Goal: Contribute content: Contribute content

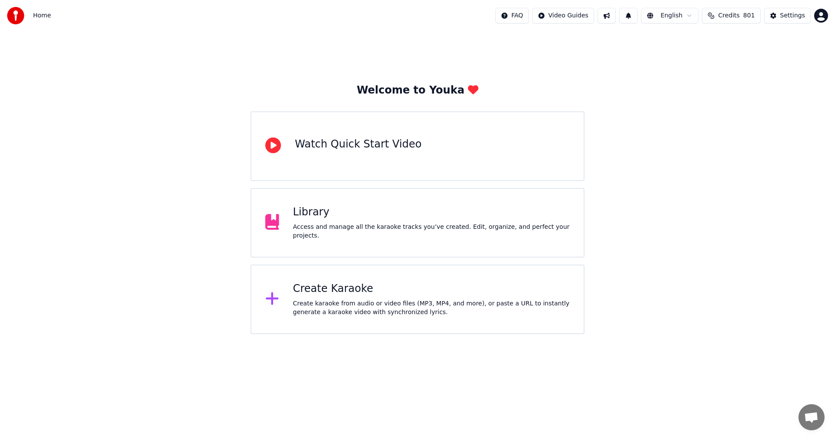
click at [374, 236] on div "Library Access and manage all the karaoke tracks you’ve created. Edit, organize…" at bounding box center [418, 223] width 334 height 70
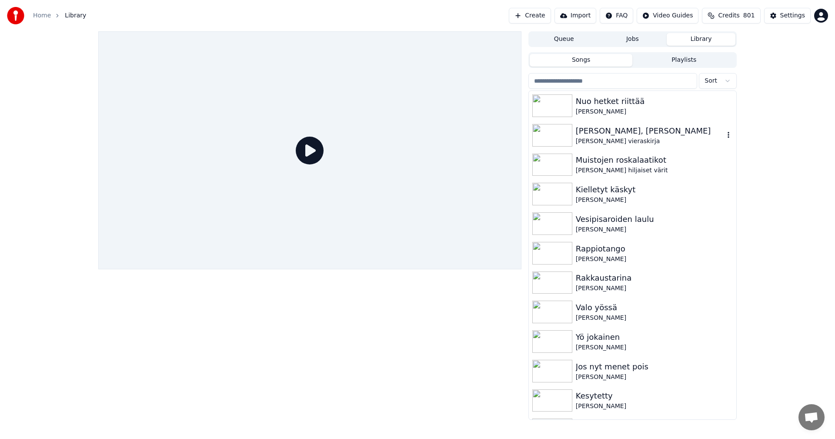
click at [602, 137] on div "[PERSON_NAME] vieraskirja" at bounding box center [650, 141] width 148 height 9
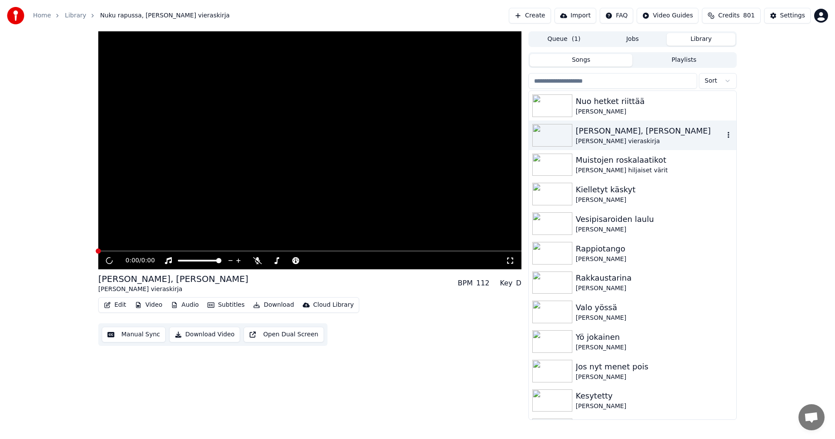
click at [602, 137] on div "[PERSON_NAME] vieraskirja" at bounding box center [650, 141] width 148 height 9
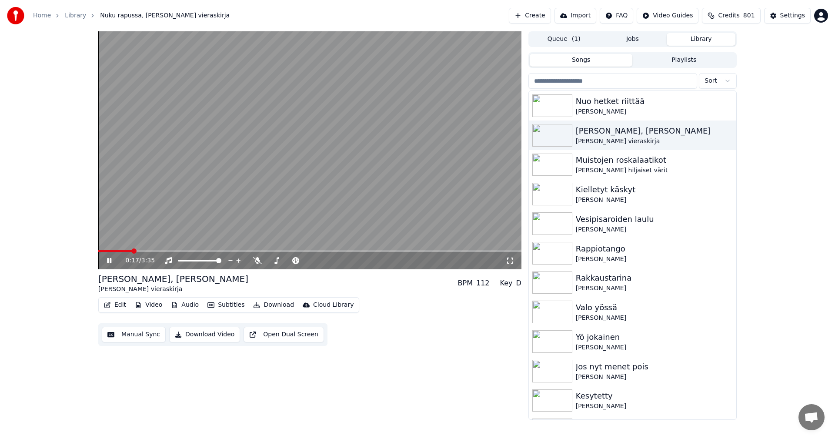
click at [131, 251] on span at bounding box center [309, 251] width 423 height 2
click at [124, 304] on button "Edit" at bounding box center [114, 305] width 29 height 12
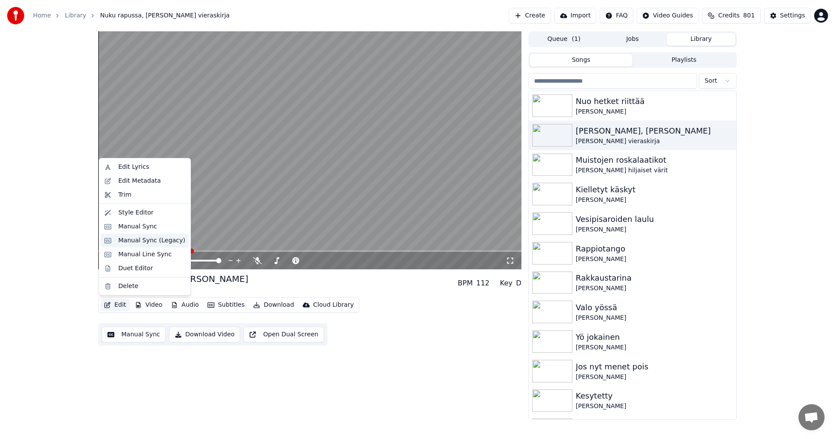
click at [150, 241] on div "Manual Sync (Legacy)" at bounding box center [151, 240] width 67 height 9
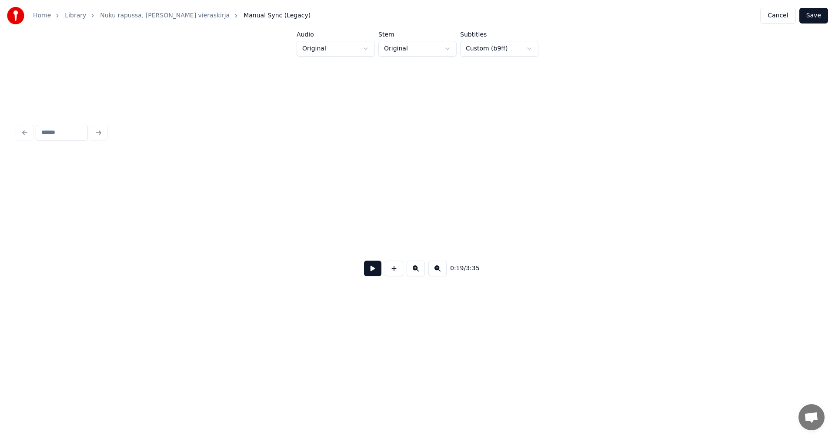
scroll to position [0, 2932]
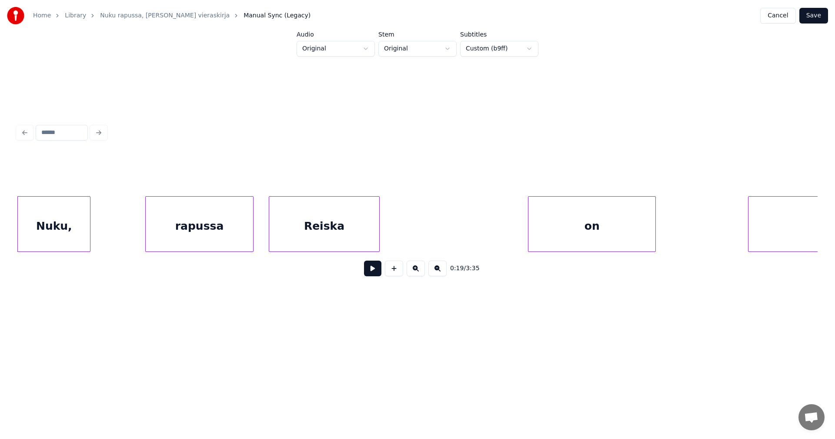
click at [374, 272] on button at bounding box center [372, 269] width 17 height 16
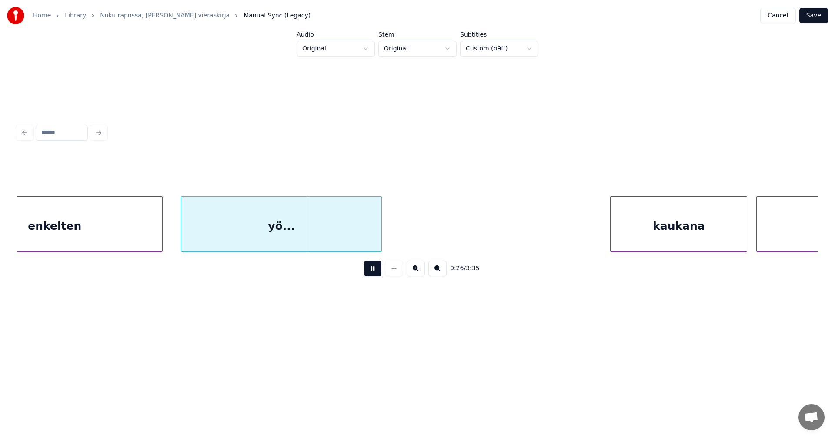
drag, startPoint x: 368, startPoint y: 276, endPoint x: 362, endPoint y: 274, distance: 5.8
click at [368, 276] on button at bounding box center [372, 269] width 17 height 16
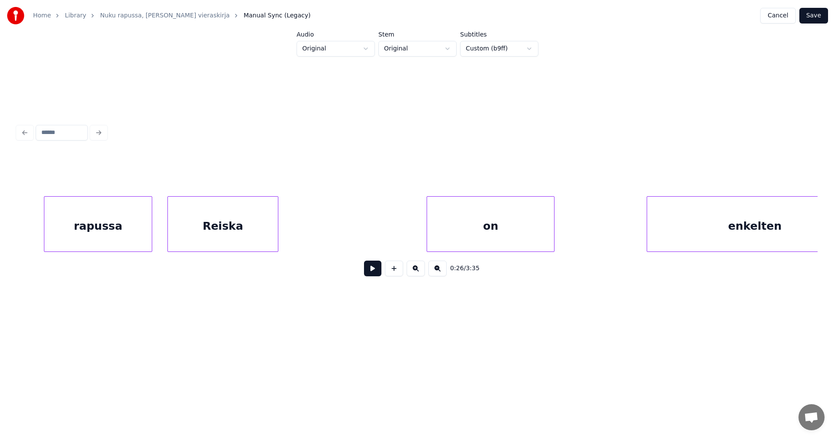
scroll to position [0, 2333]
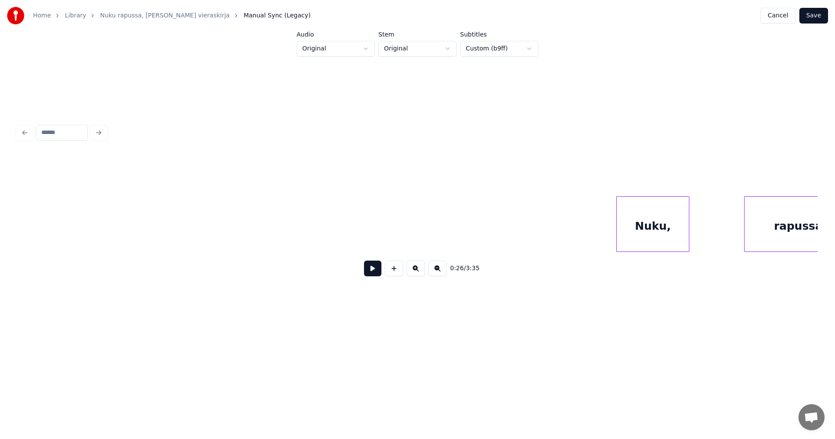
click at [635, 231] on div "Nuku," at bounding box center [653, 226] width 72 height 59
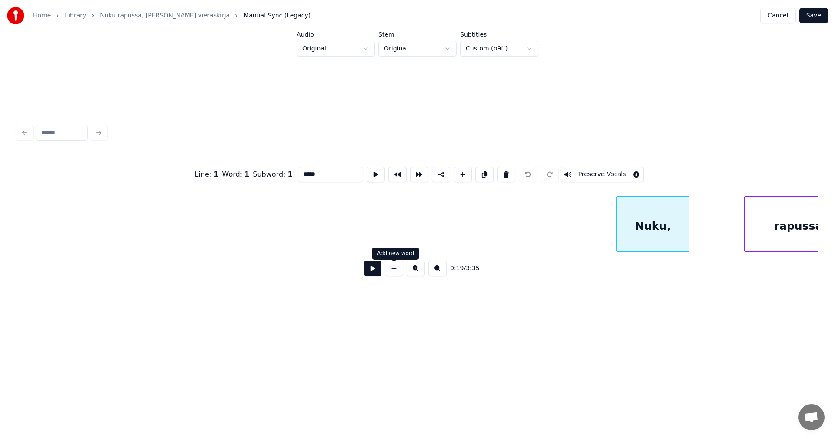
click at [364, 276] on button at bounding box center [372, 269] width 17 height 16
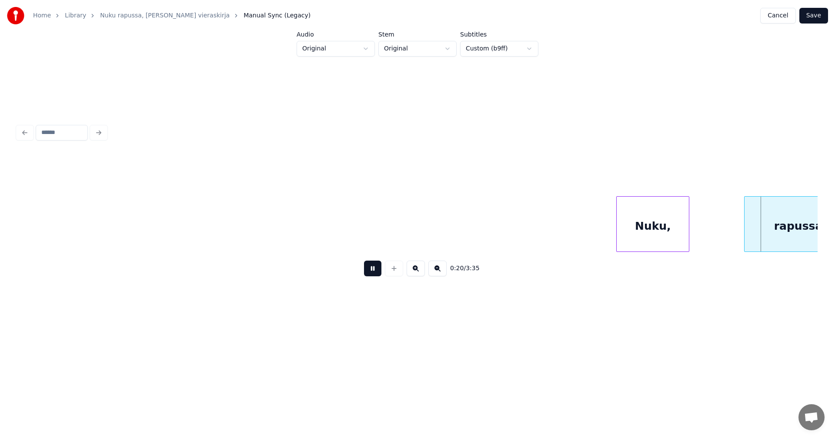
click at [366, 274] on button at bounding box center [372, 269] width 17 height 16
click at [616, 229] on div "Nuku," at bounding box center [649, 226] width 72 height 59
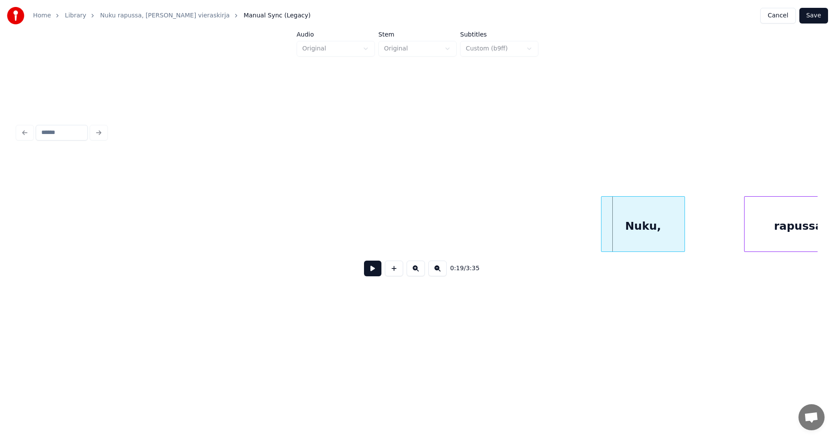
click at [602, 231] on div at bounding box center [603, 224] width 3 height 55
click at [376, 275] on button at bounding box center [372, 269] width 17 height 16
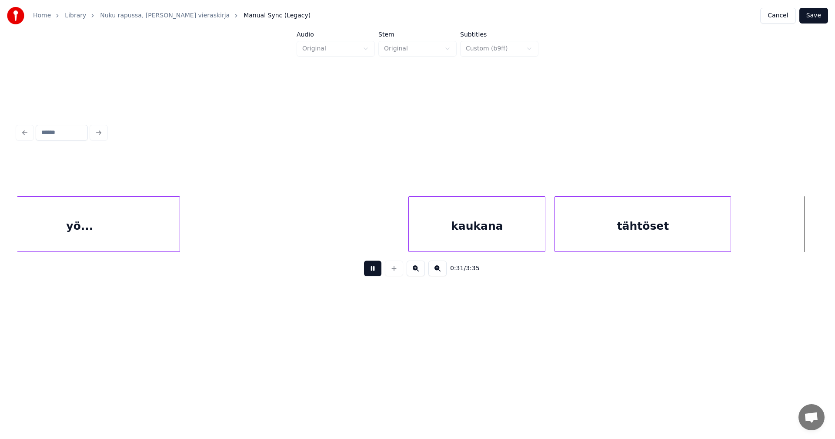
scroll to position [0, 4737]
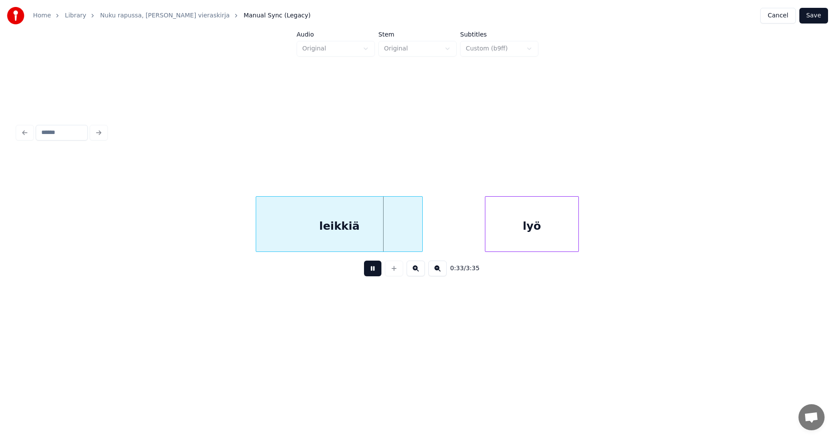
drag, startPoint x: 369, startPoint y: 273, endPoint x: 369, endPoint y: 230, distance: 43.5
click at [369, 271] on button at bounding box center [372, 269] width 17 height 16
click at [362, 228] on div "leikkiä" at bounding box center [332, 226] width 166 height 59
click at [372, 276] on button at bounding box center [372, 269] width 17 height 16
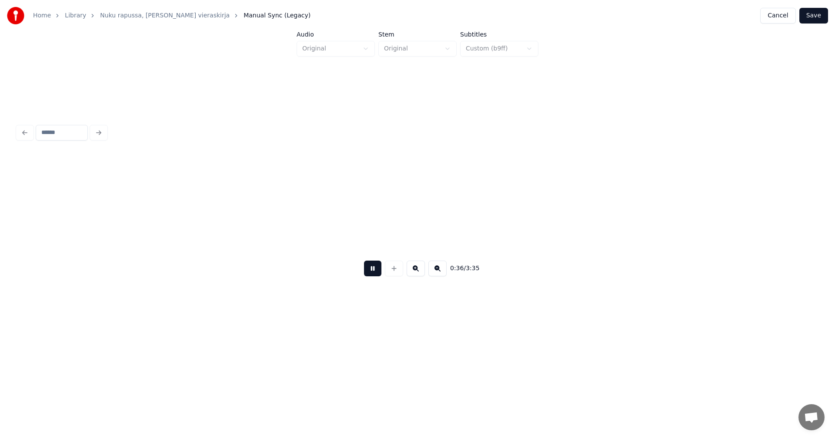
scroll to position [0, 5537]
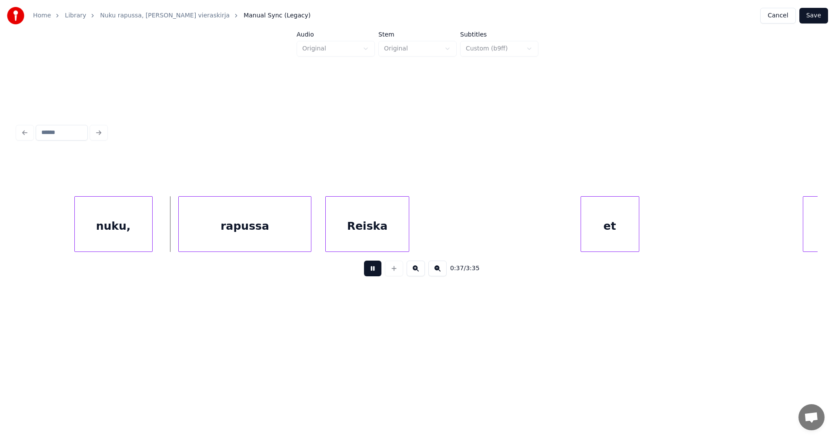
click at [372, 276] on button at bounding box center [372, 269] width 17 height 16
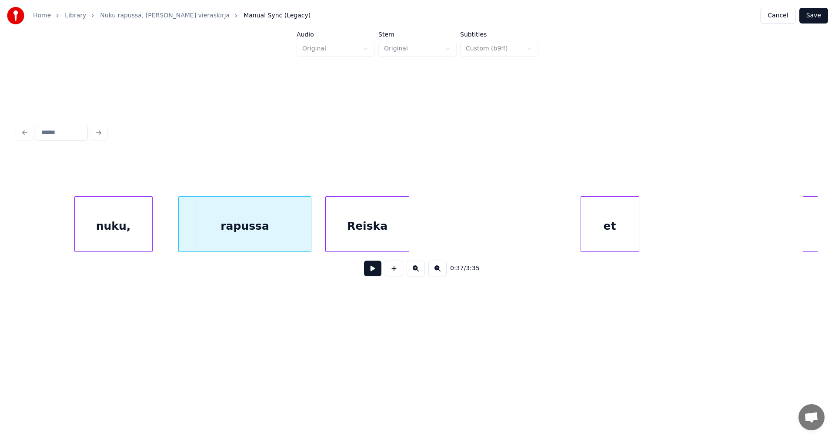
click at [113, 237] on div "nuku," at bounding box center [113, 226] width 77 height 59
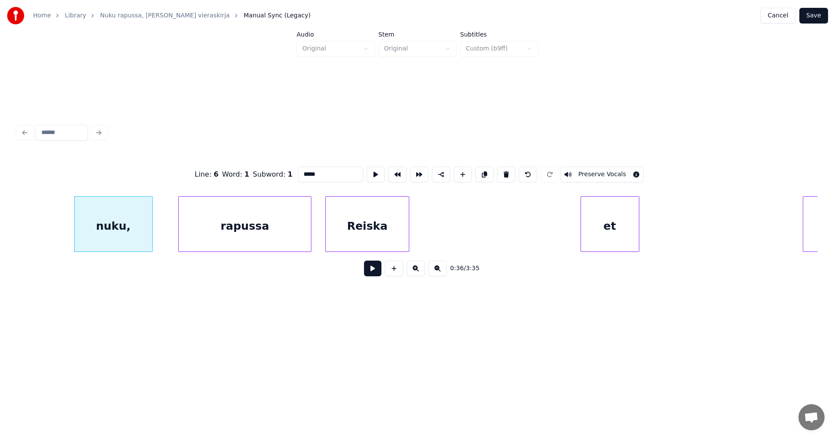
click at [321, 172] on input "*****" at bounding box center [330, 175] width 65 height 16
type input "****"
click at [369, 271] on button at bounding box center [372, 269] width 17 height 16
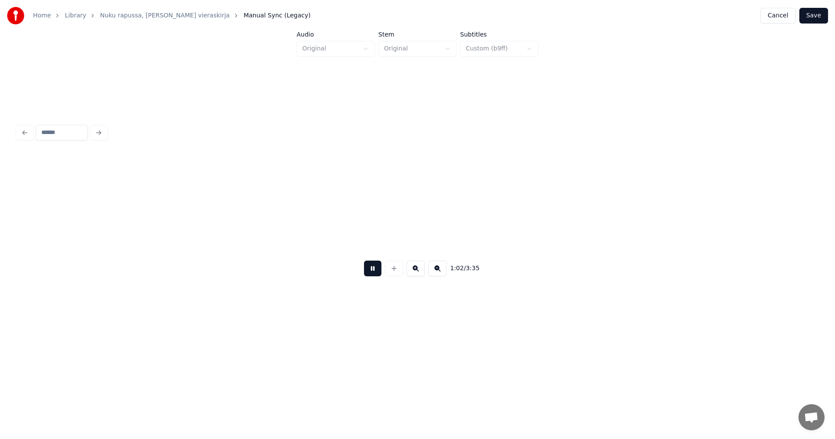
scroll to position [0, 9544]
click at [370, 270] on button at bounding box center [372, 269] width 17 height 16
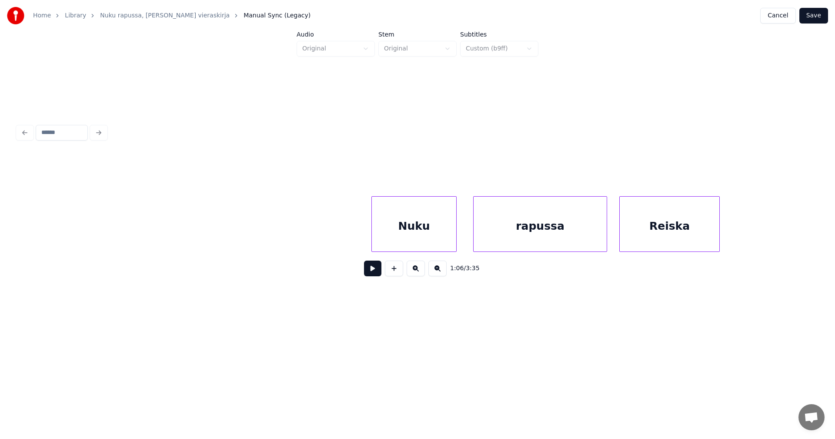
scroll to position [0, 10623]
click at [373, 239] on div "Nuku" at bounding box center [396, 226] width 84 height 59
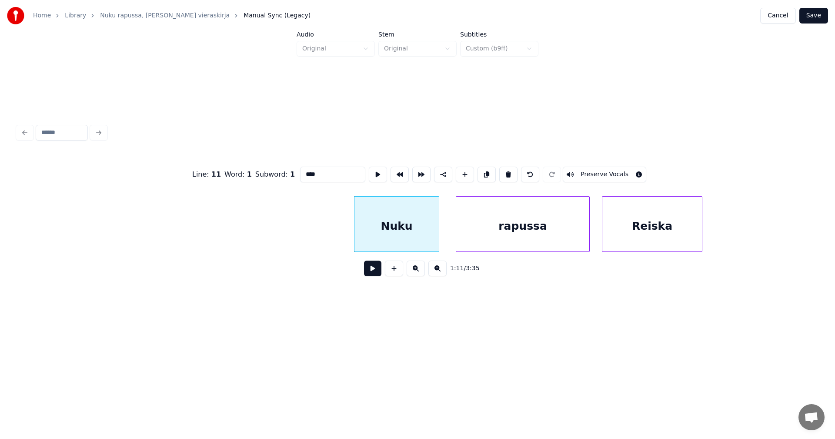
click at [497, 233] on div "rapussa" at bounding box center [522, 226] width 133 height 59
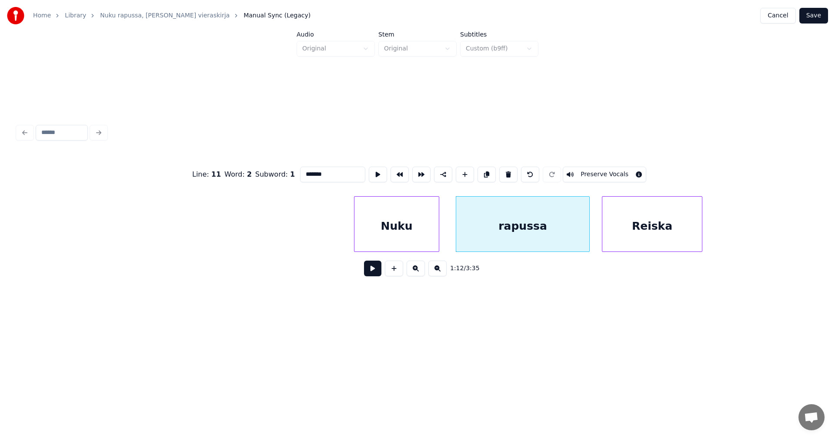
click at [635, 231] on div "Reiska" at bounding box center [652, 226] width 100 height 59
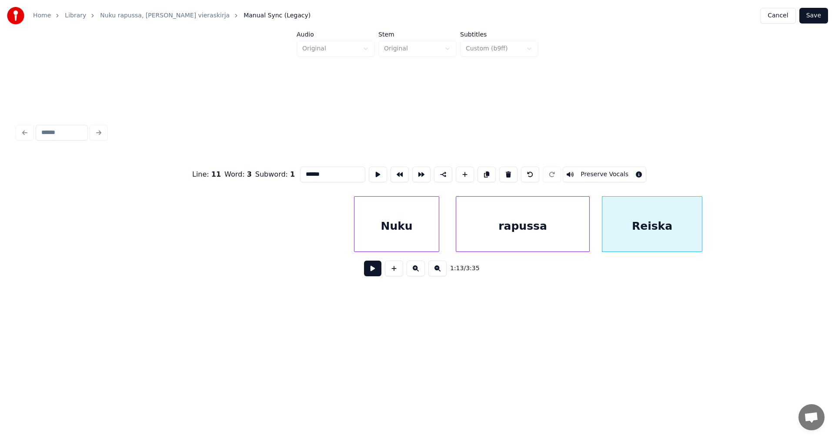
click at [421, 241] on div "Nuku" at bounding box center [396, 226] width 84 height 59
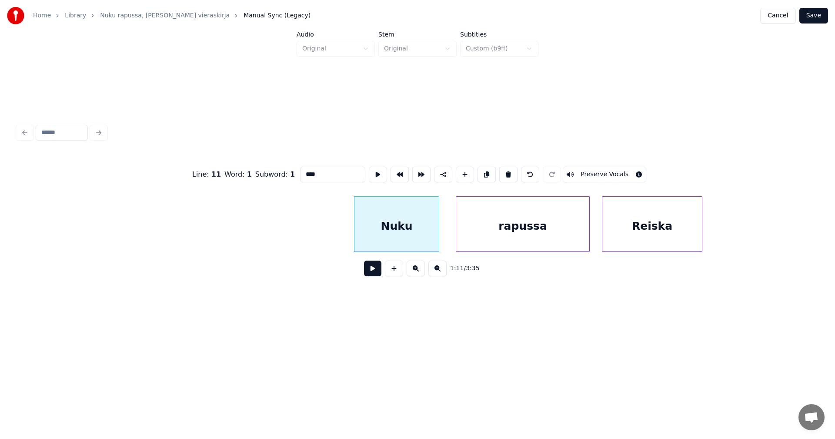
click at [505, 235] on div "rapussa" at bounding box center [522, 226] width 133 height 59
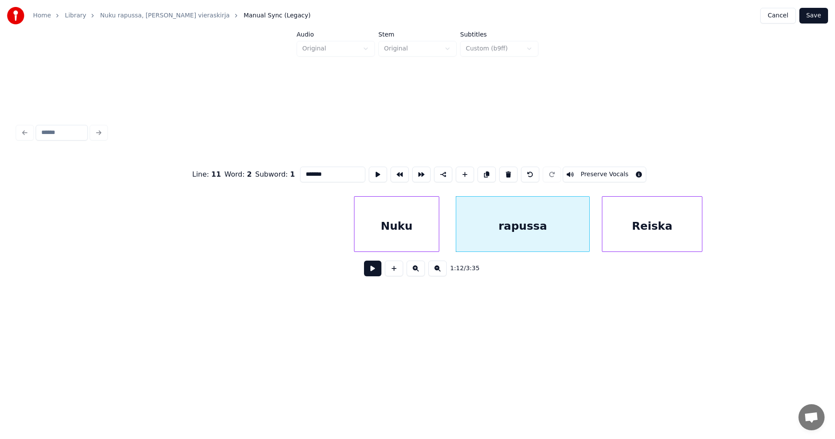
click at [627, 232] on div "Reiska" at bounding box center [652, 226] width 100 height 59
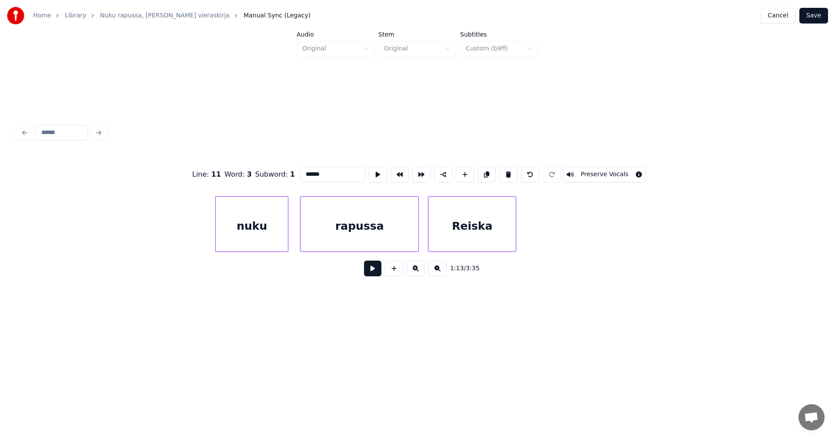
scroll to position [0, 13443]
click at [271, 228] on div "nuku" at bounding box center [251, 226] width 72 height 59
click at [338, 227] on div "rapussa" at bounding box center [359, 226] width 118 height 59
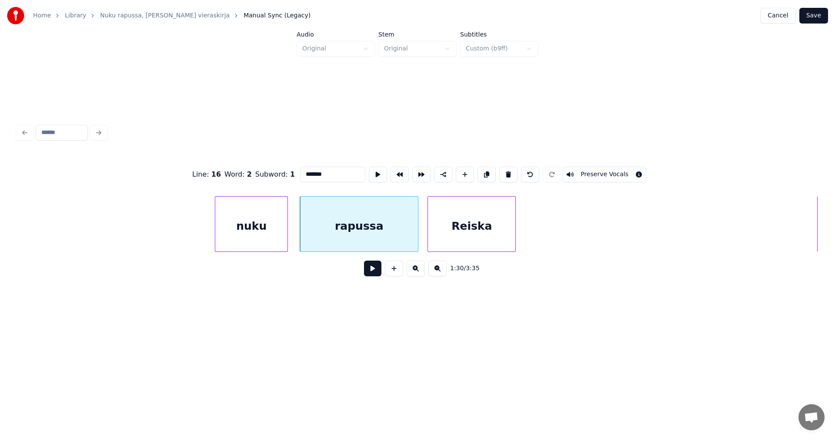
click at [451, 229] on div "Reiska" at bounding box center [471, 226] width 87 height 59
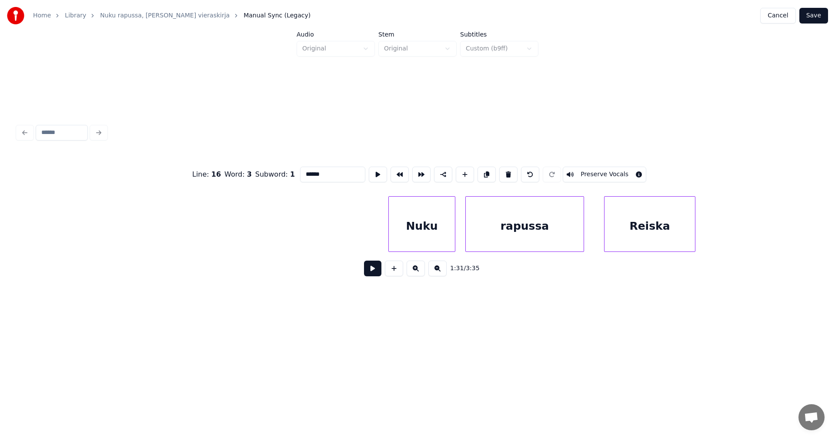
scroll to position [0, 21392]
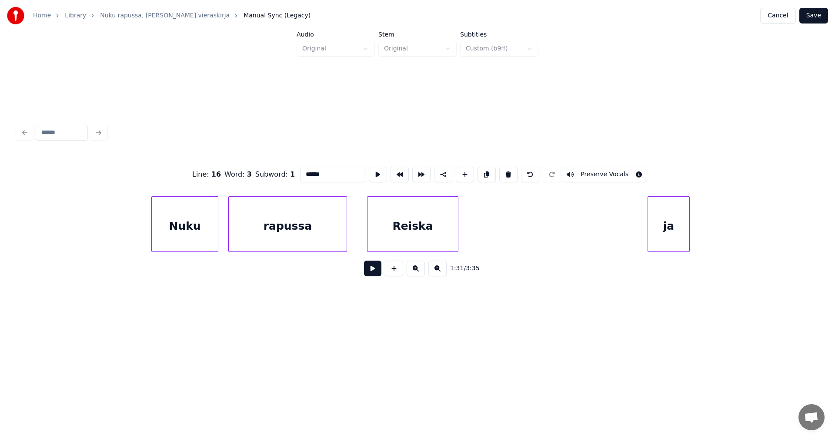
click at [207, 228] on div "Nuku" at bounding box center [185, 226] width 66 height 59
click at [288, 232] on div "rapussa" at bounding box center [288, 226] width 118 height 59
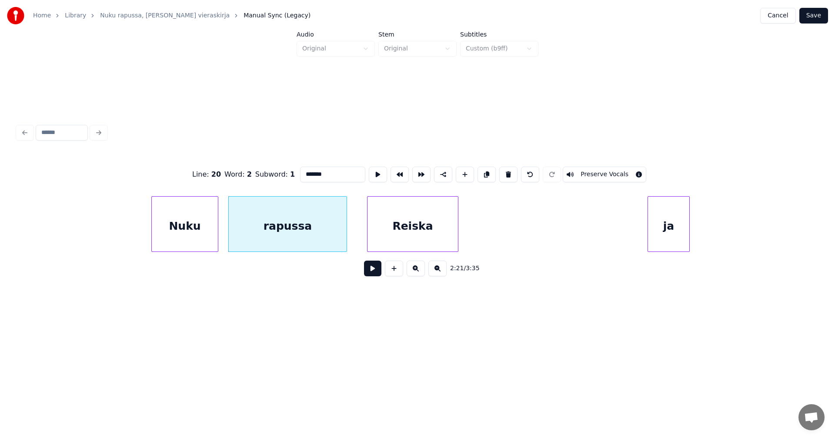
click at [403, 232] on div "Reiska" at bounding box center [413, 226] width 90 height 59
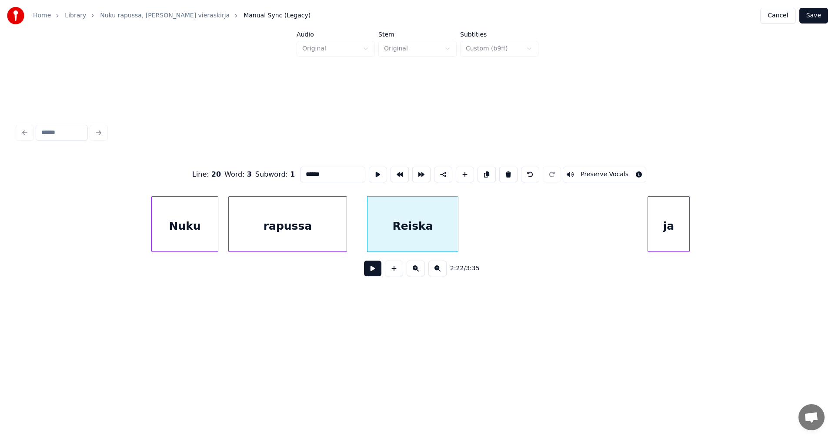
click at [658, 234] on div "ja" at bounding box center [668, 226] width 41 height 59
type input "**"
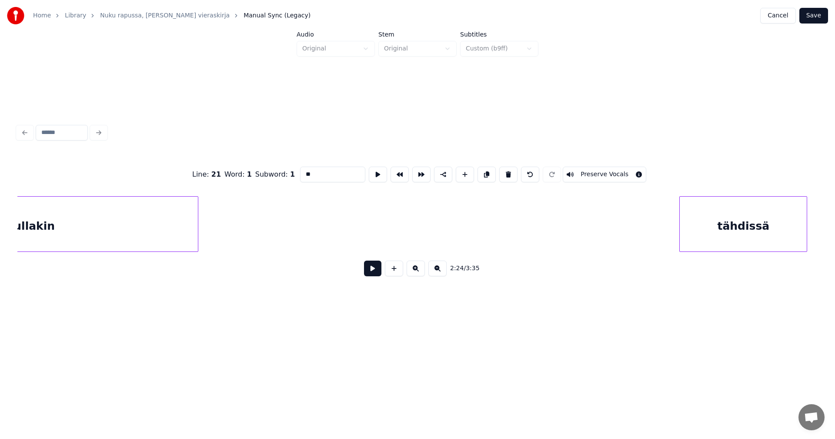
scroll to position [0, 24502]
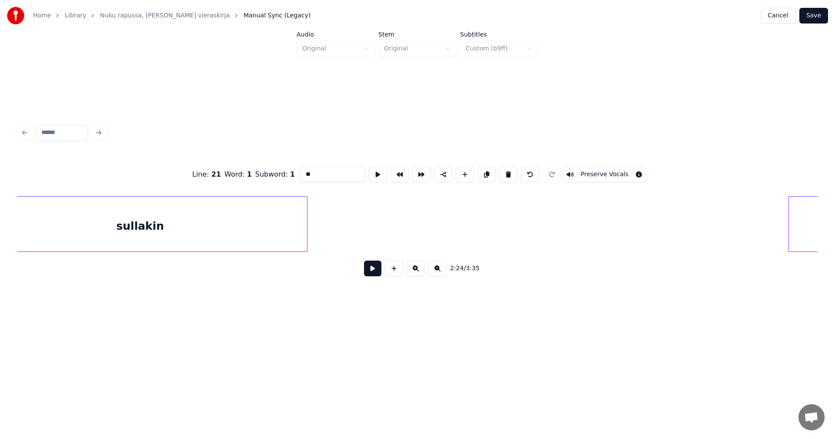
click at [817, 11] on button "Save" at bounding box center [813, 16] width 29 height 16
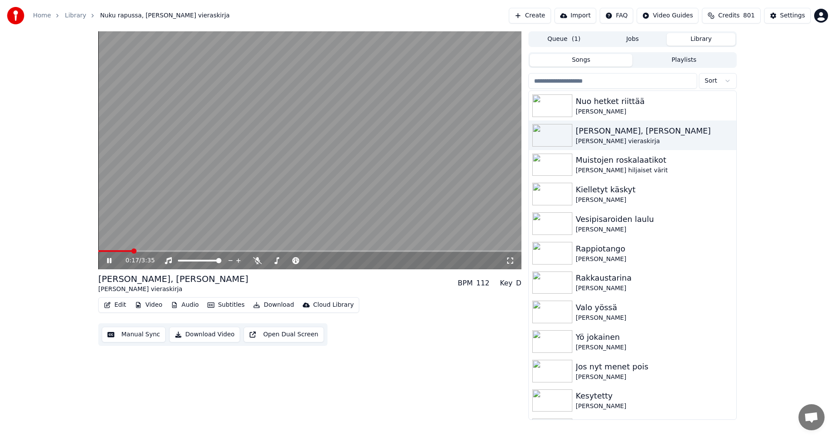
click at [131, 251] on span at bounding box center [309, 251] width 423 height 2
click at [257, 257] on div "0:21 / 3:35" at bounding box center [316, 260] width 380 height 9
click at [119, 250] on span at bounding box center [109, 251] width 22 height 2
click at [257, 257] on body "Home Library Nuku rapussa, [PERSON_NAME] vieraskirja Create Import FAQ Video Gu…" at bounding box center [417, 219] width 835 height 439
click at [257, 262] on icon at bounding box center [257, 260] width 9 height 7
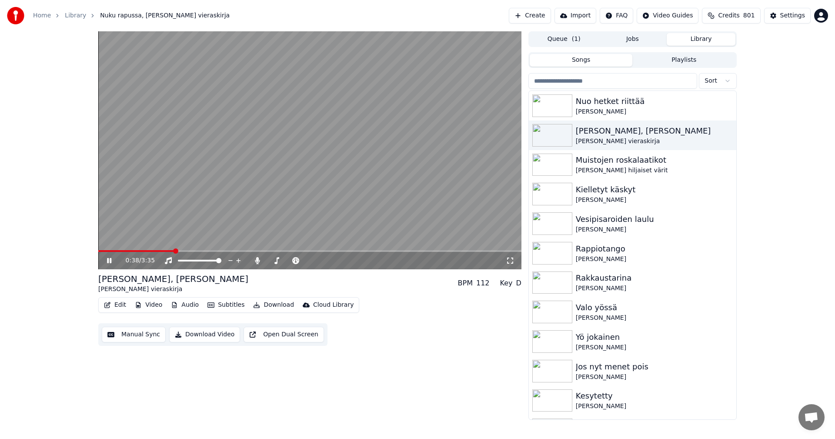
click at [112, 261] on icon at bounding box center [115, 260] width 20 height 7
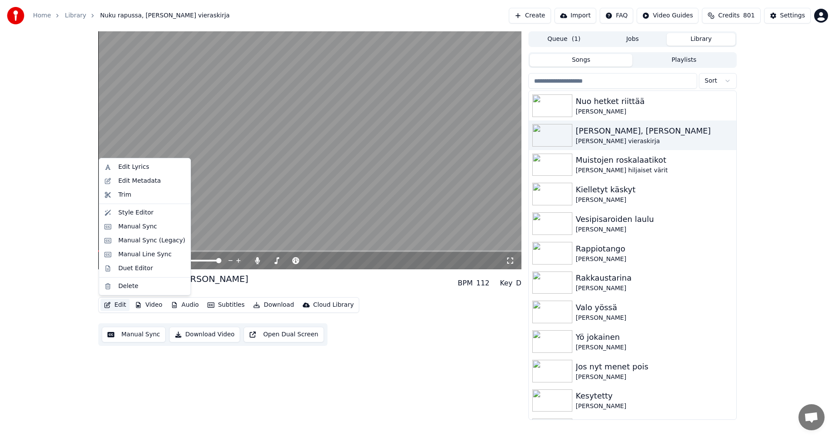
click at [125, 305] on button "Edit" at bounding box center [114, 305] width 29 height 12
click at [150, 241] on div "Manual Sync (Legacy)" at bounding box center [151, 240] width 67 height 9
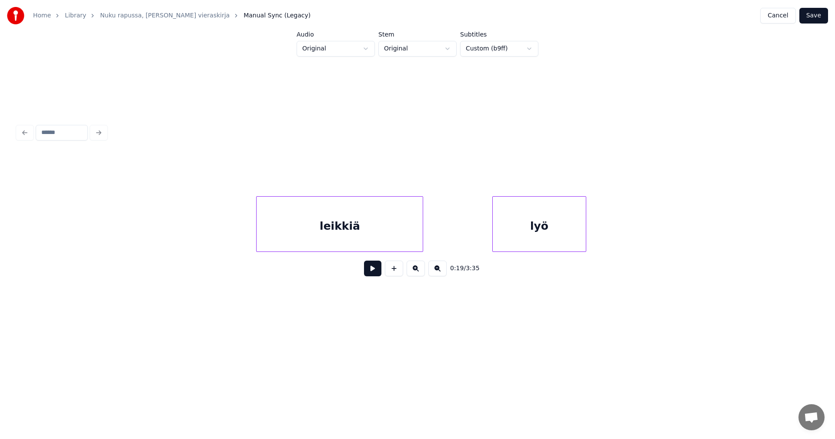
scroll to position [0, 4748]
click at [314, 221] on div "leikkiä" at bounding box center [321, 226] width 166 height 59
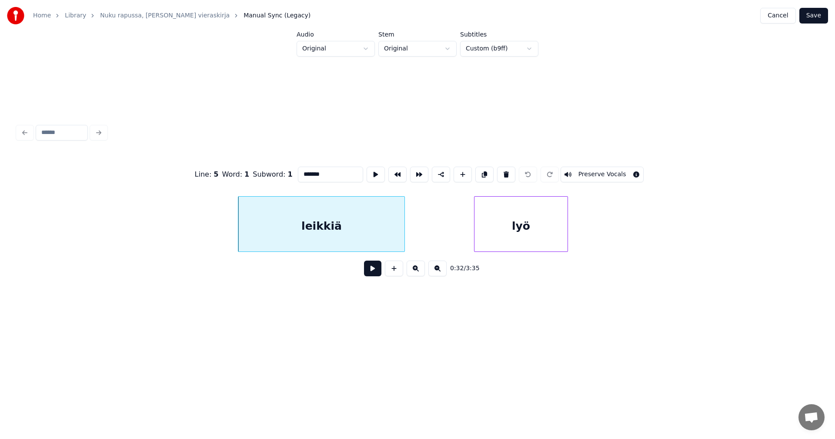
click at [372, 276] on button at bounding box center [372, 269] width 17 height 16
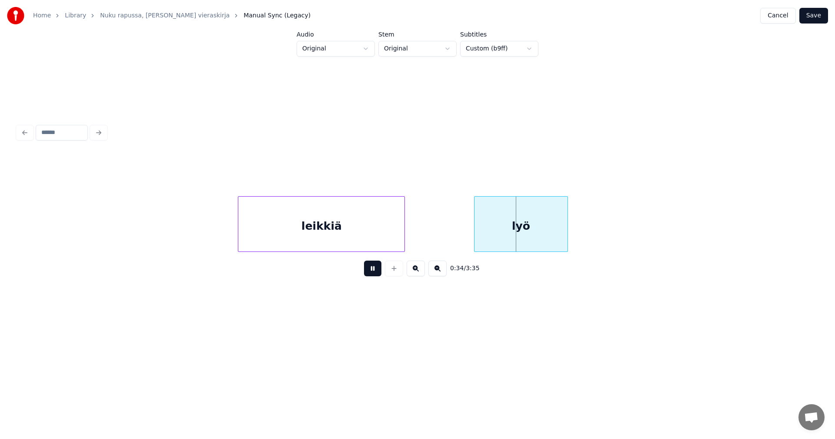
click at [372, 275] on button at bounding box center [372, 269] width 17 height 16
click at [362, 245] on div "leikkiä" at bounding box center [321, 226] width 166 height 59
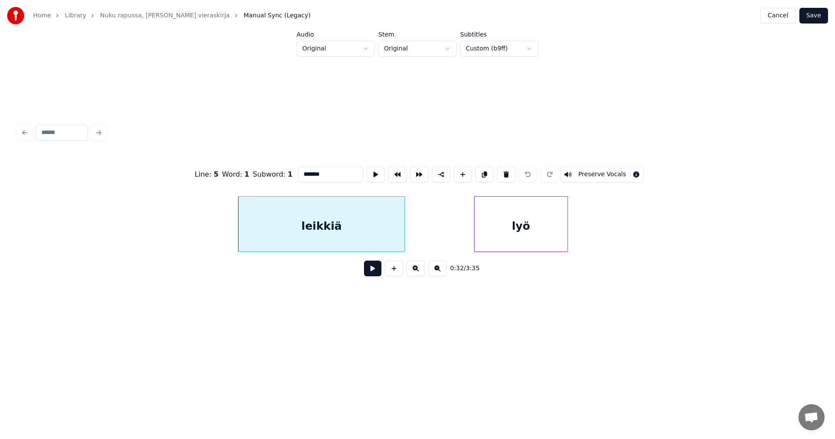
click at [334, 179] on div "Line : 5 Word : 1 Subword : 1 ******* Preserve Vocals" at bounding box center [417, 174] width 800 height 43
click at [331, 174] on input "*******" at bounding box center [330, 175] width 65 height 16
type input "********"
click at [819, 18] on button "Save" at bounding box center [813, 16] width 29 height 16
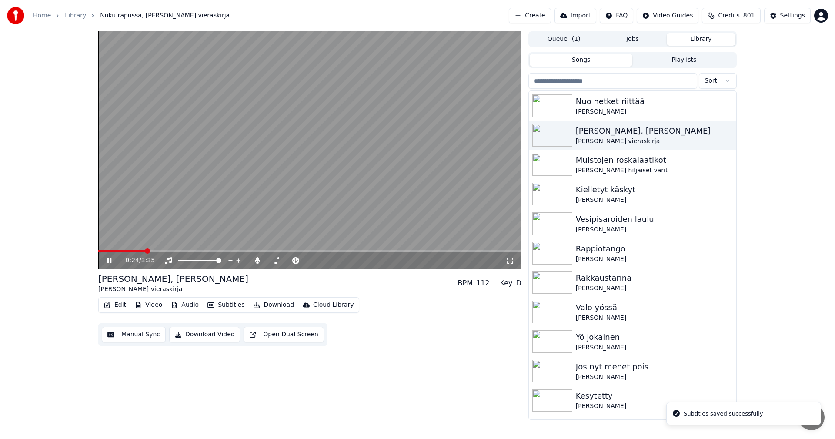
click at [144, 250] on span at bounding box center [309, 251] width 423 height 2
click at [107, 263] on icon at bounding box center [115, 260] width 20 height 7
click at [115, 304] on button "Edit" at bounding box center [114, 305] width 29 height 12
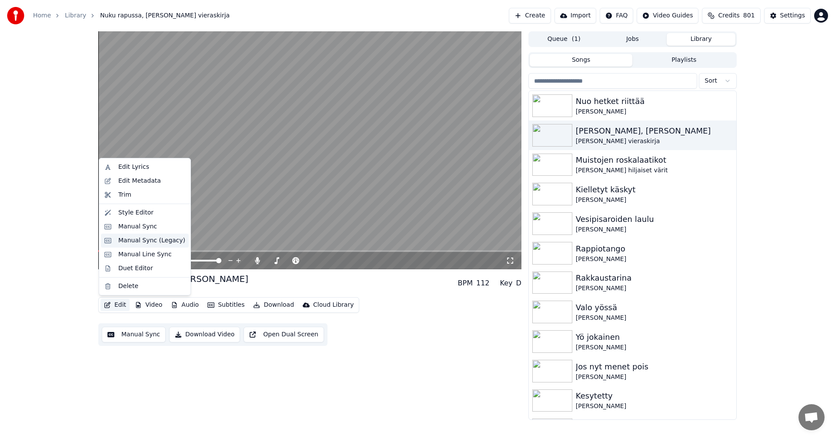
click at [138, 236] on div "Manual Sync (Legacy)" at bounding box center [151, 240] width 67 height 9
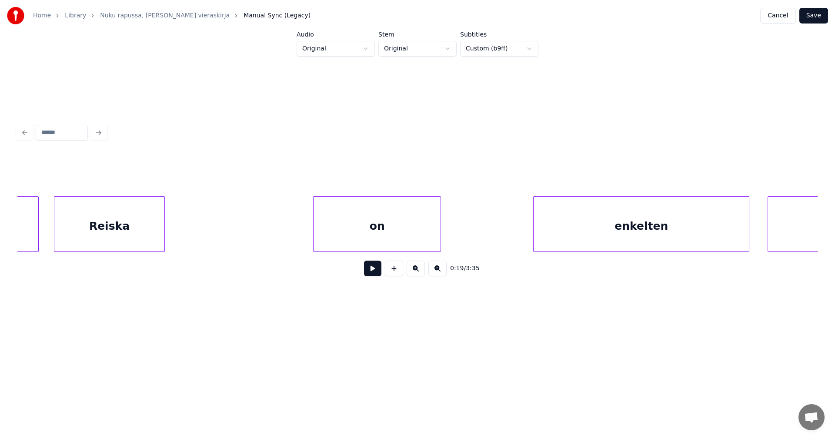
scroll to position [0, 3347]
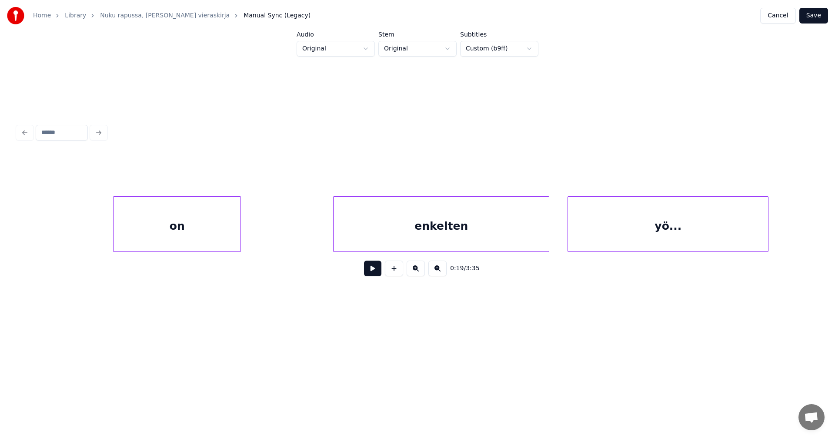
click at [162, 234] on div "on" at bounding box center [177, 226] width 127 height 59
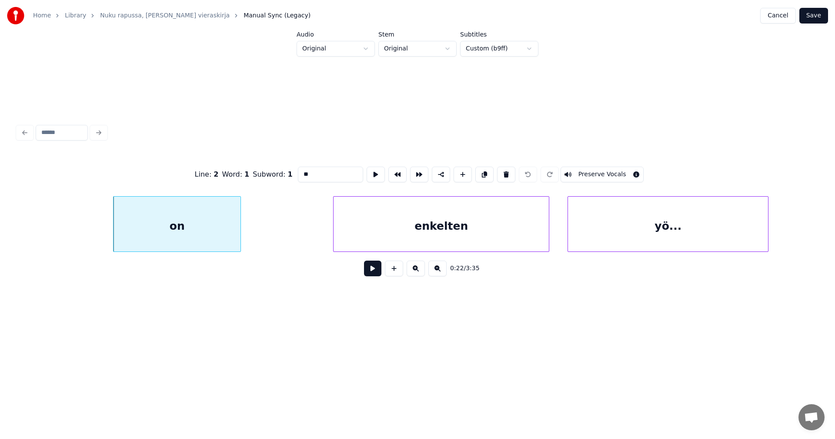
click at [388, 208] on div "enkelten" at bounding box center [441, 226] width 215 height 59
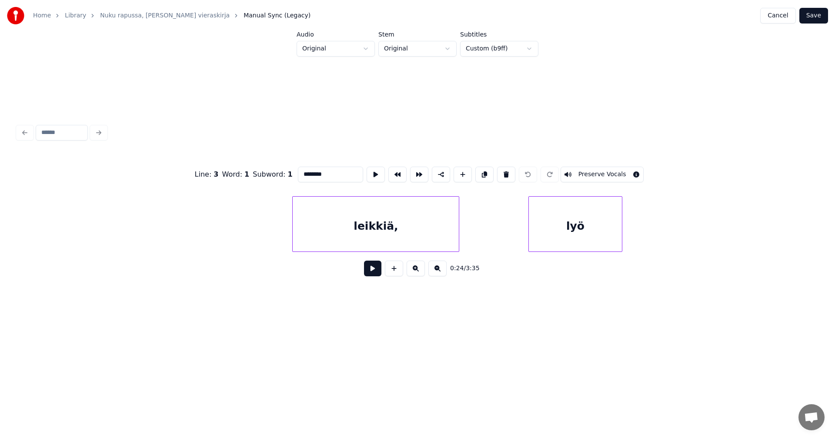
scroll to position [0, 4802]
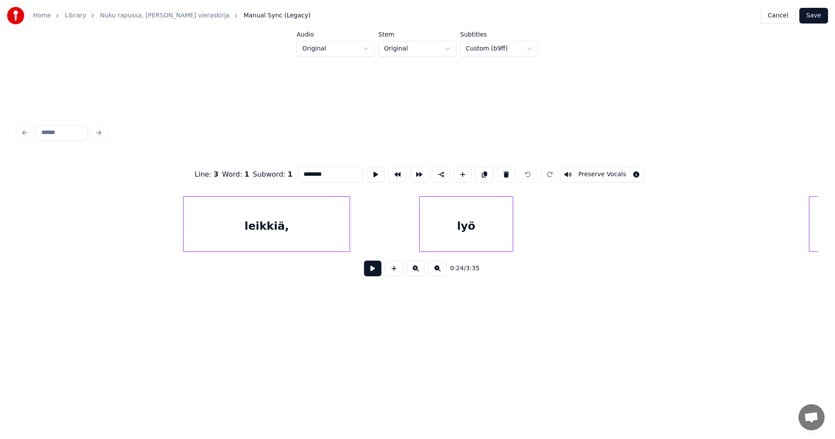
click at [257, 223] on div "leikkiä," at bounding box center [267, 226] width 166 height 59
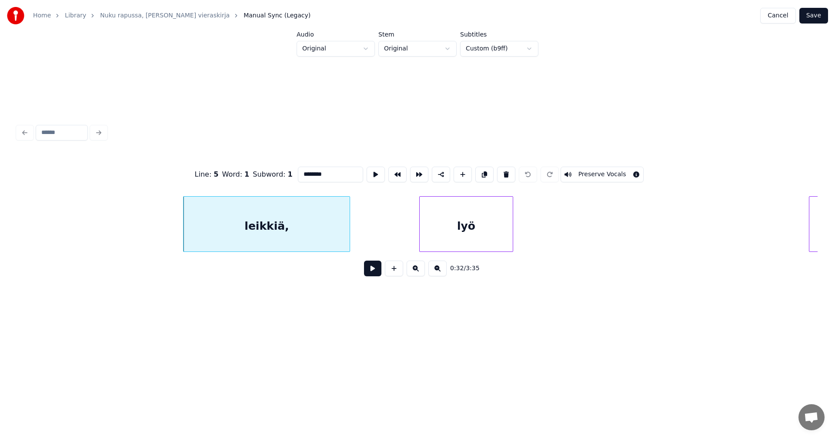
click at [323, 167] on input "********" at bounding box center [330, 175] width 65 height 16
click at [456, 216] on div "lyö" at bounding box center [466, 226] width 93 height 59
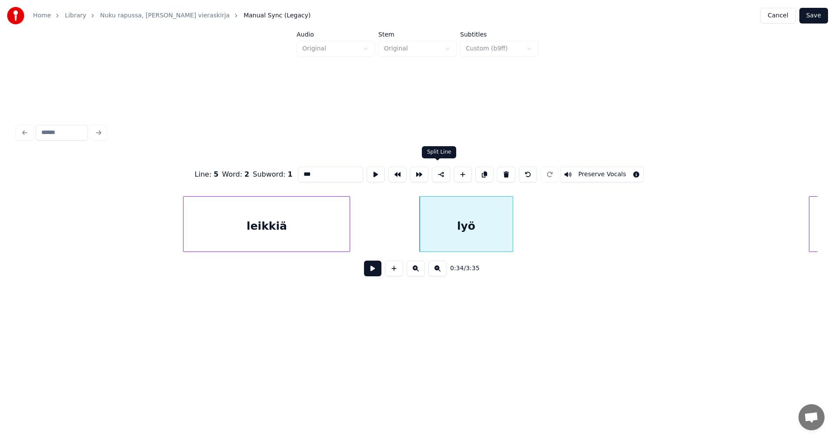
click at [438, 173] on button at bounding box center [441, 175] width 18 height 16
click at [288, 227] on div "leikkiä" at bounding box center [267, 226] width 166 height 59
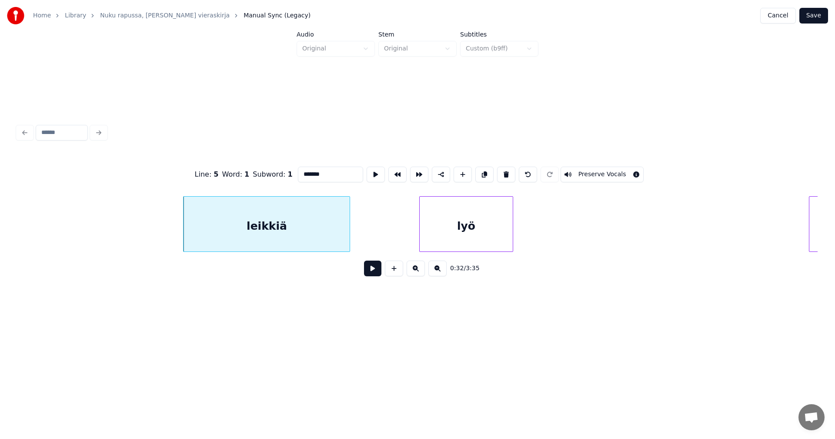
click at [473, 223] on div "lyö" at bounding box center [466, 226] width 93 height 59
type input "***"
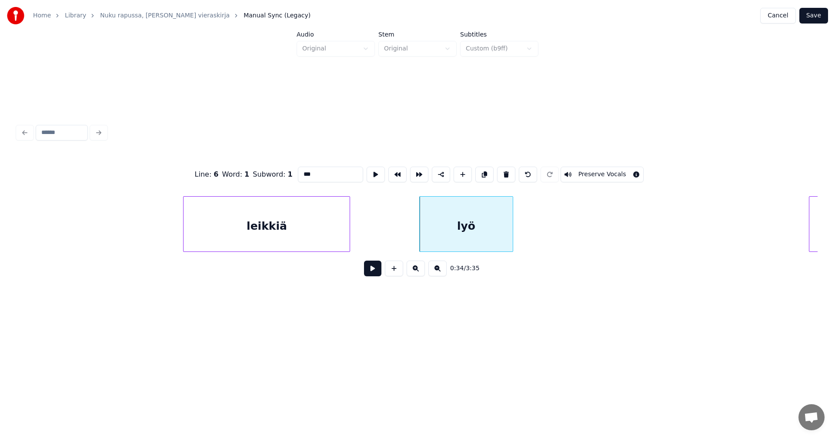
click at [810, 16] on button "Save" at bounding box center [813, 16] width 29 height 16
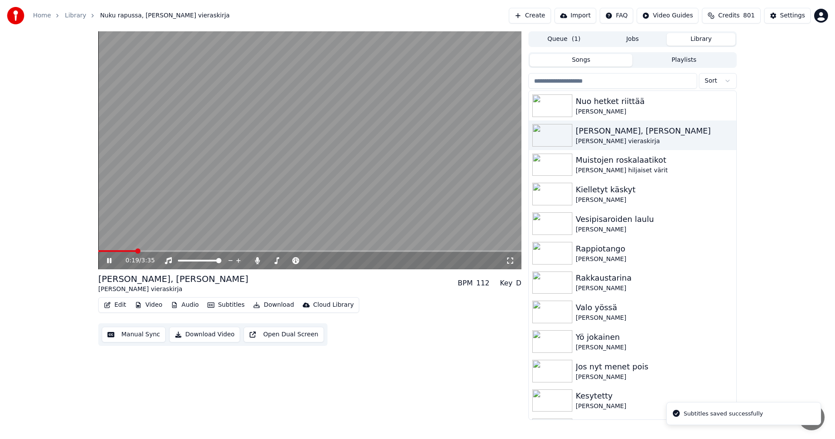
click at [136, 252] on span at bounding box center [309, 251] width 423 height 2
click at [224, 251] on span at bounding box center [309, 251] width 423 height 2
click at [348, 251] on span at bounding box center [309, 251] width 423 height 2
click at [366, 253] on div "2:07 / 3:35" at bounding box center [309, 260] width 423 height 17
click at [367, 251] on span at bounding box center [309, 251] width 423 height 2
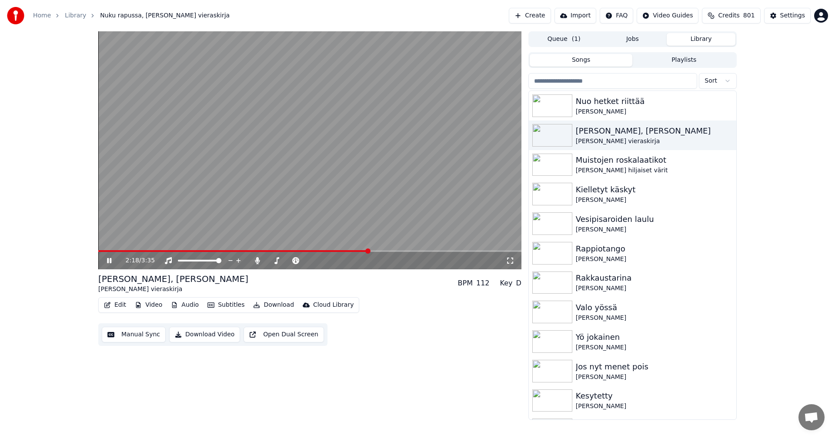
click at [369, 250] on span at bounding box center [233, 251] width 271 height 2
click at [110, 261] on icon at bounding box center [109, 260] width 4 height 5
click at [785, 14] on div "Settings" at bounding box center [792, 15] width 25 height 9
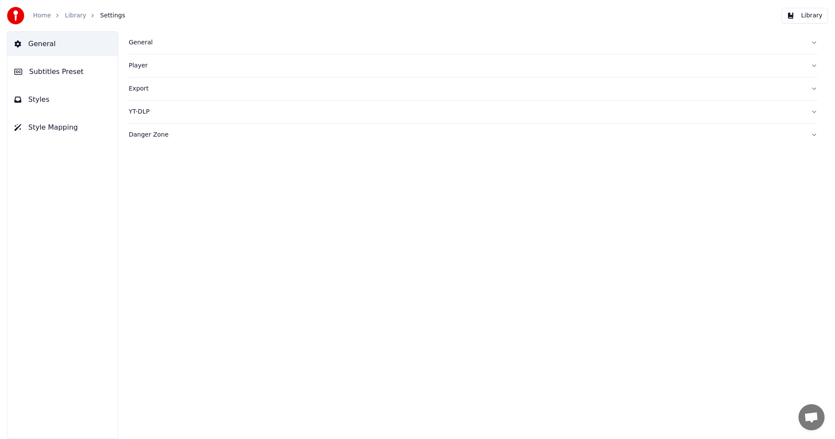
click at [67, 71] on span "Subtitles Preset" at bounding box center [56, 72] width 54 height 10
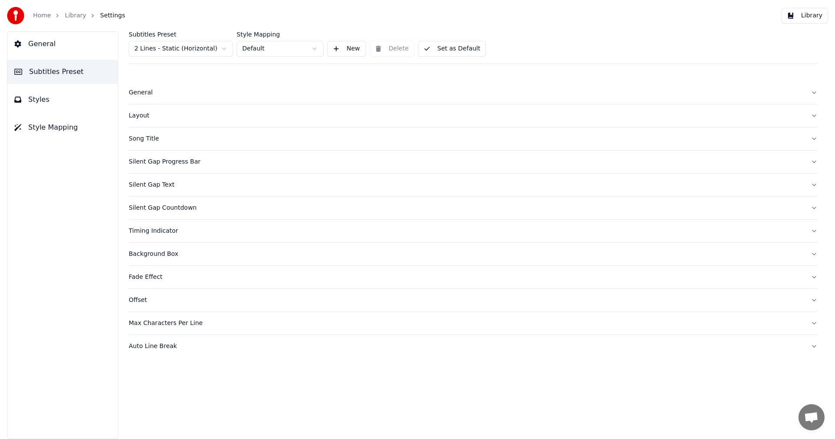
click at [204, 49] on html "Home Library Settings Library General Subtitles Preset Styles Style Mapping Sub…" at bounding box center [417, 219] width 835 height 439
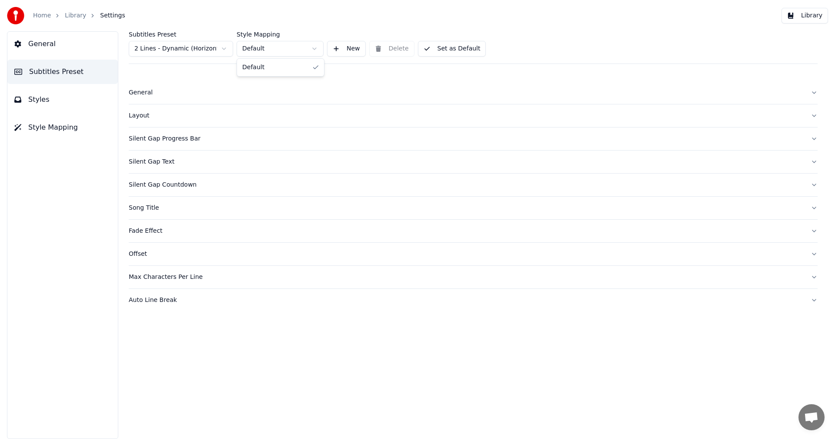
click at [315, 50] on html "Home Library Settings Library General Subtitles Preset Styles Style Mapping Sub…" at bounding box center [417, 219] width 835 height 439
click at [340, 50] on html "Home Library Settings Library General Subtitles Preset Styles Style Mapping Sub…" at bounding box center [417, 219] width 835 height 439
click at [338, 49] on button "New" at bounding box center [346, 49] width 39 height 16
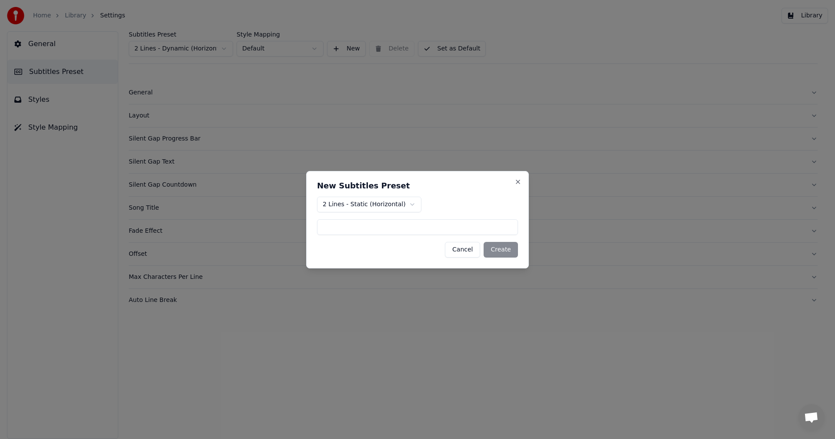
click at [475, 248] on button "Cancel" at bounding box center [462, 250] width 35 height 16
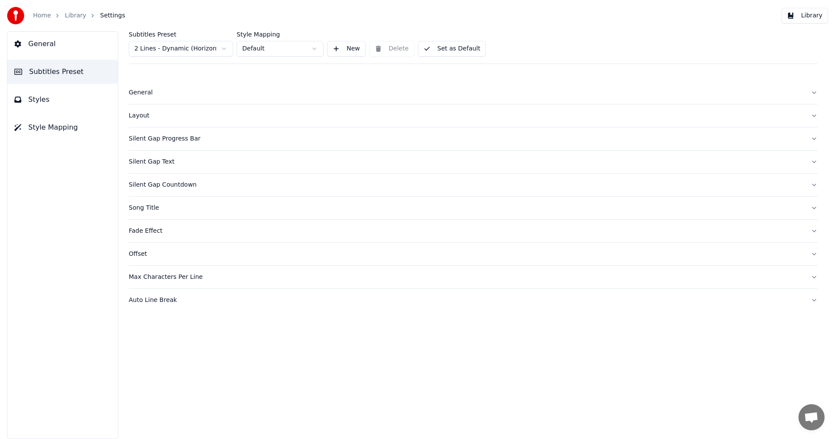
click at [87, 131] on button "Style Mapping" at bounding box center [62, 127] width 110 height 24
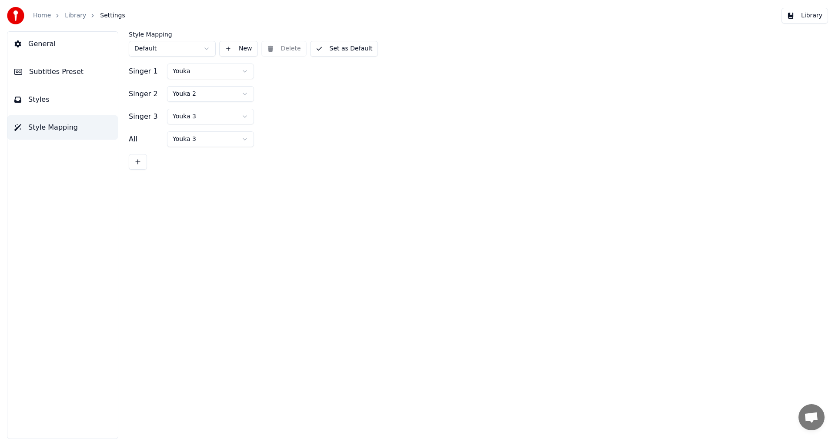
click at [85, 128] on button "Style Mapping" at bounding box center [62, 127] width 110 height 24
click at [241, 71] on html "Home Library Settings Library General Subtitles Preset Styles Style Mapping Sty…" at bounding box center [417, 219] width 835 height 439
click at [242, 71] on html "Home Library Settings Library General Subtitles Preset Styles Style Mapping Sty…" at bounding box center [417, 219] width 835 height 439
click at [230, 47] on button "New" at bounding box center [238, 49] width 39 height 16
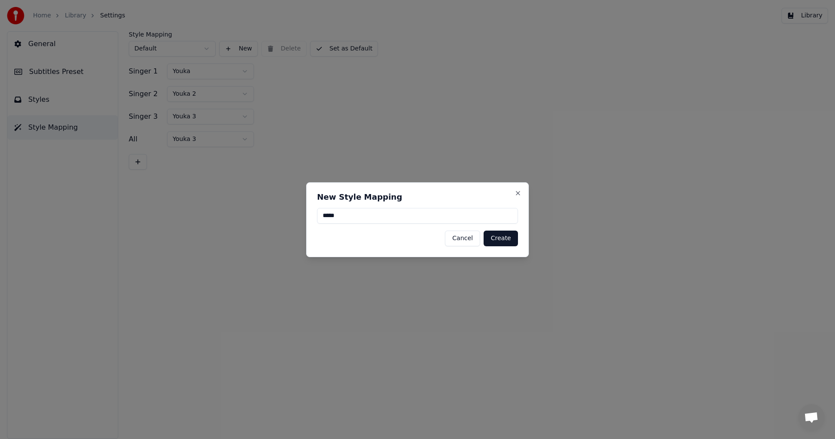
type input "*****"
click at [505, 243] on button "Create" at bounding box center [501, 239] width 34 height 16
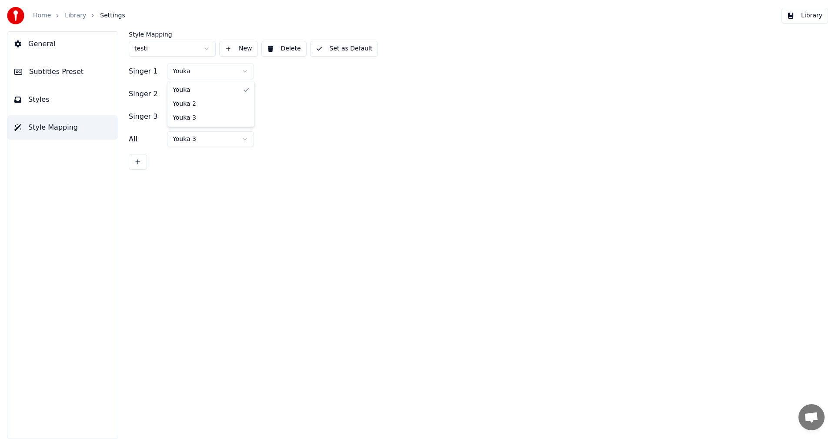
click at [247, 70] on html "Home Library Settings Library General Subtitles Preset Styles Style Mapping Sty…" at bounding box center [417, 219] width 835 height 439
click at [302, 84] on div "Singer 1 Youka Singer 2 Youka 2 Singer 3 Youka 3 All Youka 3" at bounding box center [473, 116] width 689 height 106
click at [231, 47] on button "New" at bounding box center [238, 49] width 39 height 16
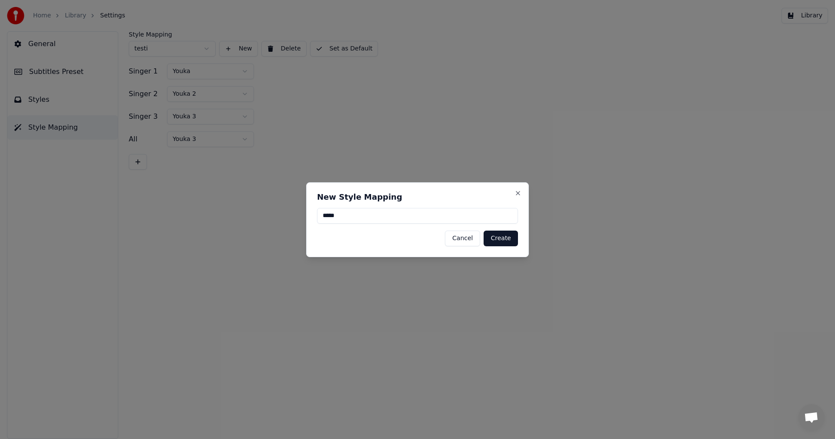
click at [500, 240] on button "Create" at bounding box center [501, 239] width 34 height 16
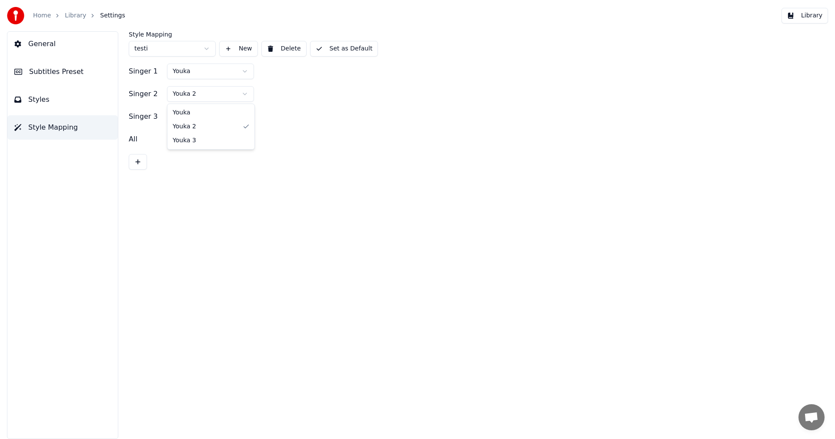
click at [244, 94] on html "Home Library Settings Library General Subtitles Preset Styles Style Mapping Sty…" at bounding box center [417, 219] width 835 height 439
click at [45, 15] on link "Home" at bounding box center [42, 15] width 18 height 9
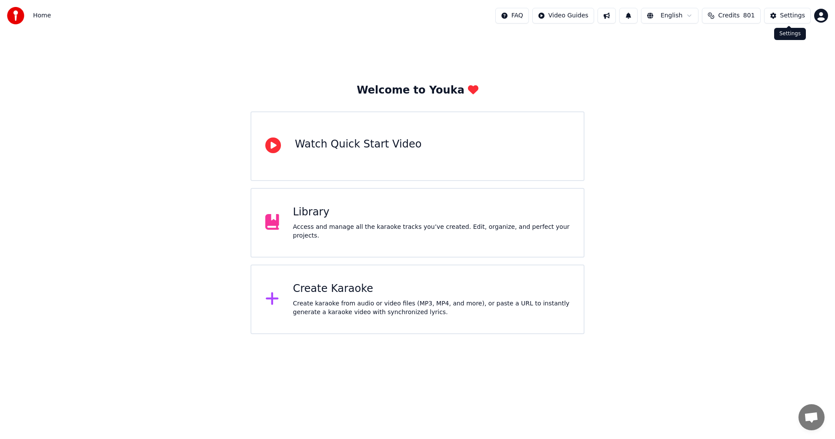
click at [799, 17] on div "Settings" at bounding box center [792, 15] width 25 height 9
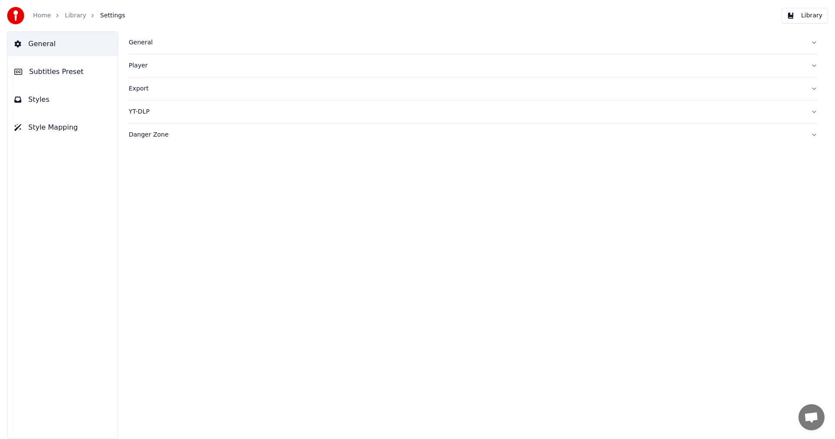
click at [141, 42] on div "General" at bounding box center [466, 42] width 675 height 9
click at [142, 204] on div "Player" at bounding box center [466, 206] width 675 height 9
click at [147, 214] on div "Danger Zone" at bounding box center [466, 213] width 675 height 9
click at [212, 311] on div "General Player Export YT-DLP Danger Zone Reindex Library Reset Settings Export …" at bounding box center [473, 235] width 724 height 408
click at [51, 14] on div "Home" at bounding box center [46, 15] width 27 height 9
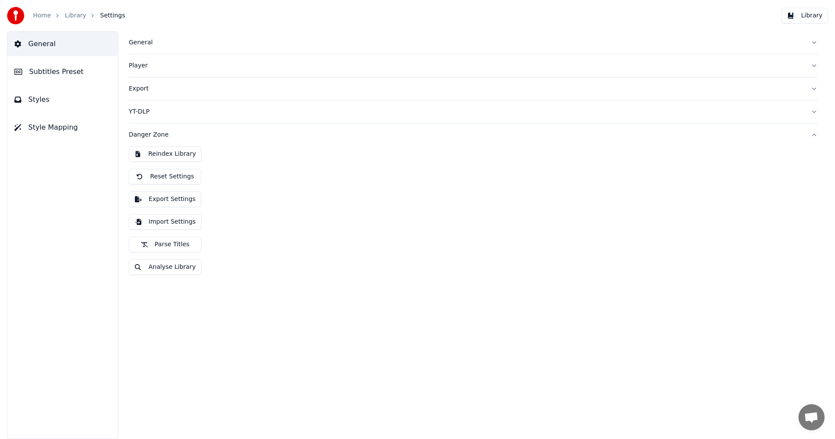
click at [70, 16] on link "Library" at bounding box center [75, 15] width 21 height 9
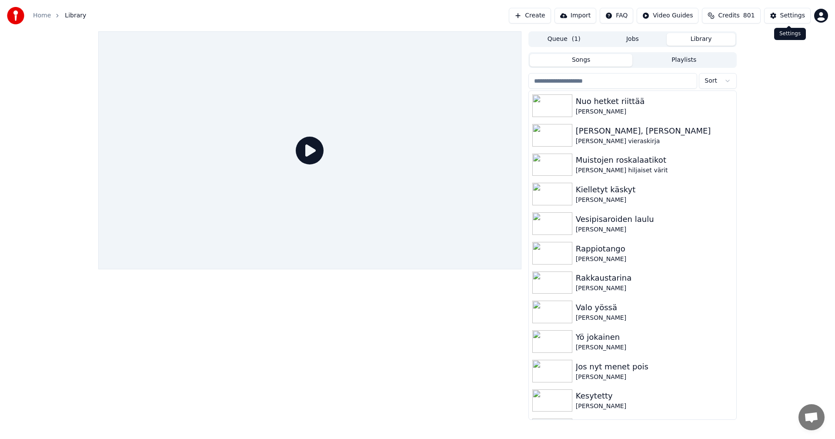
click at [800, 12] on div "Settings" at bounding box center [792, 15] width 25 height 9
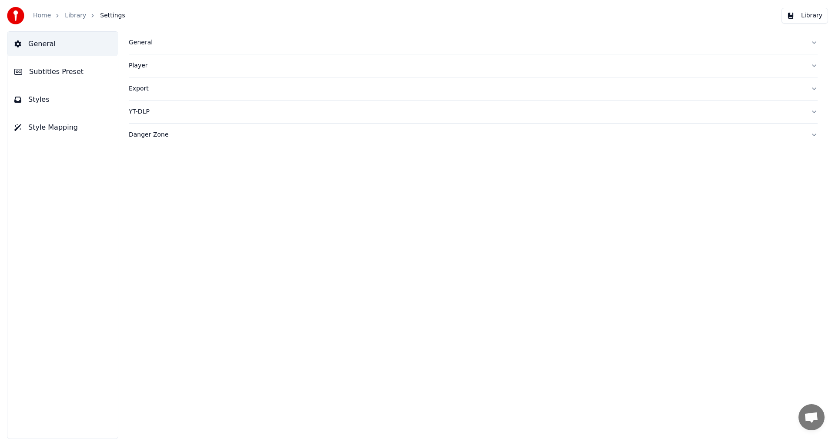
click at [141, 41] on div "General" at bounding box center [466, 42] width 675 height 9
click at [37, 102] on span "Styles" at bounding box center [38, 99] width 21 height 10
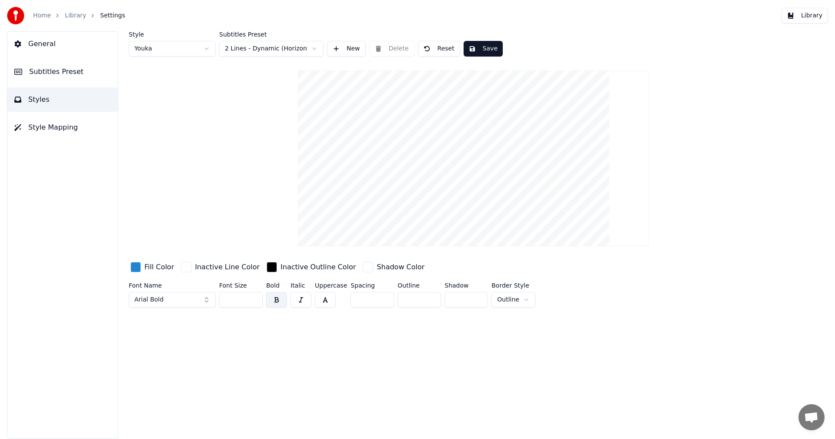
click at [47, 123] on span "Style Mapping" at bounding box center [53, 127] width 50 height 10
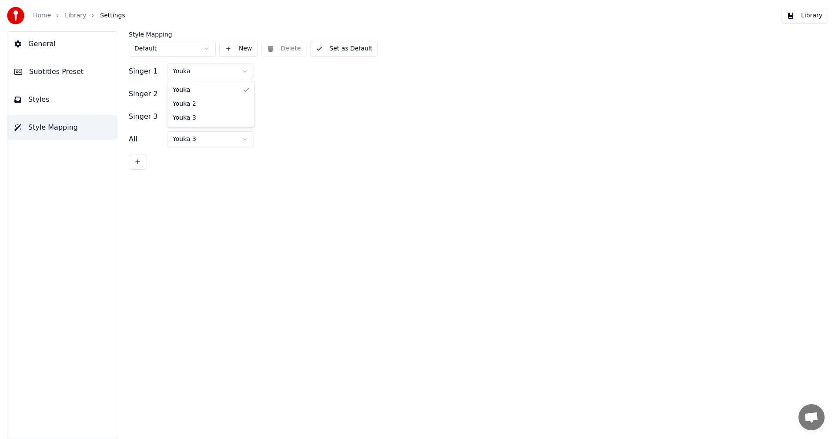
click at [246, 71] on html "Home Library Settings Library General Subtitles Preset Styles Style Mapping Sty…" at bounding box center [417, 219] width 835 height 439
click at [204, 48] on html "Home Library Settings Library General Subtitles Preset Styles Style Mapping Sty…" at bounding box center [417, 219] width 835 height 439
click at [206, 50] on html "Home Library Settings Library General Subtitles Preset Styles Style Mapping Sty…" at bounding box center [417, 219] width 835 height 439
click at [285, 50] on button "Delete" at bounding box center [283, 49] width 45 height 16
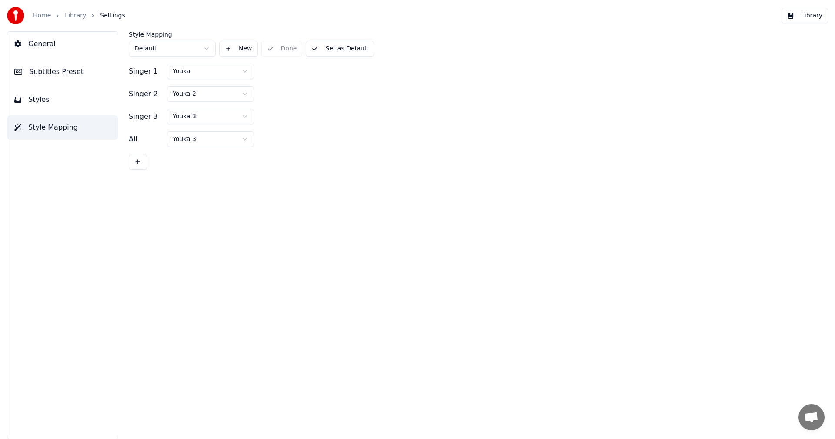
click at [194, 47] on html "Home Library Settings Library General Subtitles Preset Styles Style Mapping Sty…" at bounding box center [417, 219] width 835 height 439
click at [240, 72] on html "Home Library Settings Library General Subtitles Preset Styles Style Mapping Sty…" at bounding box center [417, 219] width 835 height 439
click at [202, 49] on html "Home Library Settings Library General Subtitles Preset Styles Style Mapping Sty…" at bounding box center [417, 219] width 835 height 439
click at [72, 134] on html "Home Library Settings Library General Subtitles Preset Styles Style Mapping Sty…" at bounding box center [417, 219] width 835 height 439
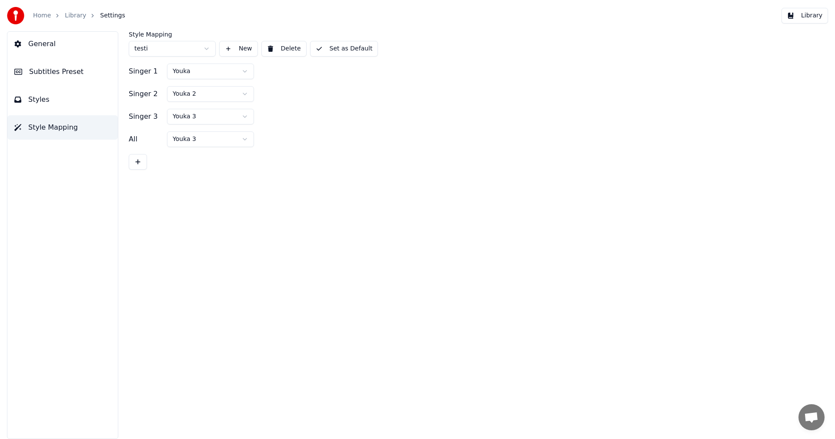
click at [72, 132] on span "Style Mapping" at bounding box center [53, 127] width 50 height 10
click at [64, 105] on button "Styles" at bounding box center [62, 99] width 110 height 24
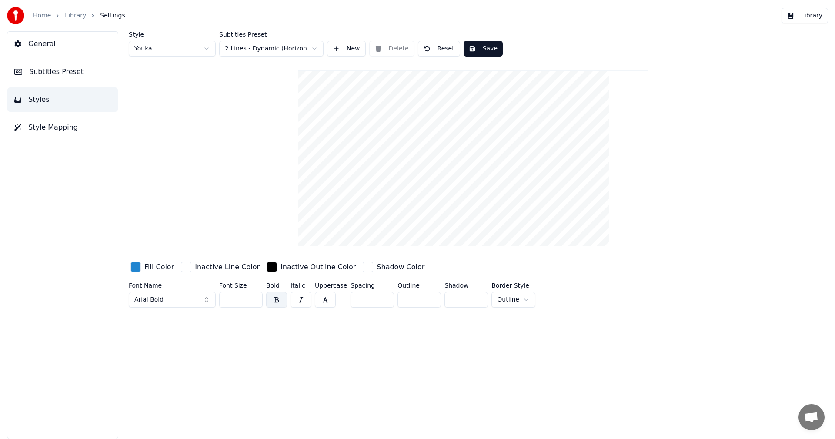
click at [207, 51] on html "Home Library Settings Library General Subtitles Preset Styles Style Mapping Sty…" at bounding box center [417, 219] width 835 height 439
click at [247, 100] on html "Home Library Settings Library General Subtitles Preset Styles Style Mapping Sty…" at bounding box center [417, 219] width 835 height 439
click at [53, 47] on button "General" at bounding box center [62, 44] width 110 height 24
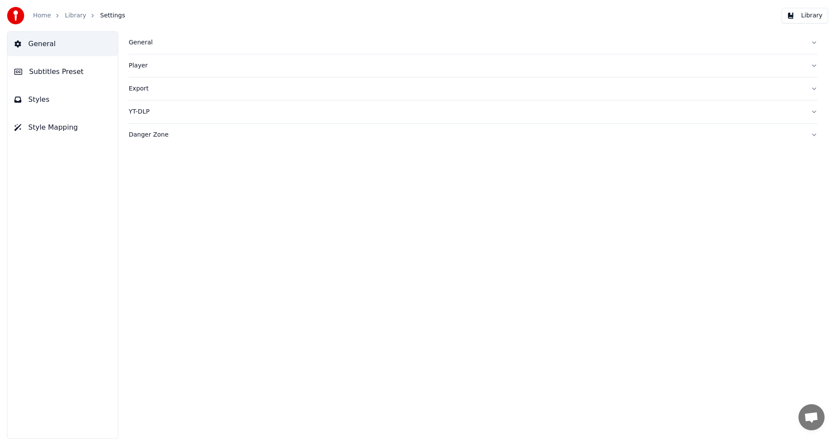
click at [53, 99] on button "Styles" at bounding box center [62, 99] width 110 height 24
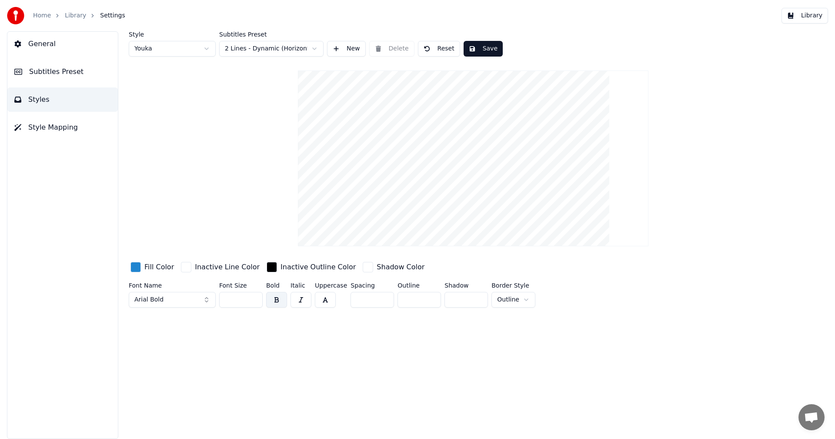
click at [207, 49] on html "Home Library Settings Library General Subtitles Preset Styles Style Mapping Sty…" at bounding box center [417, 219] width 835 height 439
click at [251, 82] on html "Home Library Settings Library General Subtitles Preset Styles Style Mapping Sty…" at bounding box center [417, 219] width 835 height 439
click at [55, 133] on button "Style Mapping" at bounding box center [62, 127] width 110 height 24
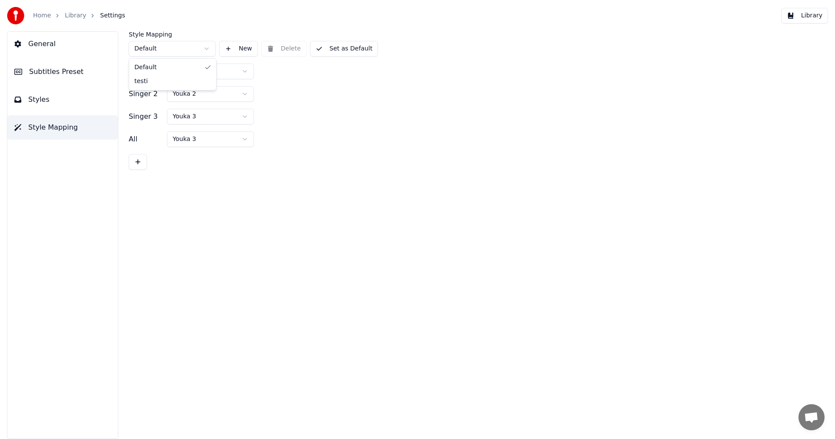
click at [207, 48] on html "Home Library Settings Library General Subtitles Preset Styles Style Mapping Sty…" at bounding box center [417, 219] width 835 height 439
click at [315, 106] on html "Home Library Settings Library General Subtitles Preset Styles Style Mapping Sty…" at bounding box center [417, 219] width 835 height 439
click at [41, 73] on span "Subtitles Preset" at bounding box center [56, 72] width 54 height 10
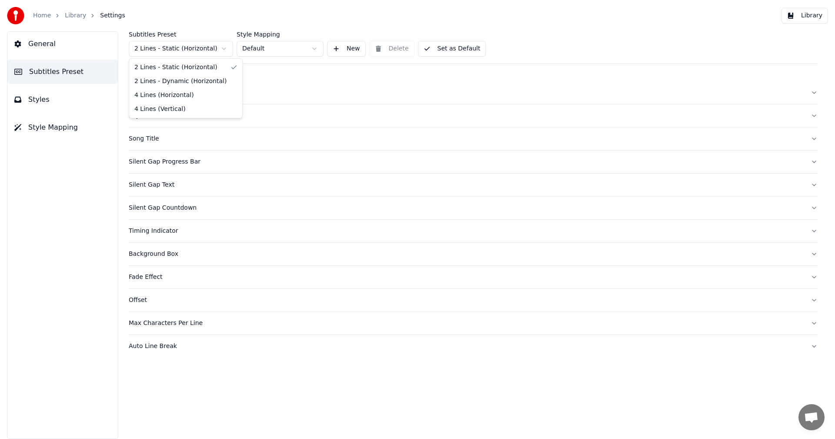
click at [224, 48] on html "Home Library Settings Library General Subtitles Preset Styles Style Mapping Sub…" at bounding box center [417, 219] width 835 height 439
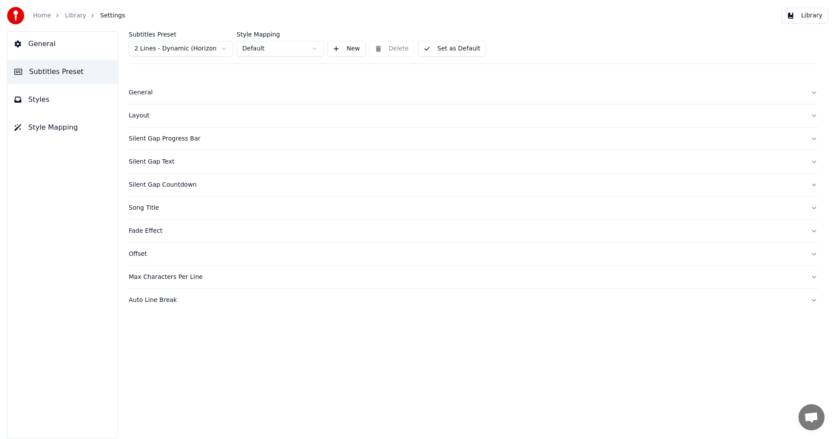
click at [136, 118] on div "Layout" at bounding box center [466, 115] width 675 height 9
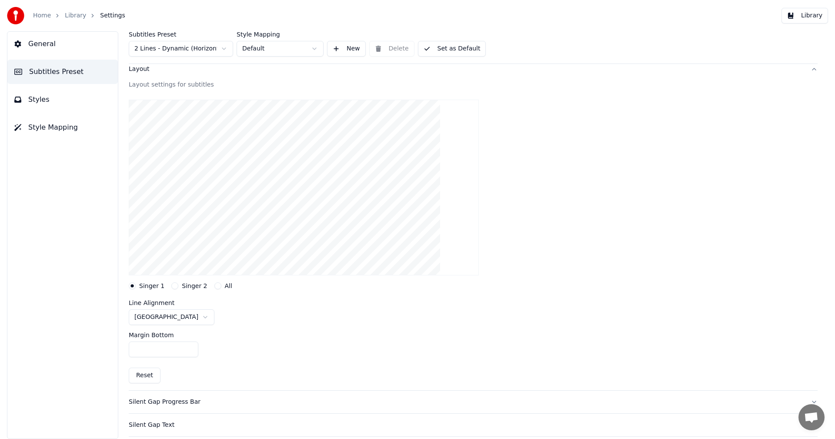
scroll to position [43, 0]
click at [191, 350] on input "***" at bounding box center [164, 352] width 70 height 16
click at [184, 319] on html "Home Library Settings Library General Subtitles Preset Styles Style Mapping Sub…" at bounding box center [417, 219] width 835 height 439
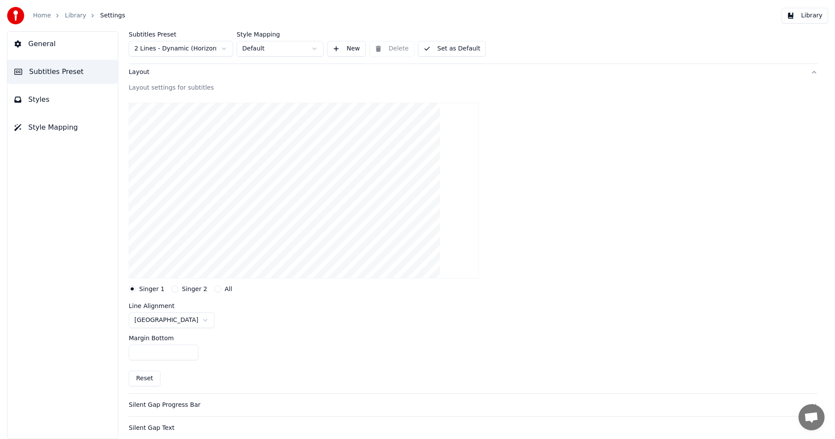
click at [225, 308] on div "Line [GEOGRAPHIC_DATA]" at bounding box center [473, 315] width 689 height 25
click at [154, 380] on button "Reset" at bounding box center [145, 379] width 32 height 16
click at [190, 350] on input "***" at bounding box center [164, 352] width 70 height 16
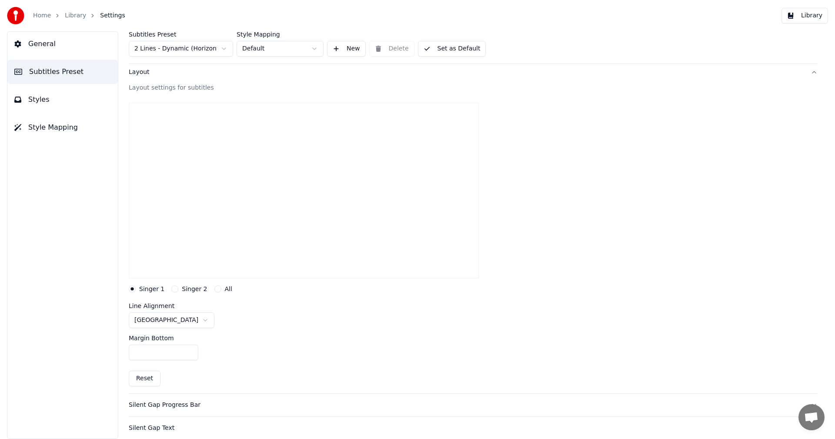
click at [190, 350] on input "***" at bounding box center [164, 352] width 70 height 16
type input "***"
click at [190, 350] on input "***" at bounding box center [164, 352] width 70 height 16
click at [506, 268] on div at bounding box center [473, 191] width 689 height 190
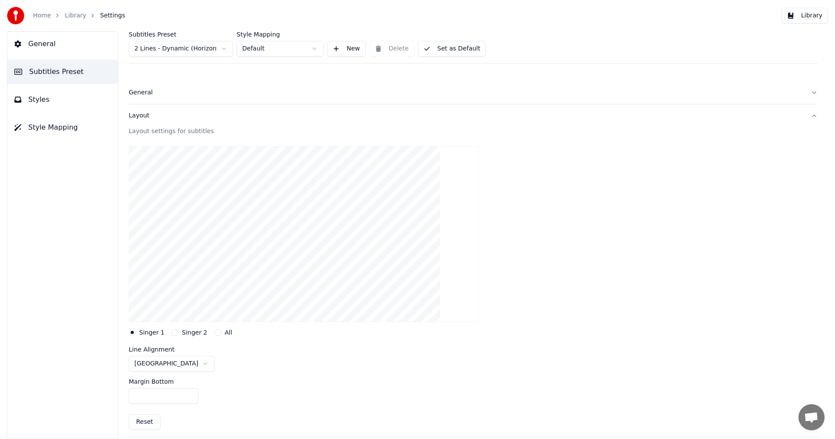
scroll to position [87, 0]
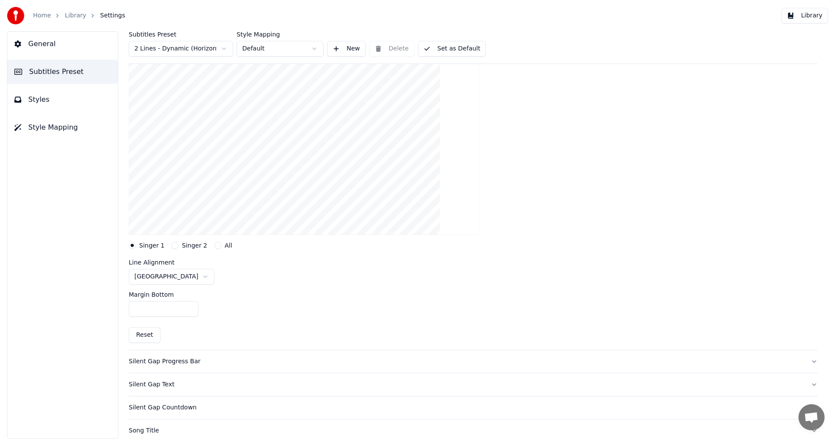
click at [811, 16] on button "Library" at bounding box center [805, 16] width 47 height 16
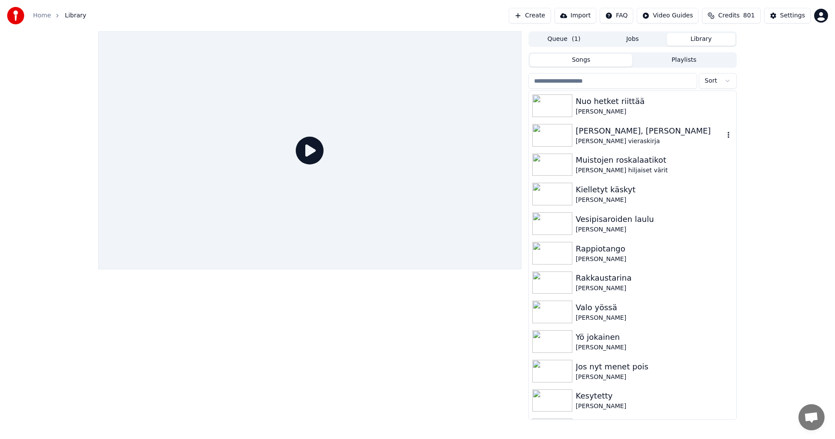
click at [564, 138] on img at bounding box center [552, 135] width 40 height 23
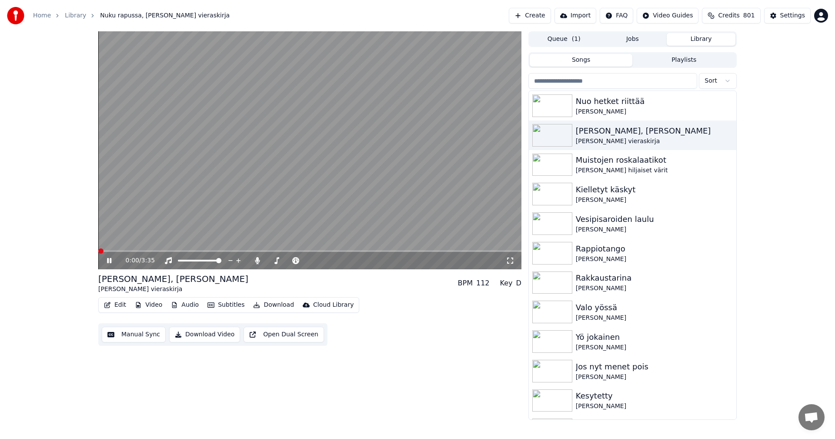
click at [137, 251] on span at bounding box center [309, 251] width 423 height 2
click at [111, 259] on icon at bounding box center [109, 260] width 4 height 5
click at [256, 261] on icon at bounding box center [257, 260] width 9 height 7
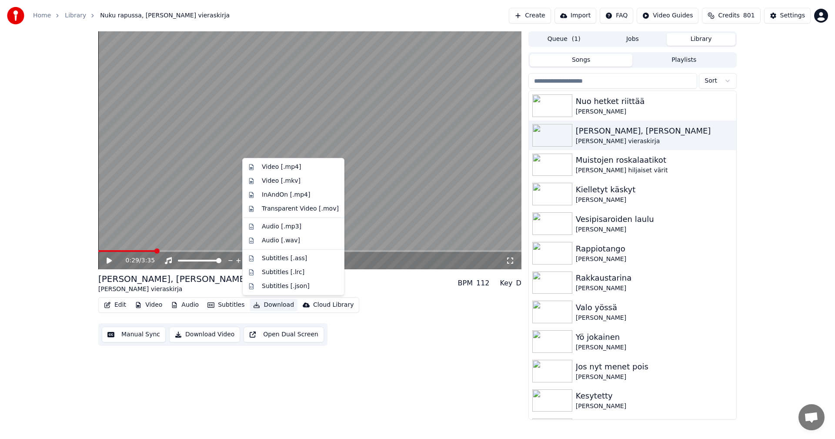
click at [274, 306] on button "Download" at bounding box center [274, 305] width 48 height 12
click at [372, 303] on div "Edit Video Audio Subtitles Download Cloud Library Manual Sync Download Video Op…" at bounding box center [309, 321] width 423 height 49
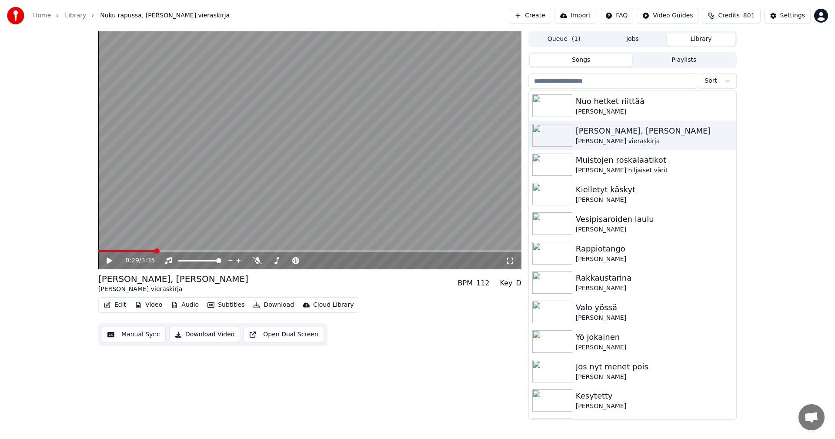
click at [294, 251] on span at bounding box center [309, 251] width 423 height 2
click at [110, 260] on icon at bounding box center [109, 260] width 5 height 6
click at [346, 251] on span at bounding box center [309, 251] width 423 height 2
click at [110, 262] on icon at bounding box center [109, 260] width 4 height 5
click at [269, 307] on button "Download" at bounding box center [274, 305] width 48 height 12
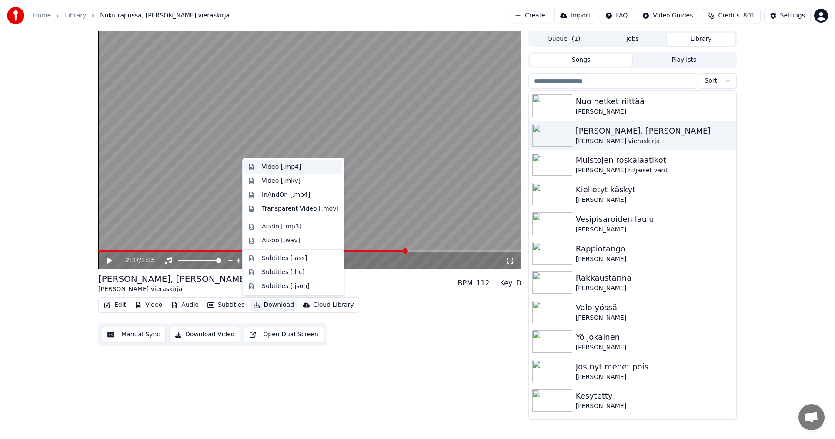
click at [294, 166] on div "Video [.mp4]" at bounding box center [281, 167] width 39 height 9
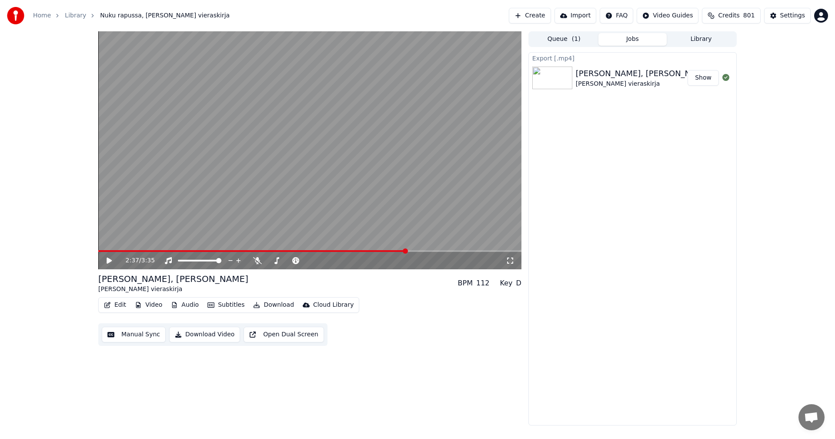
click at [73, 13] on link "Library" at bounding box center [75, 15] width 21 height 9
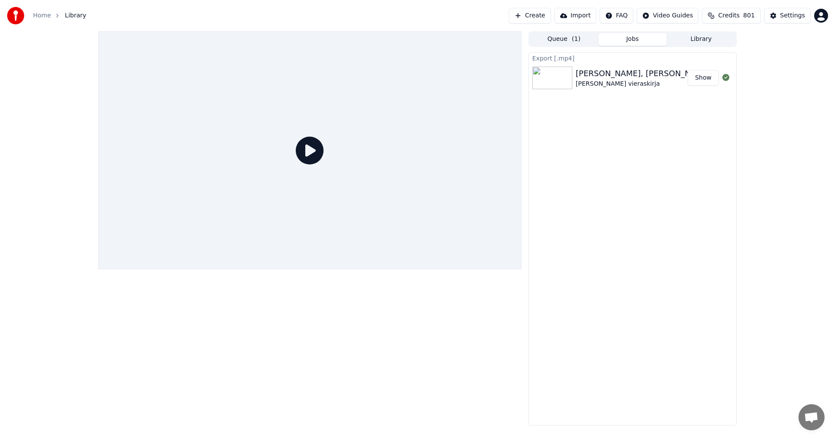
click at [78, 15] on span "Library" at bounding box center [75, 15] width 21 height 9
click at [41, 19] on link "Home" at bounding box center [42, 15] width 18 height 9
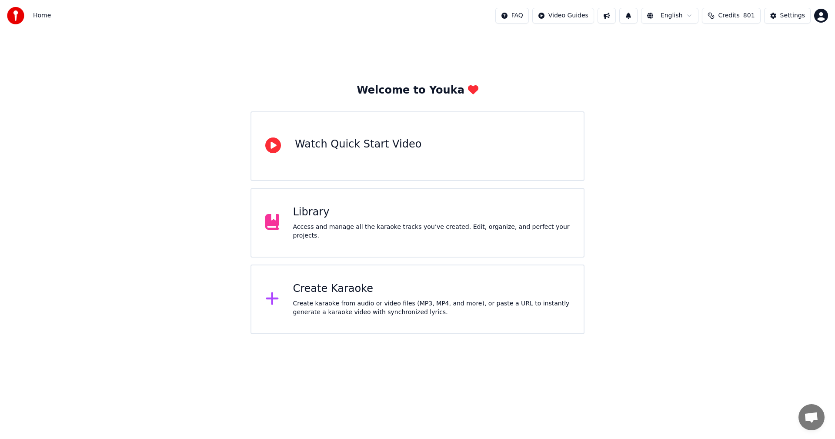
click at [341, 216] on div "Library" at bounding box center [431, 212] width 277 height 14
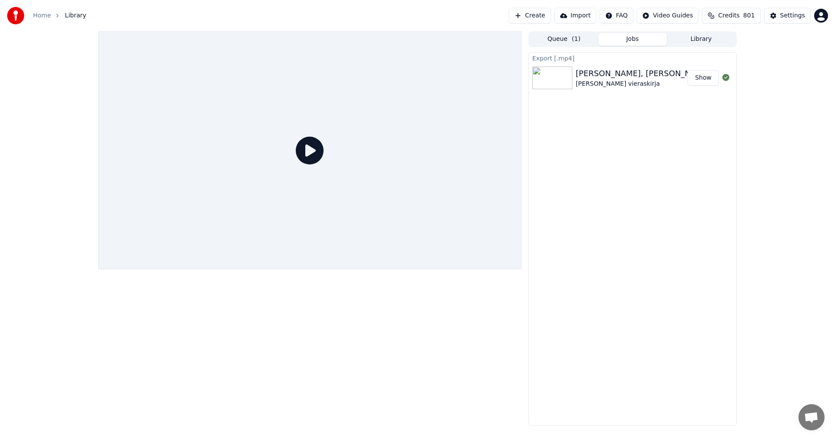
click at [688, 41] on button "Library" at bounding box center [701, 39] width 69 height 13
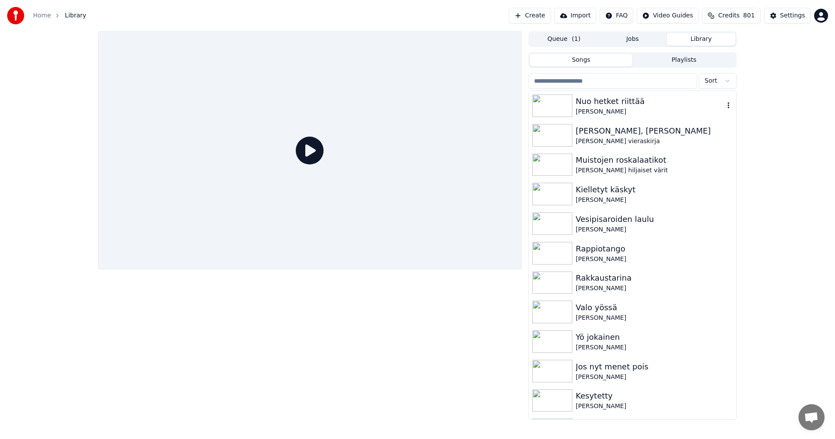
click at [601, 109] on div "[PERSON_NAME]" at bounding box center [650, 111] width 148 height 9
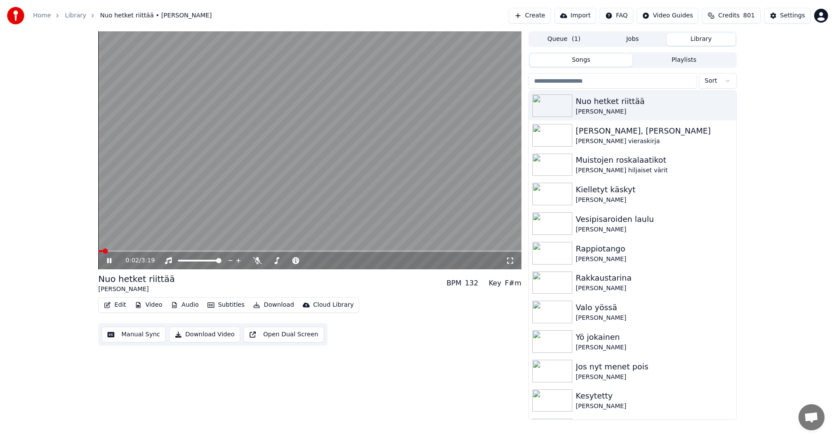
click at [121, 250] on span at bounding box center [309, 251] width 423 height 2
click at [260, 261] on icon at bounding box center [257, 260] width 9 height 7
click at [109, 260] on icon at bounding box center [109, 260] width 4 height 5
click at [120, 303] on button "Edit" at bounding box center [114, 305] width 29 height 12
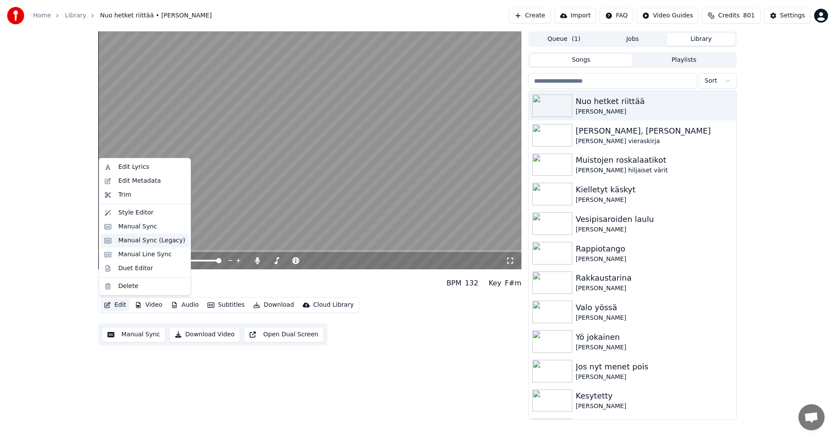
click at [152, 244] on div "Manual Sync (Legacy)" at bounding box center [151, 240] width 67 height 9
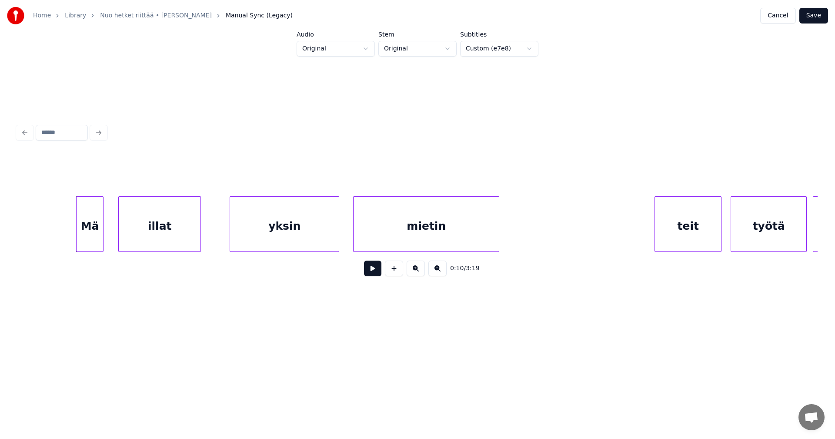
scroll to position [0, 1590]
click at [83, 232] on div at bounding box center [81, 224] width 3 height 55
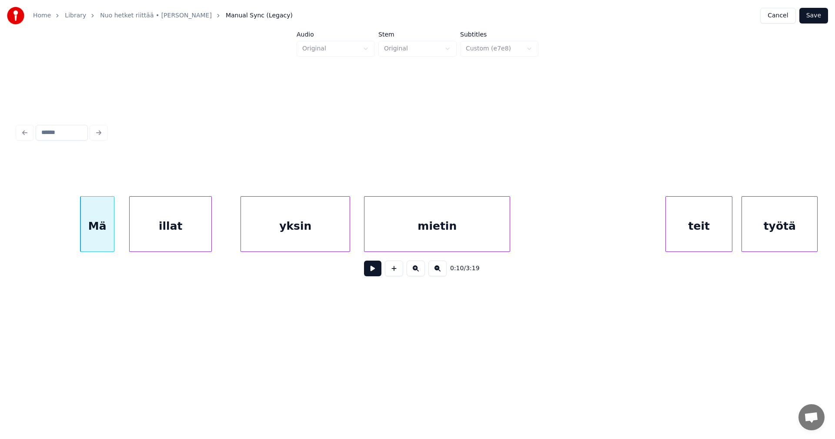
click at [377, 271] on button at bounding box center [372, 269] width 17 height 16
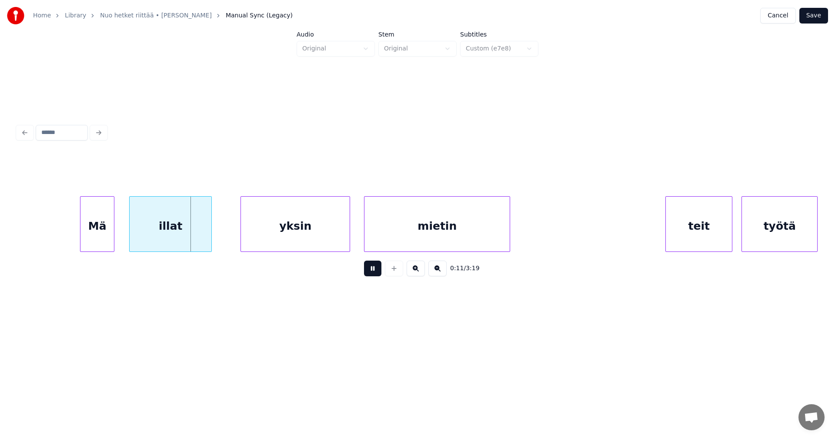
click at [376, 271] on button at bounding box center [372, 269] width 17 height 16
click at [368, 274] on button at bounding box center [372, 269] width 17 height 16
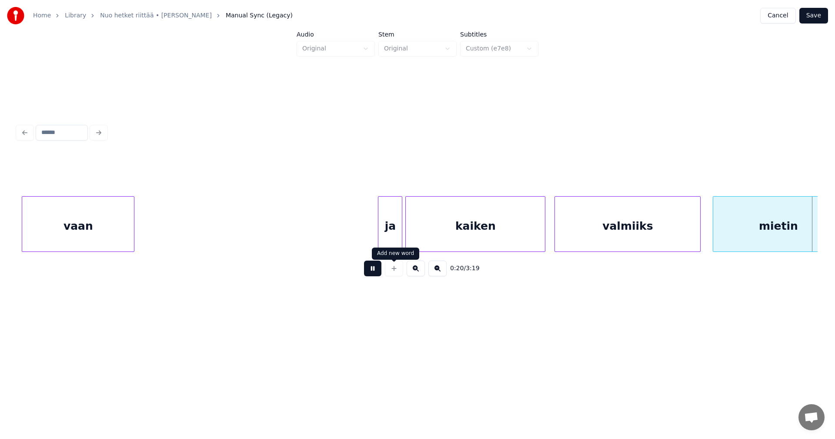
scroll to position [0, 3194]
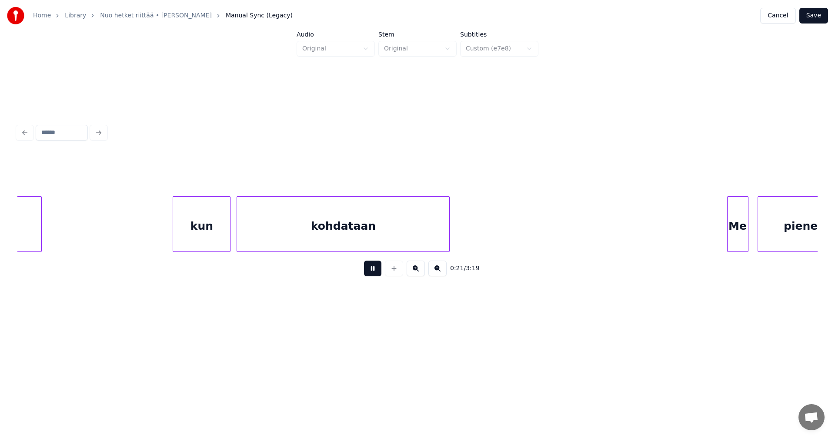
click at [371, 275] on button at bounding box center [372, 269] width 17 height 16
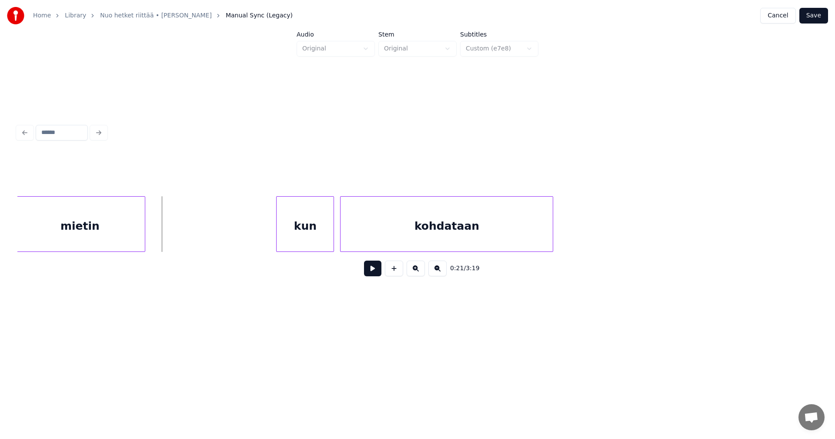
scroll to position [0, 3023]
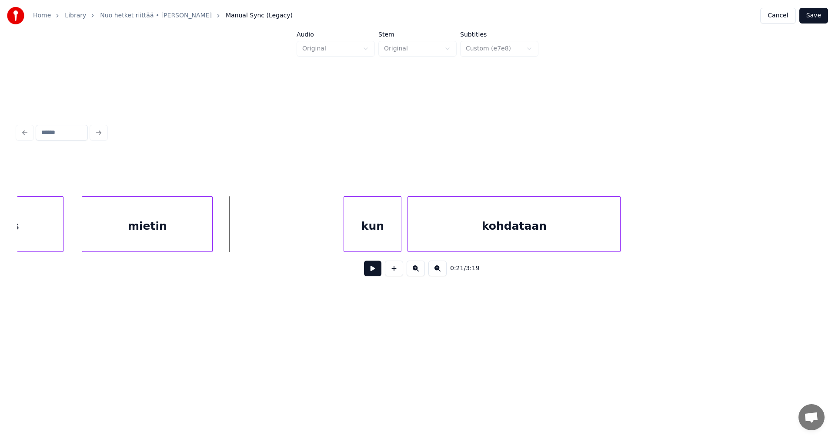
click at [61, 237] on div at bounding box center [61, 224] width 3 height 55
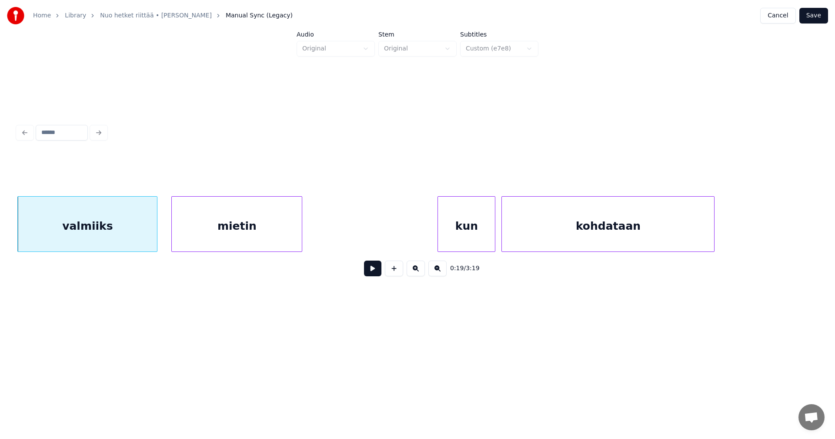
click at [215, 239] on div "mietin" at bounding box center [237, 226] width 130 height 59
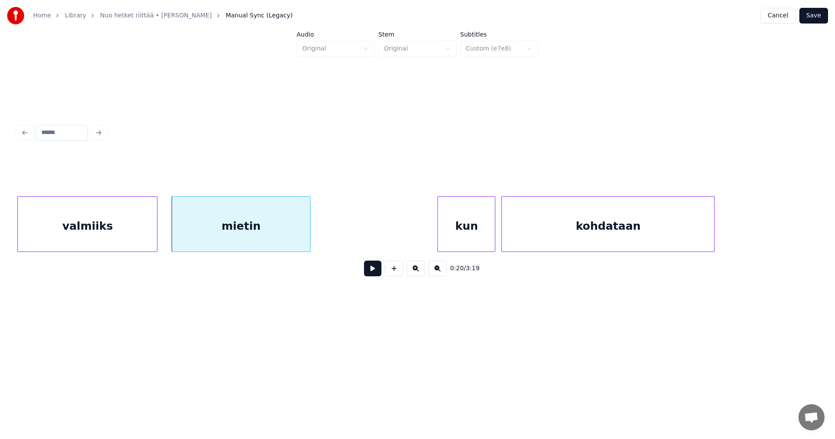
click at [309, 237] on div at bounding box center [308, 224] width 3 height 55
click at [367, 271] on button at bounding box center [372, 269] width 17 height 16
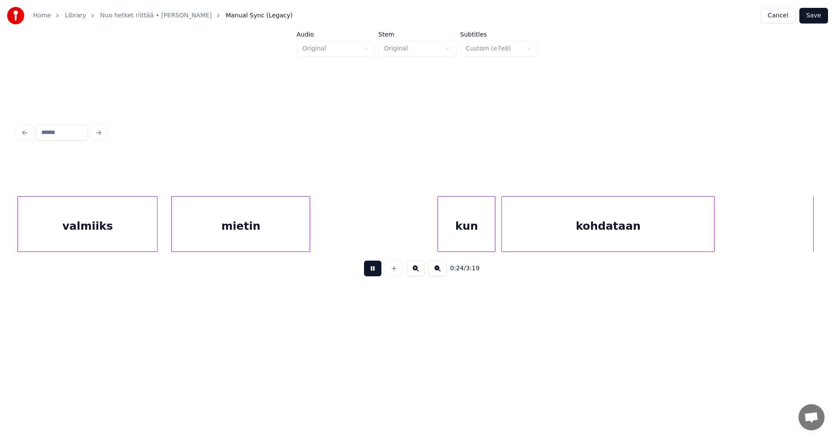
scroll to position [0, 3729]
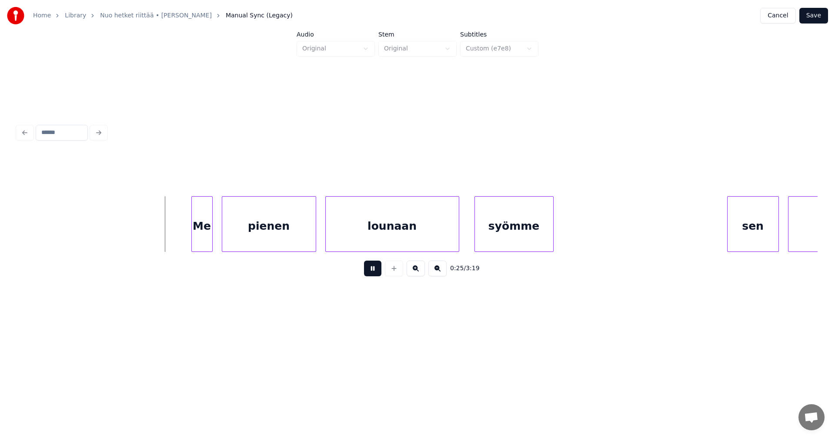
click at [366, 273] on button at bounding box center [372, 269] width 17 height 16
click at [197, 237] on div "Me" at bounding box center [196, 226] width 20 height 59
click at [182, 235] on div at bounding box center [181, 224] width 3 height 55
click at [246, 237] on div "pienen" at bounding box center [269, 226] width 94 height 59
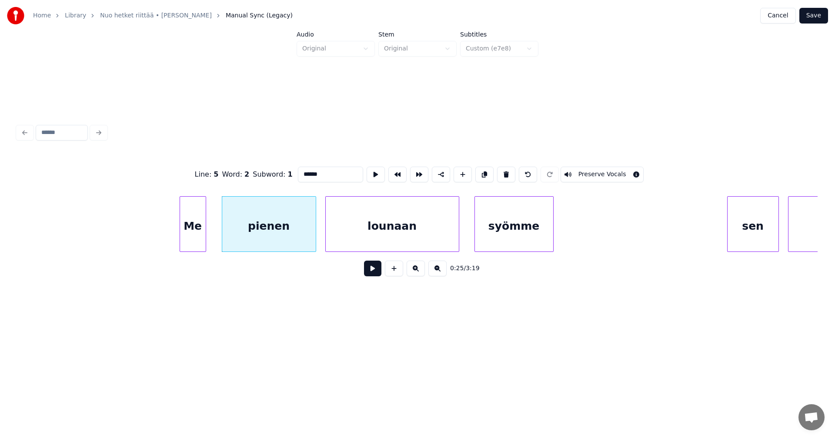
click at [196, 237] on div "Me" at bounding box center [193, 226] width 26 height 59
type input "**"
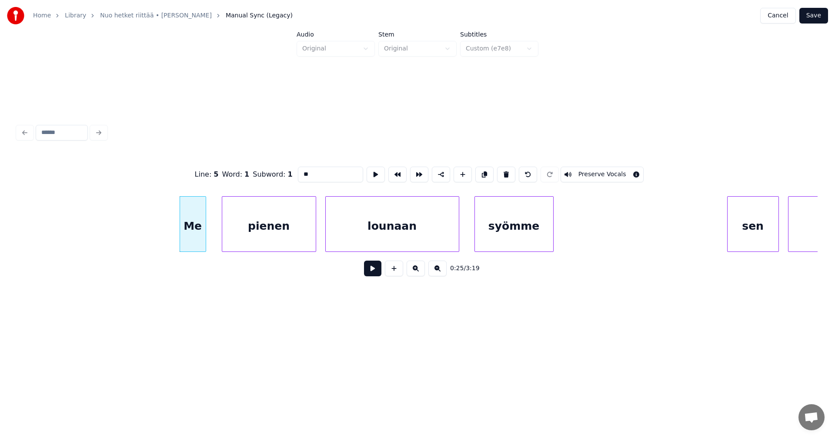
click at [370, 274] on button at bounding box center [372, 269] width 17 height 16
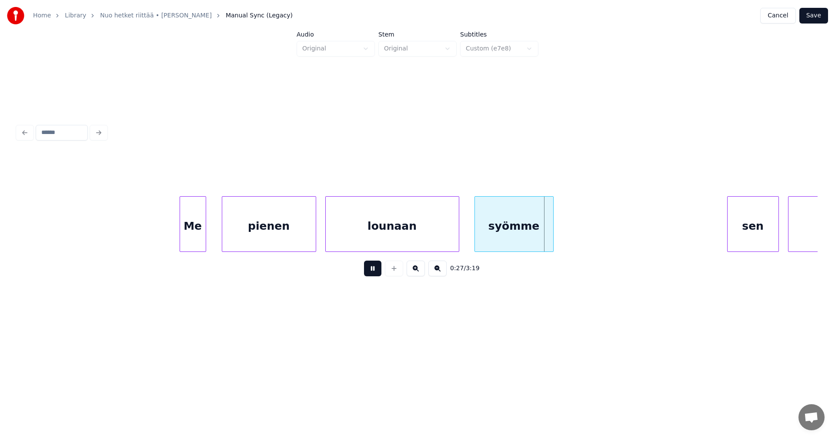
click at [370, 274] on button at bounding box center [372, 269] width 17 height 16
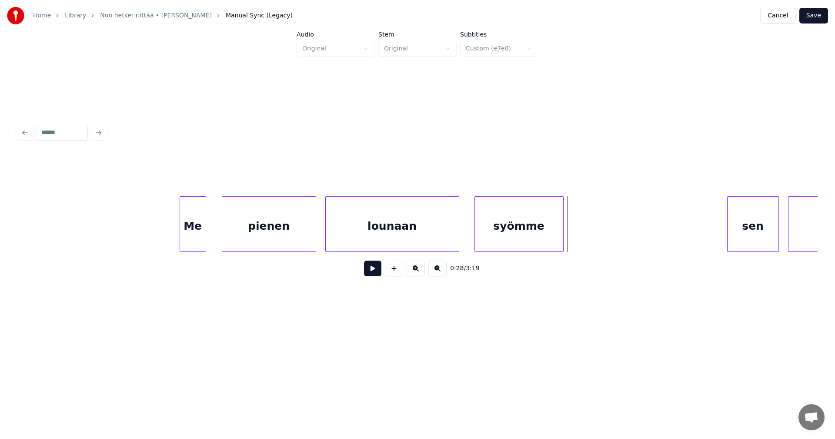
click at [561, 236] on div at bounding box center [562, 224] width 3 height 55
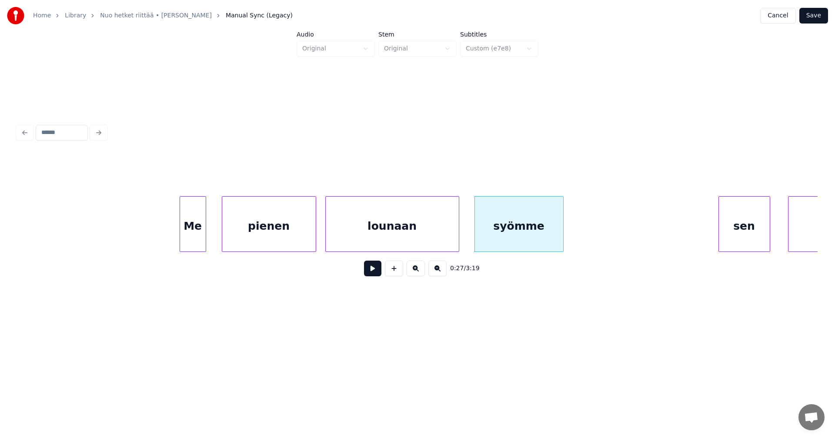
click at [739, 230] on div "sen" at bounding box center [744, 226] width 51 height 59
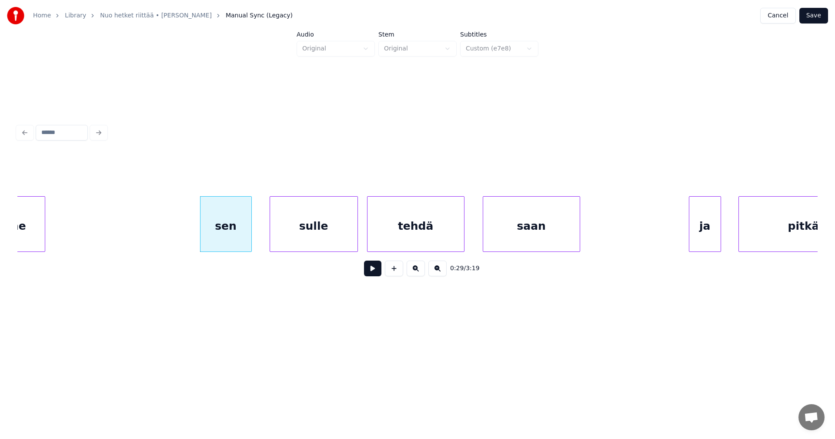
scroll to position [0, 4251]
click at [372, 274] on button at bounding box center [372, 269] width 17 height 16
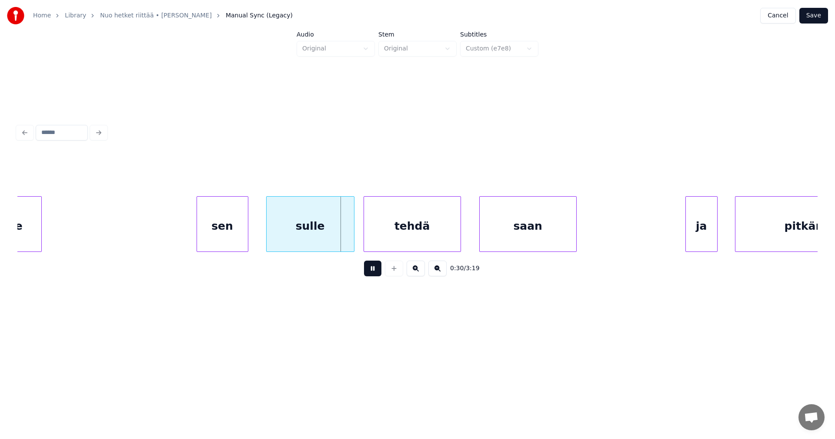
click at [372, 274] on button at bounding box center [372, 269] width 17 height 16
click at [331, 240] on div "sulle" at bounding box center [307, 226] width 87 height 59
click at [367, 272] on button at bounding box center [372, 269] width 17 height 16
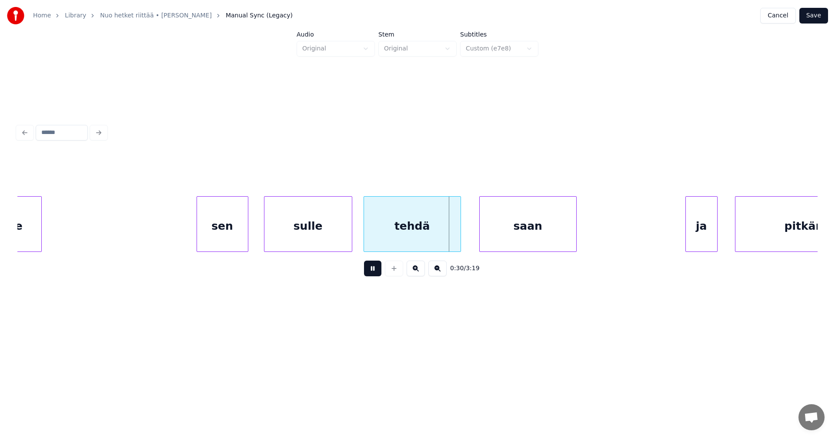
click at [370, 272] on button at bounding box center [372, 269] width 17 height 16
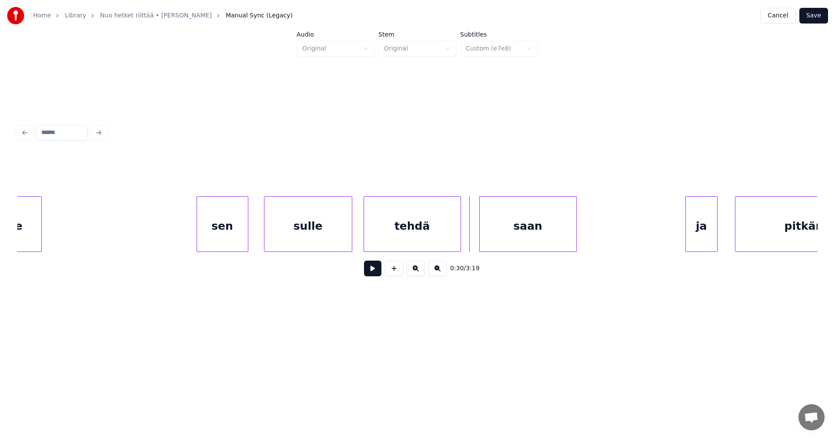
click at [370, 272] on button at bounding box center [372, 269] width 17 height 16
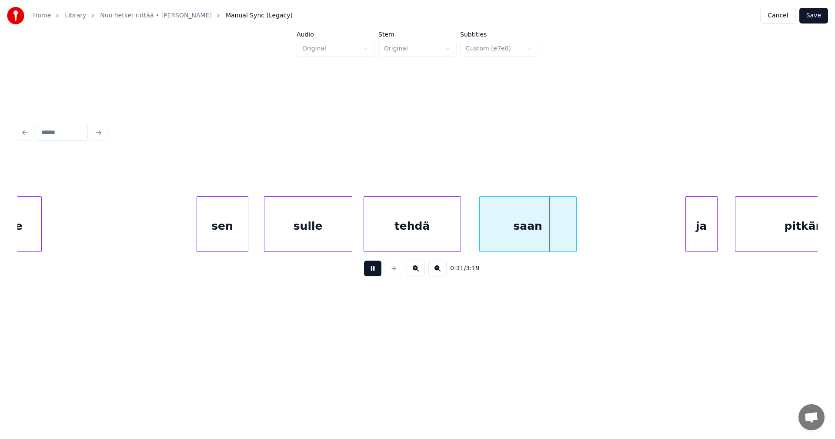
click at [370, 272] on button at bounding box center [372, 269] width 17 height 16
click at [534, 226] on div "saan" at bounding box center [528, 226] width 97 height 59
click at [377, 274] on button at bounding box center [372, 269] width 17 height 16
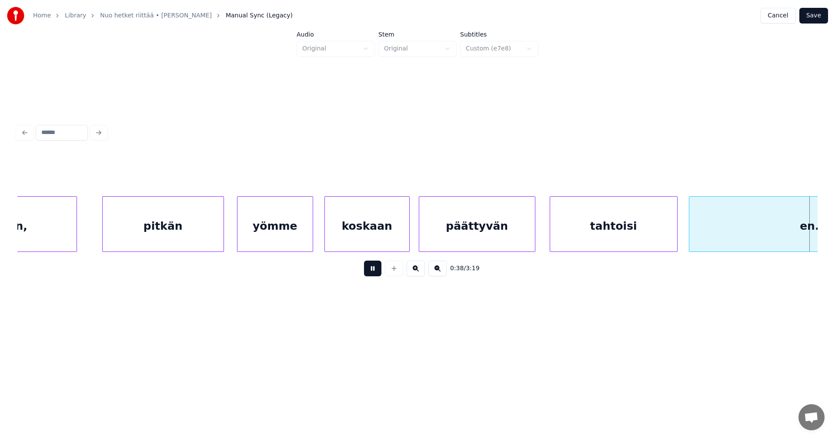
scroll to position [0, 5854]
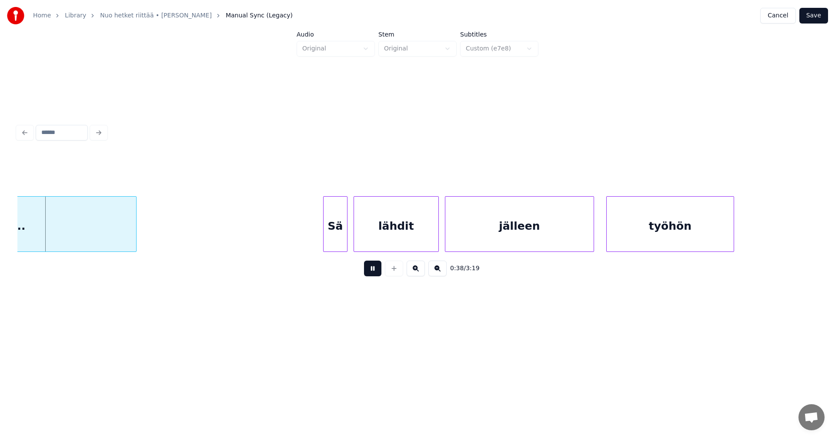
click at [377, 274] on button at bounding box center [372, 269] width 17 height 16
click at [120, 237] on div "en..." at bounding box center [11, 226] width 249 height 59
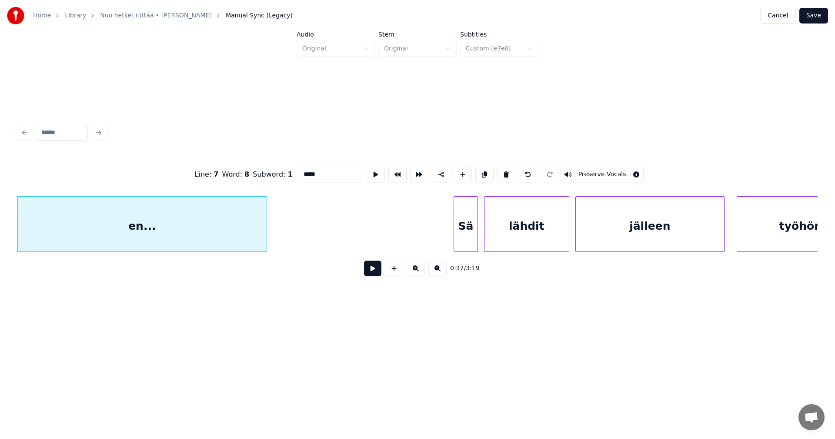
click at [320, 172] on input "*****" at bounding box center [330, 175] width 65 height 16
click at [466, 229] on div "Sä" at bounding box center [465, 226] width 23 height 59
type input "**"
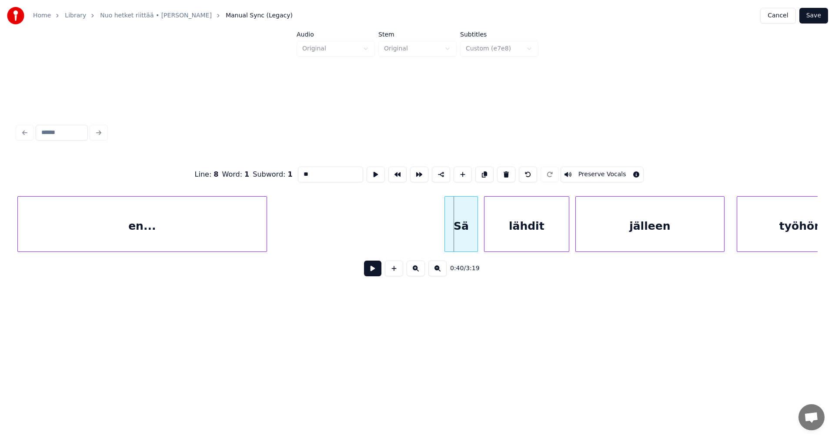
click at [446, 233] on div at bounding box center [446, 224] width 3 height 55
click at [375, 274] on button at bounding box center [372, 269] width 17 height 16
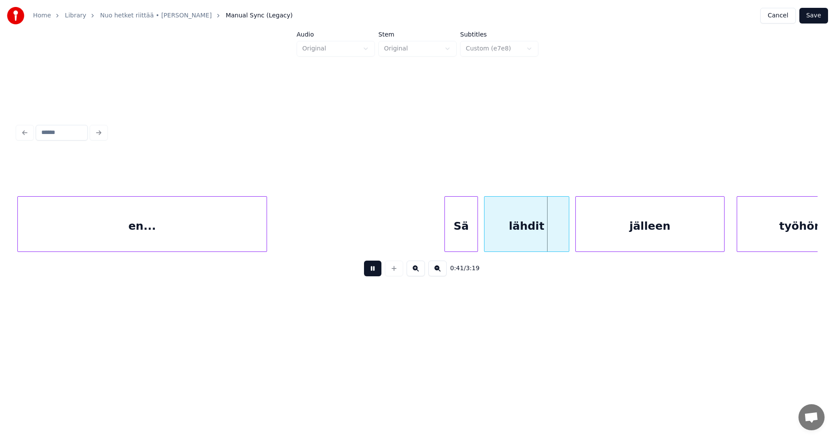
click at [375, 274] on button at bounding box center [372, 269] width 17 height 16
click at [567, 238] on div at bounding box center [567, 224] width 3 height 55
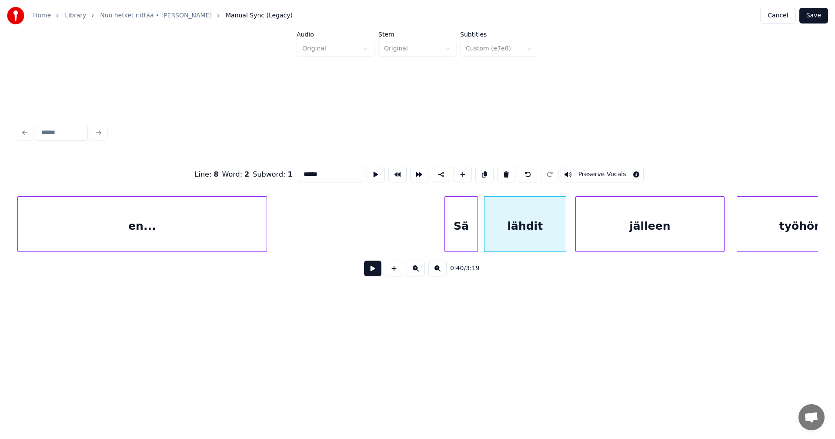
click at [564, 238] on div at bounding box center [564, 224] width 3 height 55
click at [605, 239] on div "jälleen" at bounding box center [648, 226] width 148 height 59
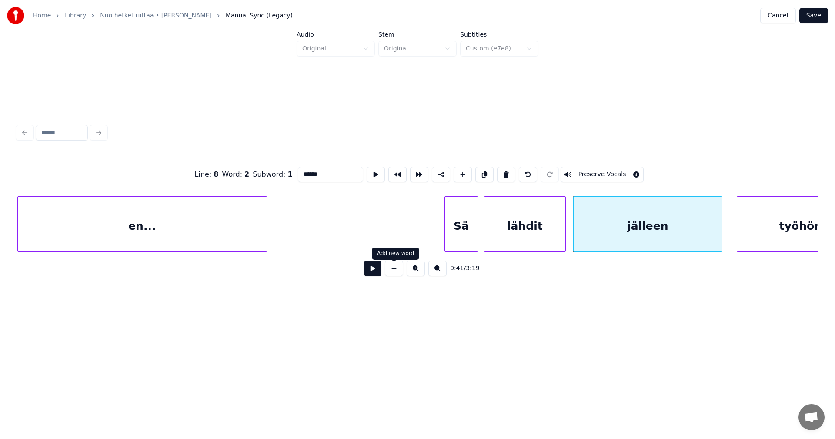
click at [381, 269] on div "0:41 / 3:19" at bounding box center [417, 268] width 786 height 19
click at [380, 269] on button at bounding box center [372, 269] width 17 height 16
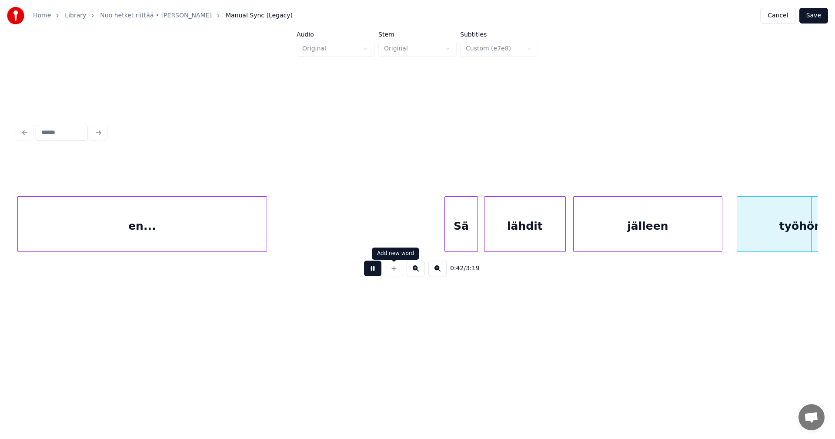
scroll to position [0, 6525]
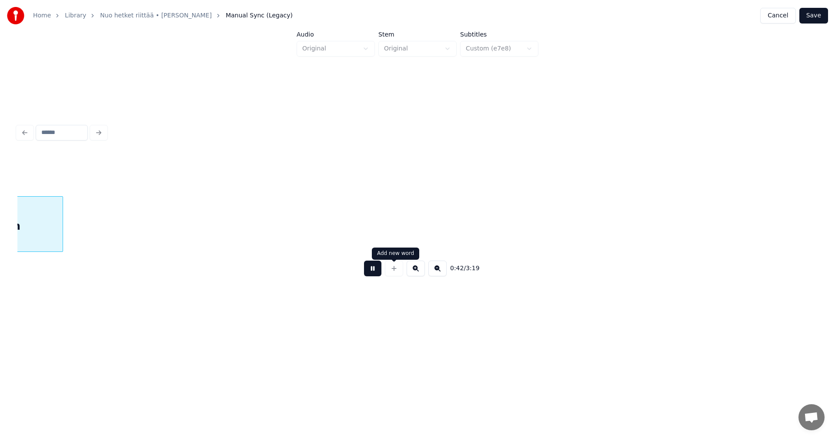
drag, startPoint x: 372, startPoint y: 270, endPoint x: 381, endPoint y: 263, distance: 11.8
click at [372, 270] on button at bounding box center [372, 269] width 17 height 16
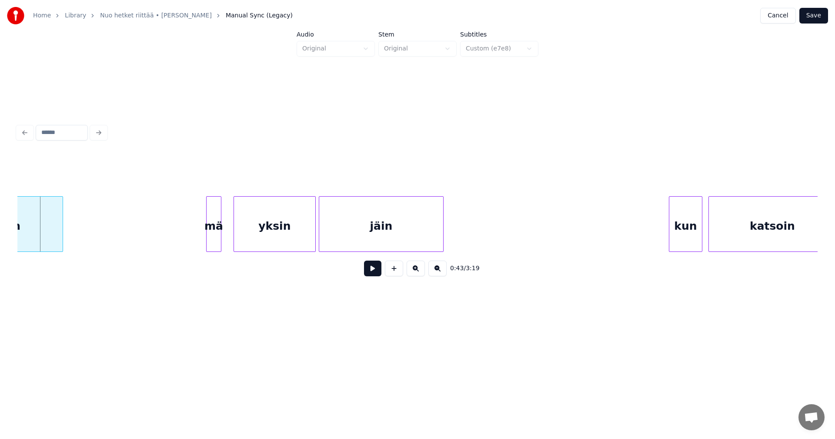
scroll to position [0, 5825]
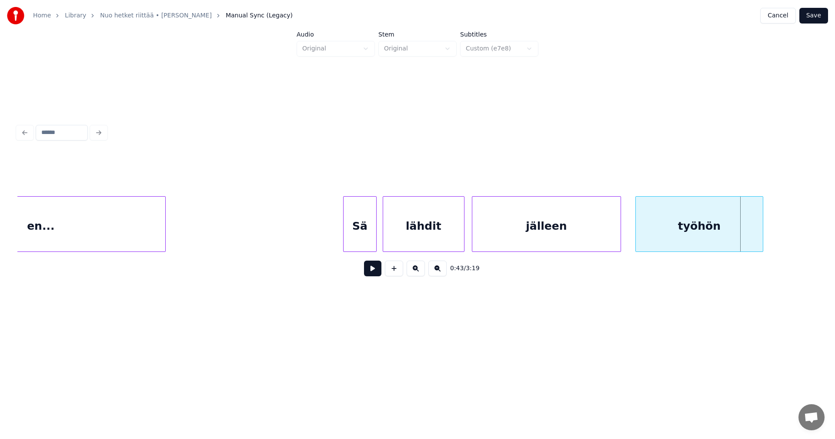
click at [364, 233] on div "Sä" at bounding box center [360, 226] width 33 height 59
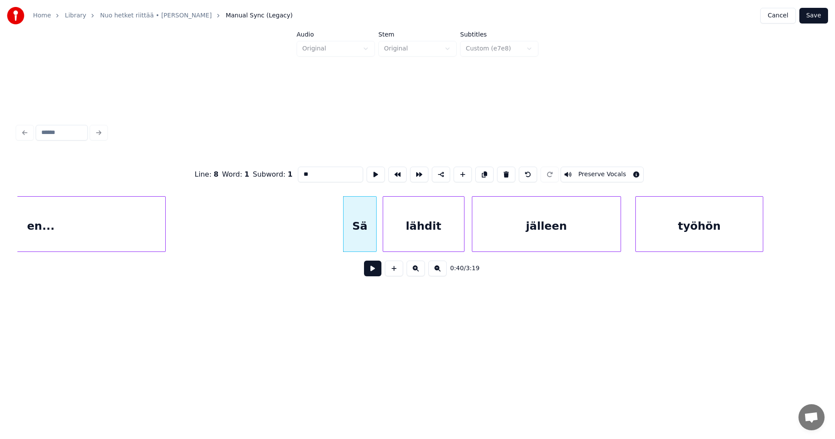
click at [375, 276] on button at bounding box center [372, 269] width 17 height 16
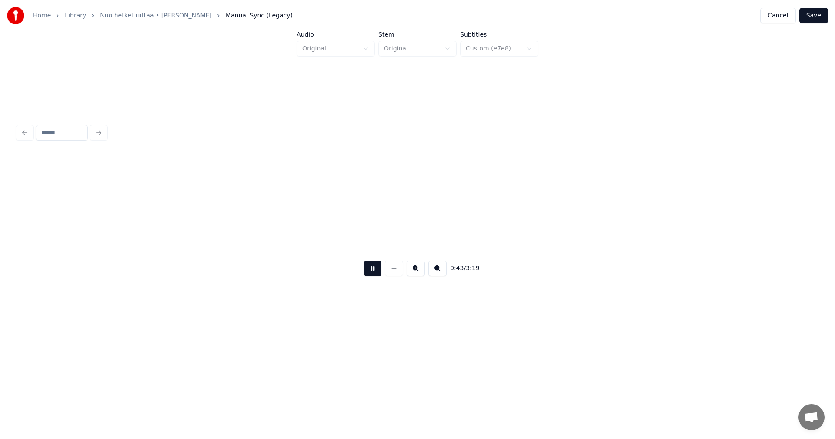
scroll to position [0, 6625]
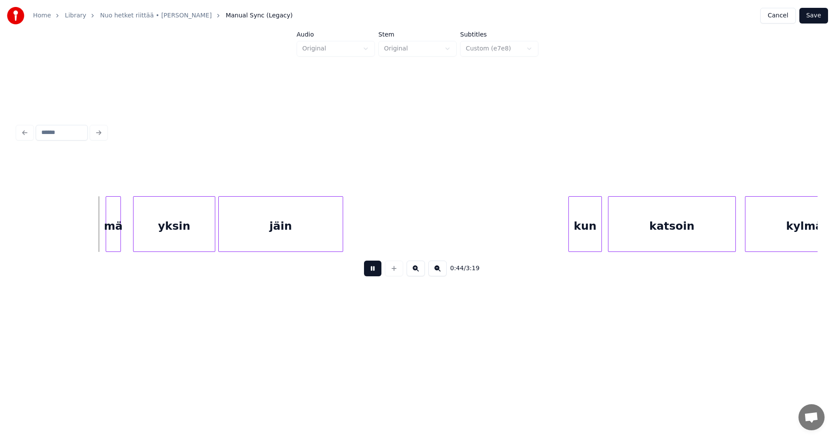
click at [376, 276] on button at bounding box center [372, 269] width 17 height 16
click at [97, 231] on div at bounding box center [96, 224] width 3 height 55
click at [378, 274] on button at bounding box center [372, 269] width 17 height 16
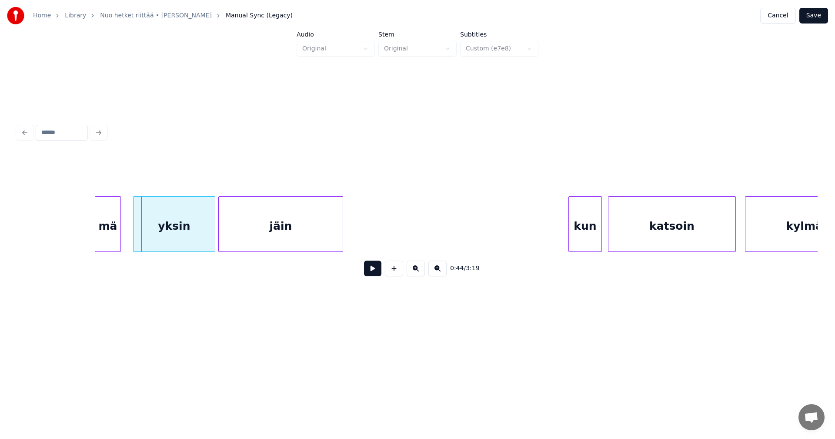
click at [191, 227] on div "yksin" at bounding box center [174, 226] width 81 height 59
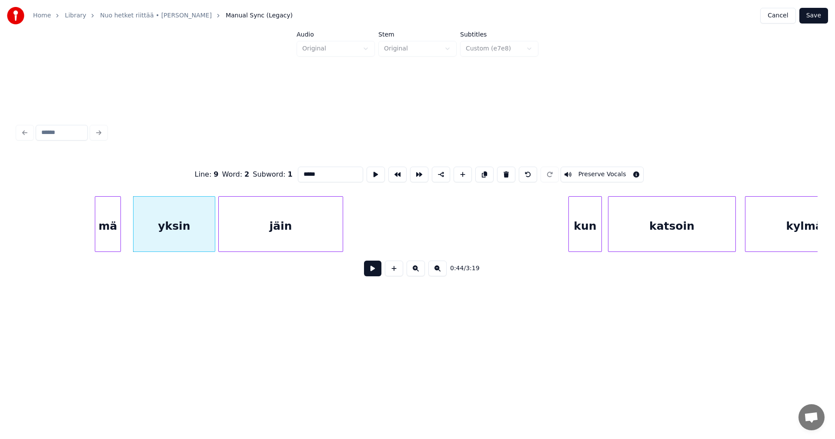
click at [368, 273] on button at bounding box center [372, 269] width 17 height 16
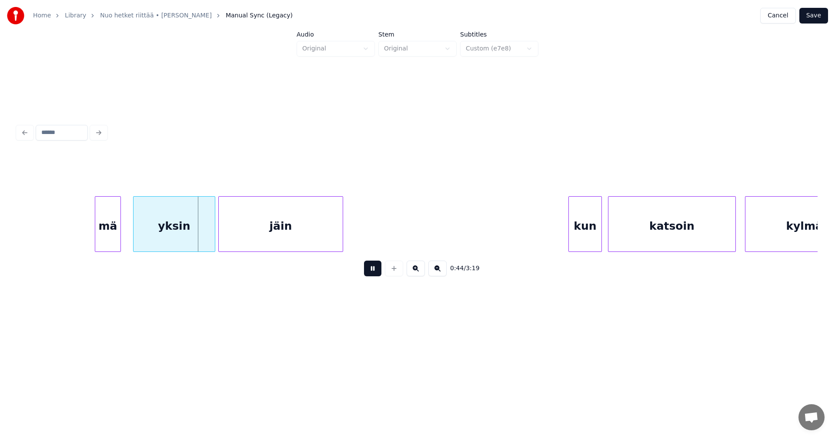
click at [369, 272] on button at bounding box center [372, 269] width 17 height 16
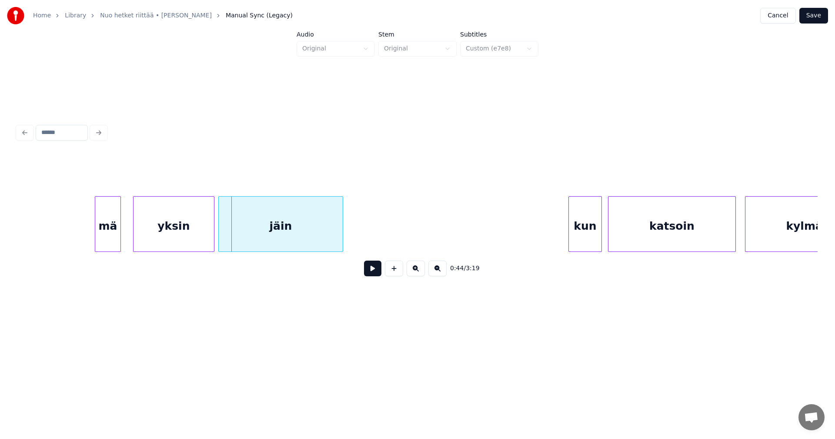
click at [213, 227] on div at bounding box center [212, 224] width 3 height 55
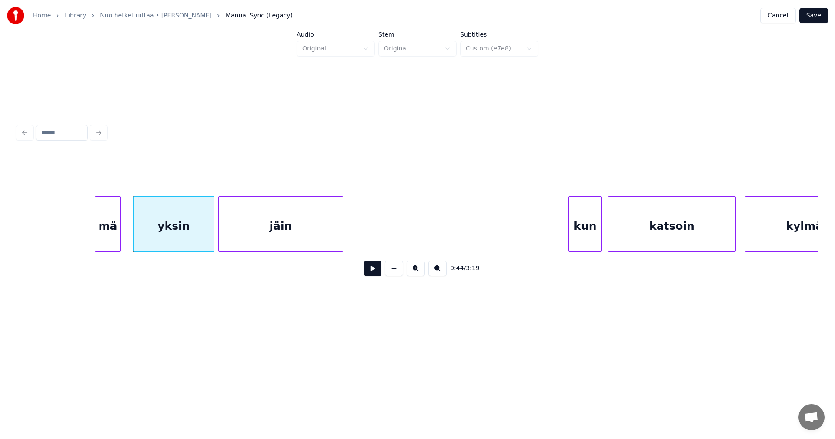
click at [378, 274] on button at bounding box center [372, 269] width 17 height 16
drag, startPoint x: 378, startPoint y: 273, endPoint x: 358, endPoint y: 241, distance: 37.7
click at [376, 269] on button at bounding box center [372, 269] width 17 height 16
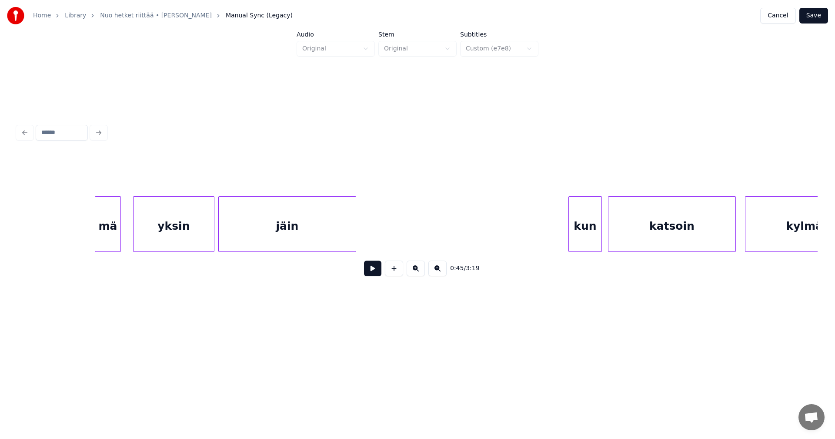
click at [355, 237] on div at bounding box center [354, 224] width 3 height 55
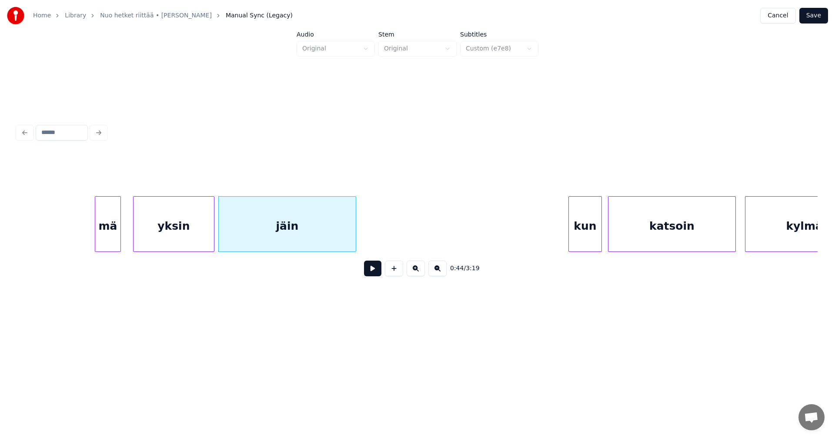
click at [373, 273] on button at bounding box center [372, 269] width 17 height 16
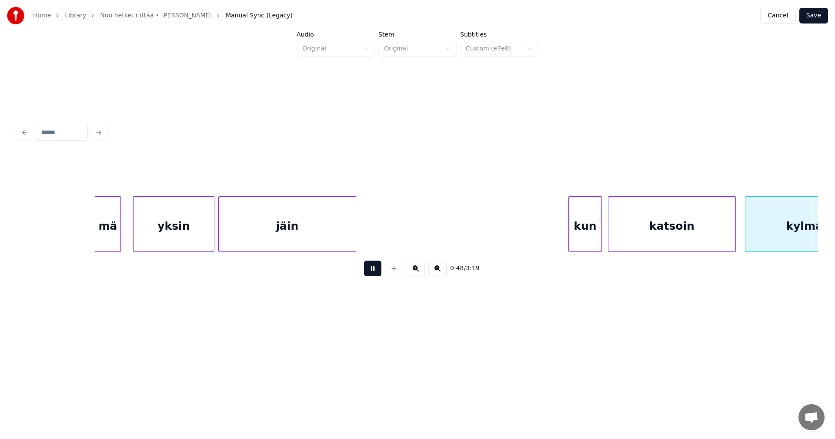
scroll to position [0, 7425]
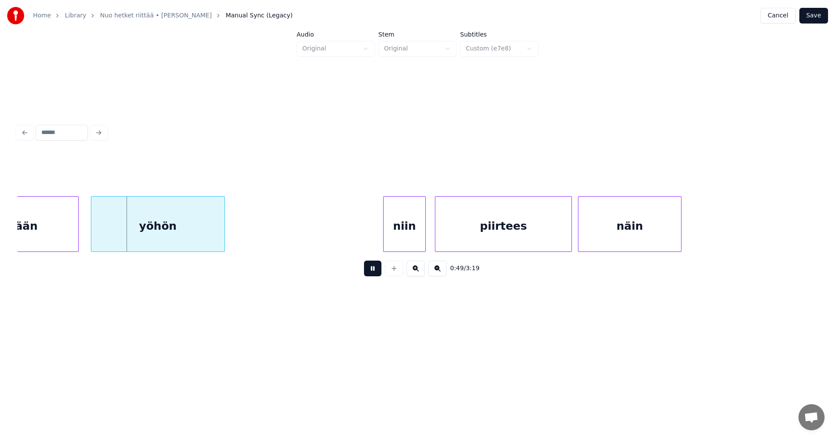
click at [356, 273] on div "0:49 / 3:19" at bounding box center [417, 268] width 786 height 19
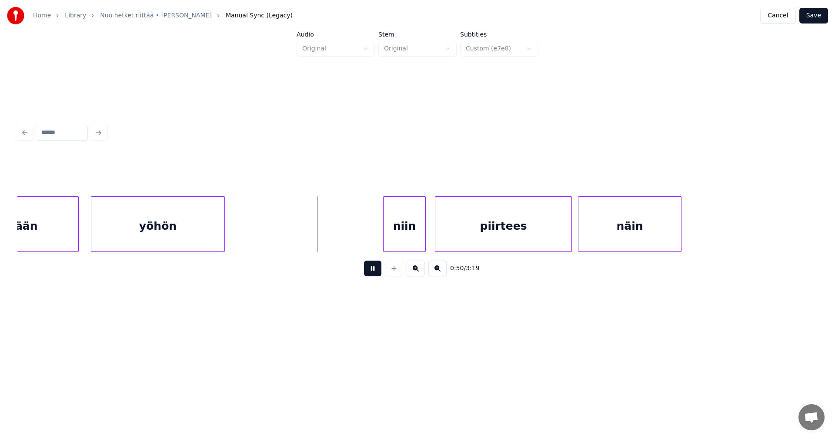
click at [373, 271] on button at bounding box center [372, 269] width 17 height 16
click at [47, 242] on div "kylmään" at bounding box center [11, 226] width 133 height 59
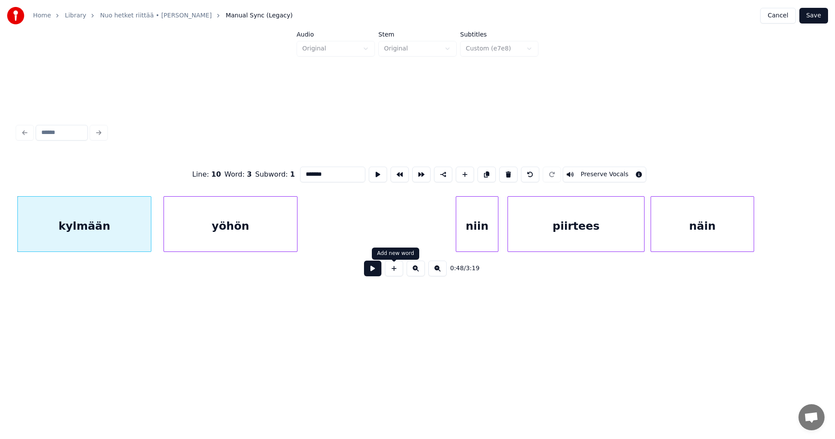
click at [377, 271] on button at bounding box center [372, 269] width 17 height 16
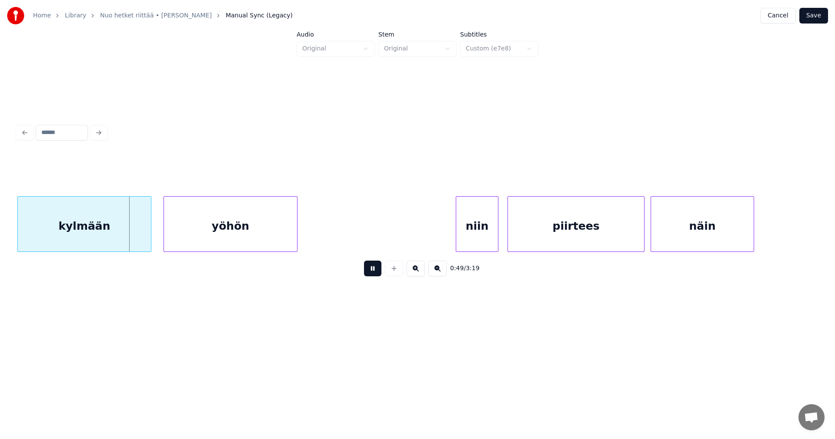
click at [377, 269] on button at bounding box center [372, 269] width 17 height 16
click at [137, 237] on div at bounding box center [137, 224] width 3 height 55
click at [180, 241] on div "yöhön" at bounding box center [223, 226] width 133 height 59
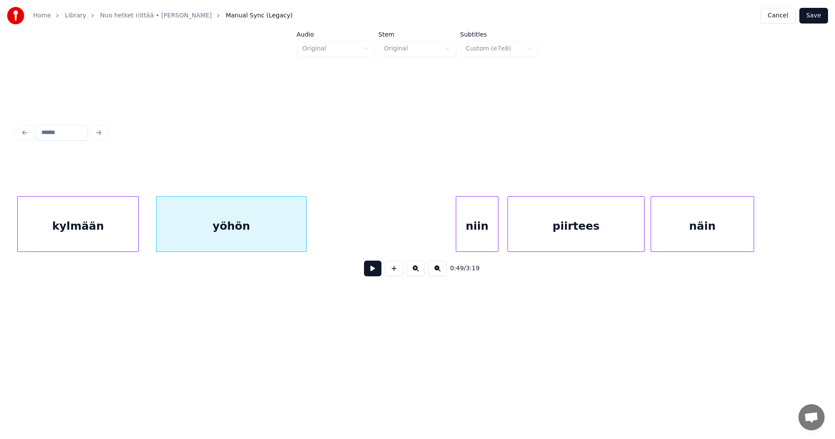
click at [306, 239] on div at bounding box center [305, 224] width 3 height 55
click at [197, 237] on div "yöhön" at bounding box center [229, 226] width 150 height 59
click at [282, 237] on div "yöhön" at bounding box center [229, 226] width 150 height 59
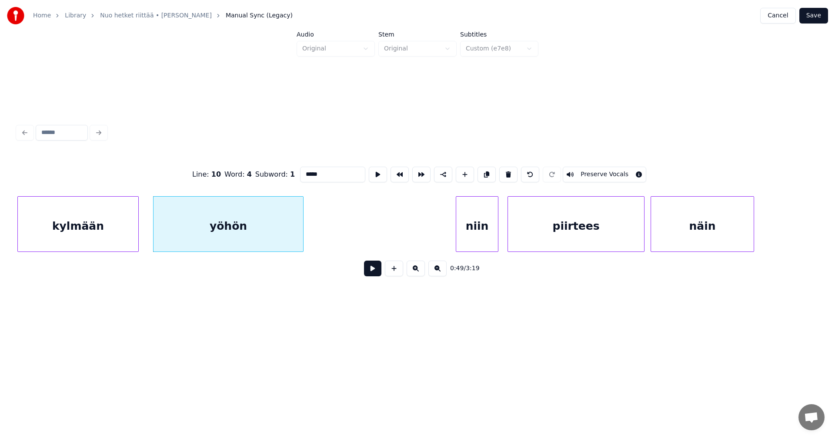
click at [375, 275] on button at bounding box center [372, 269] width 17 height 16
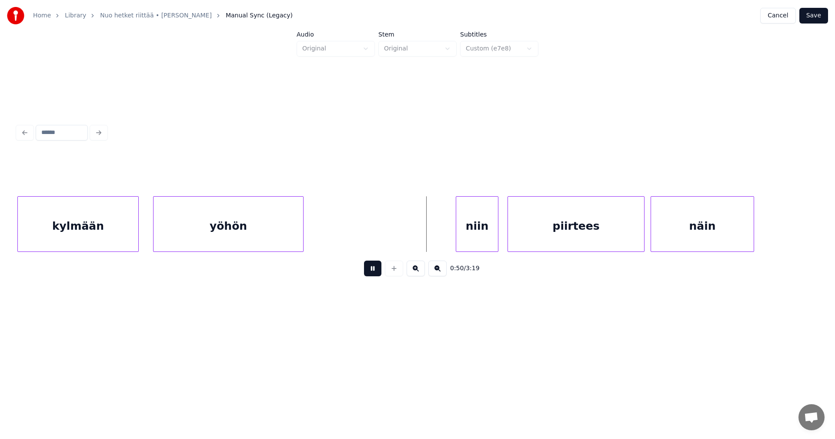
click at [375, 275] on button at bounding box center [372, 269] width 17 height 16
click at [466, 239] on div "niin" at bounding box center [474, 226] width 42 height 59
click at [447, 235] on div at bounding box center [448, 224] width 3 height 55
click at [380, 275] on button at bounding box center [372, 269] width 17 height 16
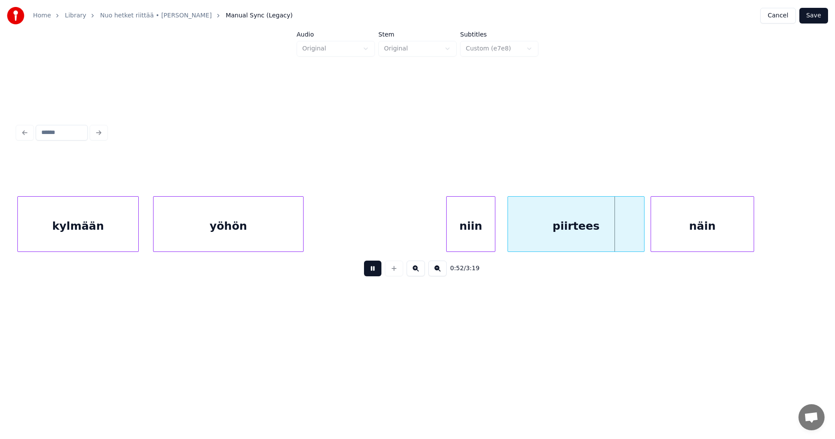
click at [380, 275] on button at bounding box center [372, 269] width 17 height 16
click at [632, 238] on div at bounding box center [631, 224] width 3 height 55
click at [683, 240] on div "näin" at bounding box center [697, 226] width 103 height 59
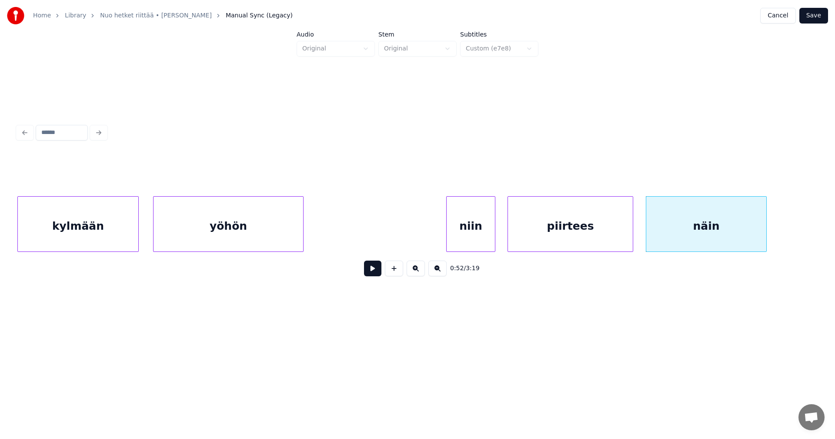
click at [766, 233] on div at bounding box center [765, 224] width 3 height 55
click at [628, 234] on div "piirtees" at bounding box center [570, 226] width 125 height 59
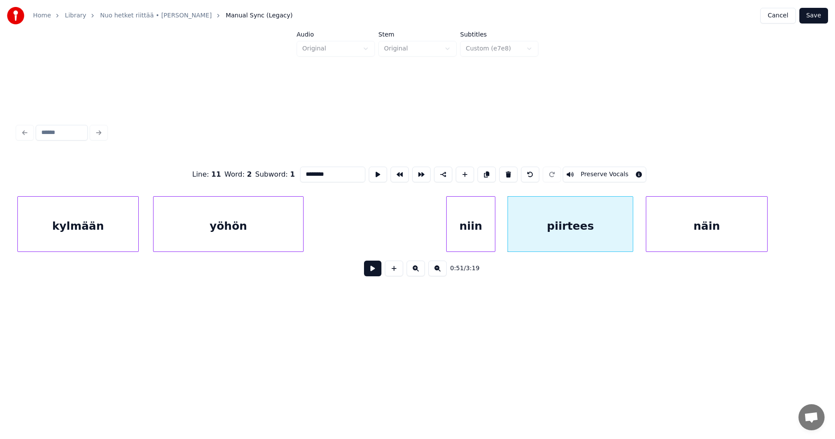
click at [372, 273] on button at bounding box center [372, 269] width 17 height 16
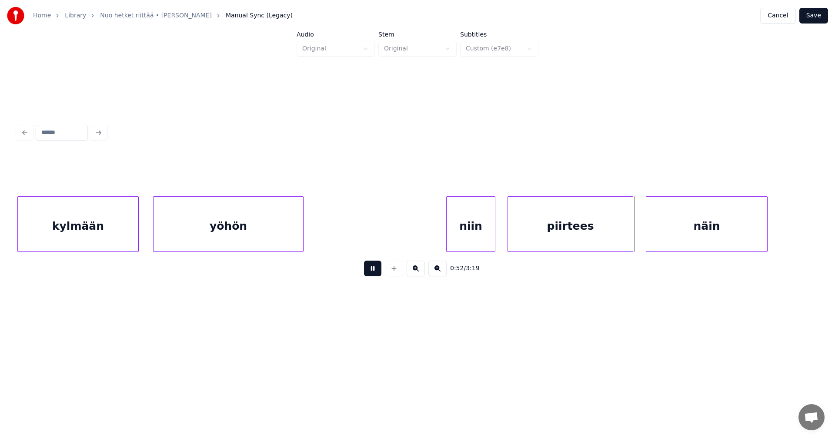
click at [372, 273] on button at bounding box center [372, 269] width 17 height 16
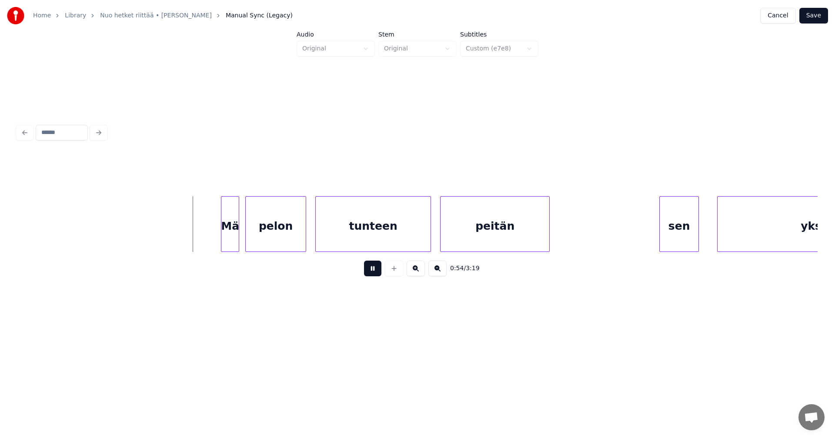
click at [372, 273] on button at bounding box center [372, 269] width 17 height 16
click at [227, 235] on div "Mä" at bounding box center [222, 226] width 17 height 59
click at [375, 273] on button at bounding box center [372, 269] width 17 height 16
click at [656, 234] on div at bounding box center [657, 224] width 3 height 55
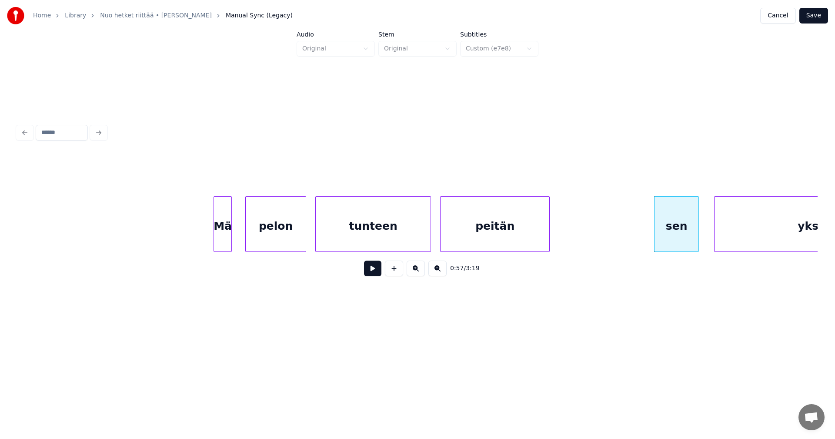
scroll to position [0, 8289]
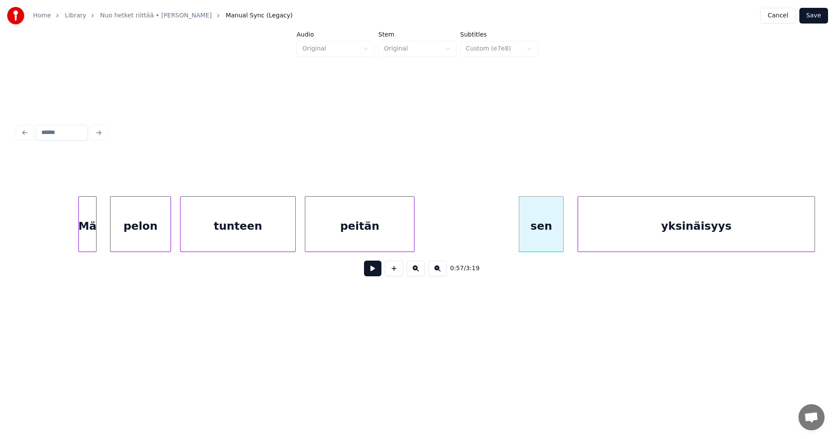
click at [742, 237] on div "yksinäisyys" at bounding box center [696, 226] width 237 height 59
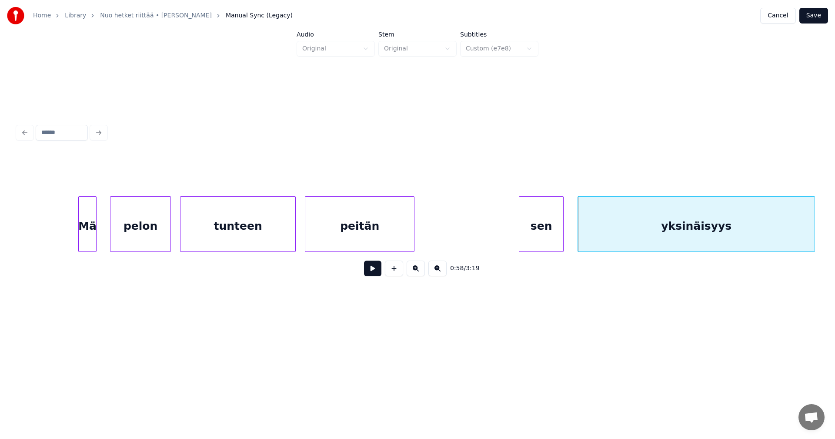
click at [378, 272] on button at bounding box center [372, 269] width 17 height 16
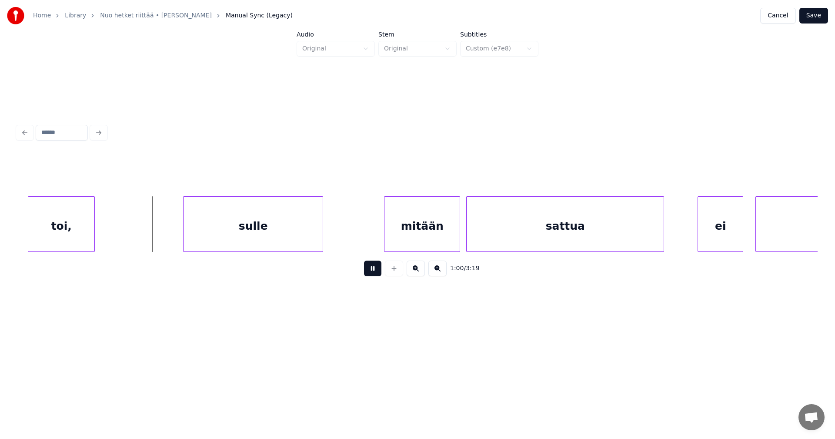
drag, startPoint x: 378, startPoint y: 272, endPoint x: 136, endPoint y: 270, distance: 242.7
click at [375, 273] on button at bounding box center [372, 269] width 17 height 16
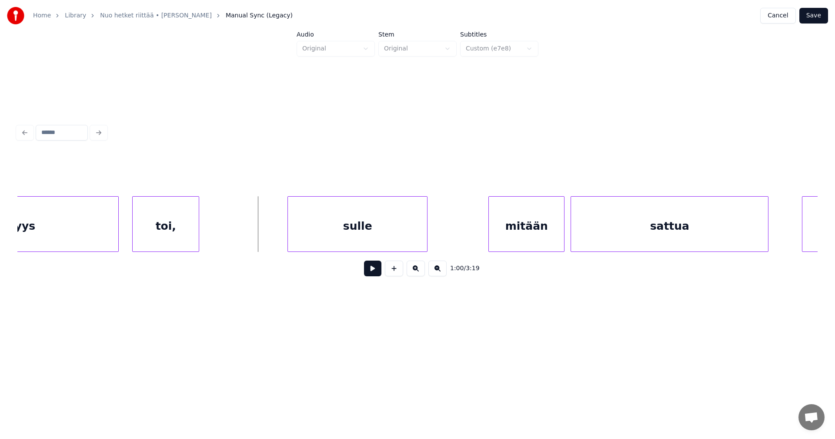
click at [90, 240] on div "yksinäisyys" at bounding box center [0, 226] width 237 height 59
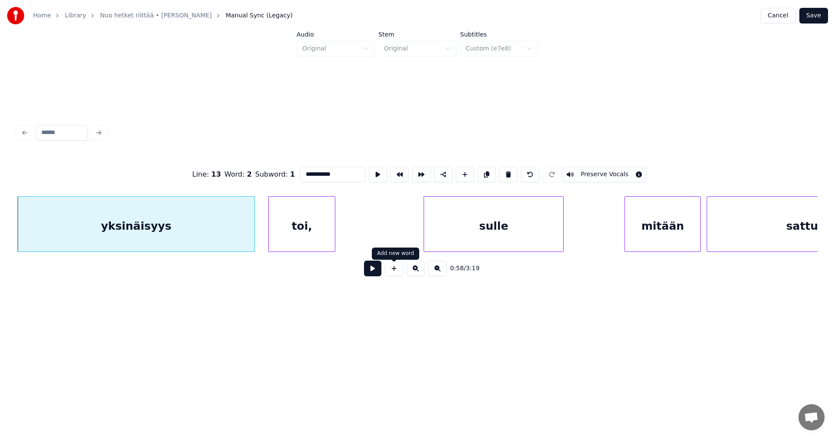
click at [375, 270] on button at bounding box center [372, 269] width 17 height 16
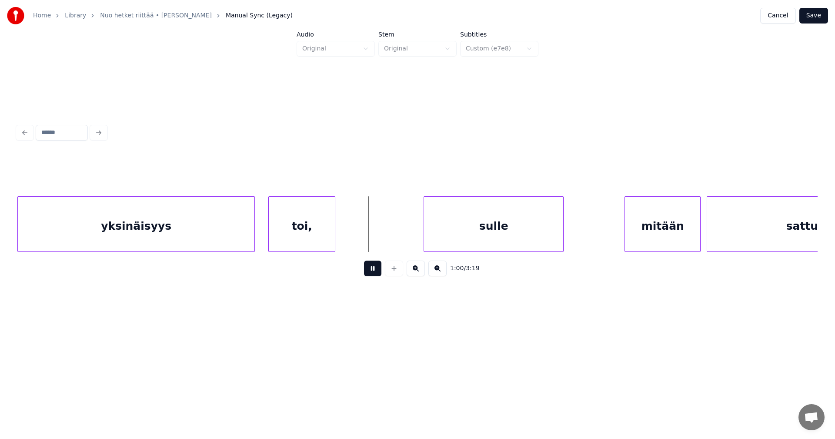
drag, startPoint x: 375, startPoint y: 272, endPoint x: 319, endPoint y: 244, distance: 62.6
click at [371, 272] on button at bounding box center [372, 269] width 17 height 16
click at [320, 238] on div "toi," at bounding box center [302, 226] width 66 height 59
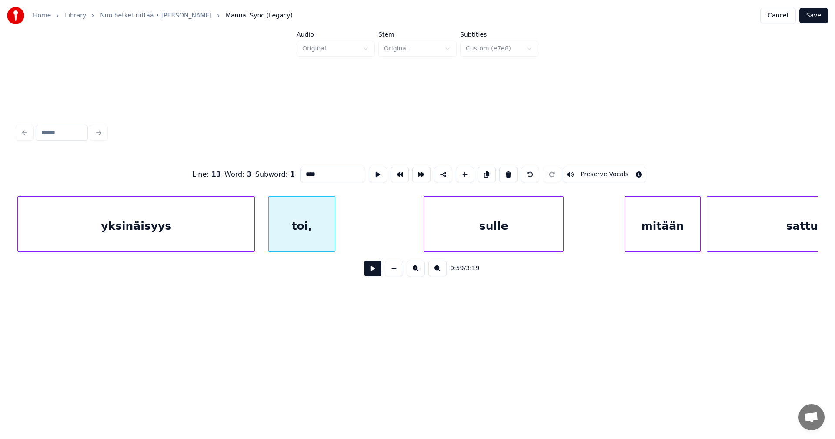
click at [455, 236] on div "sulle" at bounding box center [493, 226] width 139 height 59
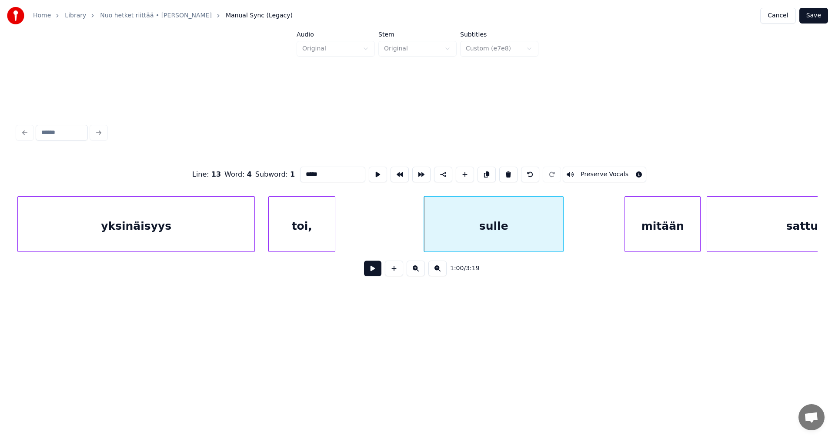
click at [315, 237] on div "toi," at bounding box center [302, 226] width 66 height 59
type input "****"
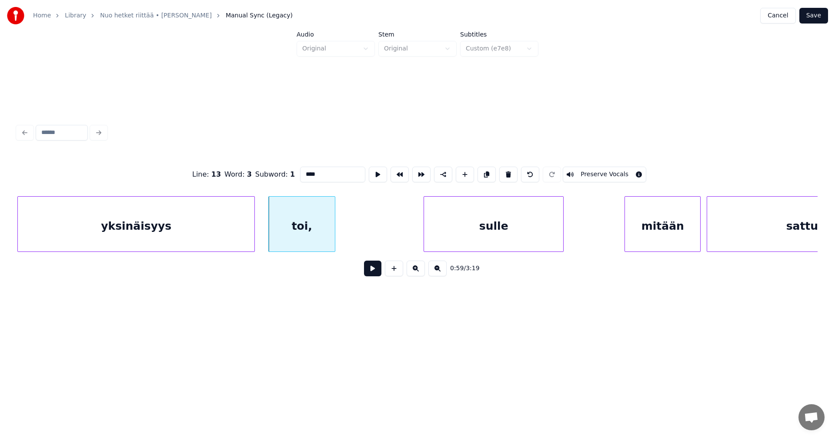
click at [375, 273] on button at bounding box center [372, 269] width 17 height 16
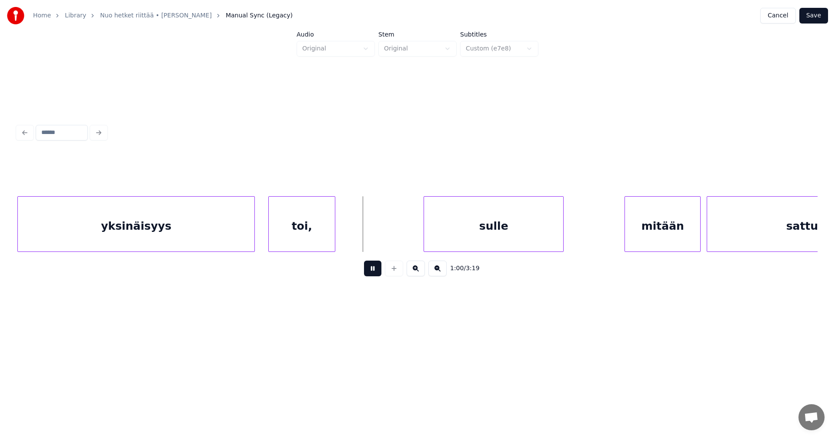
click at [374, 272] on button at bounding box center [372, 269] width 17 height 16
click at [394, 240] on div at bounding box center [394, 224] width 3 height 55
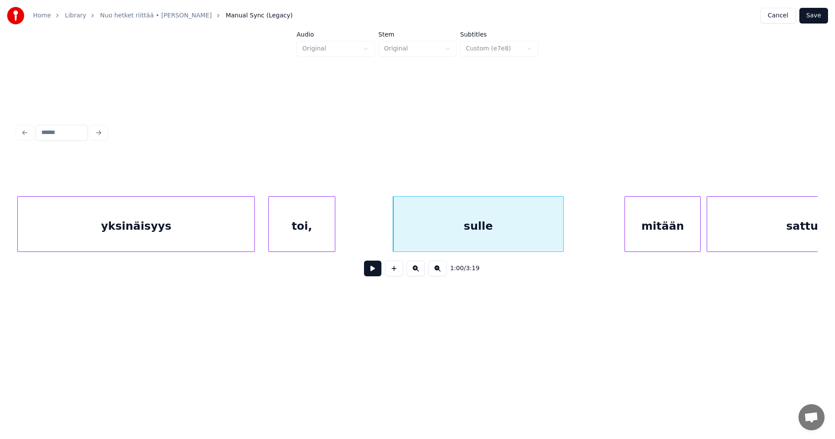
click at [374, 275] on button at bounding box center [372, 269] width 17 height 16
click at [375, 275] on button at bounding box center [372, 269] width 17 height 16
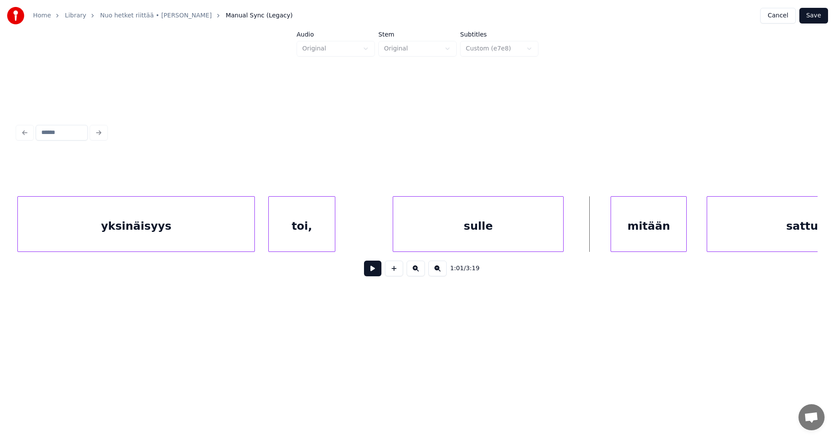
click at [633, 238] on div "mitään" at bounding box center [648, 226] width 75 height 59
click at [455, 228] on div "sulle" at bounding box center [478, 226] width 170 height 59
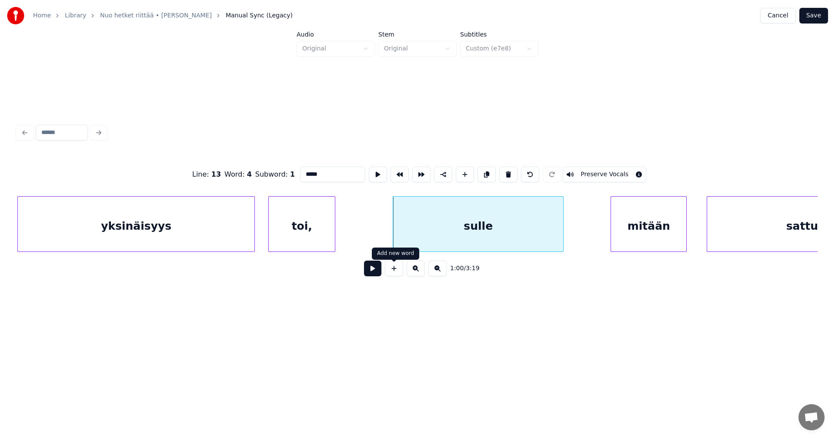
click at [375, 273] on button at bounding box center [372, 269] width 17 height 16
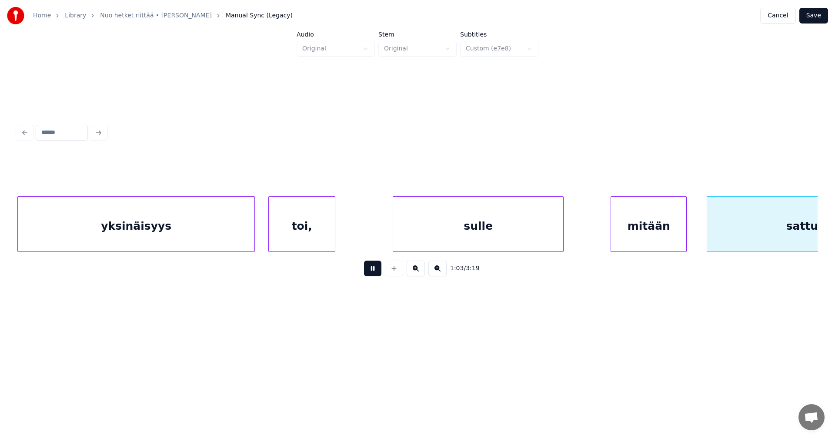
scroll to position [0, 9650]
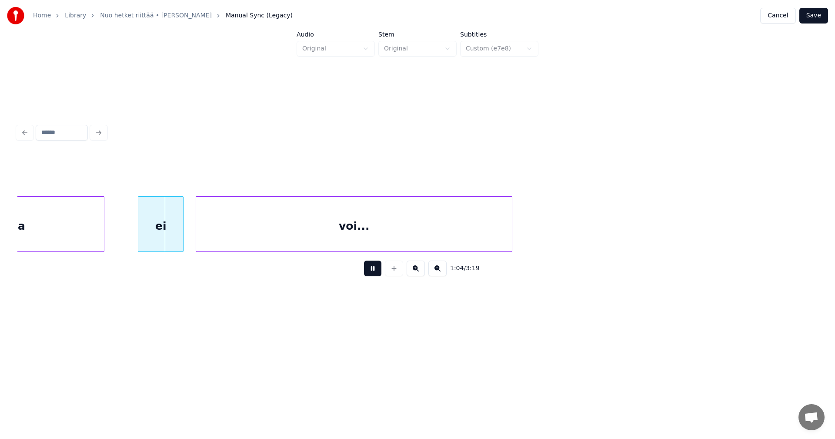
click at [375, 273] on button at bounding box center [372, 269] width 17 height 16
click at [157, 234] on div "ei" at bounding box center [153, 226] width 45 height 59
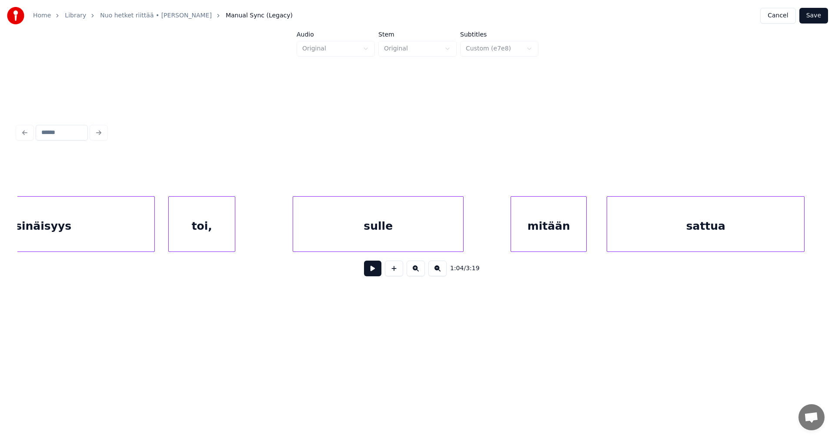
click at [571, 236] on div "mitään" at bounding box center [548, 226] width 75 height 59
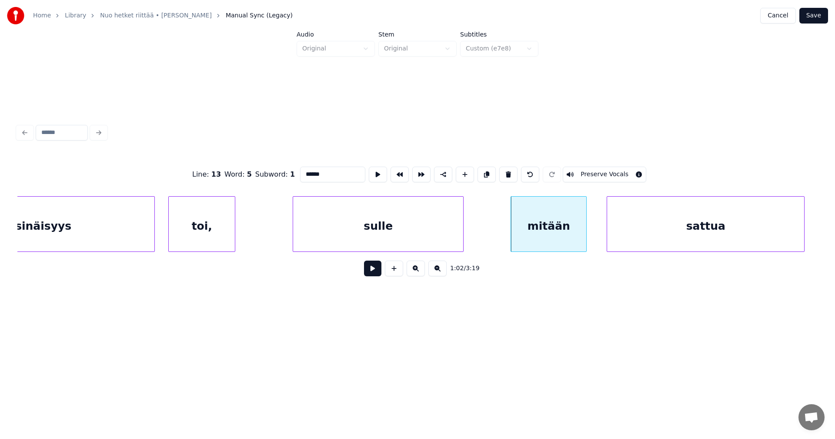
click at [370, 274] on button at bounding box center [372, 269] width 17 height 16
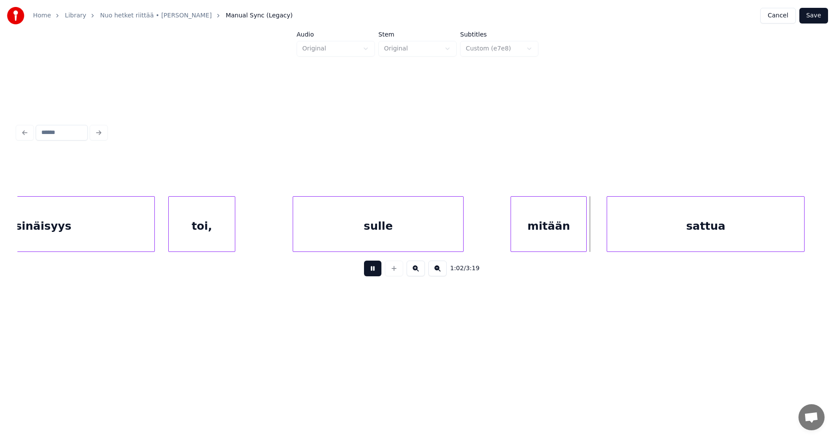
click at [373, 274] on button at bounding box center [372, 269] width 17 height 16
click at [542, 235] on div "mitään" at bounding box center [548, 226] width 75 height 59
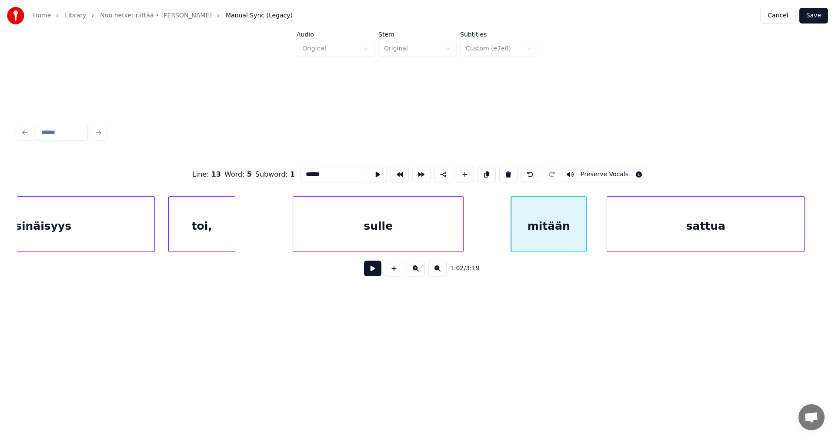
click at [376, 274] on button at bounding box center [372, 269] width 17 height 16
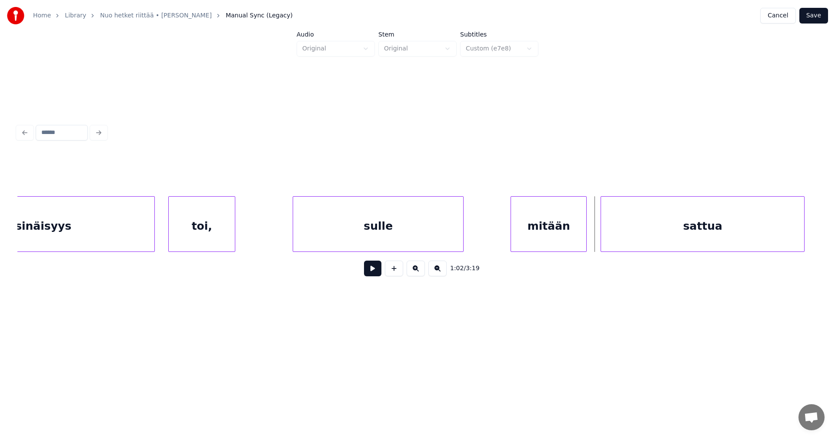
click at [603, 230] on div at bounding box center [602, 224] width 3 height 55
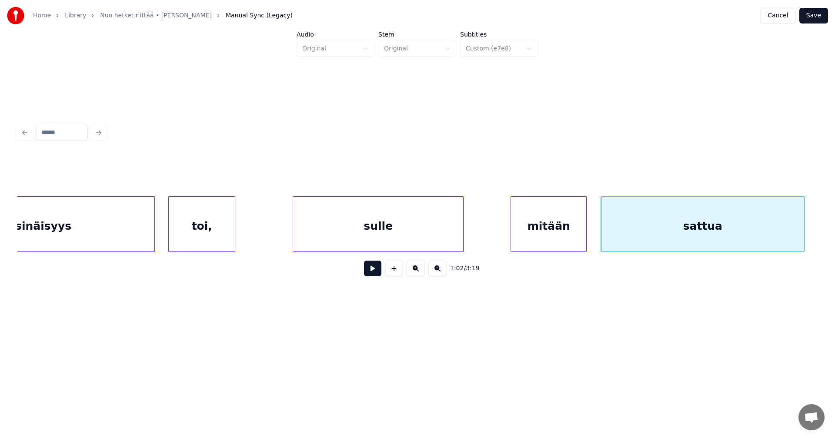
click at [380, 272] on button at bounding box center [372, 269] width 17 height 16
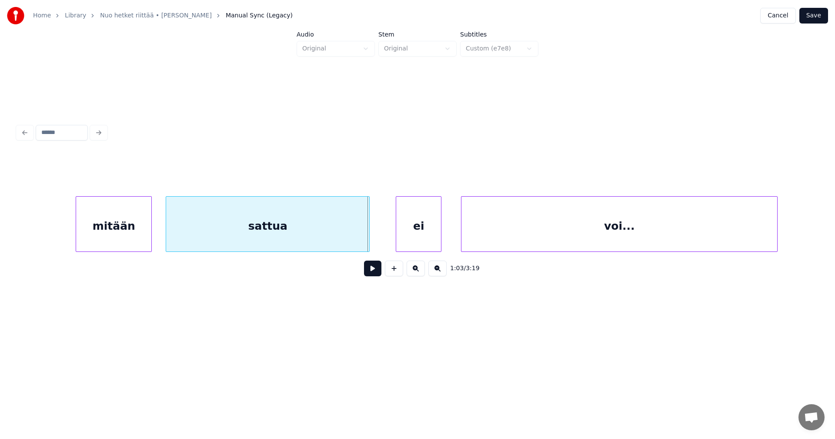
scroll to position [0, 9419]
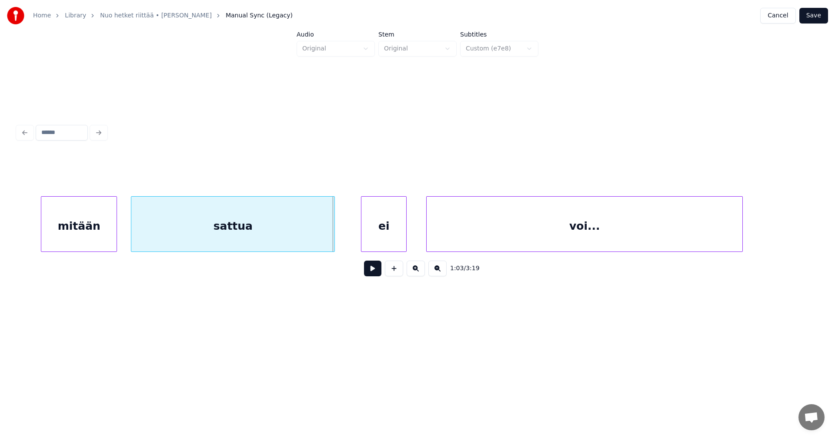
click at [301, 232] on div "sattua" at bounding box center [232, 226] width 203 height 59
click at [371, 273] on button at bounding box center [372, 269] width 17 height 16
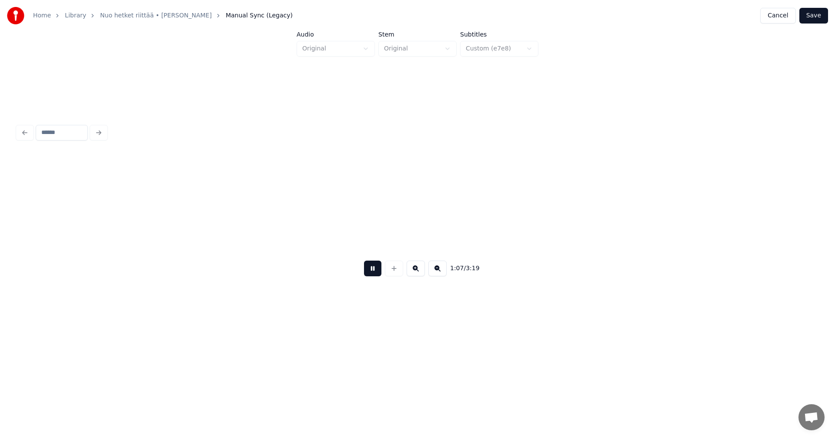
scroll to position [0, 10220]
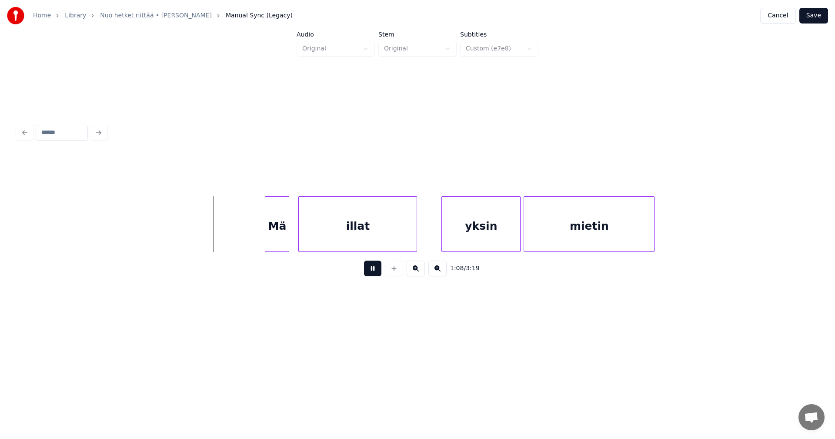
click at [371, 273] on button at bounding box center [372, 269] width 17 height 16
click at [272, 234] on div "Mä" at bounding box center [272, 226] width 23 height 59
click at [255, 234] on div at bounding box center [255, 224] width 3 height 55
click at [368, 274] on button at bounding box center [372, 269] width 17 height 16
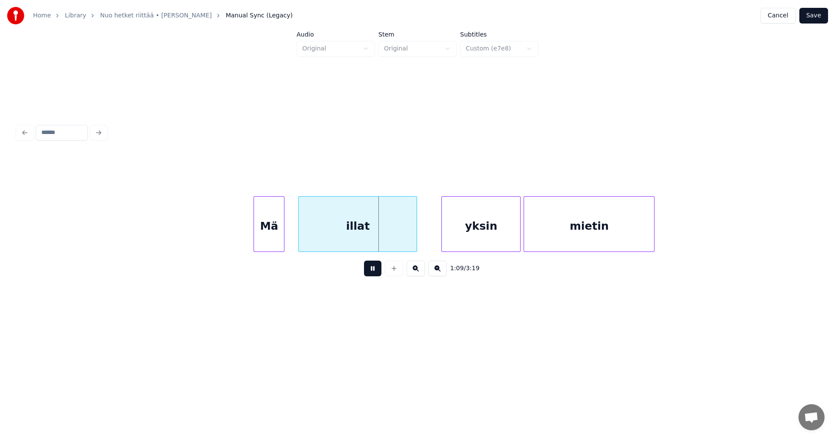
click at [369, 274] on button at bounding box center [372, 269] width 17 height 16
click at [473, 240] on div "yksin" at bounding box center [477, 226] width 78 height 59
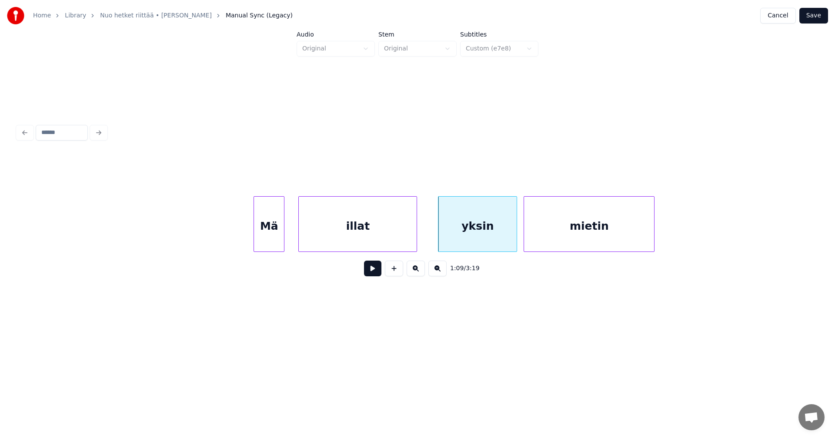
click at [380, 274] on button at bounding box center [372, 269] width 17 height 16
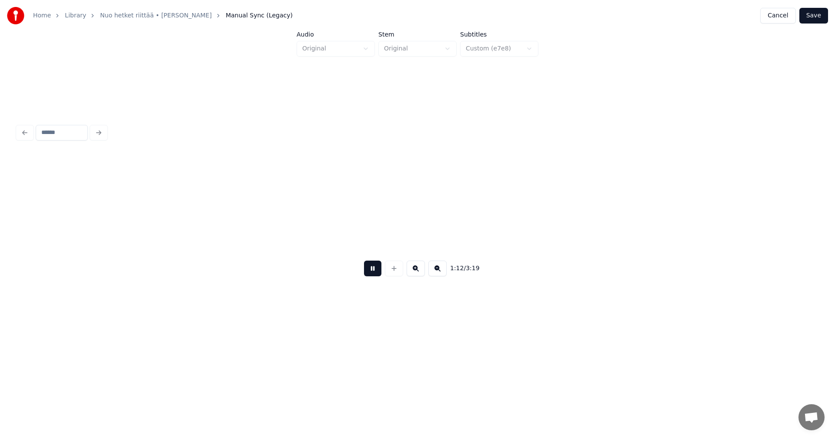
scroll to position [0, 11022]
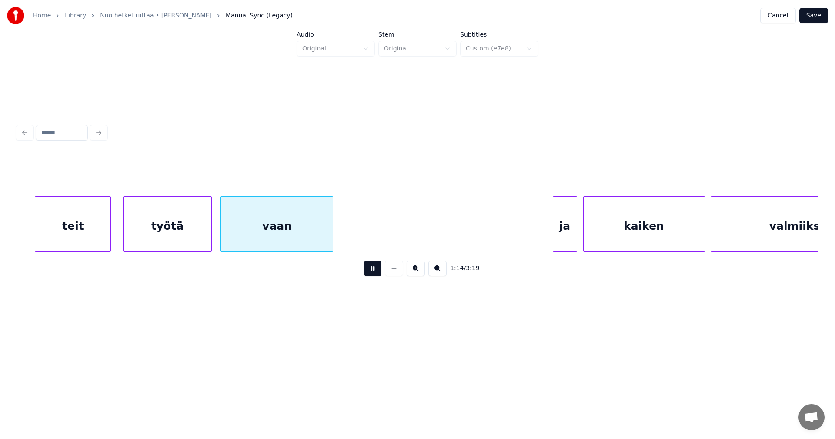
click at [380, 274] on button at bounding box center [372, 269] width 17 height 16
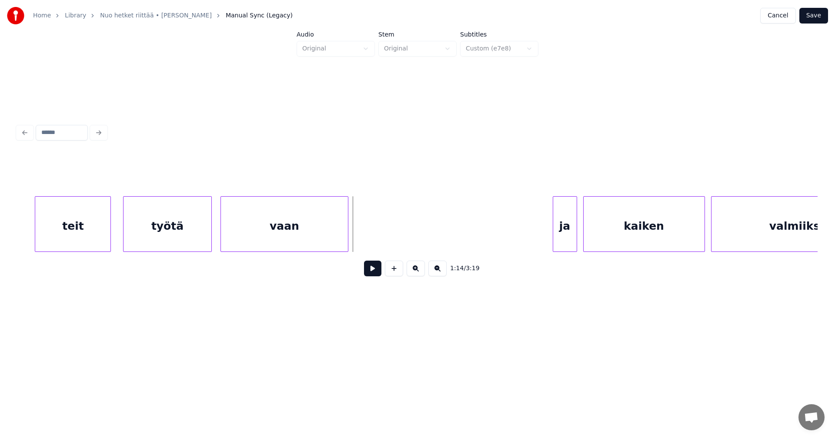
click at [348, 239] on div at bounding box center [346, 224] width 3 height 55
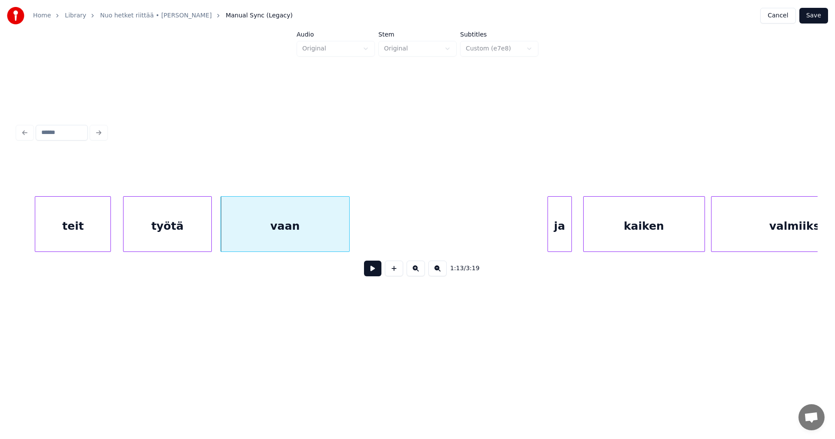
click at [563, 233] on div "ja" at bounding box center [559, 226] width 23 height 59
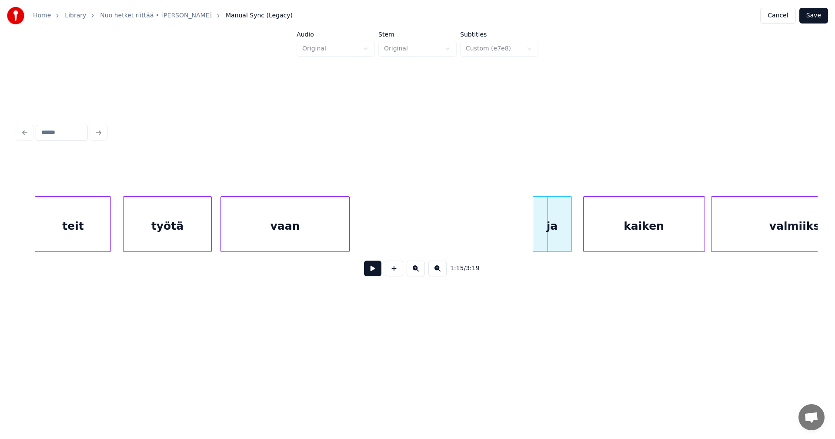
click at [533, 233] on div at bounding box center [534, 224] width 3 height 55
click at [369, 273] on button at bounding box center [372, 269] width 17 height 16
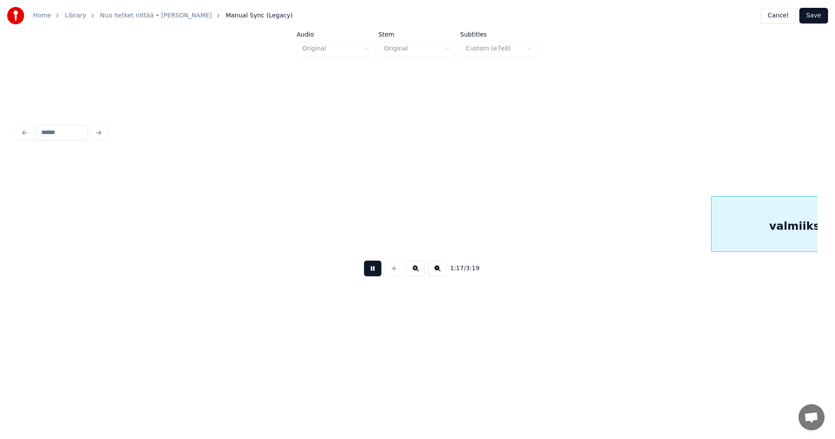
scroll to position [0, 11824]
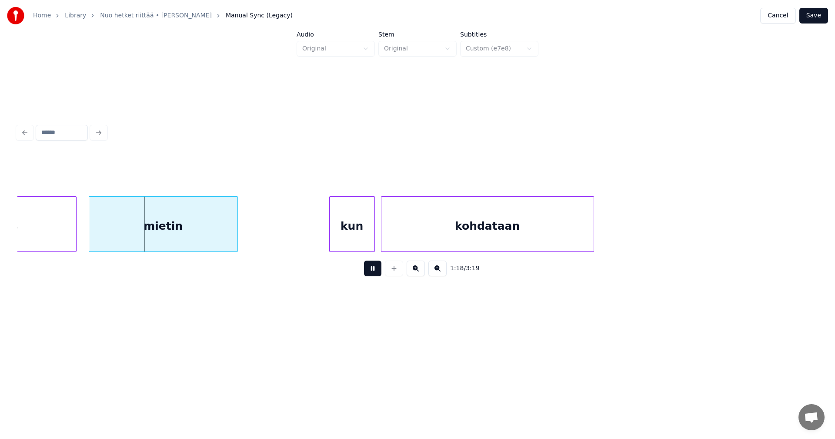
click at [369, 273] on button at bounding box center [372, 269] width 17 height 16
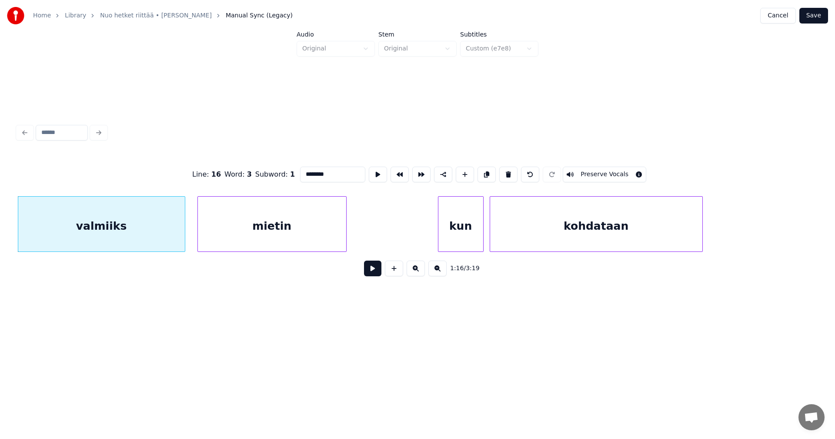
click at [372, 273] on button at bounding box center [372, 269] width 17 height 16
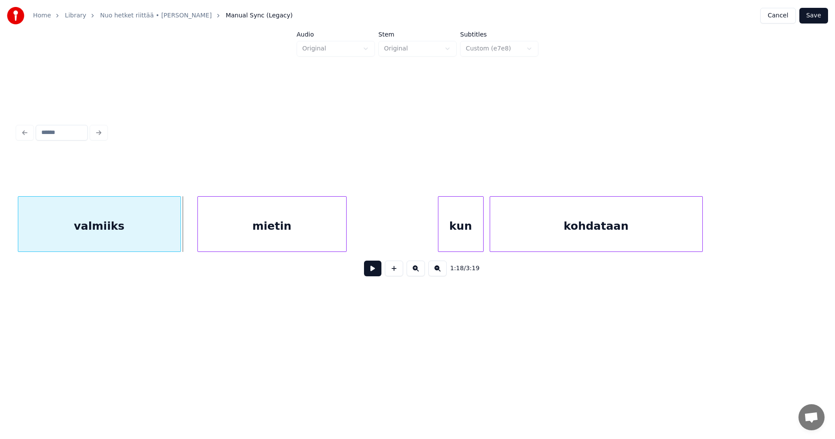
click at [179, 231] on div at bounding box center [179, 224] width 3 height 55
click at [193, 234] on div at bounding box center [193, 224] width 3 height 55
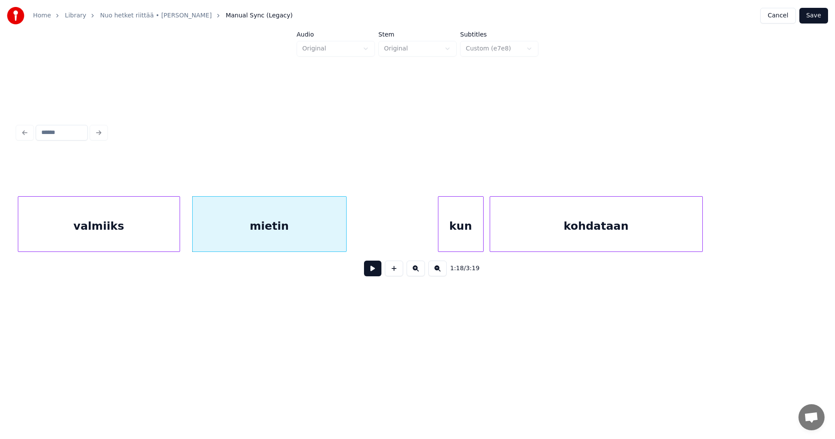
click at [228, 236] on div "mietin" at bounding box center [270, 226] width 154 height 59
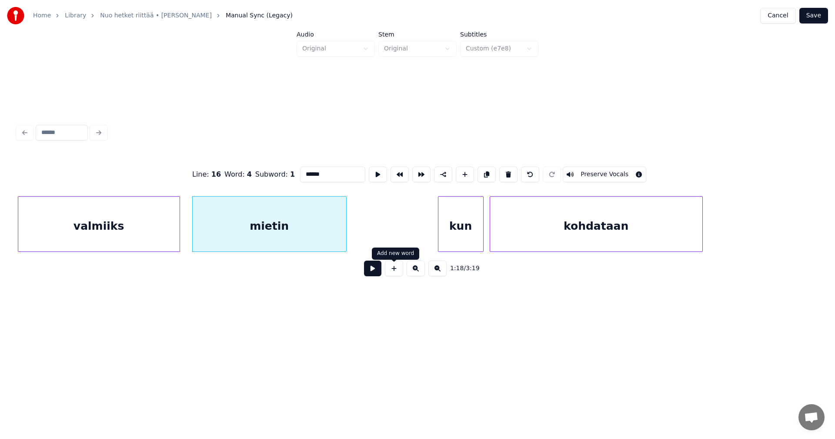
click at [380, 276] on button at bounding box center [372, 269] width 17 height 16
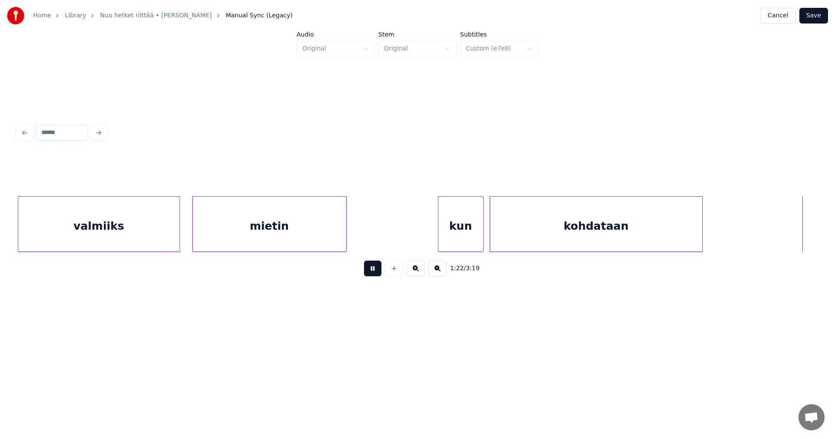
scroll to position [0, 12518]
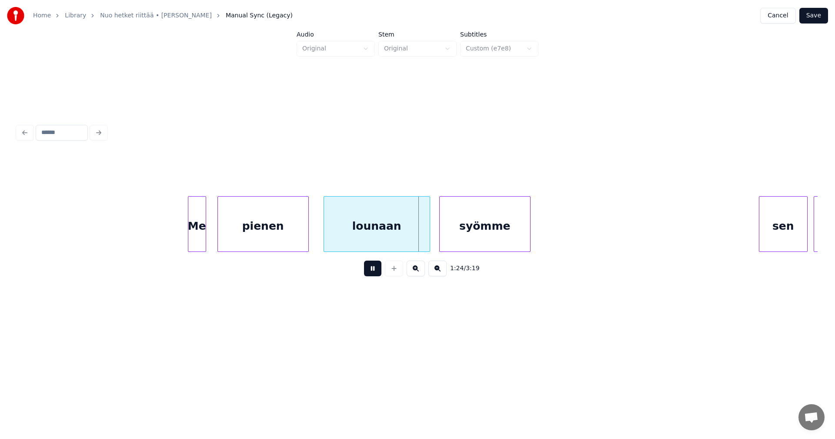
click at [378, 276] on button at bounding box center [372, 269] width 17 height 16
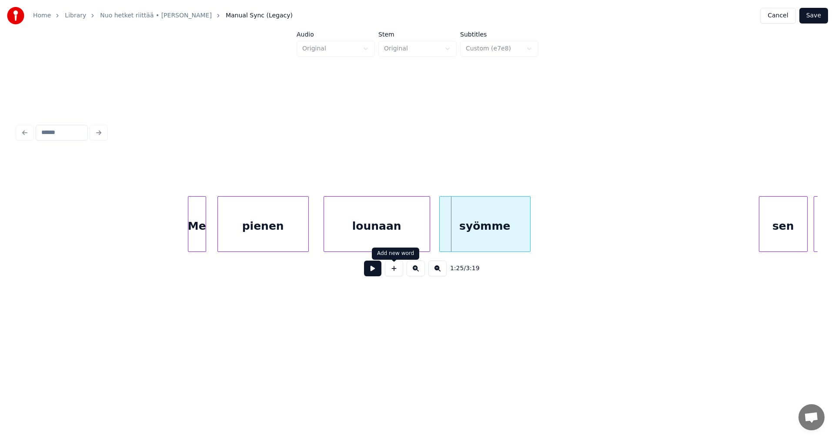
click at [391, 246] on div "lounaan" at bounding box center [377, 226] width 106 height 59
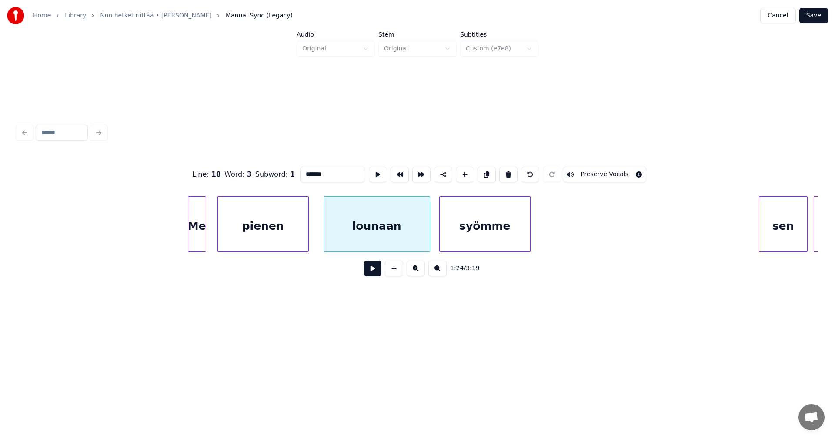
click at [374, 274] on button at bounding box center [372, 269] width 17 height 16
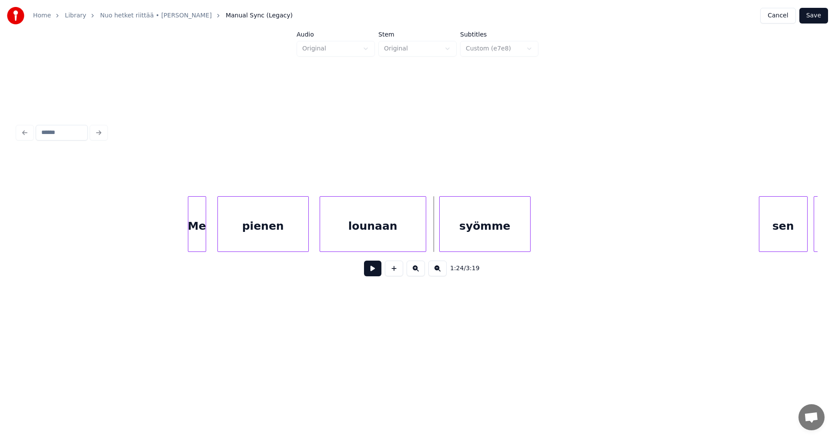
click at [401, 243] on div "lounaan" at bounding box center [373, 226] width 106 height 59
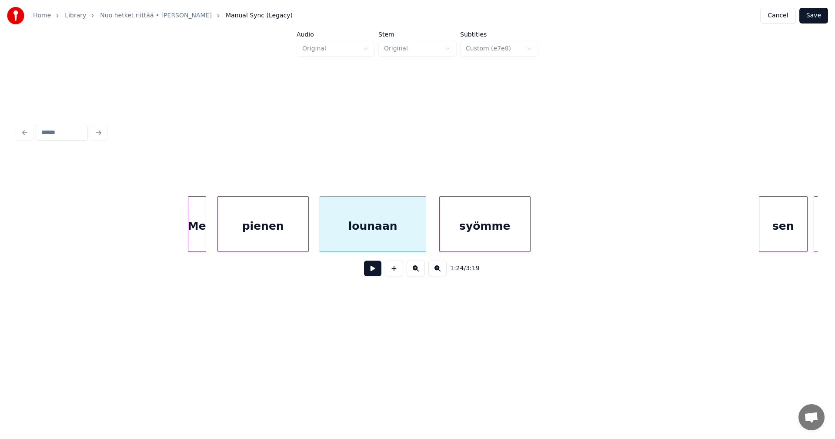
click at [379, 275] on button at bounding box center [372, 269] width 17 height 16
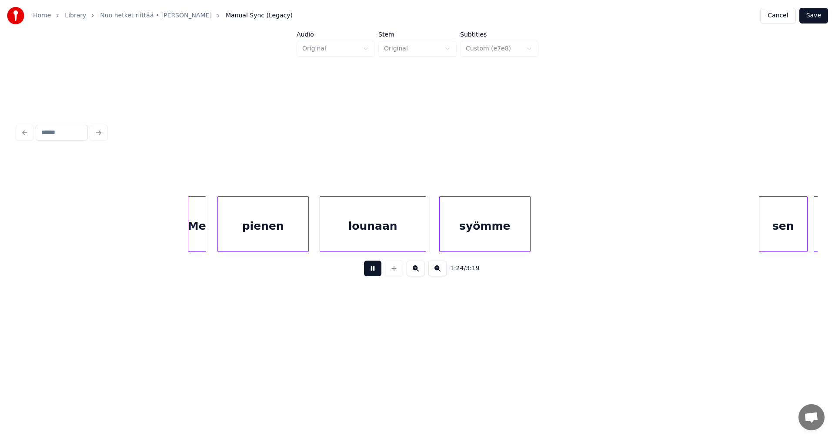
click at [379, 275] on button at bounding box center [372, 269] width 17 height 16
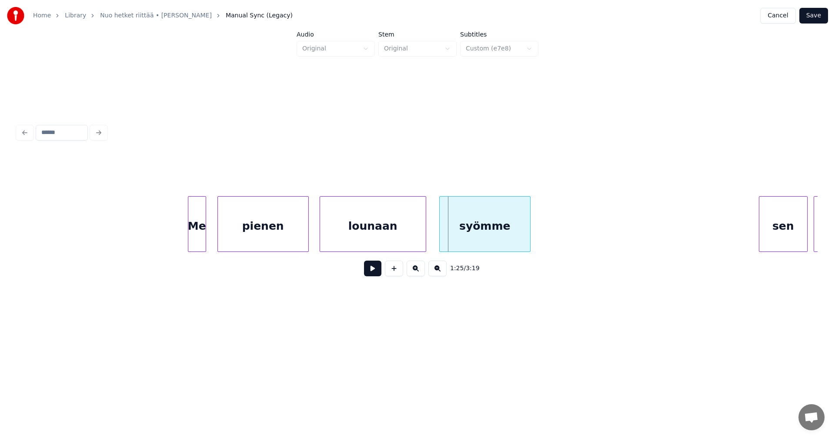
click at [462, 237] on div "syömme" at bounding box center [485, 226] width 90 height 59
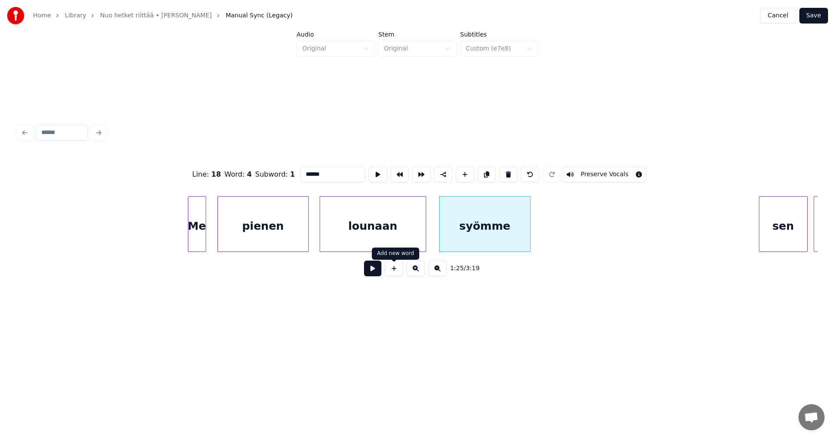
click at [366, 274] on button at bounding box center [372, 269] width 17 height 16
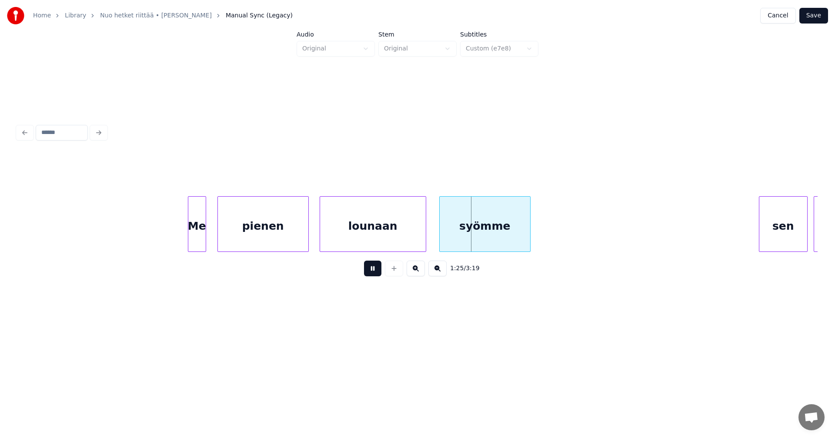
click at [369, 272] on button at bounding box center [372, 269] width 17 height 16
click at [437, 238] on div at bounding box center [437, 224] width 3 height 55
click at [372, 272] on button at bounding box center [372, 269] width 17 height 16
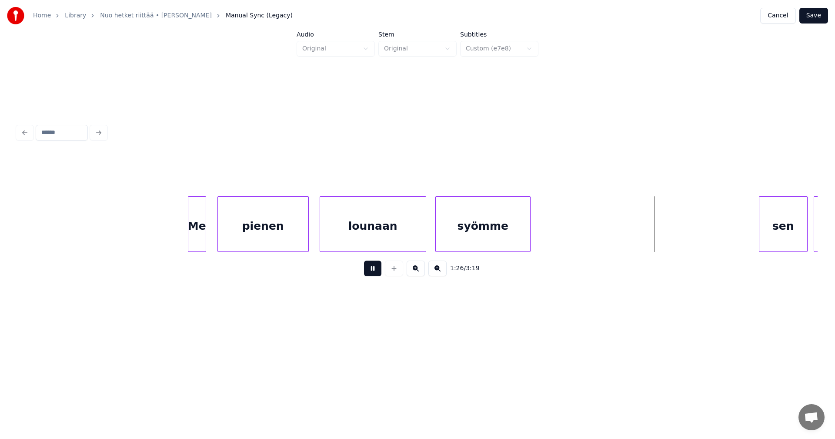
click at [372, 272] on button at bounding box center [372, 269] width 17 height 16
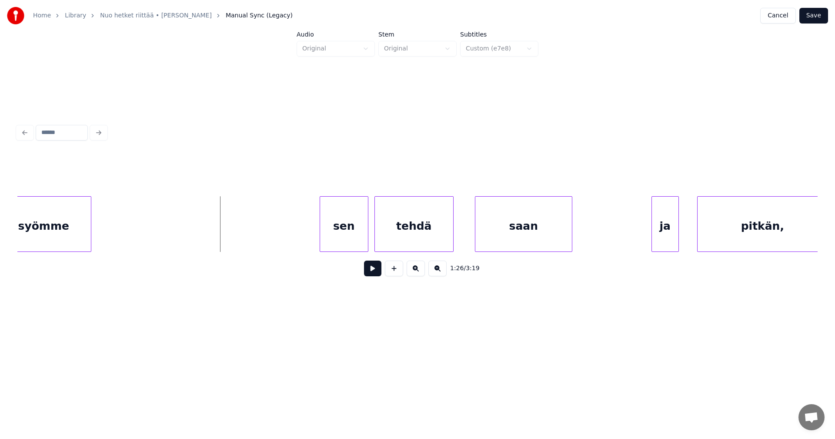
scroll to position [0, 12970]
click at [322, 228] on div "sen" at bounding box center [327, 226] width 48 height 59
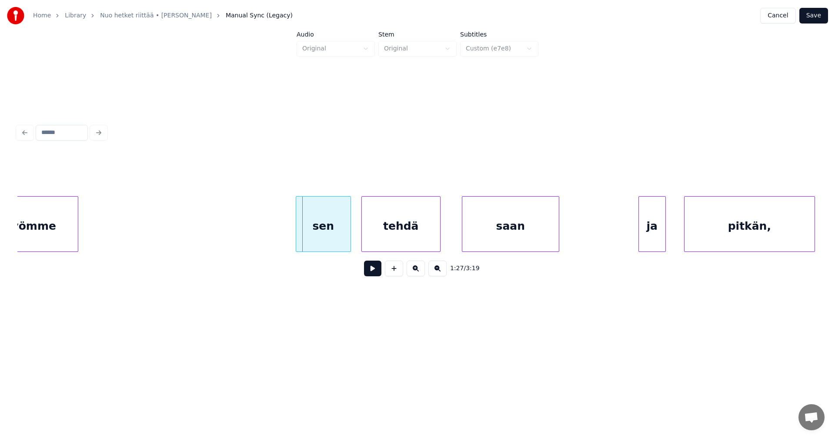
click at [297, 232] on div at bounding box center [297, 224] width 3 height 55
click at [372, 275] on button at bounding box center [372, 269] width 17 height 16
drag, startPoint x: 372, startPoint y: 275, endPoint x: 374, endPoint y: 268, distance: 7.1
click at [372, 271] on button at bounding box center [372, 269] width 17 height 16
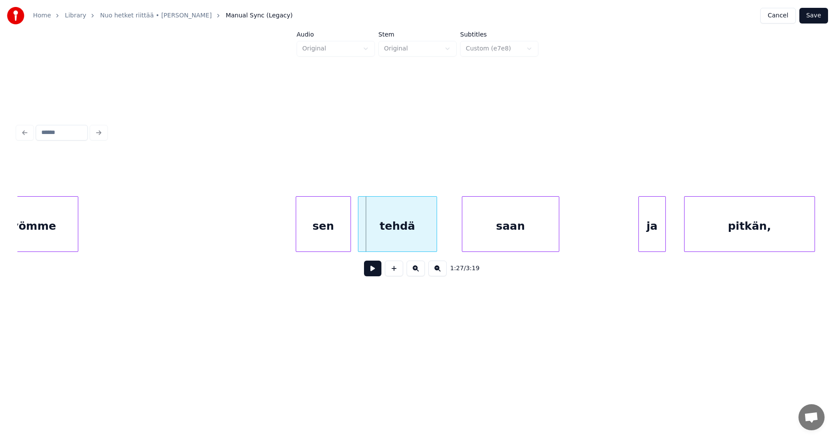
click at [399, 234] on div "tehdä" at bounding box center [397, 226] width 78 height 59
click at [376, 272] on button at bounding box center [372, 269] width 17 height 16
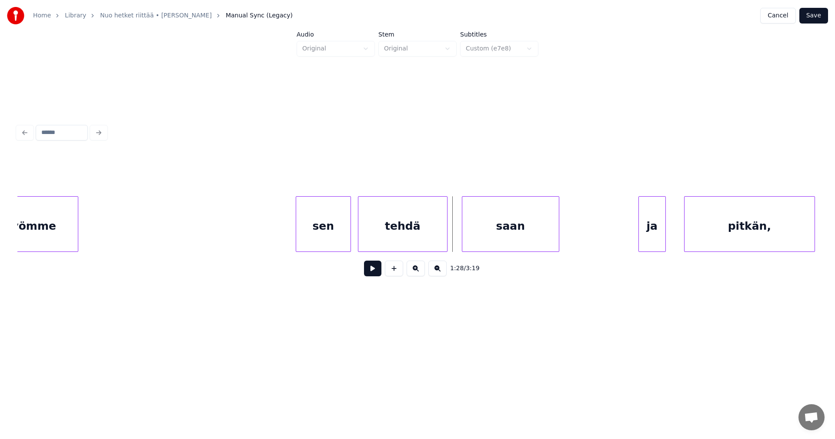
click at [446, 234] on div at bounding box center [445, 224] width 3 height 55
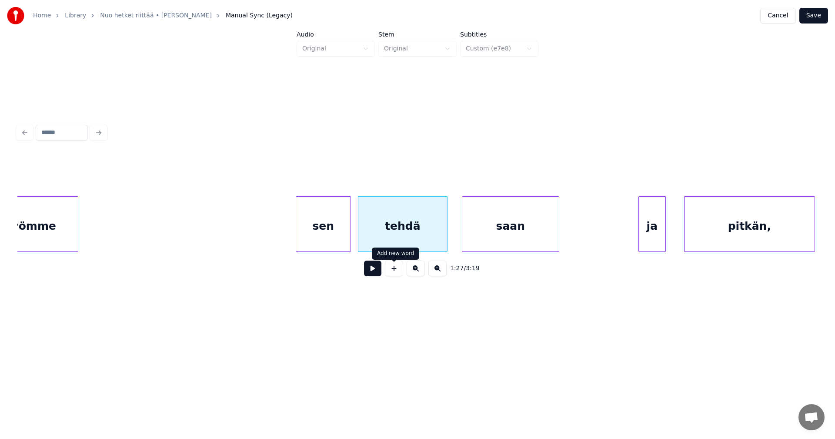
click at [374, 272] on button at bounding box center [372, 269] width 17 height 16
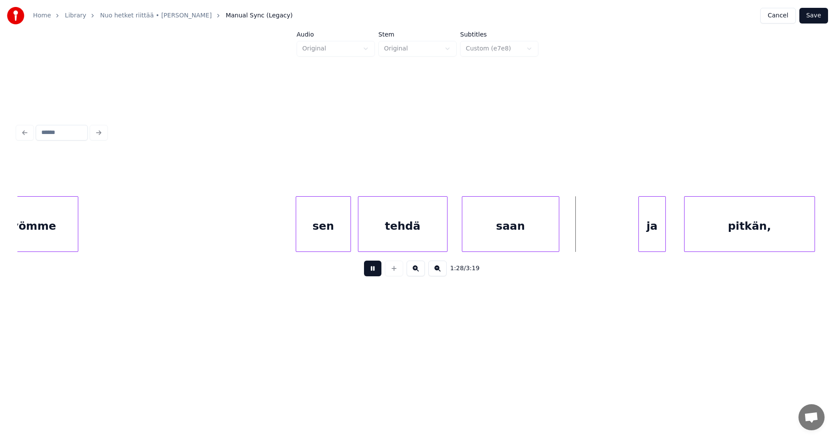
click at [374, 272] on button at bounding box center [372, 269] width 17 height 16
click at [649, 229] on div "ja" at bounding box center [643, 226] width 27 height 59
click at [625, 230] on div at bounding box center [626, 224] width 3 height 55
click at [375, 270] on button at bounding box center [372, 269] width 17 height 16
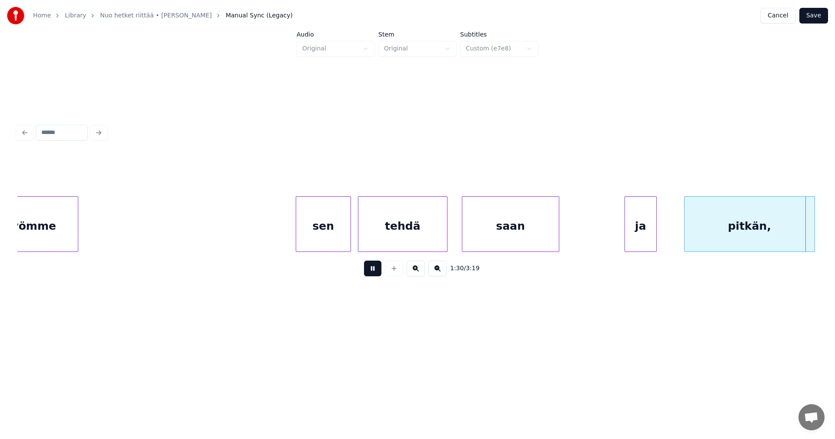
scroll to position [0, 13771]
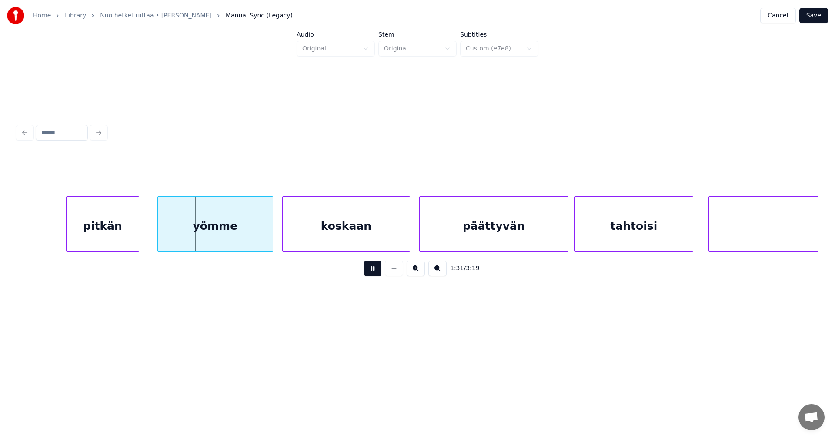
click at [375, 270] on button at bounding box center [372, 269] width 17 height 16
click at [135, 236] on div at bounding box center [134, 224] width 3 height 55
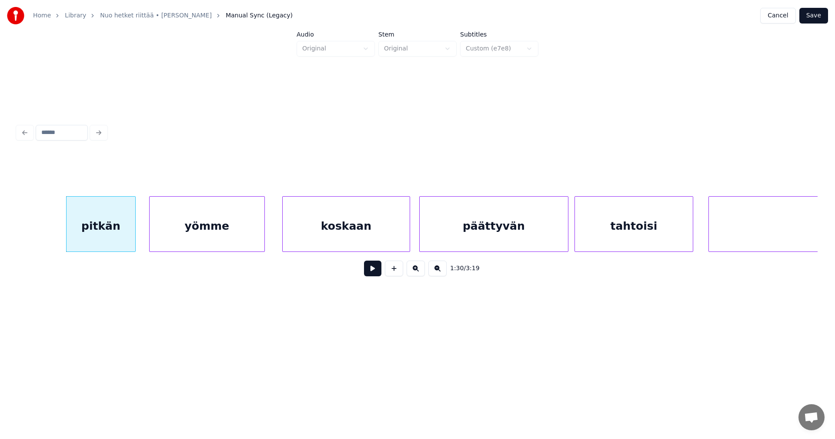
click at [176, 239] on div "yömme" at bounding box center [207, 226] width 115 height 59
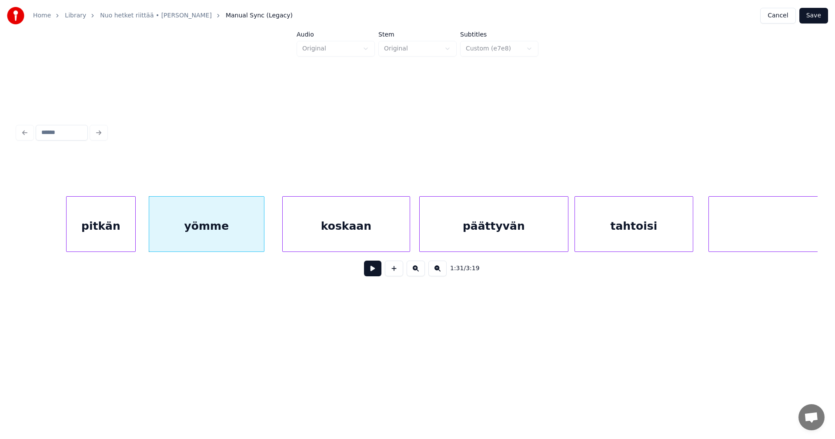
click at [119, 243] on div "pitkän" at bounding box center [101, 226] width 69 height 59
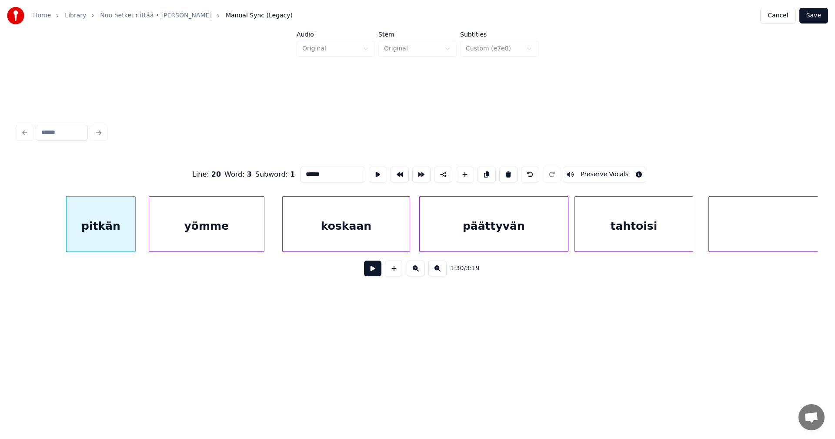
click at [365, 270] on button at bounding box center [372, 269] width 17 height 16
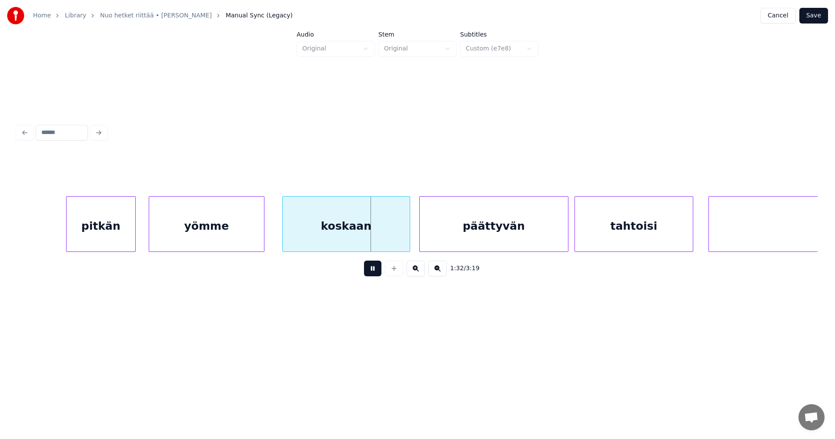
click at [368, 273] on button at bounding box center [372, 269] width 17 height 16
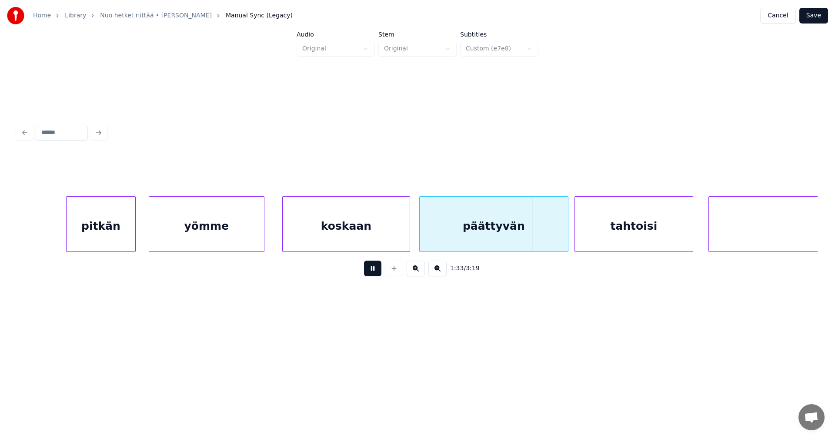
click at [368, 273] on button at bounding box center [372, 269] width 17 height 16
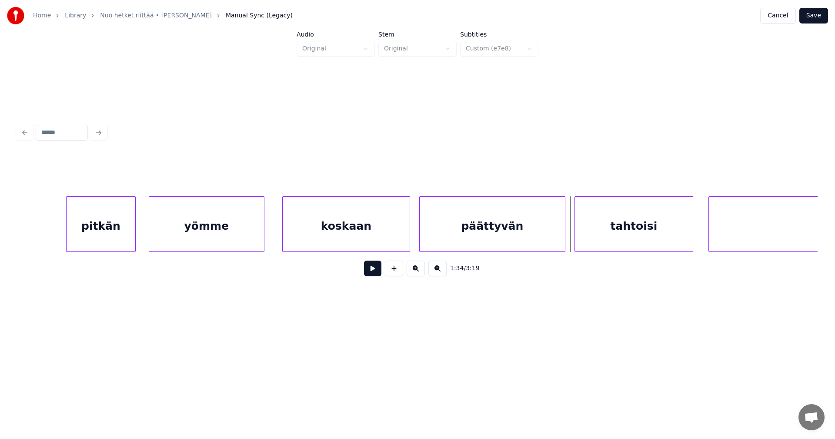
click at [563, 232] on div at bounding box center [563, 224] width 3 height 55
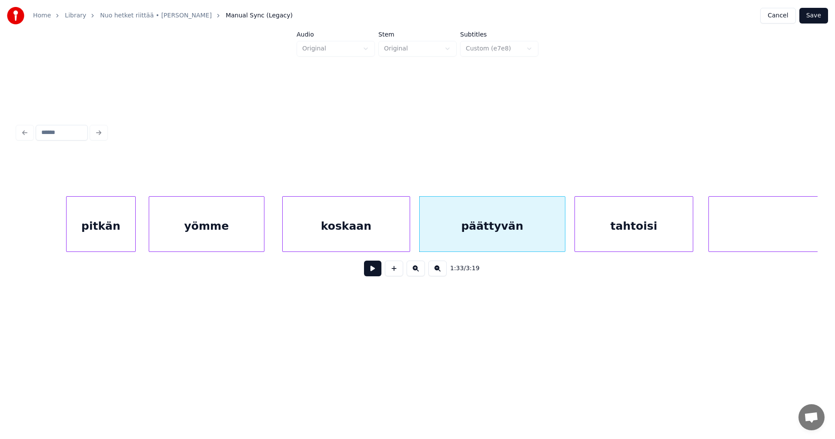
click at [374, 272] on button at bounding box center [372, 269] width 17 height 16
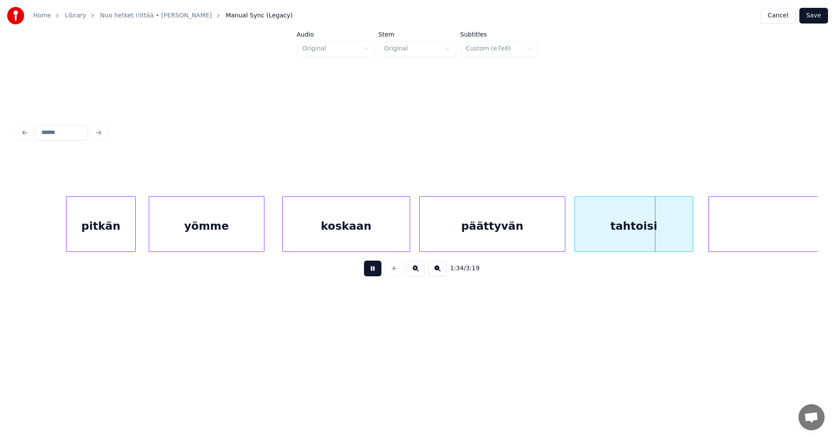
click at [374, 272] on button at bounding box center [372, 269] width 17 height 16
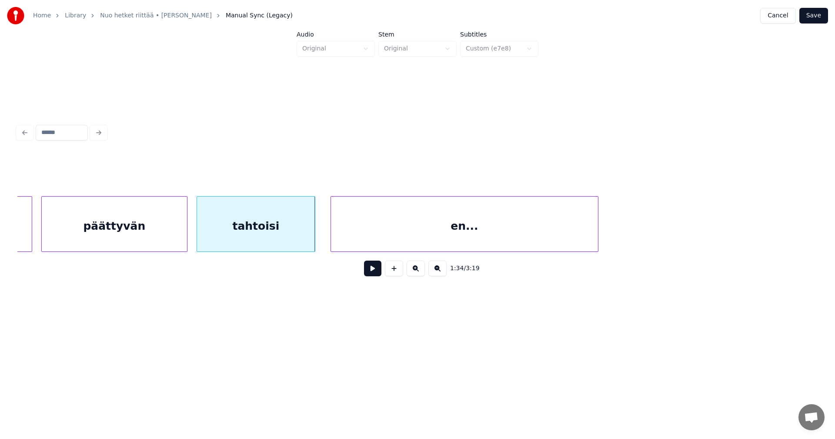
scroll to position [0, 14154]
click at [304, 232] on div at bounding box center [304, 224] width 3 height 55
click at [319, 233] on div at bounding box center [320, 224] width 3 height 55
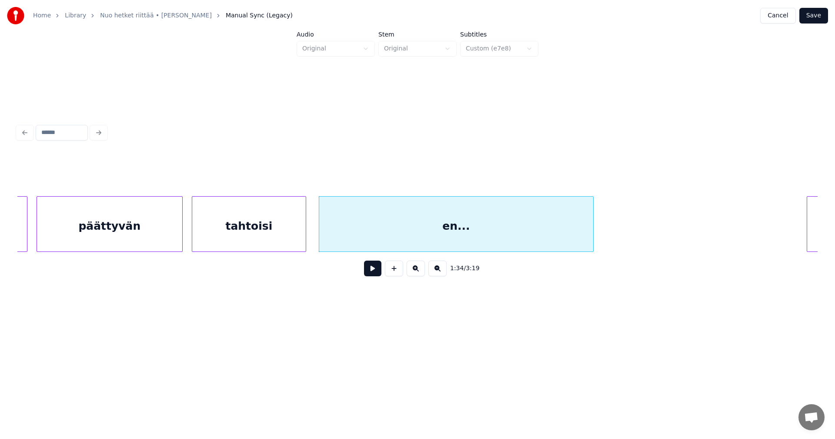
click at [375, 275] on button at bounding box center [372, 269] width 17 height 16
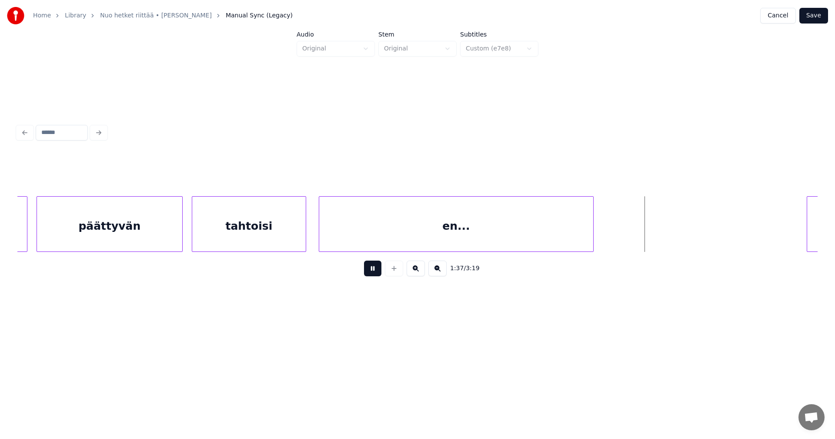
click at [375, 275] on button at bounding box center [372, 269] width 17 height 16
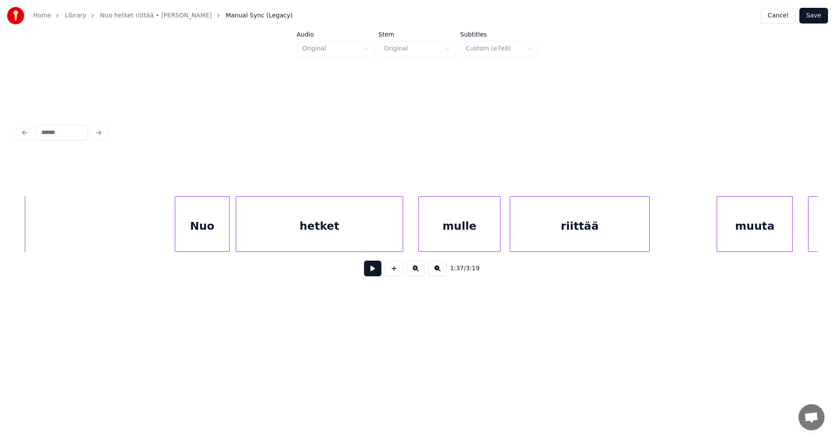
scroll to position [0, 14797]
click at [189, 229] on div "Nuo" at bounding box center [187, 226] width 54 height 59
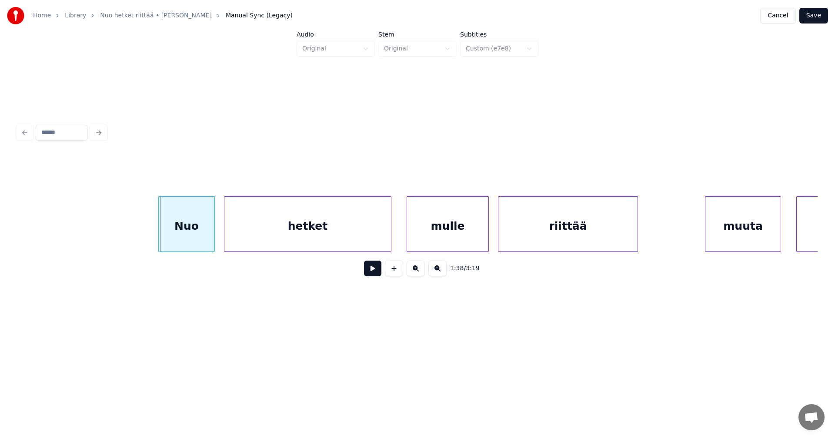
click at [159, 230] on div at bounding box center [160, 224] width 3 height 55
click at [381, 273] on button at bounding box center [372, 269] width 17 height 16
click at [378, 273] on button at bounding box center [372, 269] width 17 height 16
click at [717, 233] on div "muuta" at bounding box center [737, 226] width 75 height 59
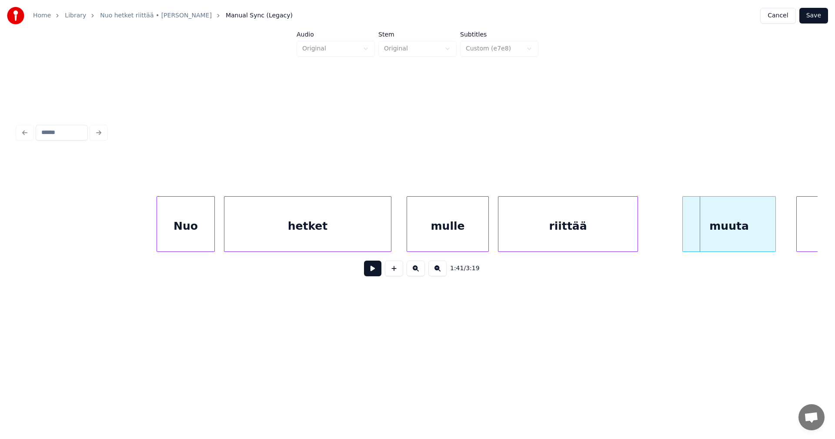
click at [683, 235] on div at bounding box center [684, 224] width 3 height 55
click at [373, 274] on button at bounding box center [372, 269] width 17 height 16
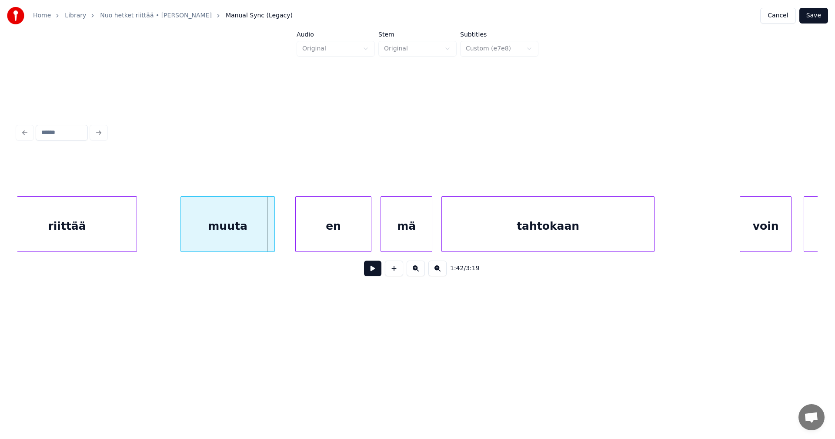
scroll to position [0, 15302]
click at [342, 241] on div "en" at bounding box center [318, 226] width 75 height 59
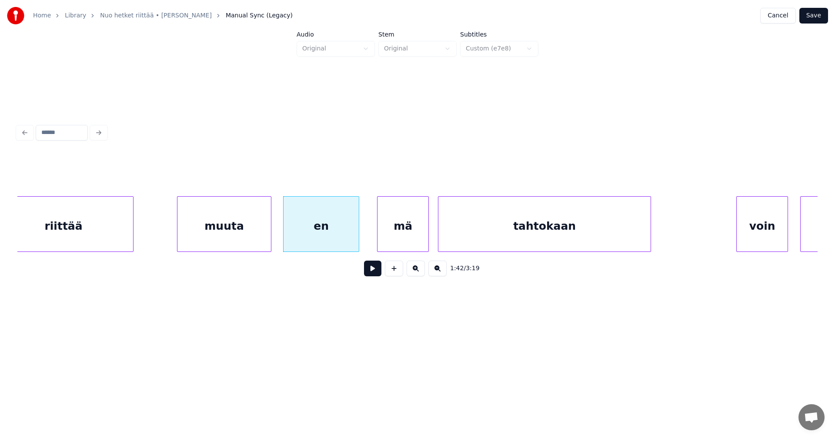
click at [370, 271] on button at bounding box center [372, 269] width 17 height 16
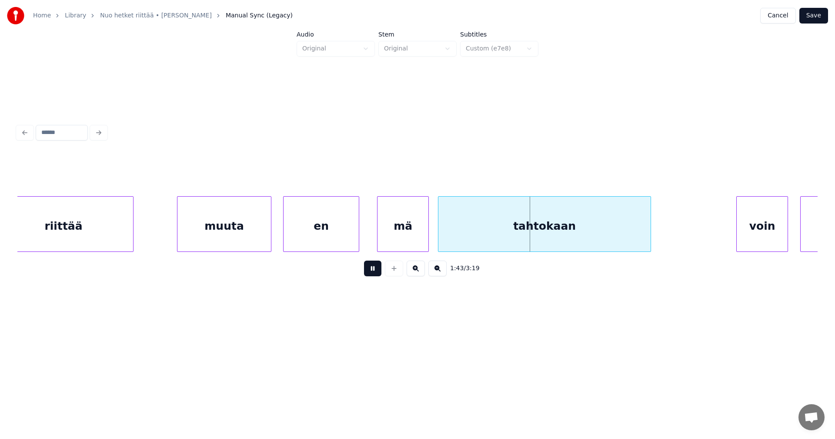
click at [370, 271] on button at bounding box center [372, 269] width 17 height 16
click at [395, 231] on div "mä" at bounding box center [403, 226] width 51 height 59
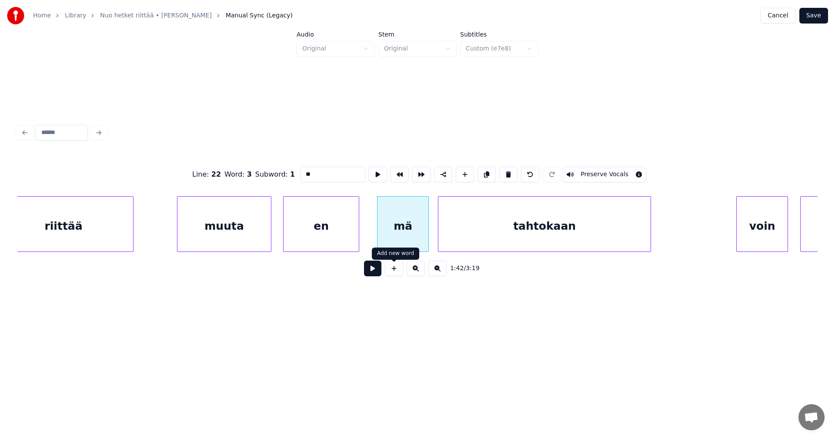
click at [376, 274] on button at bounding box center [372, 269] width 17 height 16
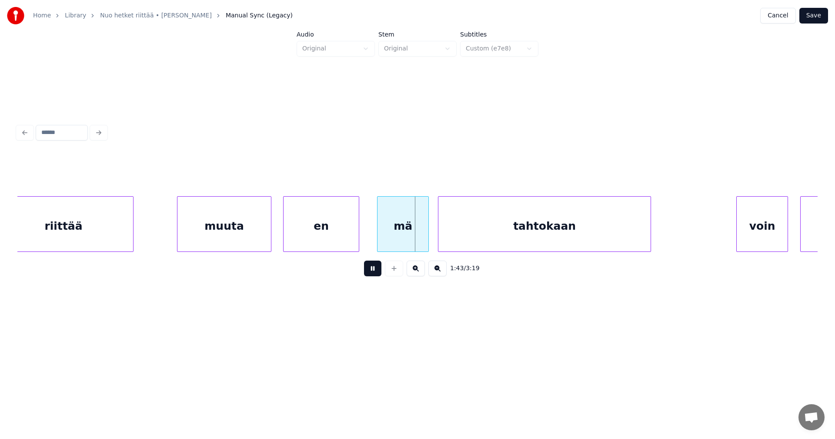
click at [376, 273] on button at bounding box center [372, 269] width 17 height 16
click at [745, 229] on div "voin" at bounding box center [748, 226] width 51 height 59
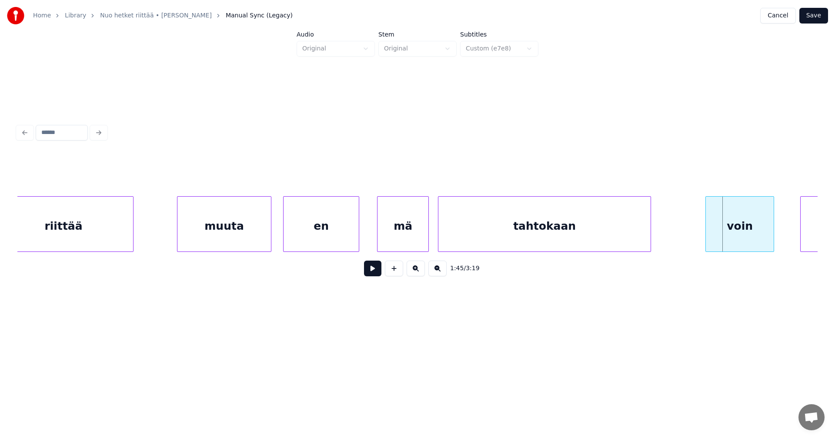
click at [708, 234] on div at bounding box center [707, 224] width 3 height 55
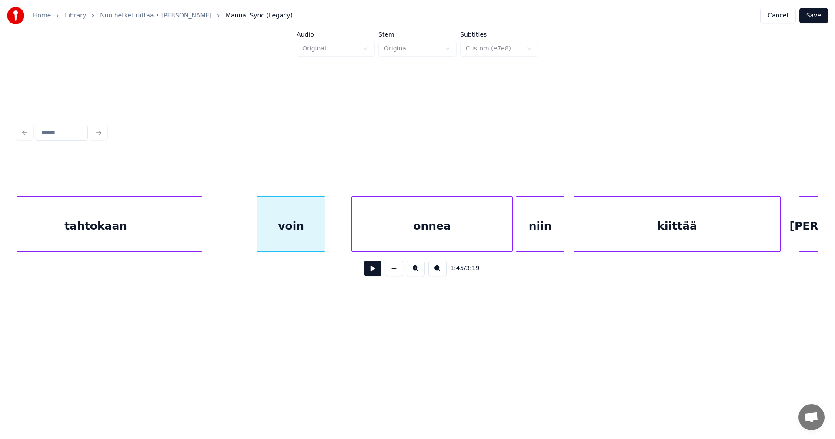
scroll to position [0, 15754]
click at [481, 234] on div "onnea" at bounding box center [424, 226] width 160 height 59
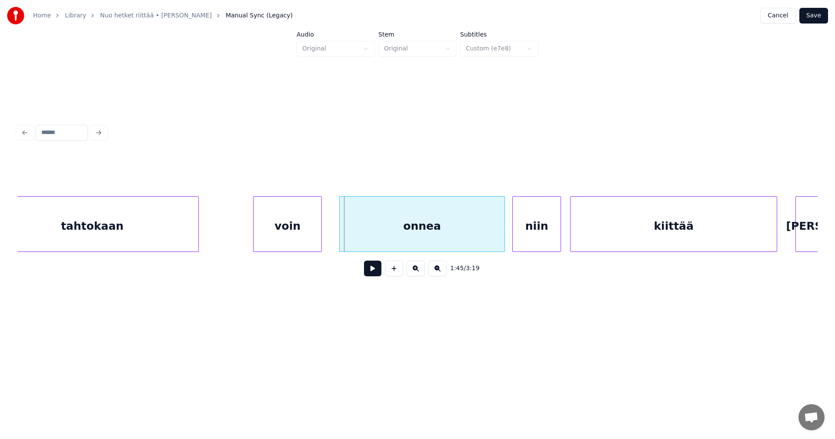
click at [342, 237] on div at bounding box center [341, 224] width 3 height 55
click at [305, 243] on div "voin" at bounding box center [288, 226] width 68 height 59
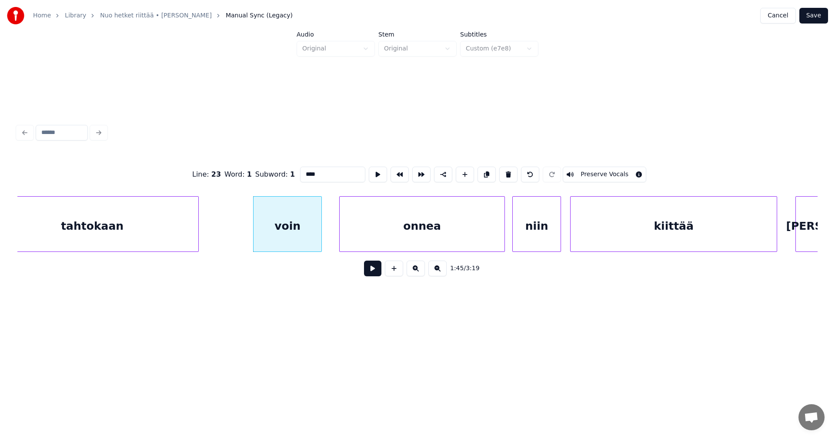
click at [376, 276] on button at bounding box center [372, 269] width 17 height 16
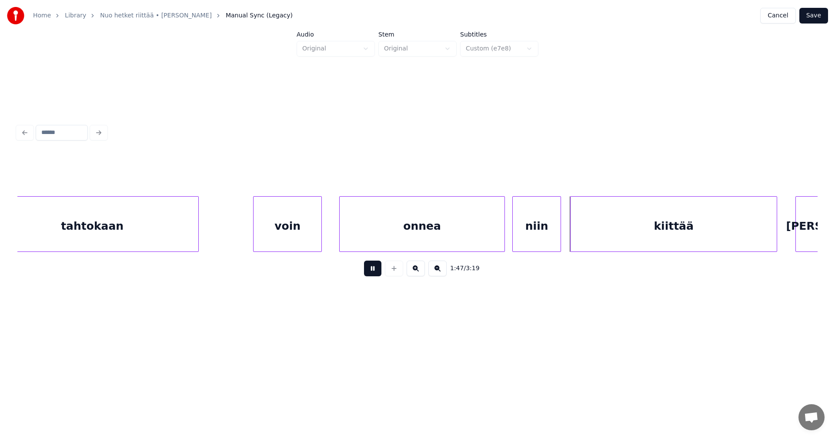
click at [374, 276] on button at bounding box center [372, 269] width 17 height 16
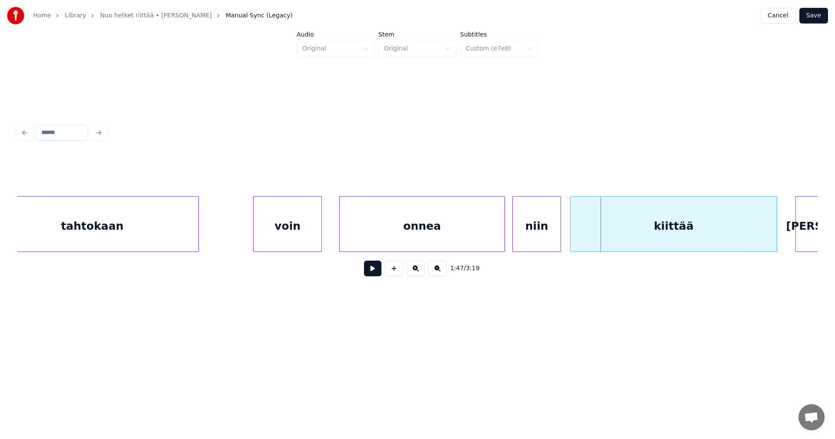
click at [412, 238] on div "onnea" at bounding box center [422, 226] width 165 height 59
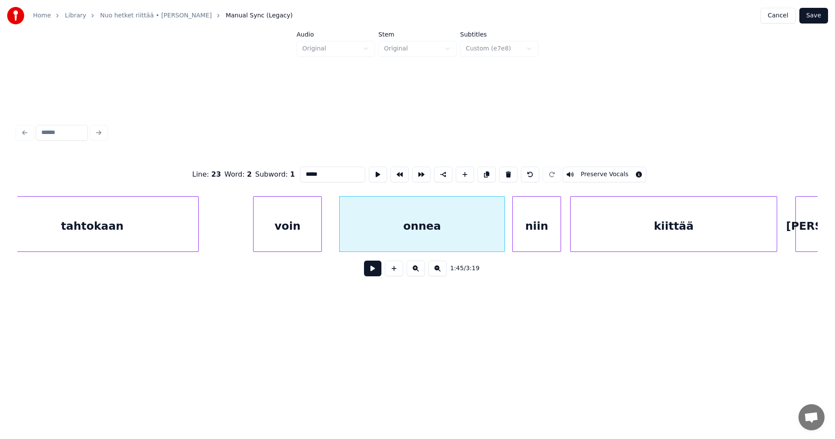
click at [553, 229] on div "niin" at bounding box center [537, 226] width 48 height 59
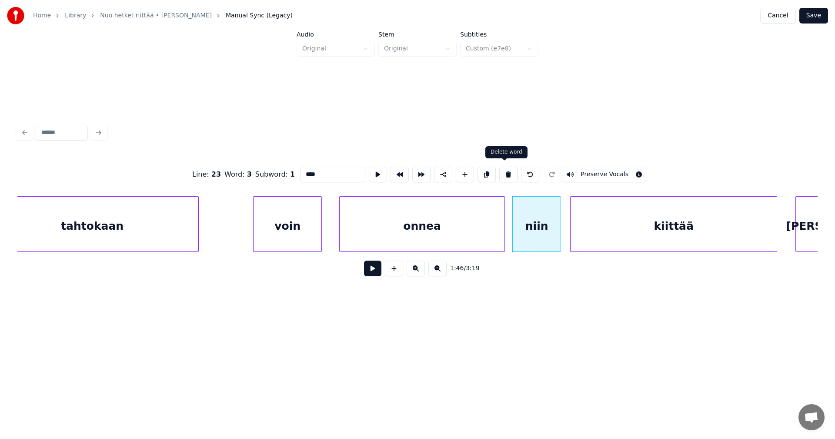
click at [506, 174] on button at bounding box center [508, 175] width 18 height 16
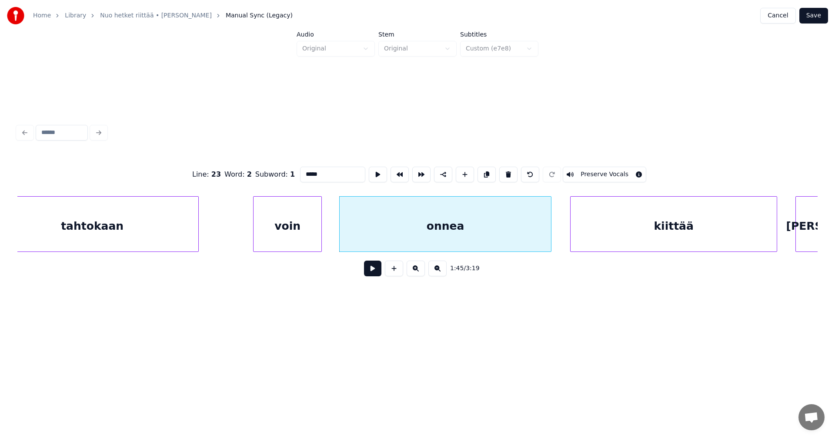
click at [551, 234] on div at bounding box center [549, 224] width 3 height 55
click at [469, 231] on div "onnea" at bounding box center [445, 226] width 211 height 59
click at [323, 175] on input "*****" at bounding box center [332, 175] width 65 height 16
click at [304, 222] on div "voin" at bounding box center [288, 226] width 68 height 59
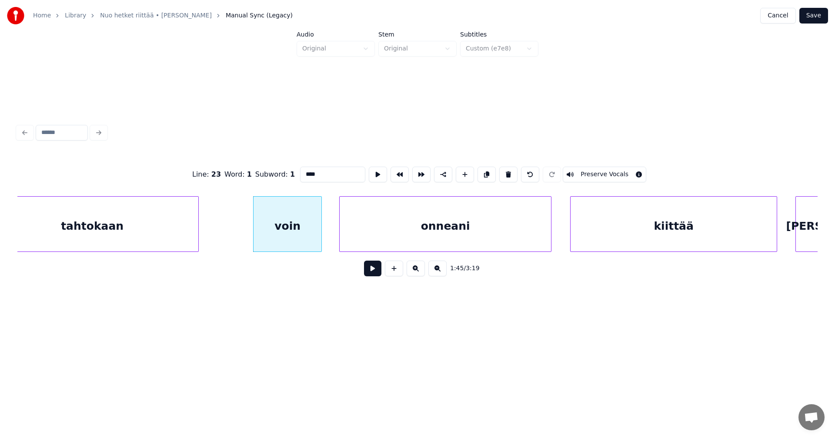
type input "****"
click at [377, 274] on button at bounding box center [372, 269] width 17 height 16
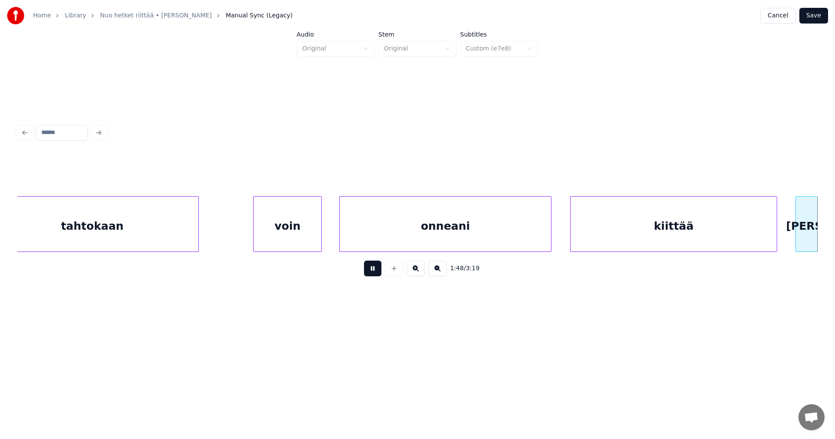
scroll to position [0, 16556]
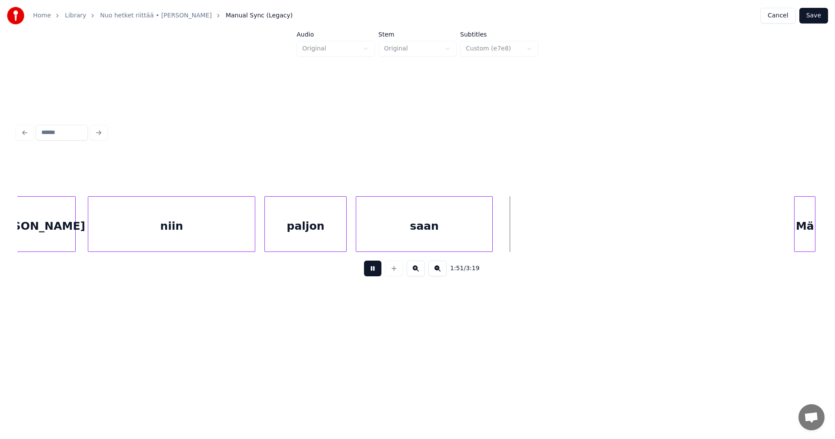
drag, startPoint x: 378, startPoint y: 272, endPoint x: 454, endPoint y: 228, distance: 88.1
click at [379, 272] on button at bounding box center [372, 269] width 17 height 16
click at [513, 237] on div at bounding box center [513, 224] width 3 height 55
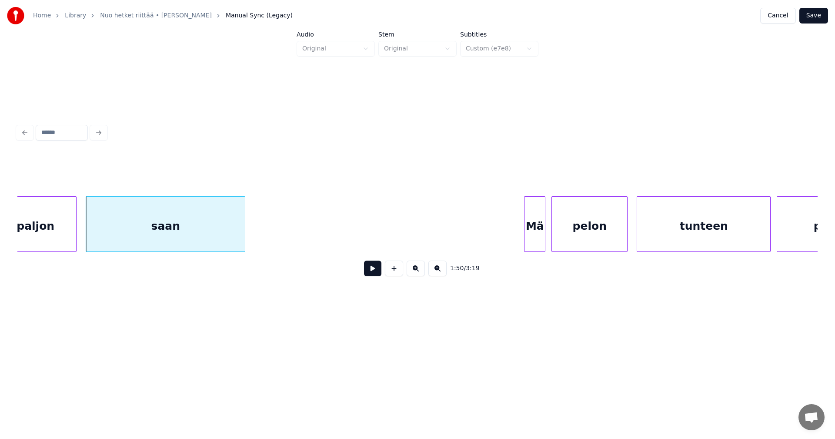
scroll to position [0, 16835]
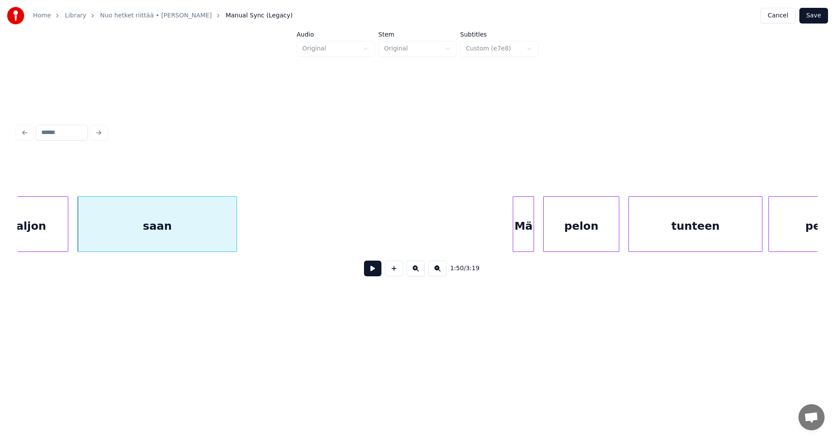
click at [522, 230] on div "Mä" at bounding box center [523, 226] width 20 height 59
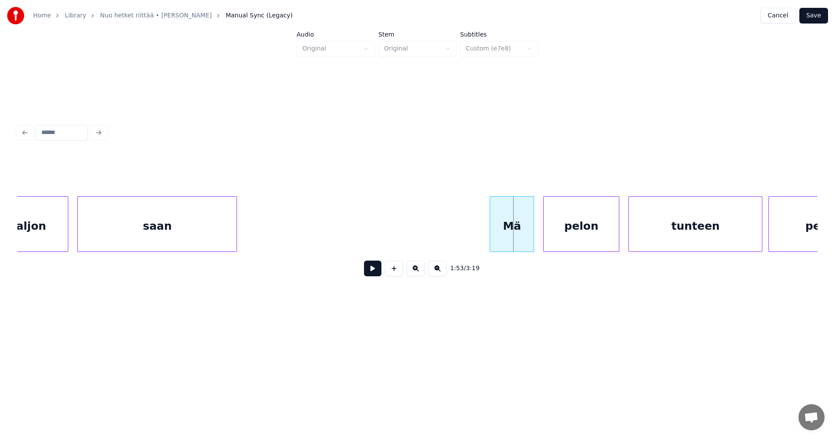
click at [491, 227] on div at bounding box center [491, 224] width 3 height 55
click at [555, 232] on div "pelon" at bounding box center [581, 226] width 75 height 59
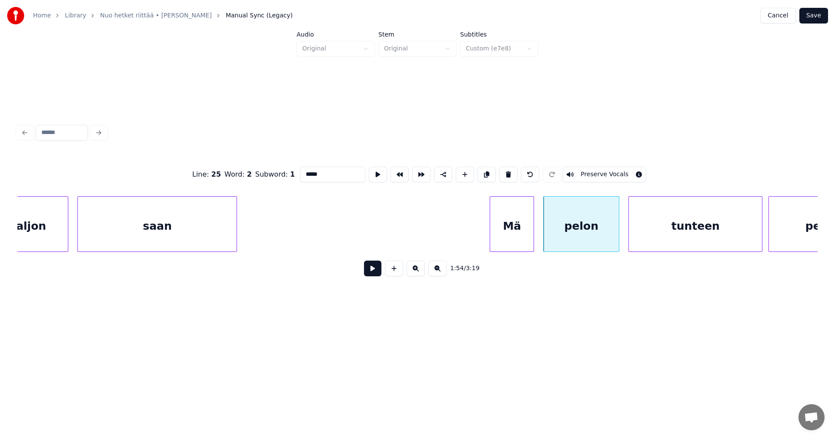
click at [507, 234] on div "Mä" at bounding box center [511, 226] width 43 height 59
type input "**"
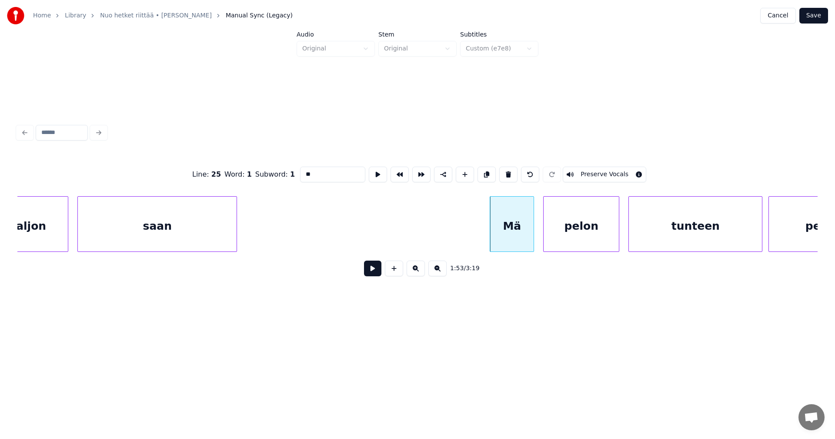
click at [370, 268] on button at bounding box center [372, 269] width 17 height 16
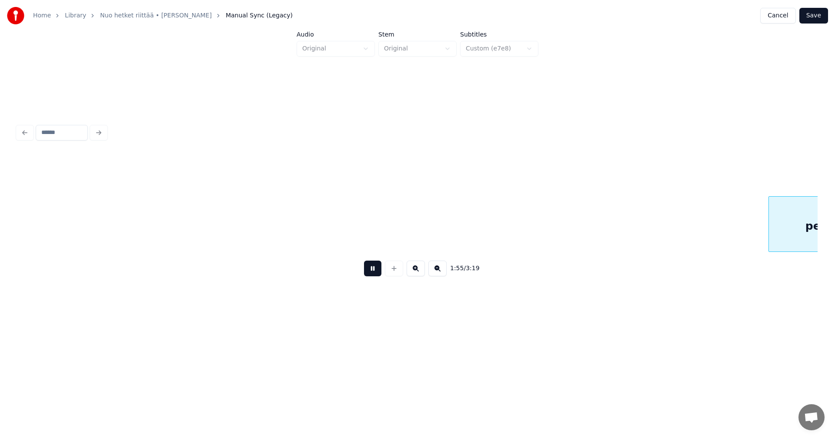
scroll to position [0, 17635]
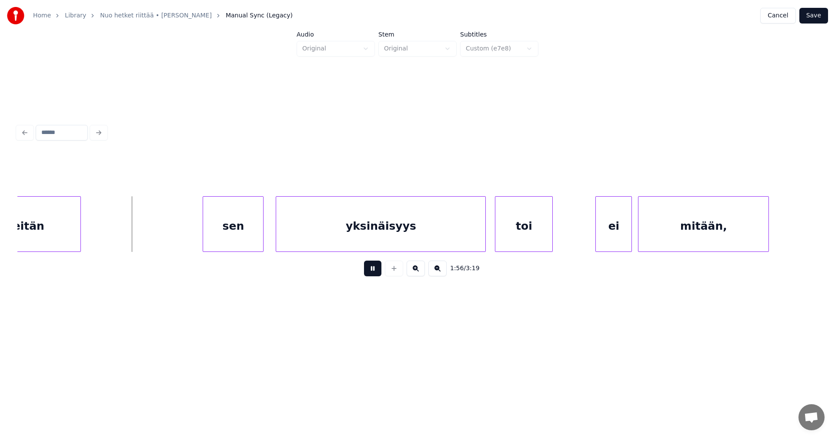
click at [370, 268] on button at bounding box center [372, 269] width 17 height 16
click at [239, 221] on div "sen" at bounding box center [227, 226] width 60 height 59
click at [194, 227] on div at bounding box center [195, 224] width 3 height 55
click at [371, 272] on button at bounding box center [372, 269] width 17 height 16
click at [372, 272] on button at bounding box center [372, 269] width 17 height 16
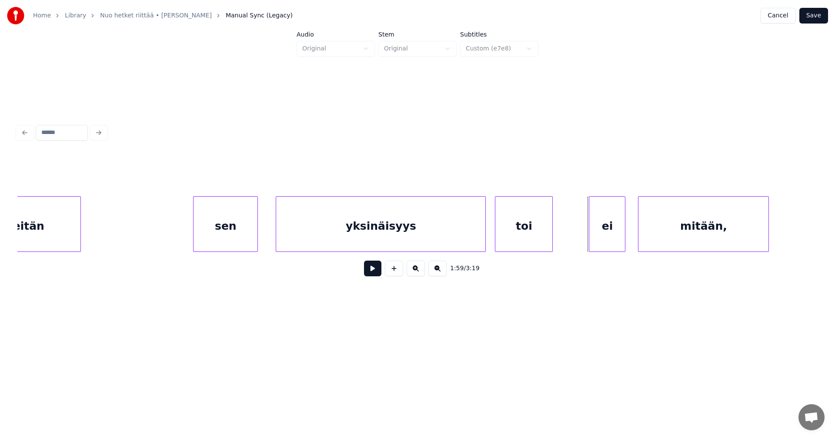
click at [611, 237] on div "ei" at bounding box center [607, 226] width 36 height 59
click at [369, 271] on button at bounding box center [372, 269] width 17 height 16
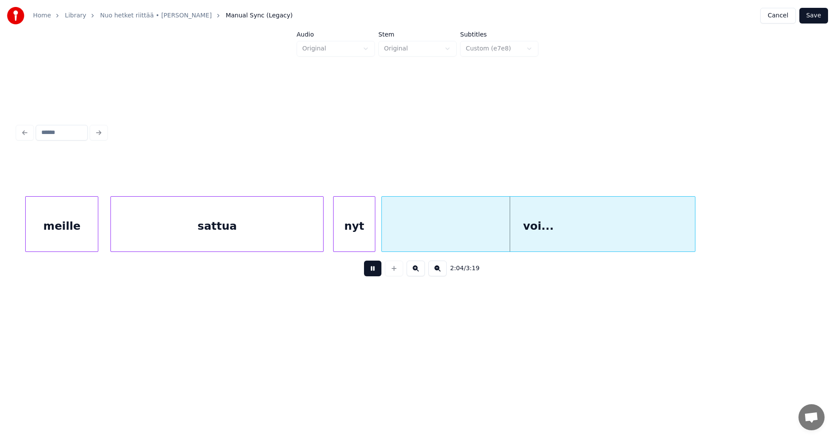
click at [374, 270] on button at bounding box center [372, 269] width 17 height 16
click at [54, 226] on div "meille" at bounding box center [62, 226] width 72 height 59
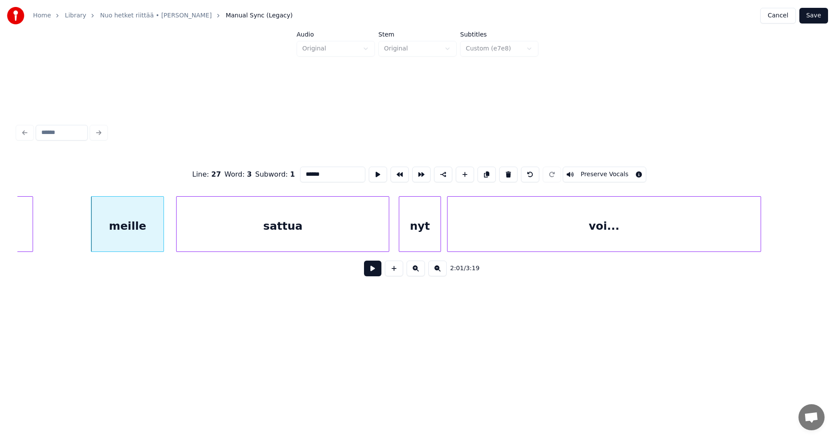
scroll to position [0, 18332]
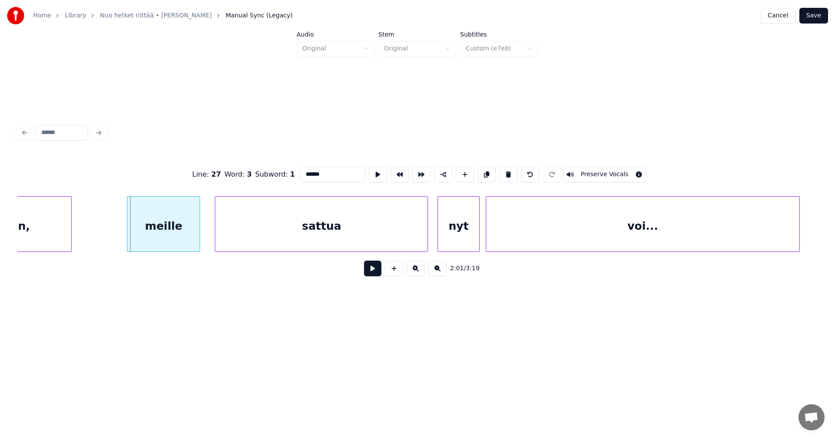
click at [167, 241] on div "meille" at bounding box center [163, 226] width 72 height 59
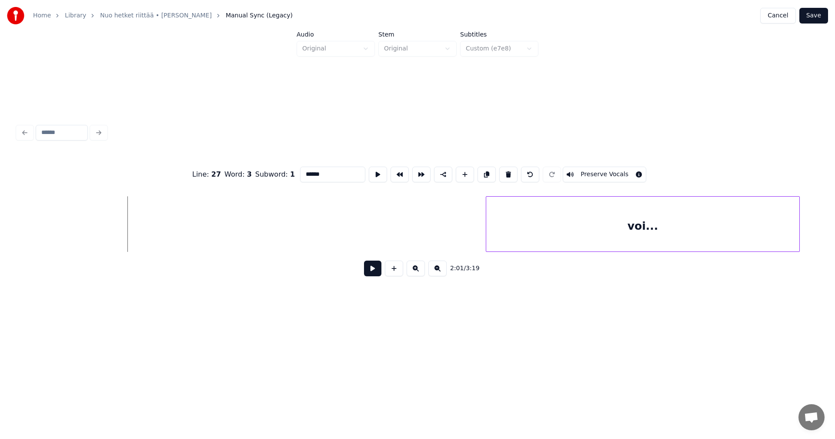
scroll to position [0, 19032]
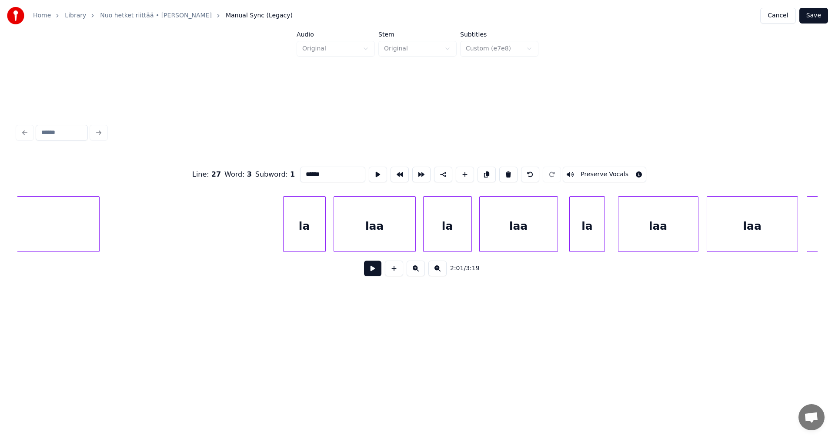
click at [312, 229] on div "la" at bounding box center [305, 226] width 42 height 59
type input "**"
click at [281, 230] on div at bounding box center [281, 224] width 3 height 55
click at [368, 271] on button at bounding box center [372, 269] width 17 height 16
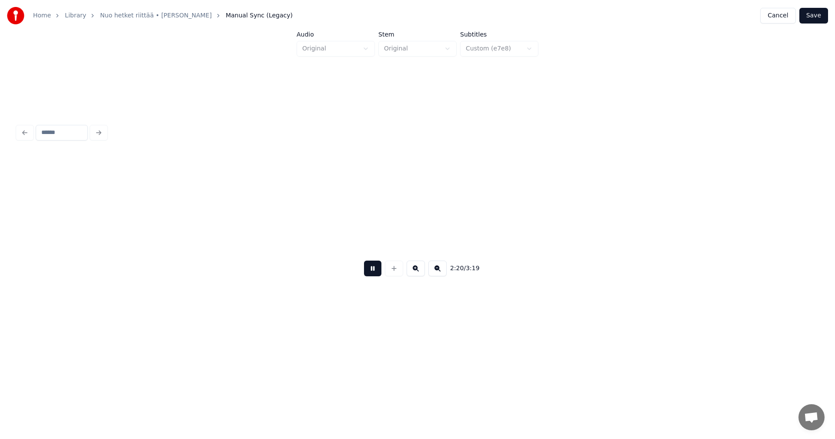
scroll to position [0, 21436]
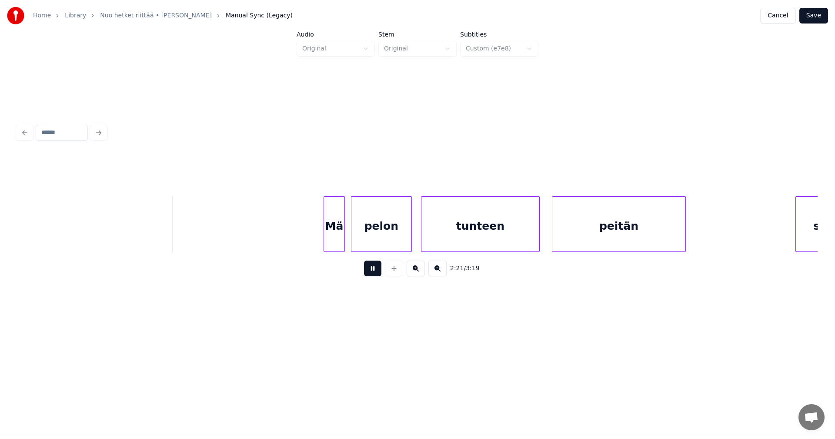
click at [367, 271] on button at bounding box center [372, 269] width 17 height 16
click at [336, 233] on div "Mä" at bounding box center [330, 226] width 20 height 59
click at [301, 228] on div at bounding box center [300, 224] width 3 height 55
click at [370, 276] on button at bounding box center [372, 269] width 17 height 16
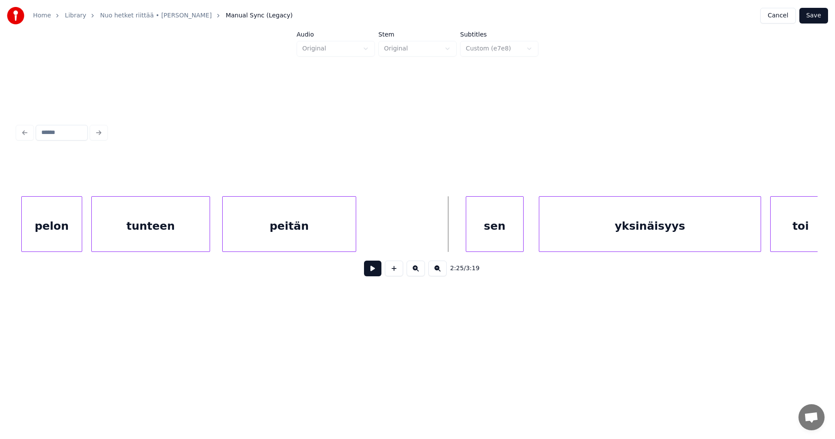
scroll to position [0, 21766]
click at [493, 224] on div "sen" at bounding box center [493, 226] width 57 height 59
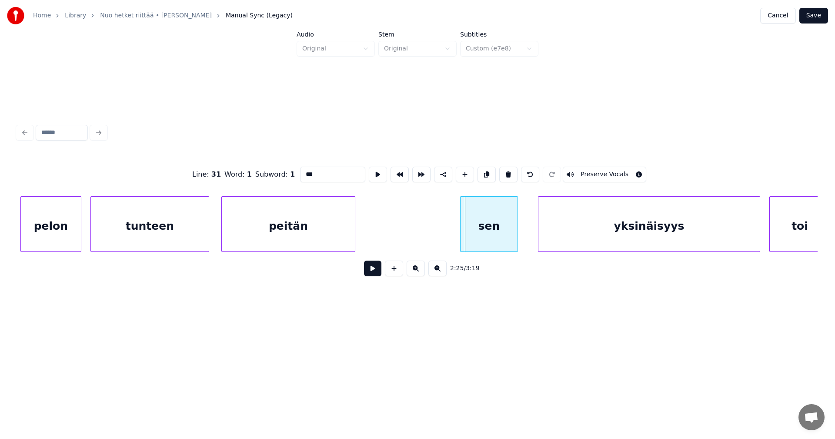
click at [488, 227] on div "sen" at bounding box center [489, 226] width 57 height 59
click at [451, 229] on div at bounding box center [452, 224] width 3 height 55
click at [591, 241] on div "yksinäisyys" at bounding box center [643, 226] width 221 height 59
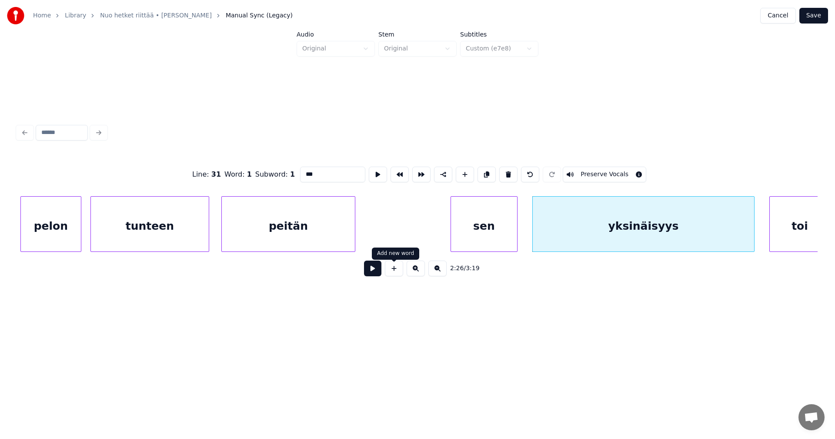
click at [481, 222] on div "sen" at bounding box center [484, 226] width 66 height 59
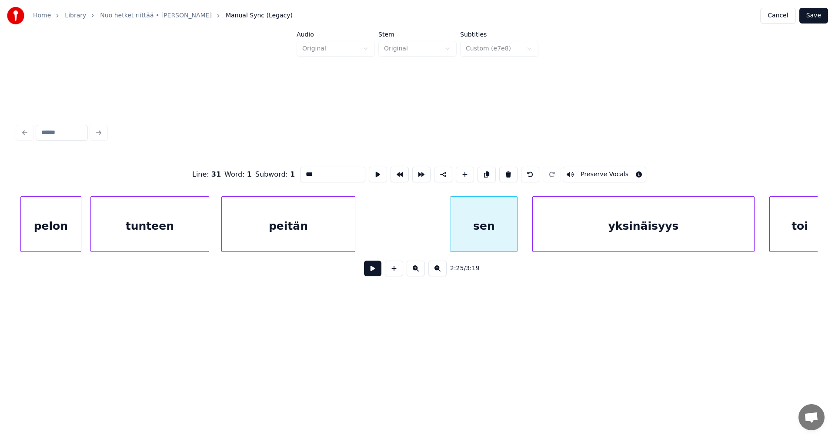
click at [377, 269] on button at bounding box center [372, 269] width 17 height 16
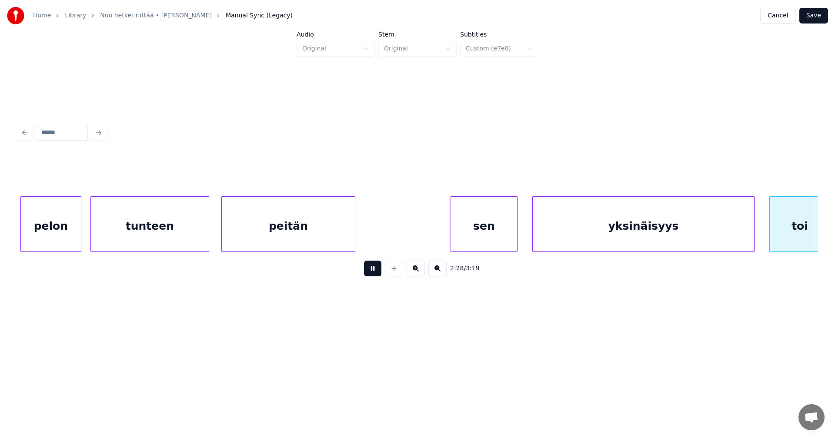
scroll to position [0, 22567]
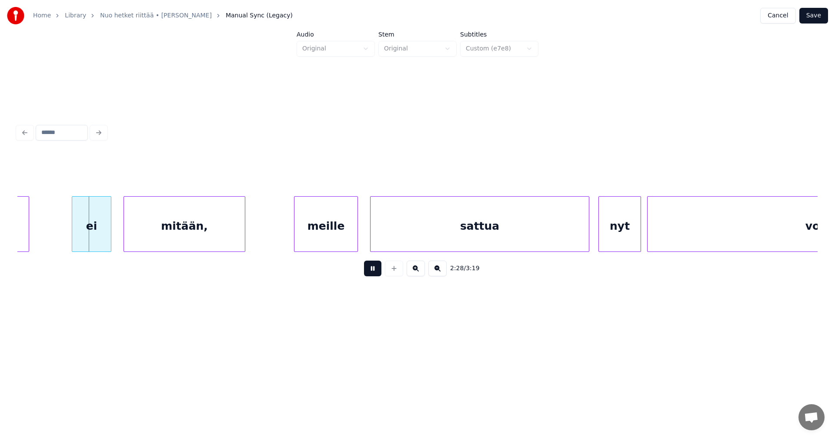
drag, startPoint x: 377, startPoint y: 269, endPoint x: 316, endPoint y: 270, distance: 60.5
click at [376, 269] on button at bounding box center [372, 269] width 17 height 16
click at [90, 231] on div "ei" at bounding box center [86, 226] width 39 height 59
click at [152, 234] on div "mitään," at bounding box center [180, 226] width 121 height 59
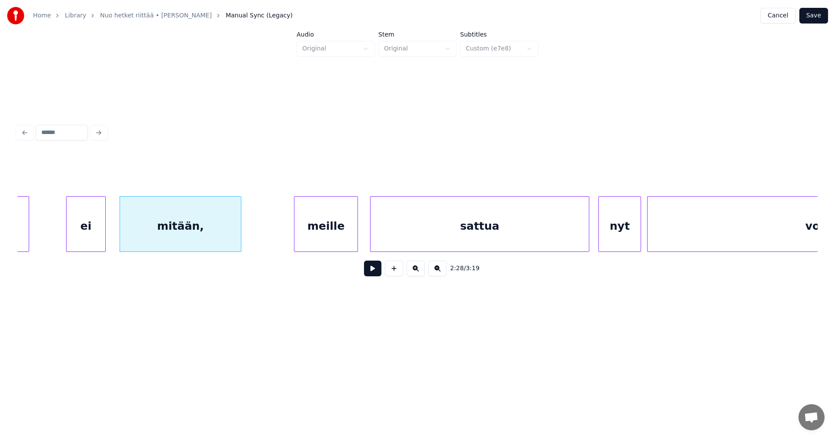
click at [371, 270] on button at bounding box center [372, 269] width 17 height 16
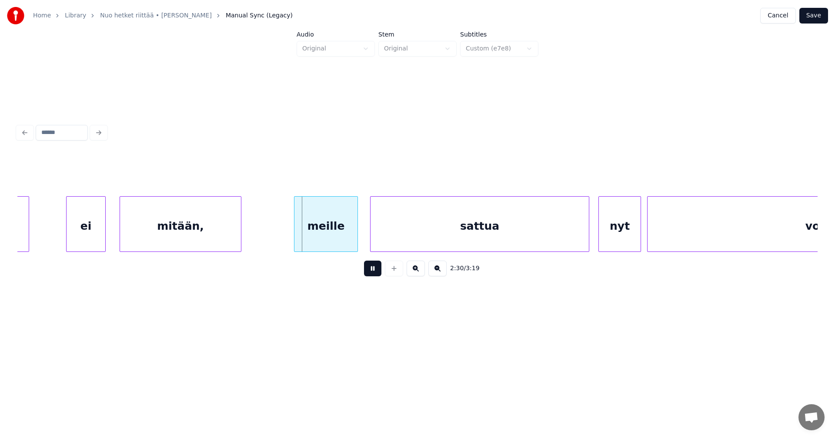
click at [372, 270] on button at bounding box center [372, 269] width 17 height 16
click at [342, 234] on div "meille" at bounding box center [323, 226] width 63 height 59
click at [372, 272] on button at bounding box center [372, 269] width 17 height 16
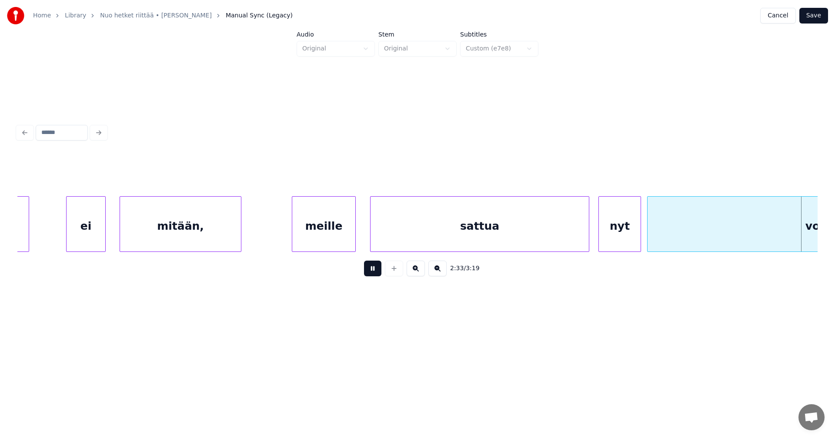
scroll to position [0, 23369]
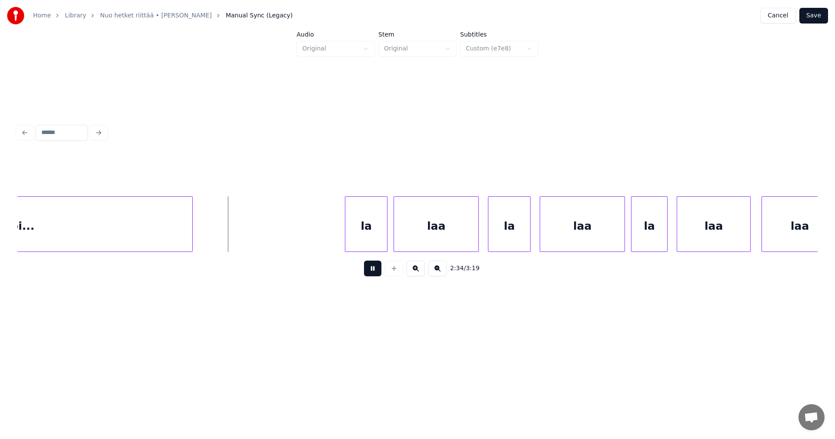
click at [372, 271] on button at bounding box center [372, 269] width 17 height 16
click at [361, 231] on div "la" at bounding box center [362, 226] width 42 height 59
click at [330, 231] on div at bounding box center [329, 224] width 3 height 55
click at [414, 234] on div "laa" at bounding box center [434, 226] width 84 height 59
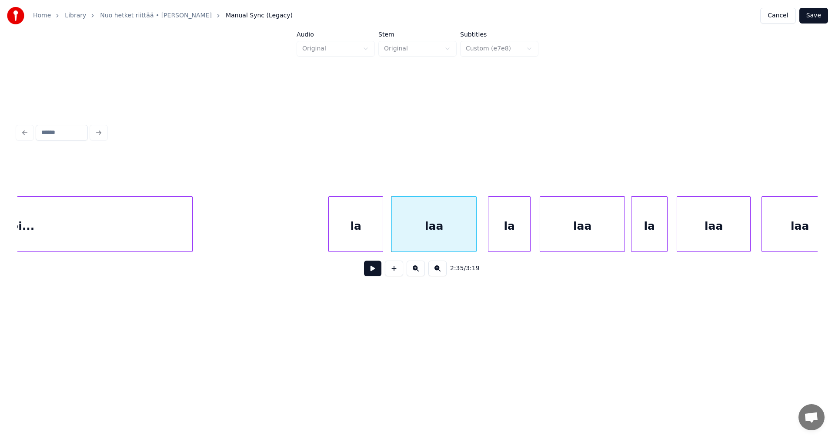
click at [507, 241] on div "la" at bounding box center [509, 226] width 42 height 59
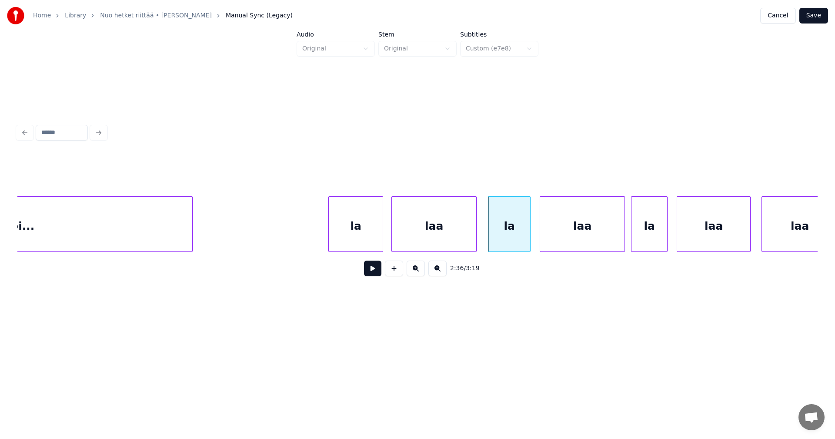
click at [371, 227] on div "la" at bounding box center [356, 226] width 54 height 59
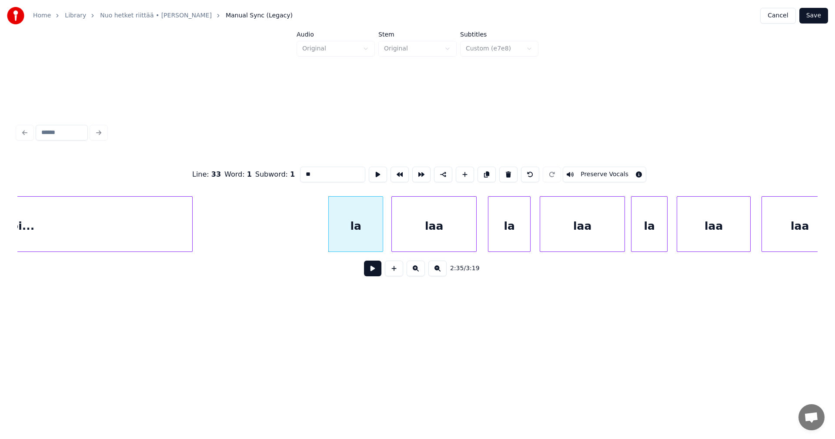
click at [373, 271] on button at bounding box center [372, 269] width 17 height 16
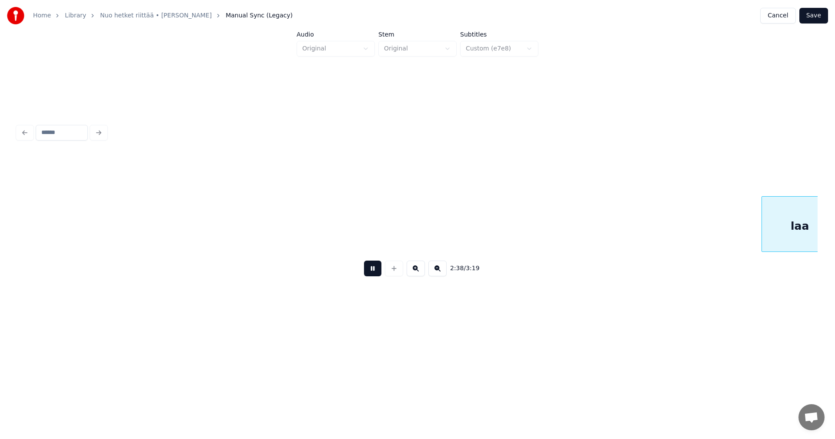
scroll to position [0, 24171]
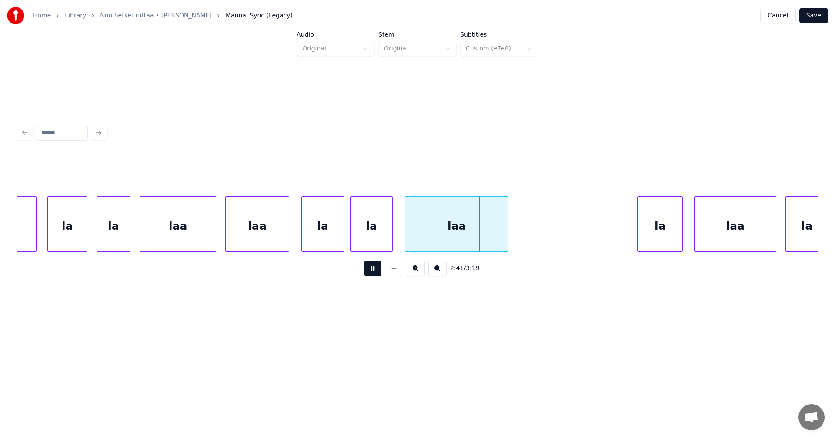
click at [374, 269] on button at bounding box center [372, 269] width 17 height 16
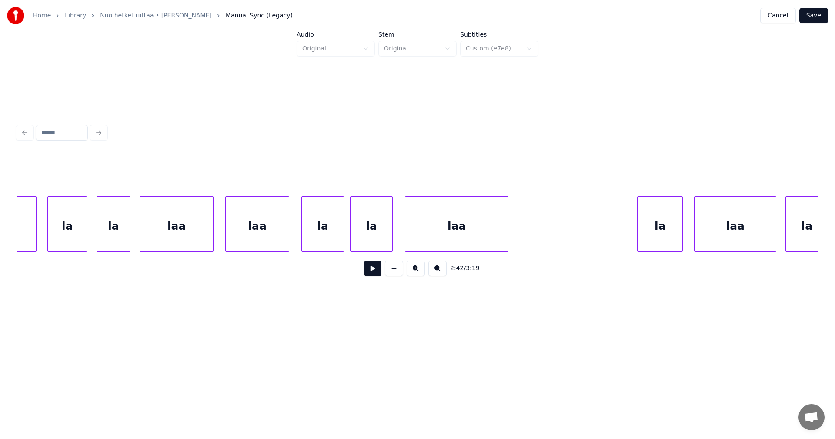
click at [211, 231] on div at bounding box center [212, 224] width 3 height 55
click at [235, 234] on div "laa" at bounding box center [254, 226] width 63 height 59
click at [293, 236] on div at bounding box center [291, 224] width 3 height 55
click at [267, 238] on div "laa" at bounding box center [256, 226] width 70 height 59
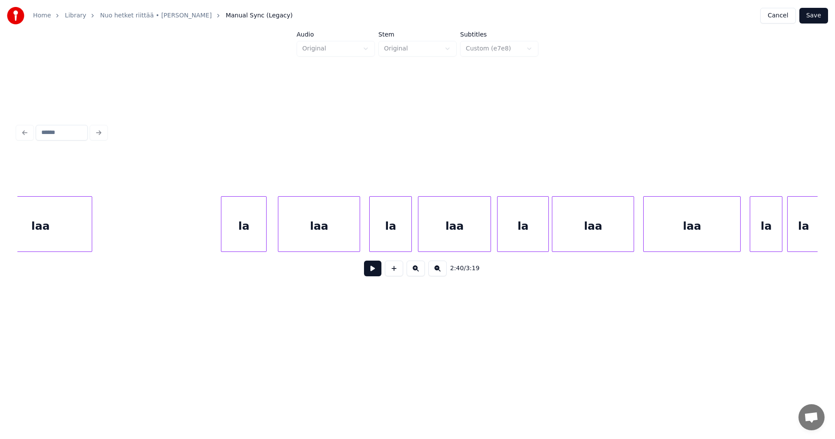
scroll to position [0, 24588]
click at [216, 227] on div at bounding box center [217, 224] width 3 height 55
click at [313, 240] on div "laa" at bounding box center [314, 226] width 81 height 59
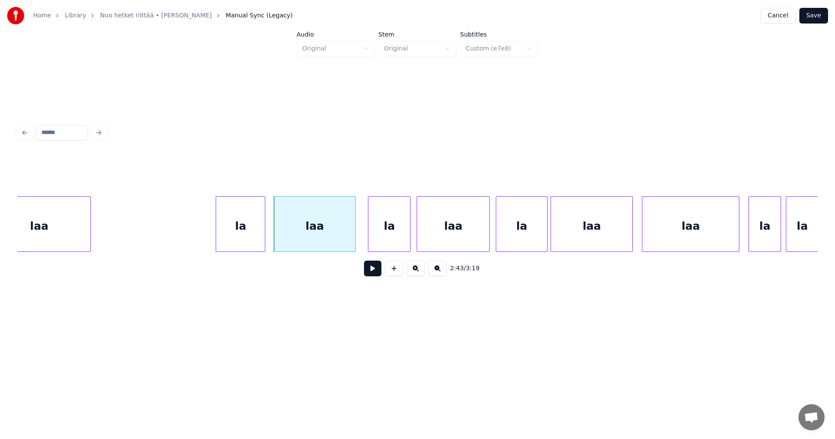
click at [261, 242] on div "la" at bounding box center [240, 226] width 49 height 59
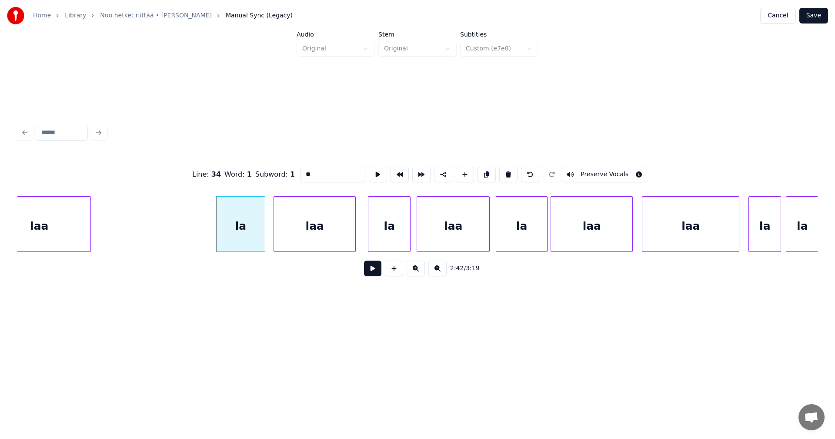
click at [375, 275] on button at bounding box center [372, 269] width 17 height 16
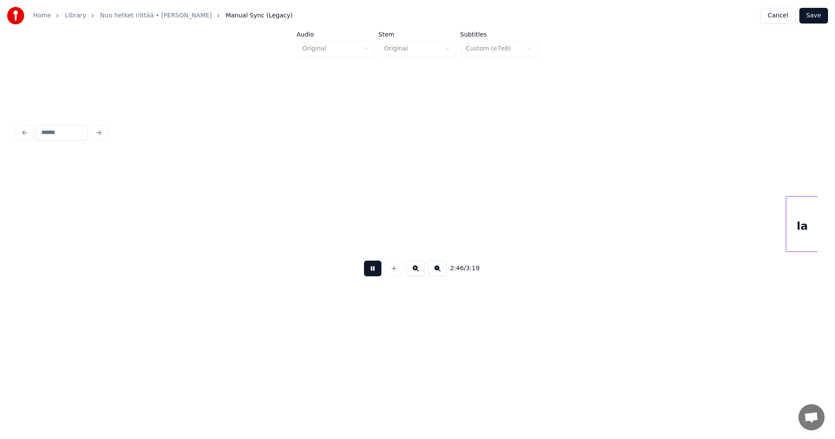
scroll to position [0, 25389]
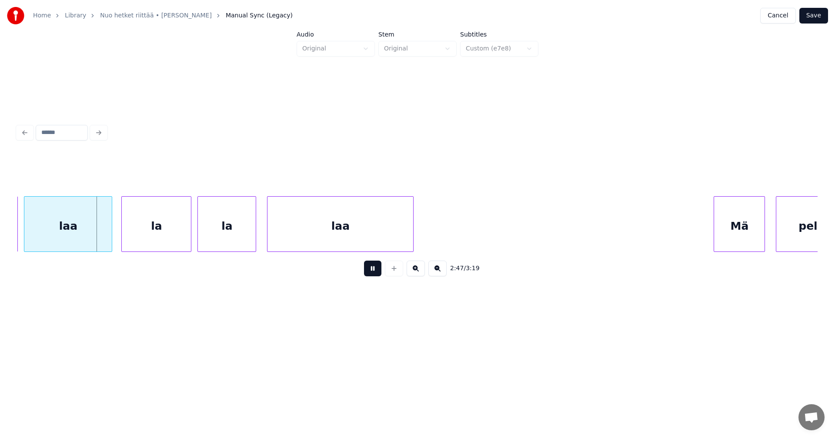
drag, startPoint x: 375, startPoint y: 274, endPoint x: 231, endPoint y: 260, distance: 145.6
click at [371, 274] on button at bounding box center [372, 269] width 17 height 16
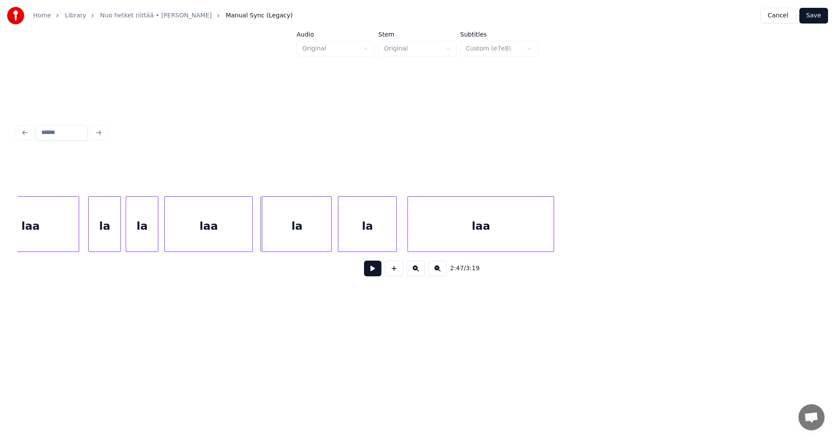
scroll to position [0, 25232]
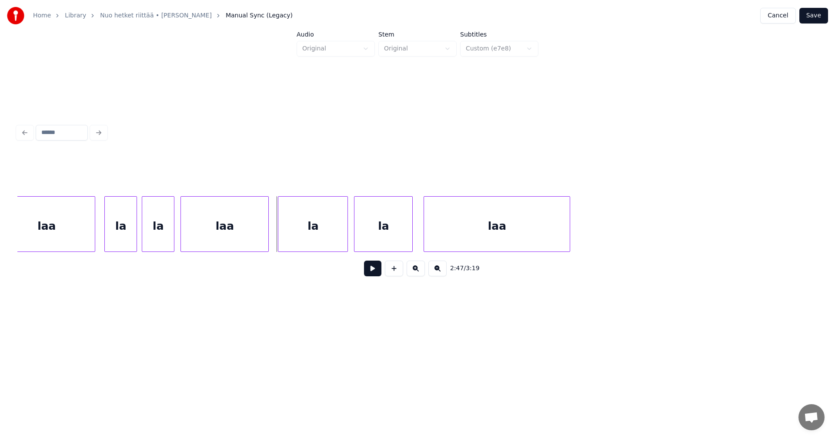
click at [114, 242] on div "la" at bounding box center [121, 226] width 32 height 59
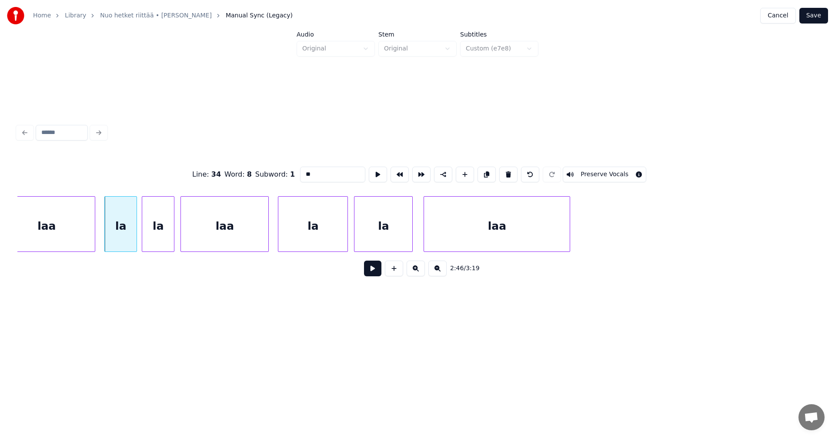
click at [377, 275] on button at bounding box center [372, 269] width 17 height 16
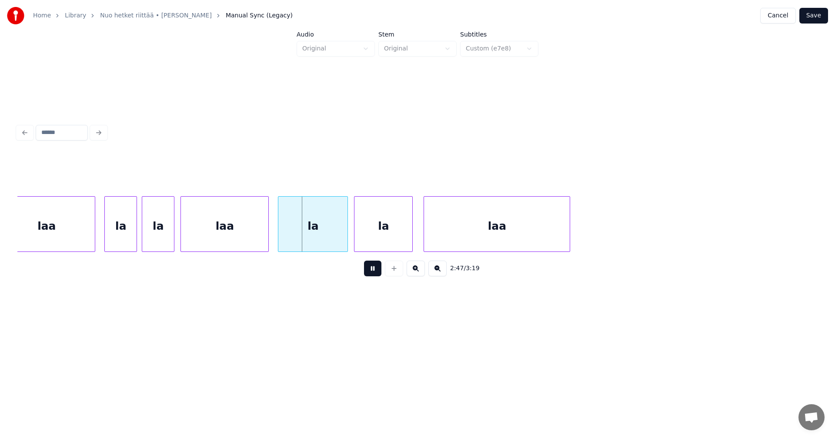
drag, startPoint x: 377, startPoint y: 275, endPoint x: 354, endPoint y: 272, distance: 23.7
click at [375, 275] on button at bounding box center [372, 269] width 17 height 16
click at [265, 239] on div at bounding box center [264, 224] width 3 height 55
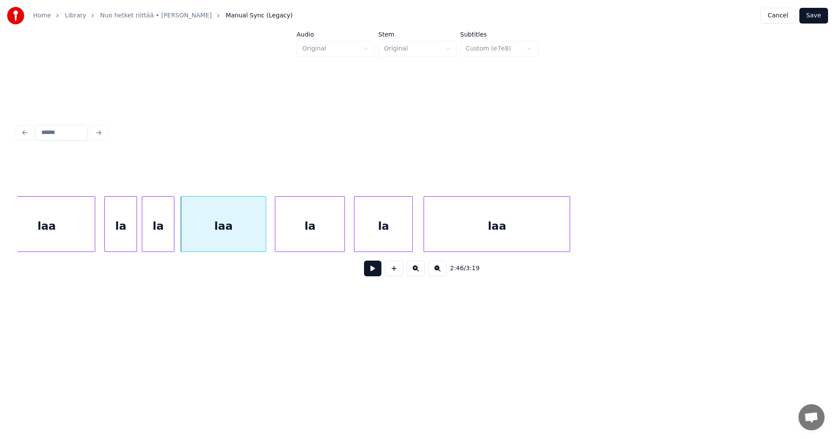
click at [298, 239] on div "la" at bounding box center [309, 226] width 69 height 59
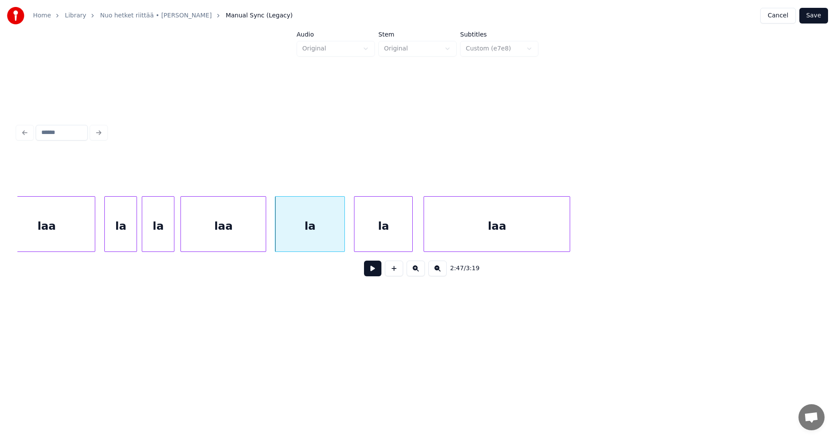
click at [379, 274] on button at bounding box center [372, 269] width 17 height 16
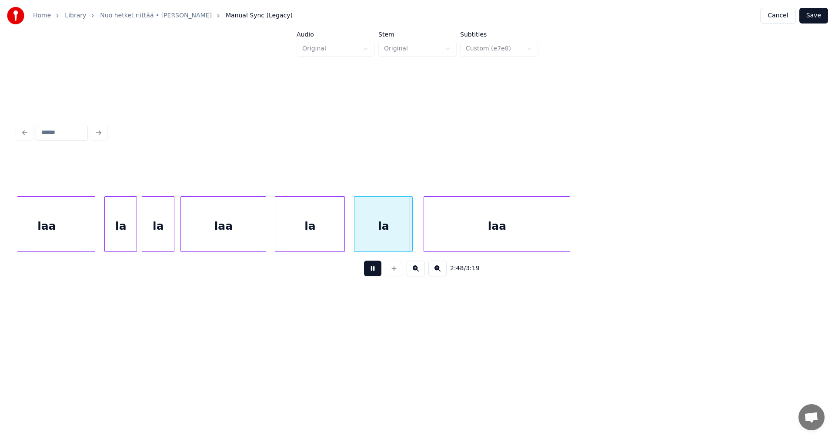
click at [379, 274] on button at bounding box center [372, 269] width 17 height 16
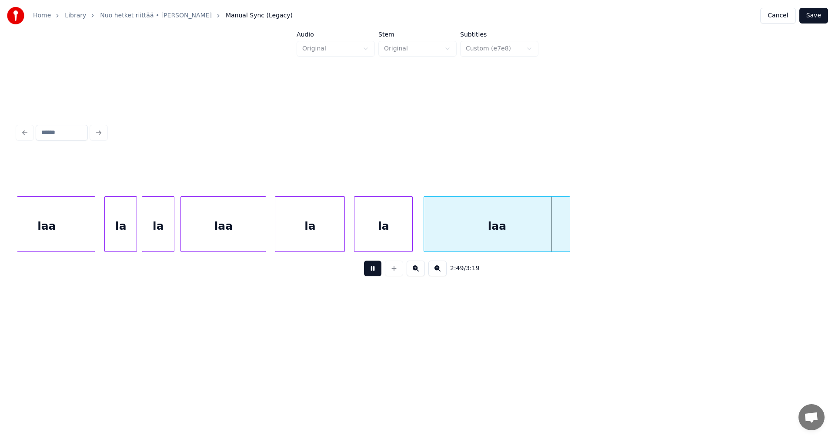
click at [379, 274] on button at bounding box center [372, 269] width 17 height 16
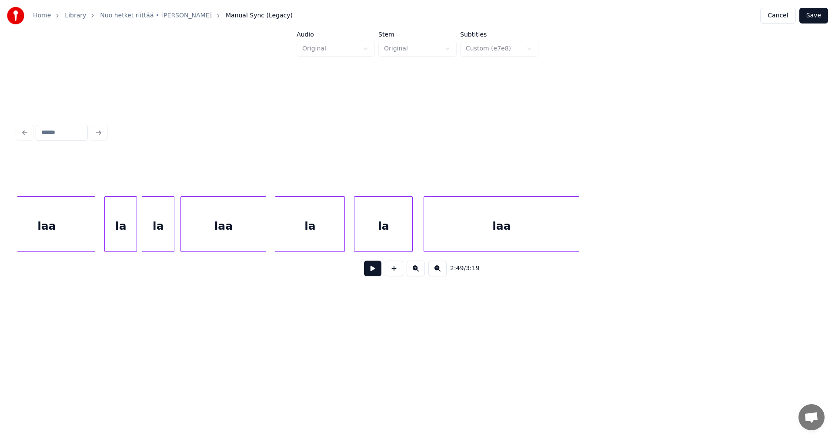
click at [577, 241] on div at bounding box center [577, 224] width 3 height 55
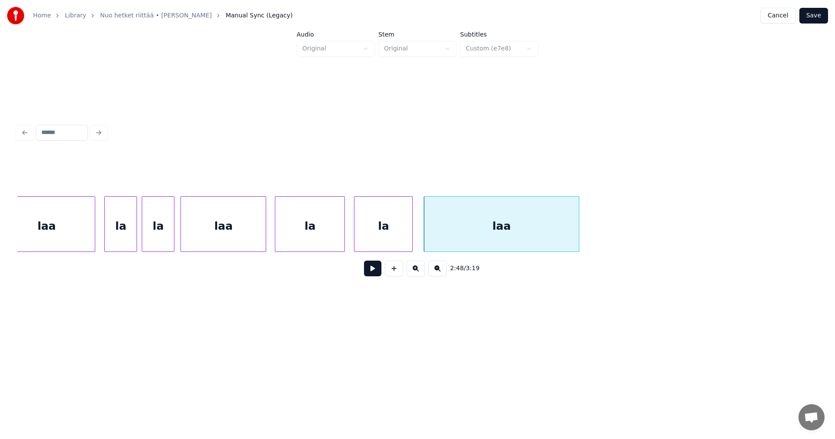
click at [374, 271] on button at bounding box center [372, 269] width 17 height 16
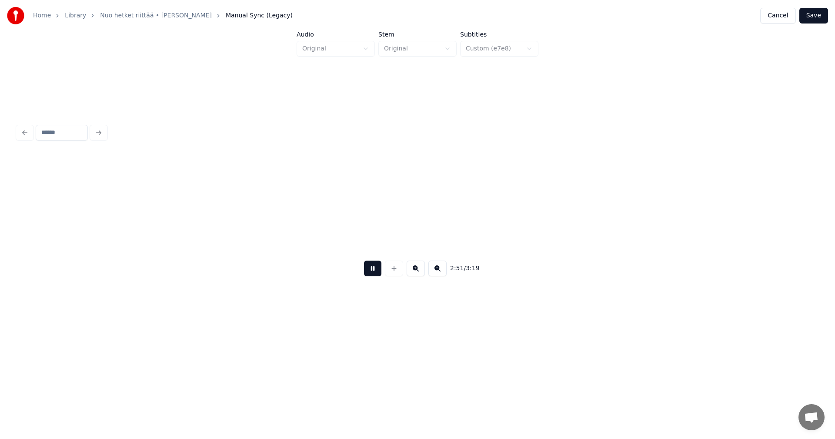
scroll to position [0, 26034]
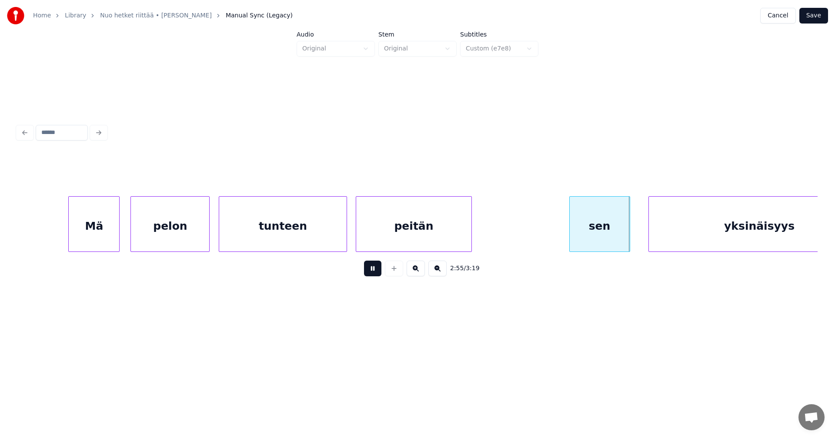
click at [374, 271] on button at bounding box center [372, 269] width 17 height 16
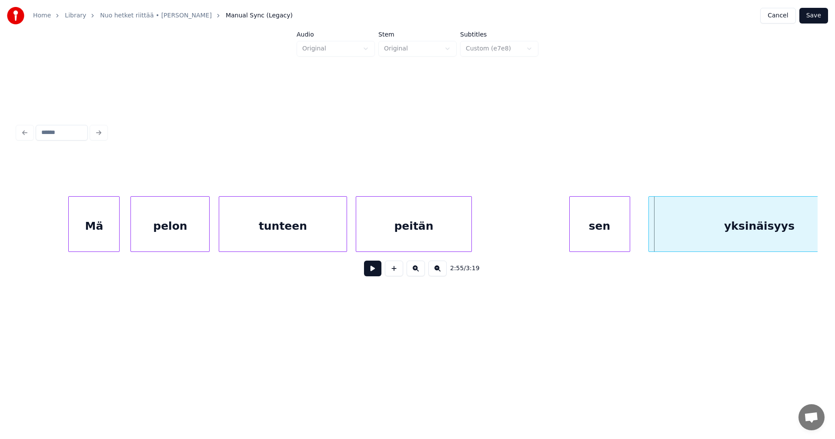
scroll to position [0, 26085]
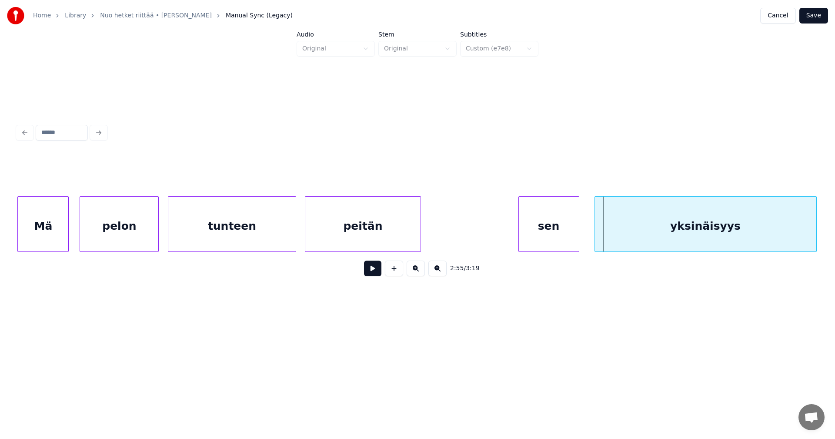
click at [667, 241] on div "yksinäisyys" at bounding box center [705, 226] width 221 height 59
click at [377, 268] on button at bounding box center [372, 269] width 17 height 16
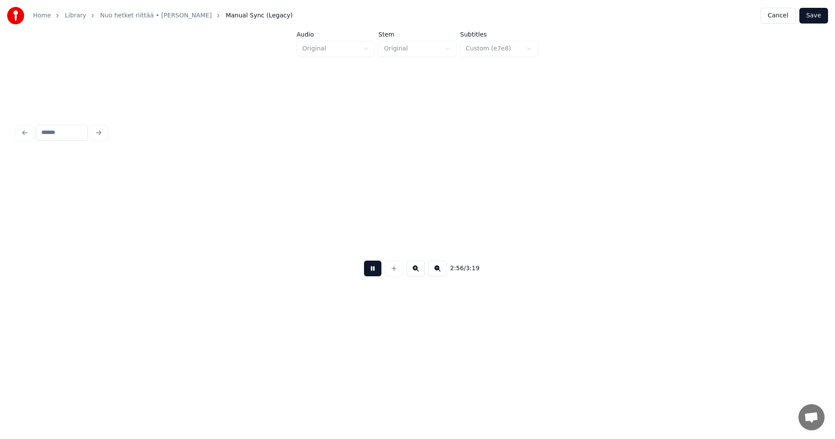
scroll to position [0, 26887]
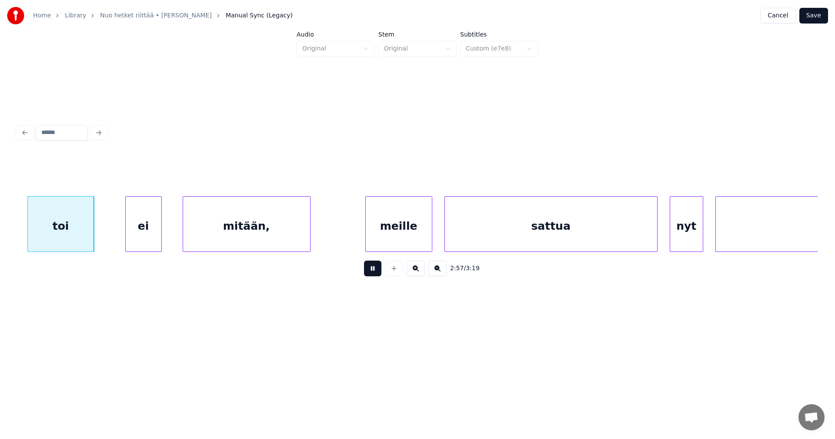
drag, startPoint x: 375, startPoint y: 269, endPoint x: 95, endPoint y: 254, distance: 280.9
click at [374, 269] on button at bounding box center [372, 269] width 17 height 16
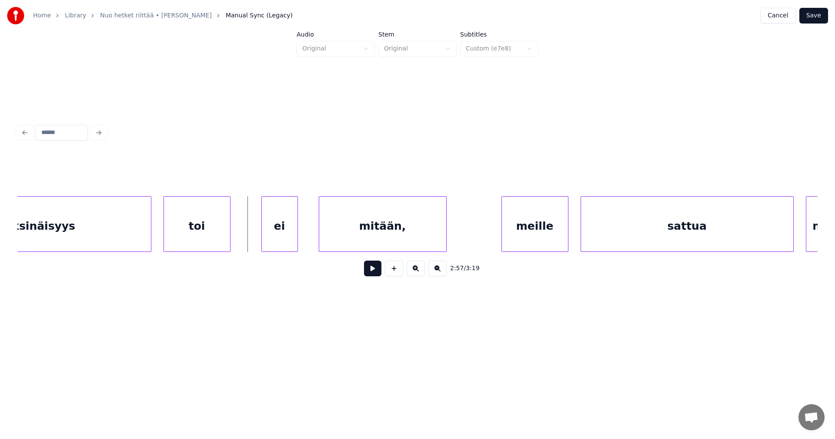
scroll to position [0, 26730]
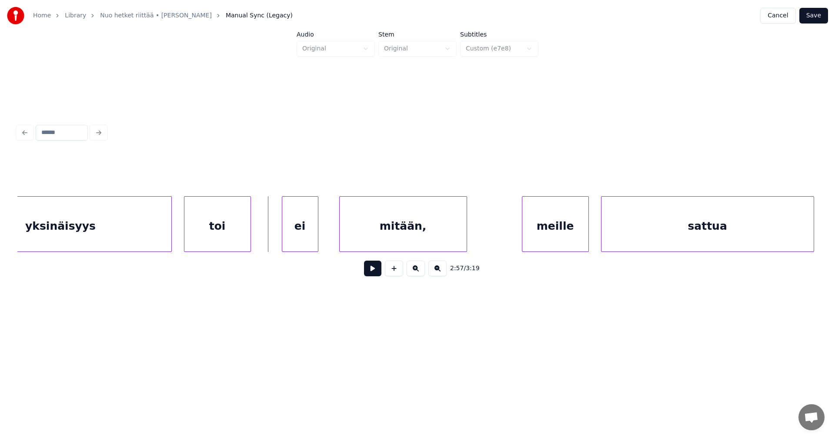
click at [295, 242] on div "ei" at bounding box center [300, 226] width 36 height 59
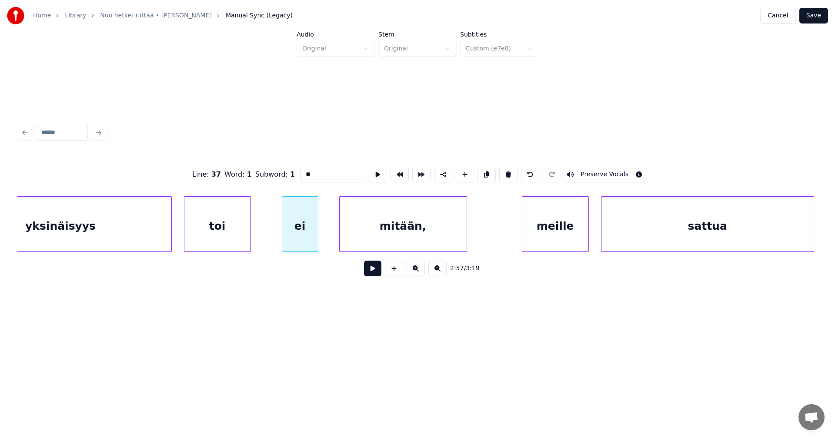
click at [373, 271] on button at bounding box center [372, 269] width 17 height 16
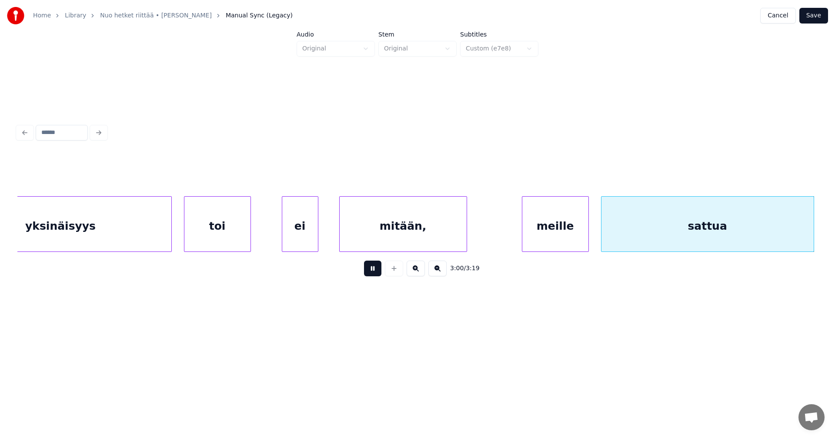
scroll to position [0, 27531]
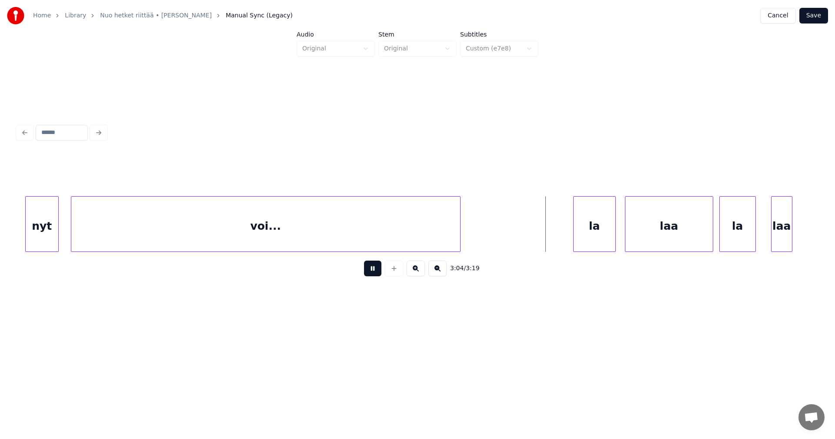
click at [372, 271] on button at bounding box center [372, 269] width 17 height 16
click at [583, 238] on div "la" at bounding box center [593, 226] width 42 height 59
click at [569, 237] on div at bounding box center [570, 224] width 3 height 55
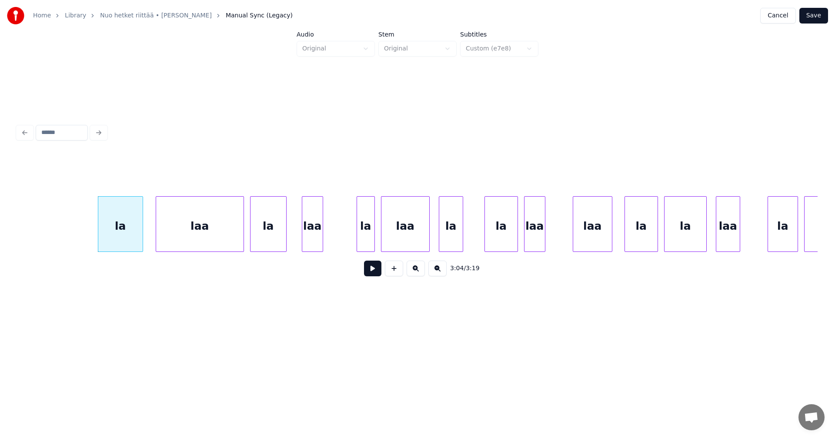
scroll to position [0, 28001]
click at [132, 236] on div "la" at bounding box center [120, 226] width 44 height 59
click at [374, 274] on button at bounding box center [372, 269] width 17 height 16
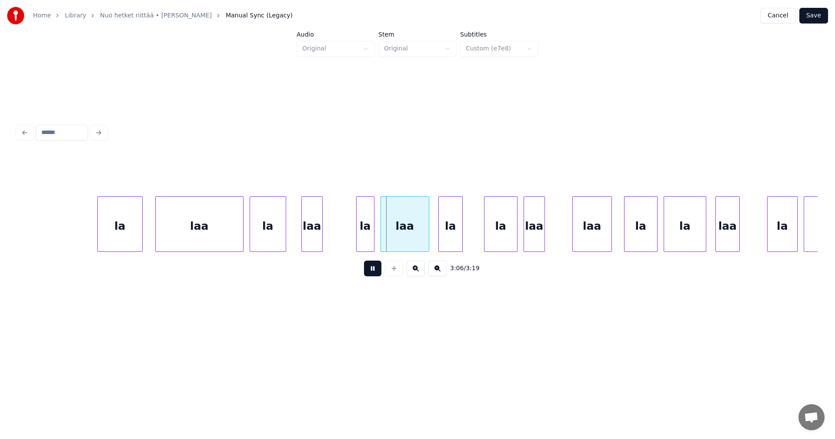
click at [374, 274] on button at bounding box center [372, 269] width 17 height 16
click at [220, 240] on div "laa" at bounding box center [199, 226] width 87 height 59
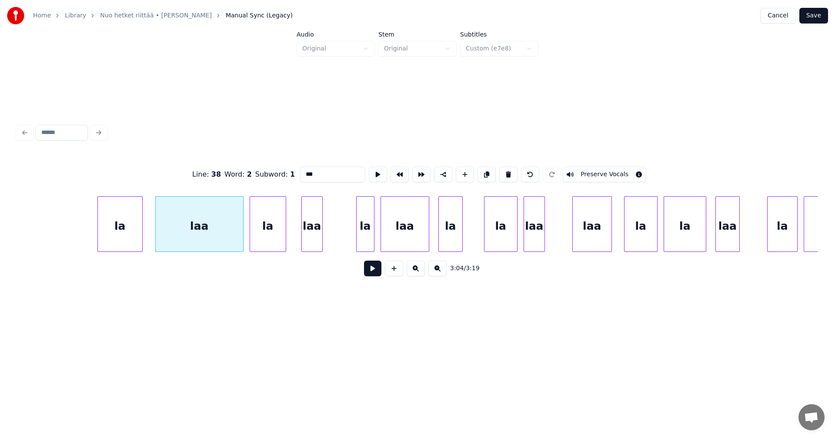
click at [132, 241] on div "la" at bounding box center [120, 226] width 44 height 59
type input "**"
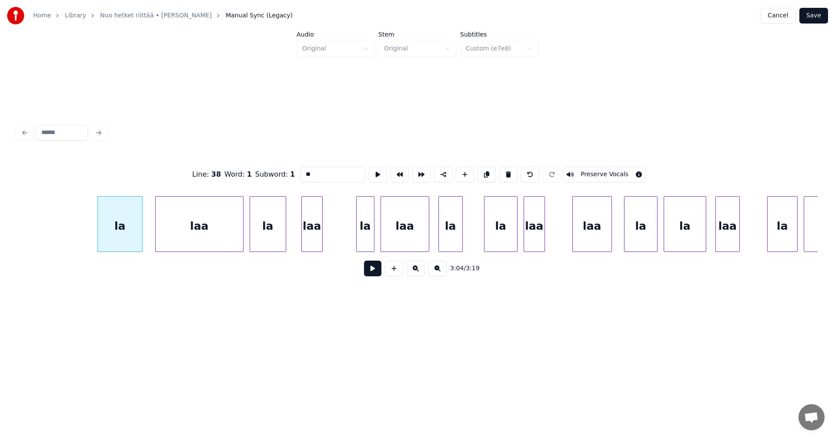
click at [372, 274] on button at bounding box center [372, 269] width 17 height 16
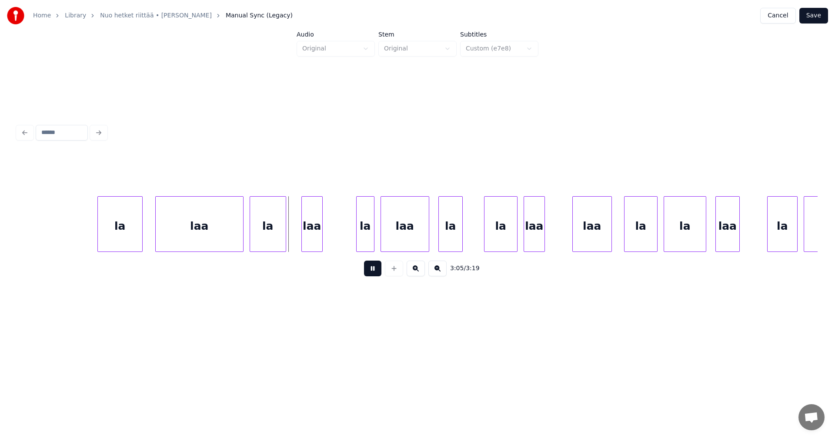
click at [372, 274] on button at bounding box center [372, 269] width 17 height 16
click at [350, 242] on div at bounding box center [349, 224] width 3 height 55
click at [128, 241] on div "la" at bounding box center [120, 226] width 44 height 59
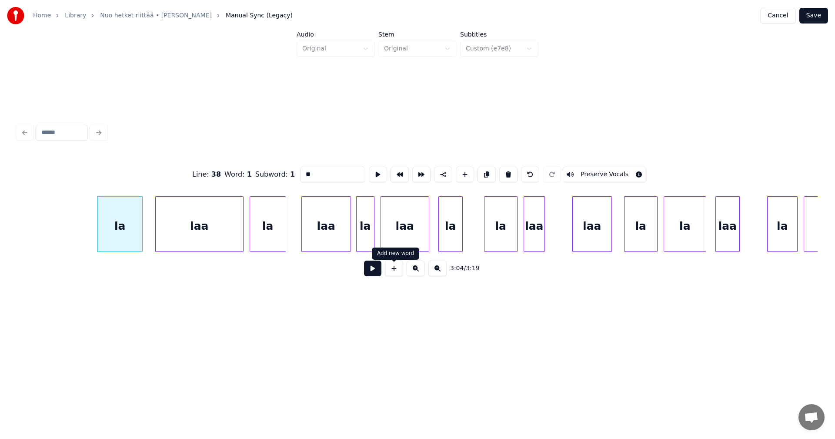
click at [378, 274] on button at bounding box center [372, 269] width 17 height 16
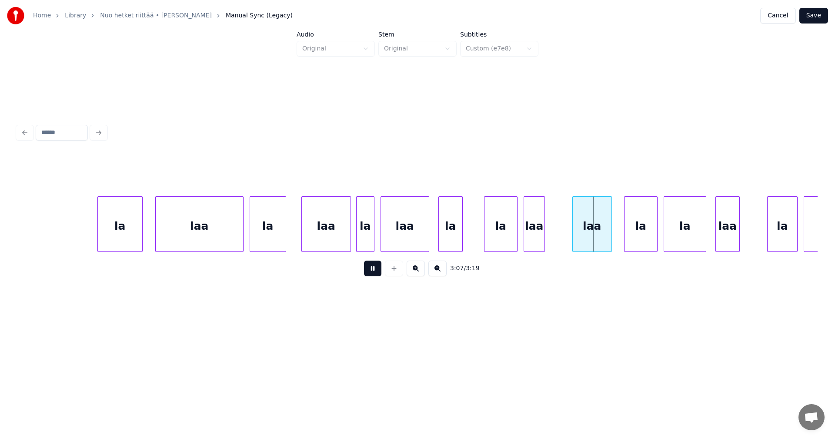
click at [378, 274] on button at bounding box center [372, 269] width 17 height 16
click at [129, 239] on div "la" at bounding box center [120, 226] width 44 height 59
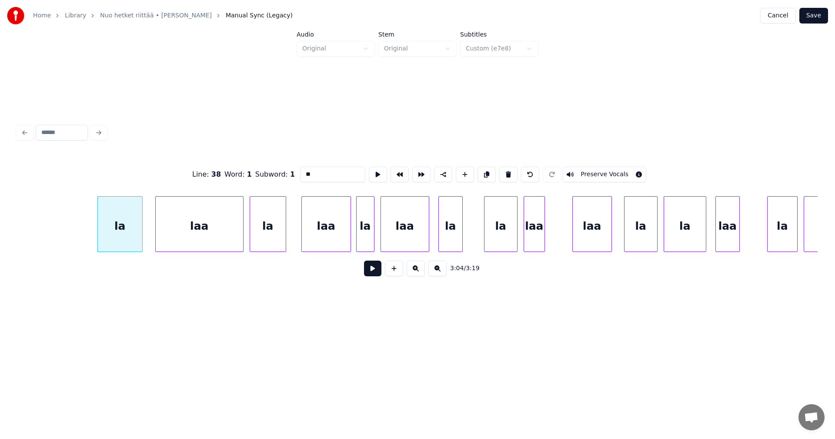
click at [371, 274] on button at bounding box center [372, 269] width 17 height 16
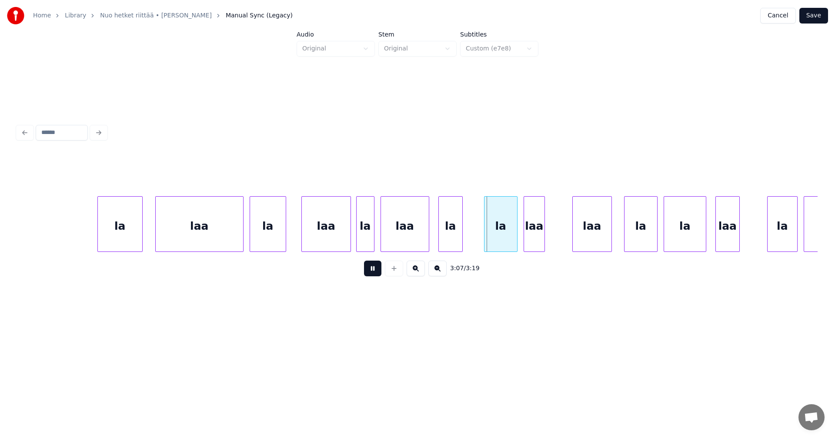
click at [371, 274] on button at bounding box center [372, 269] width 17 height 16
click at [447, 236] on div "la" at bounding box center [450, 226] width 23 height 59
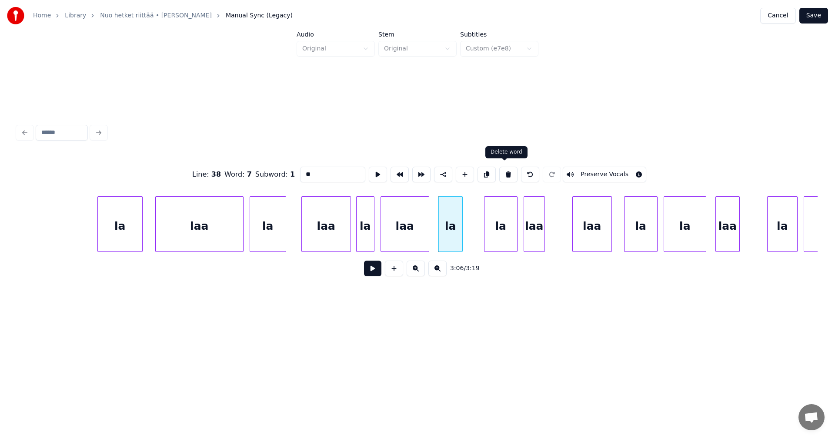
click at [507, 174] on button at bounding box center [508, 175] width 18 height 16
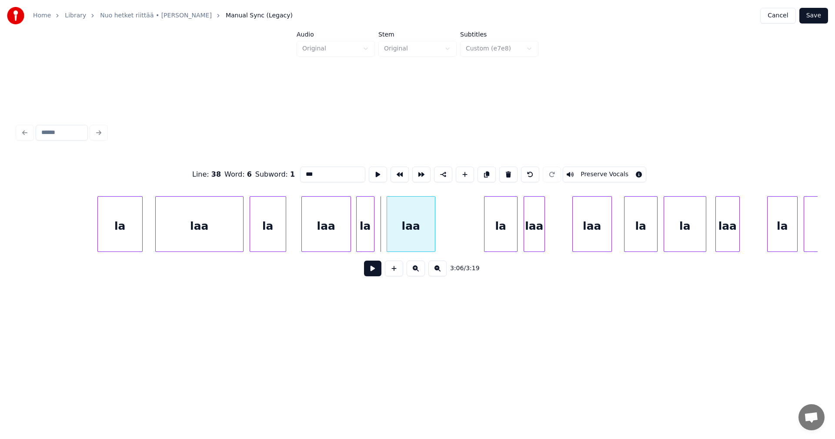
click at [416, 237] on div "laa" at bounding box center [411, 226] width 48 height 59
click at [236, 237] on div at bounding box center [235, 224] width 3 height 55
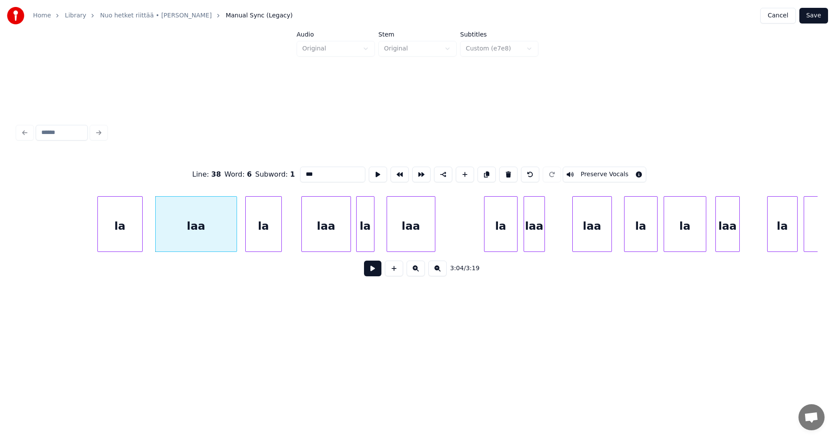
click at [259, 237] on div "la" at bounding box center [264, 226] width 36 height 59
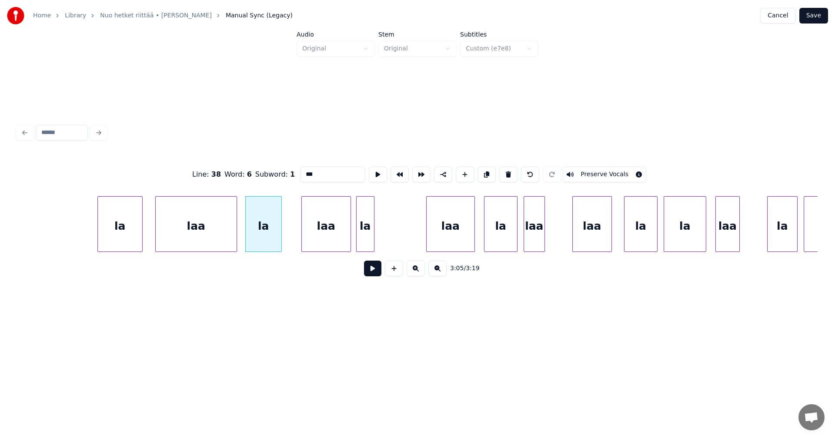
click at [455, 227] on div "laa" at bounding box center [451, 226] width 48 height 59
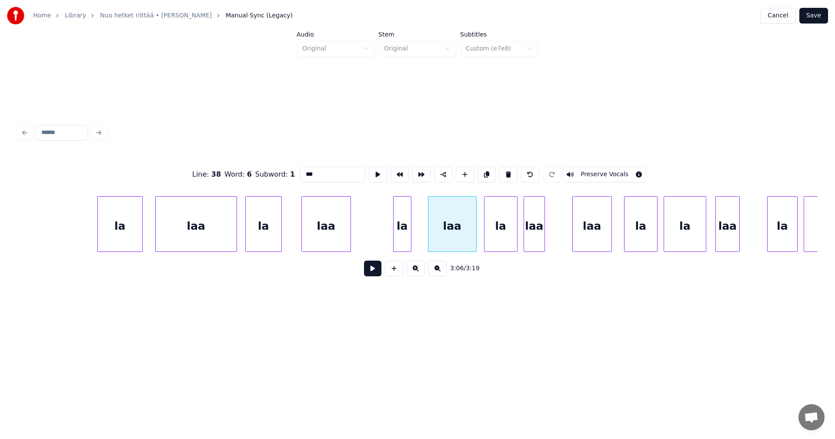
click at [403, 233] on div "la" at bounding box center [402, 226] width 17 height 59
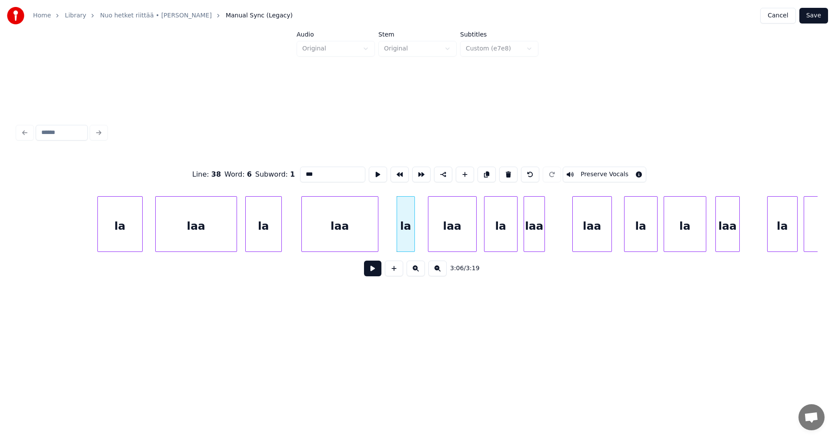
click at [376, 235] on div at bounding box center [376, 224] width 3 height 55
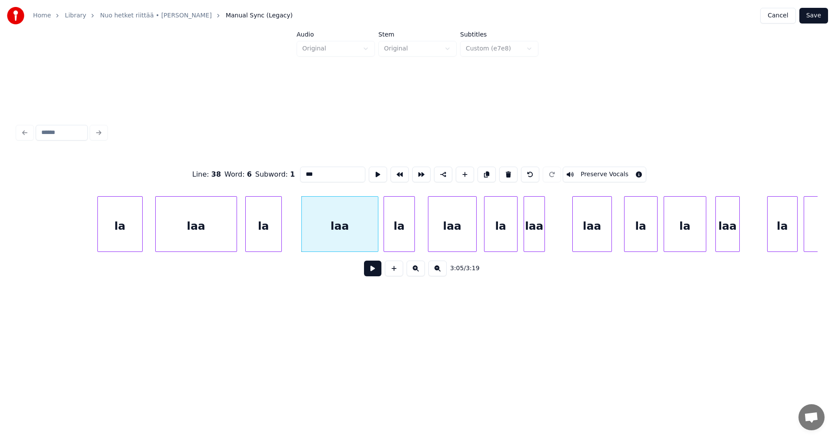
click at [386, 237] on div at bounding box center [385, 224] width 3 height 55
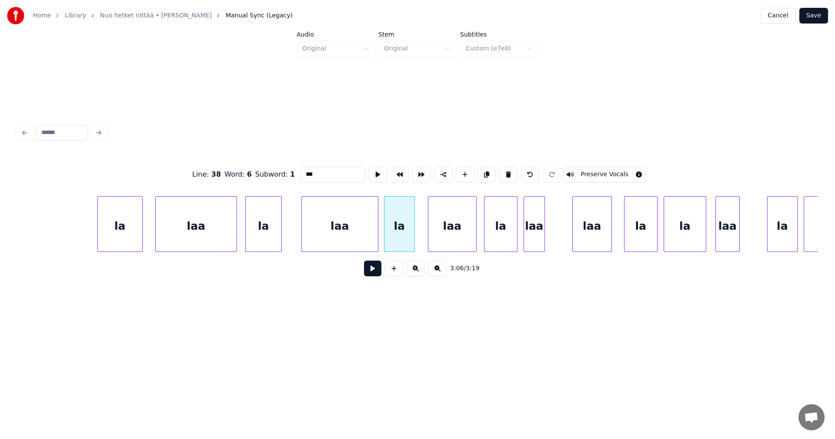
click at [136, 239] on div "la" at bounding box center [120, 226] width 44 height 59
type input "**"
click at [375, 271] on button at bounding box center [372, 269] width 17 height 16
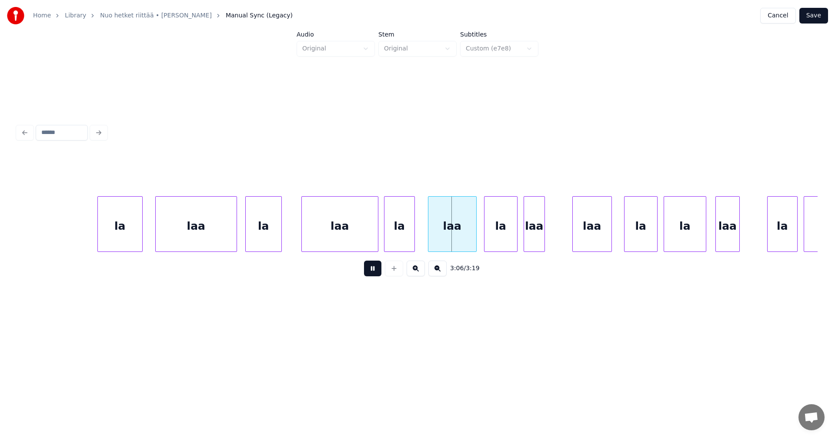
click at [375, 271] on button at bounding box center [372, 269] width 17 height 16
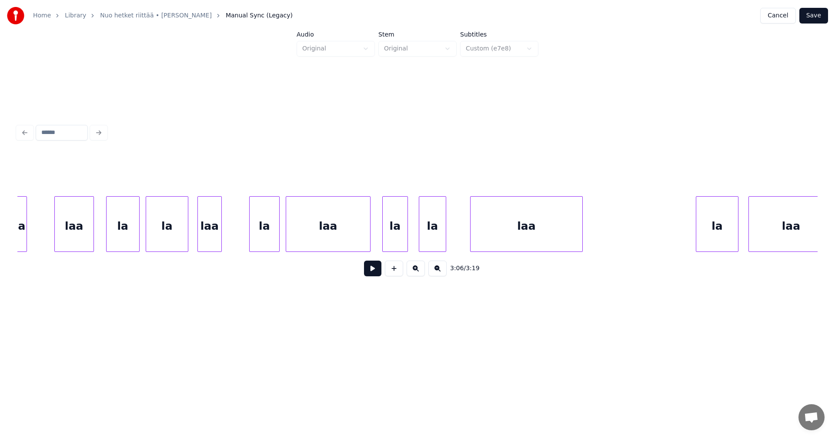
scroll to position [0, 28523]
click at [546, 241] on div "laa" at bounding box center [523, 226] width 112 height 59
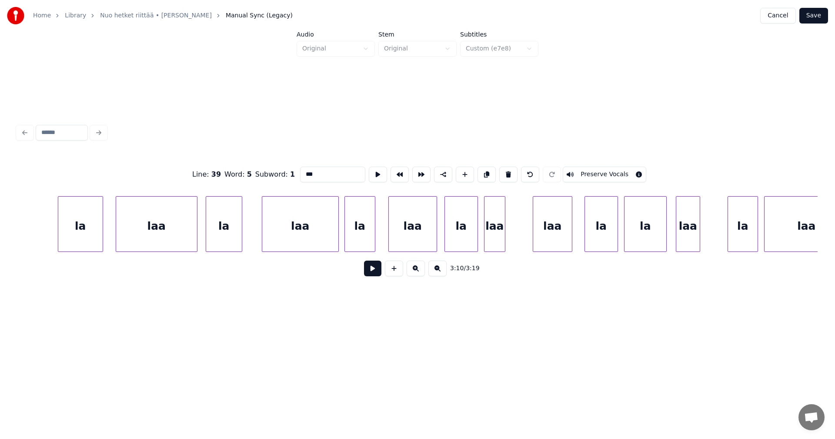
scroll to position [0, 28036]
click at [90, 232] on div "la" at bounding box center [85, 226] width 44 height 59
type input "**"
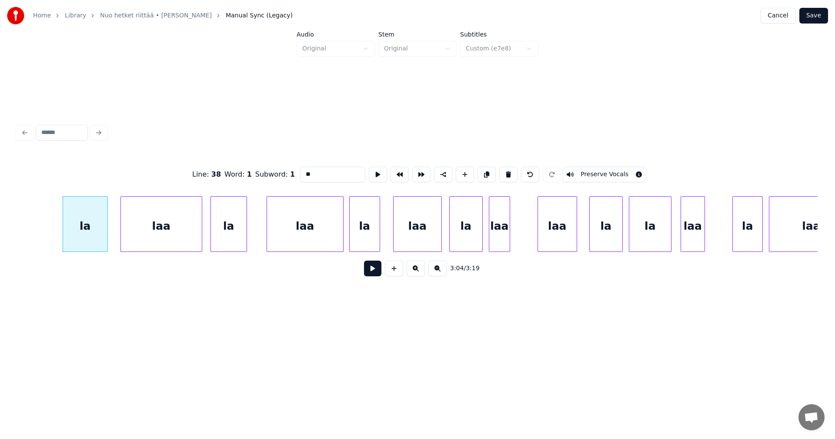
click at [378, 275] on button at bounding box center [372, 269] width 17 height 16
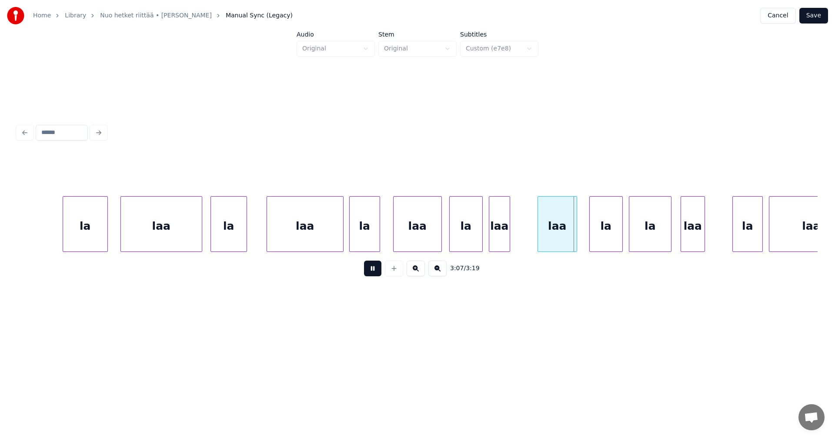
drag, startPoint x: 374, startPoint y: 274, endPoint x: 459, endPoint y: 243, distance: 90.4
click at [390, 267] on div "3:07 / 3:19" at bounding box center [417, 268] width 786 height 19
click at [355, 243] on div "la" at bounding box center [365, 226] width 30 height 59
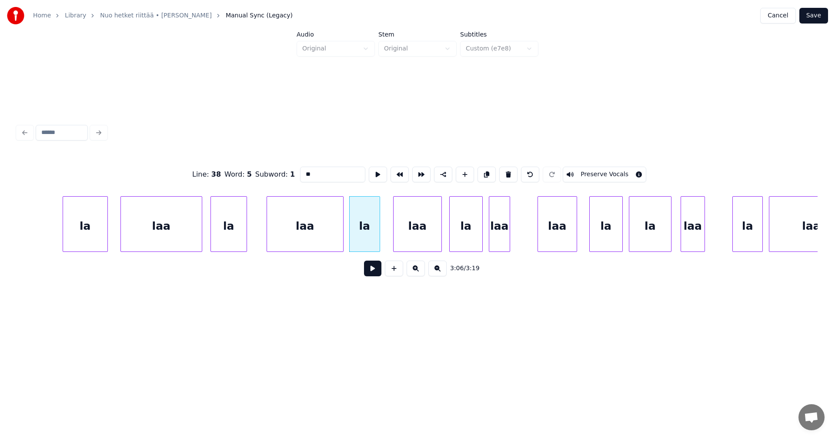
click at [326, 246] on div "laa" at bounding box center [305, 226] width 76 height 59
type input "***"
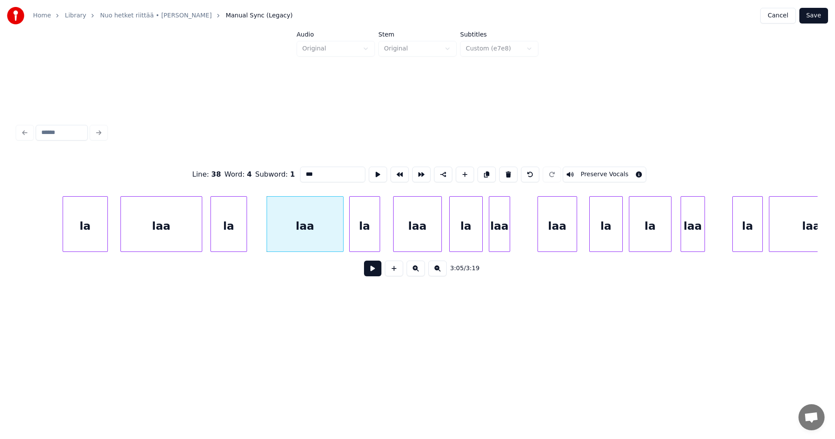
click at [370, 270] on button at bounding box center [372, 269] width 17 height 16
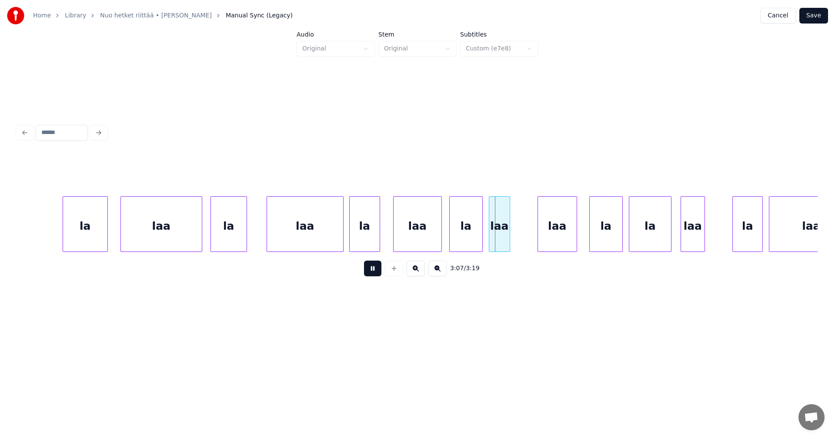
click at [370, 270] on button at bounding box center [372, 269] width 17 height 16
click at [518, 234] on div "laa" at bounding box center [521, 226] width 20 height 59
click at [485, 234] on div "la" at bounding box center [488, 226] width 33 height 59
click at [326, 238] on div "laa" at bounding box center [305, 226] width 76 height 59
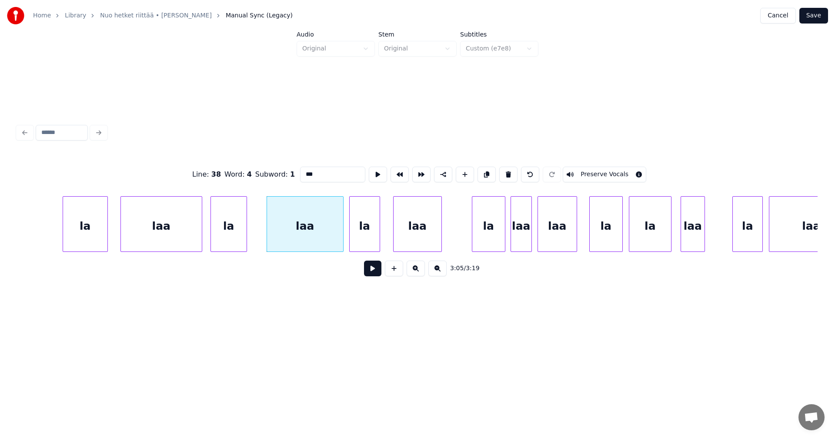
click at [372, 271] on button at bounding box center [372, 269] width 17 height 16
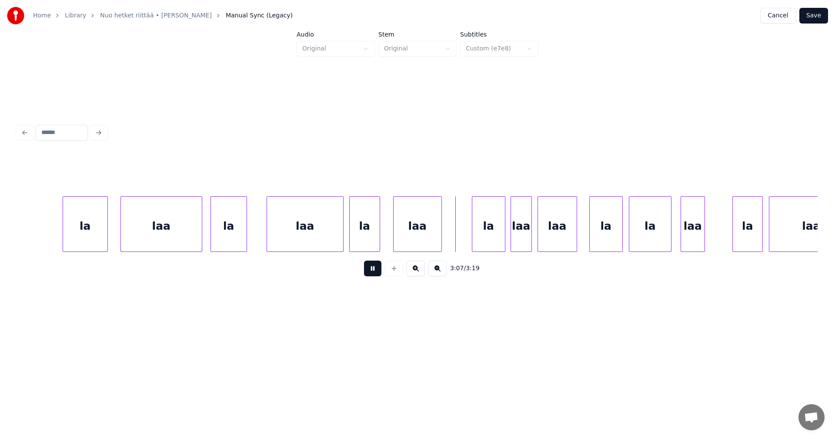
click at [372, 270] on button at bounding box center [372, 269] width 17 height 16
click at [309, 243] on div "laa" at bounding box center [305, 226] width 76 height 59
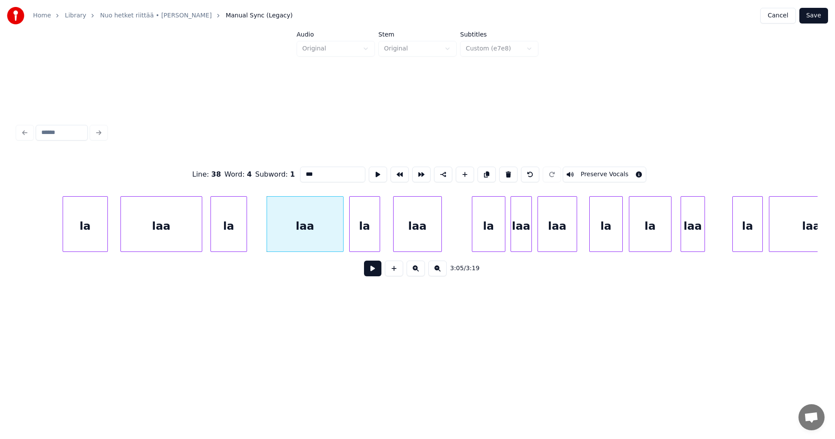
click at [369, 271] on button at bounding box center [372, 269] width 17 height 16
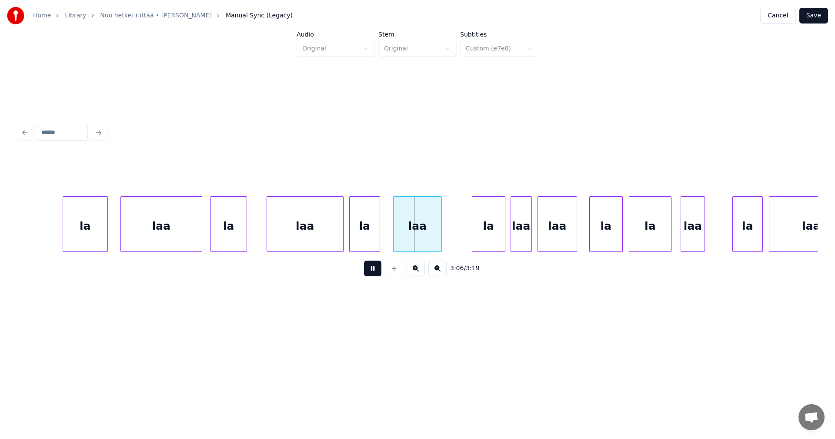
click at [369, 271] on button at bounding box center [372, 269] width 17 height 16
click at [98, 233] on div "la" at bounding box center [85, 226] width 44 height 59
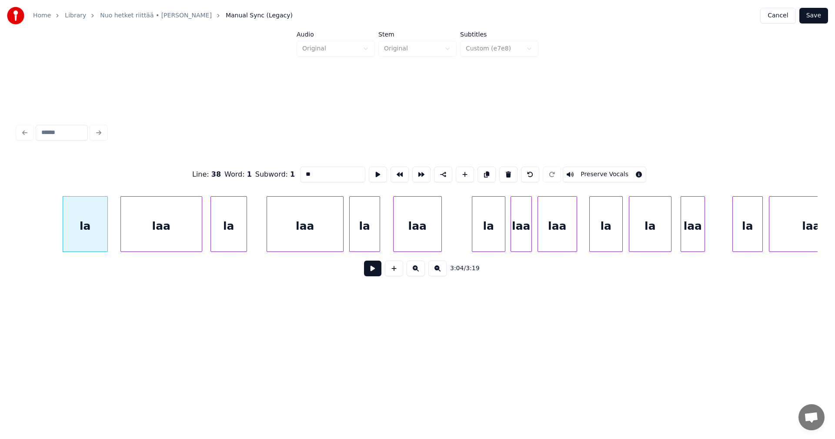
click at [377, 271] on button at bounding box center [372, 269] width 17 height 16
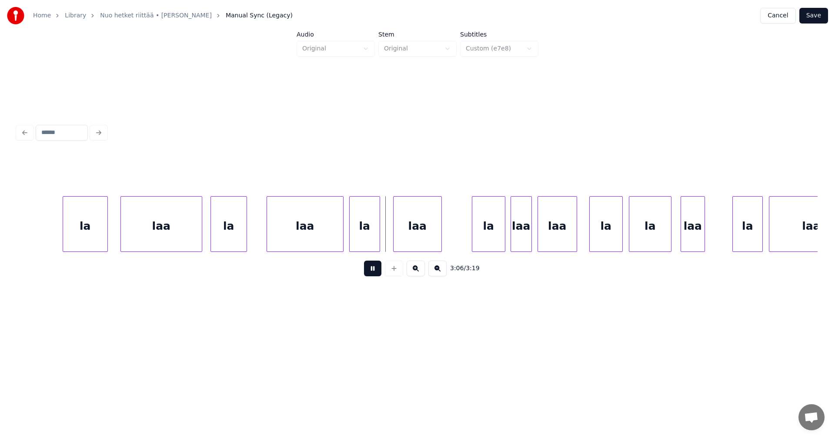
click at [377, 271] on button at bounding box center [372, 269] width 17 height 16
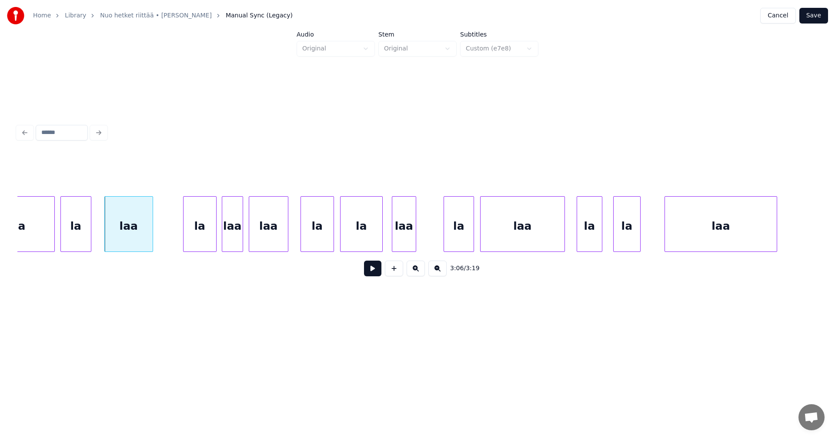
scroll to position [0, 28331]
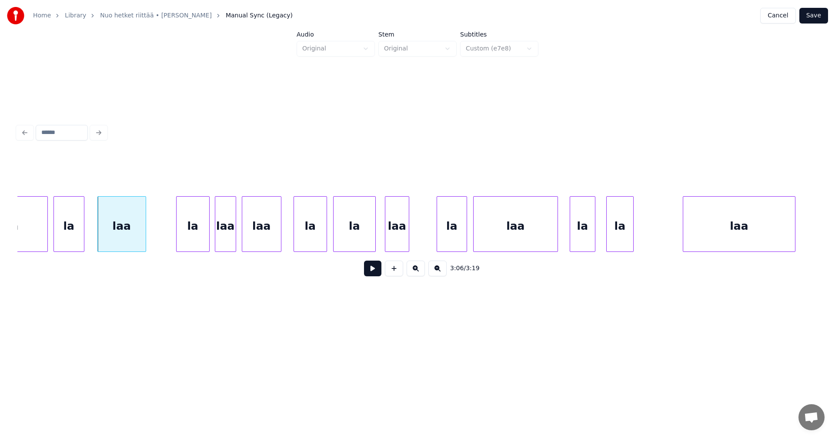
click at [758, 232] on div "laa" at bounding box center [739, 226] width 112 height 59
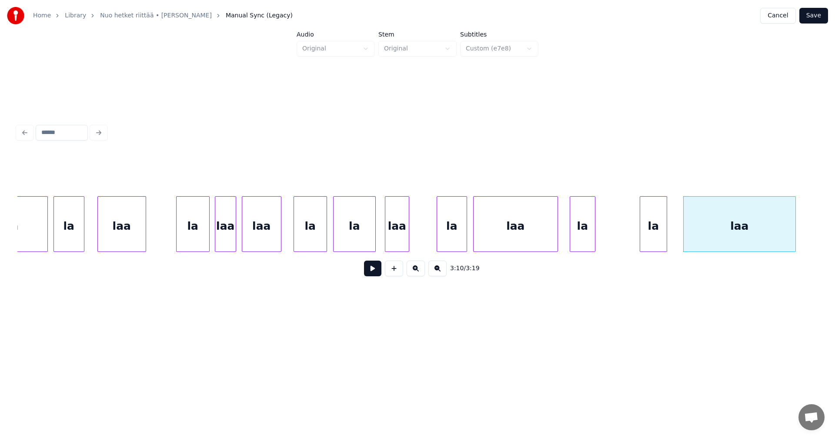
click at [647, 230] on div "la" at bounding box center [653, 226] width 27 height 59
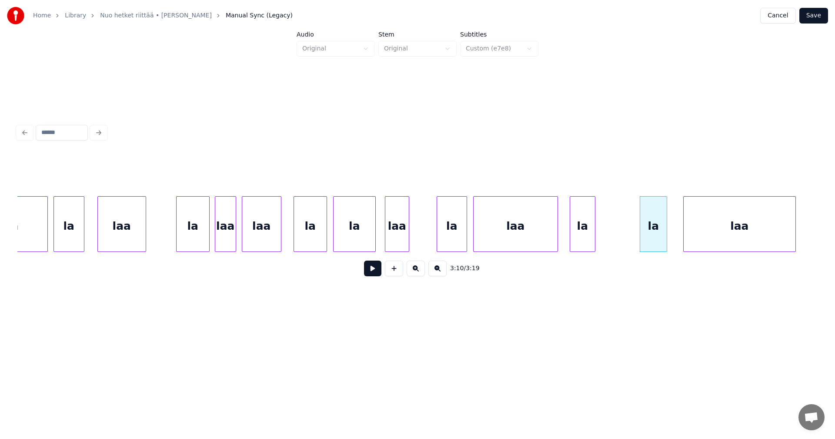
click at [595, 231] on div "la" at bounding box center [582, 226] width 25 height 59
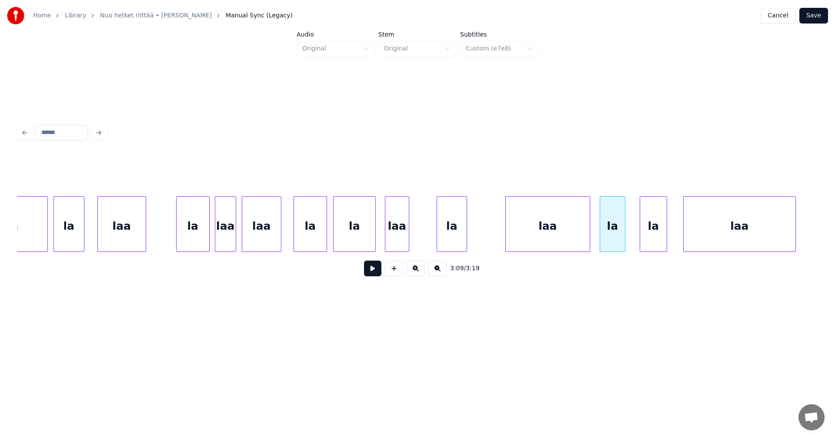
click at [545, 229] on div "laa" at bounding box center [548, 226] width 84 height 59
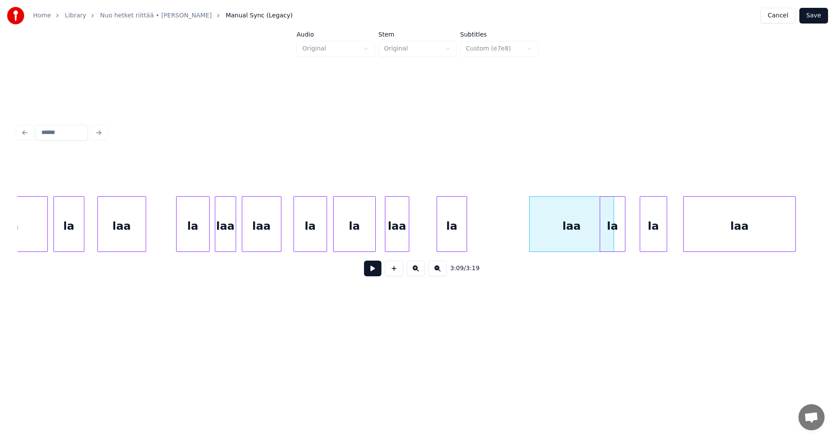
click at [467, 226] on div "la" at bounding box center [452, 226] width 30 height 59
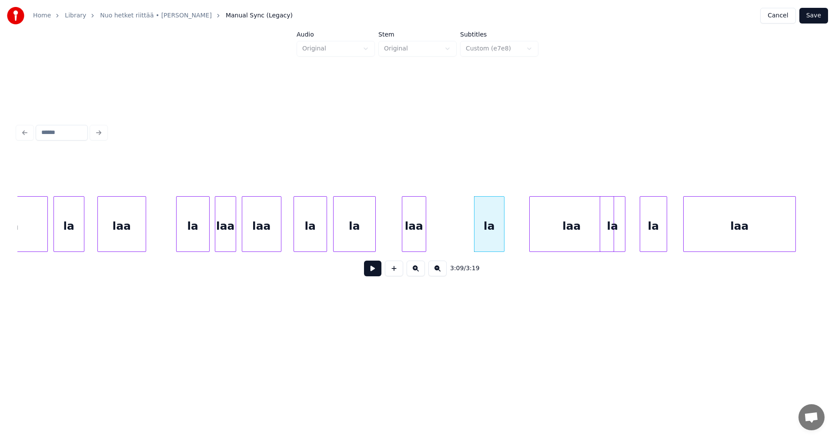
click at [426, 229] on div "laa" at bounding box center [413, 226] width 23 height 59
click at [375, 228] on div "la" at bounding box center [355, 226] width 42 height 59
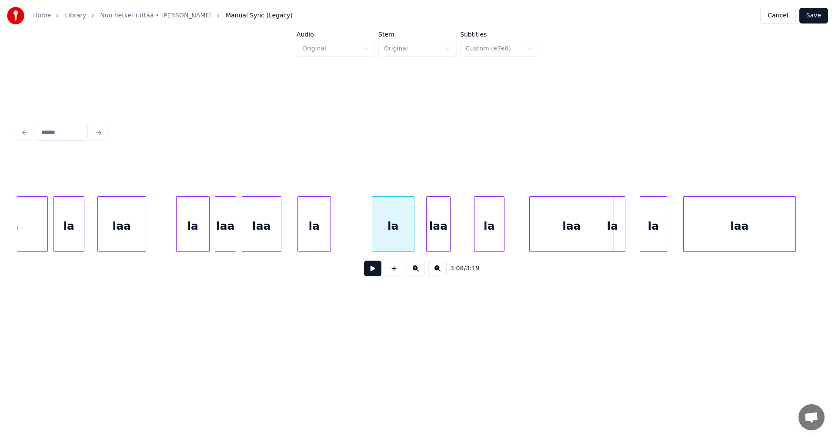
click at [331, 232] on div "la" at bounding box center [314, 226] width 33 height 59
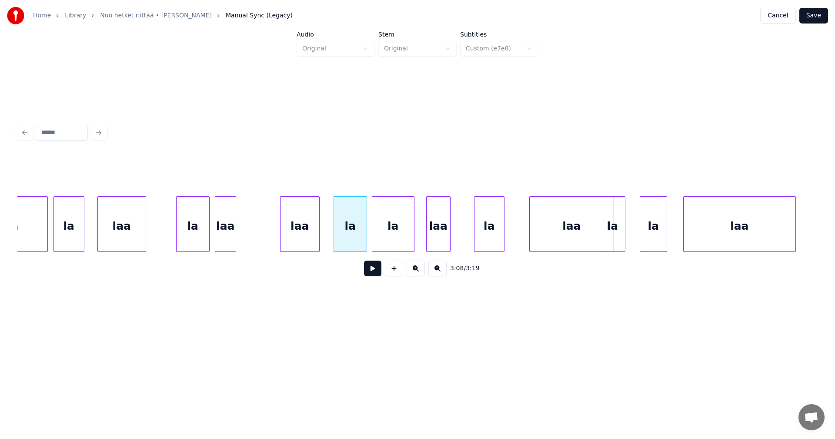
click at [311, 233] on div "laa" at bounding box center [300, 226] width 39 height 59
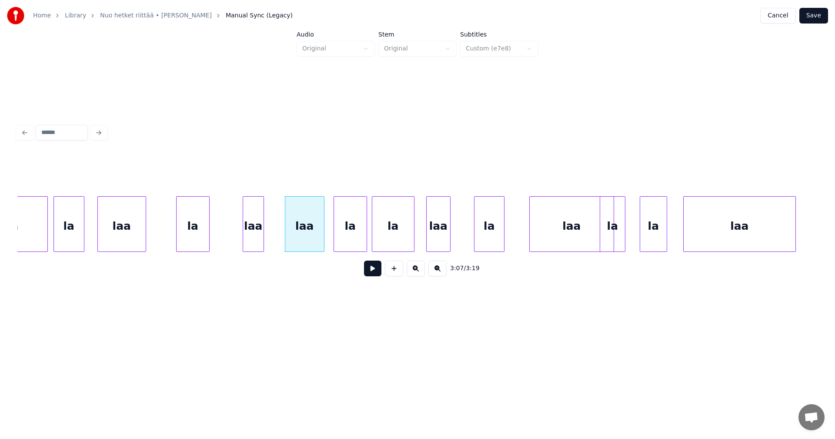
click at [264, 235] on div "laa" at bounding box center [253, 226] width 20 height 59
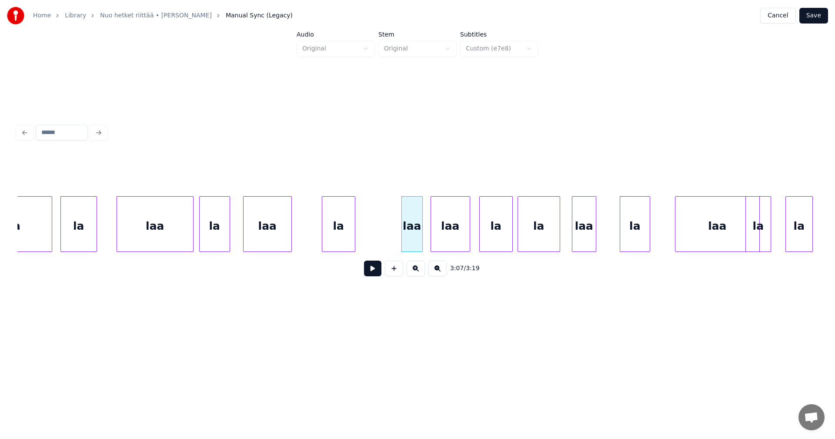
scroll to position [0, 28175]
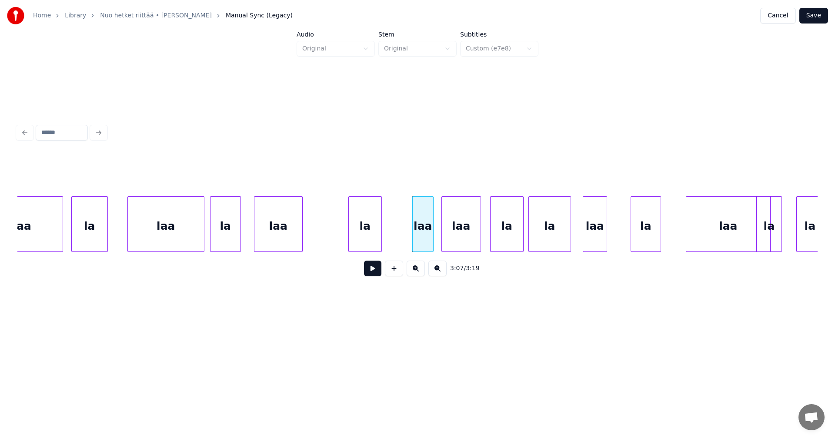
click at [362, 234] on div "la" at bounding box center [365, 226] width 33 height 59
click at [298, 241] on div "laa" at bounding box center [287, 226] width 48 height 59
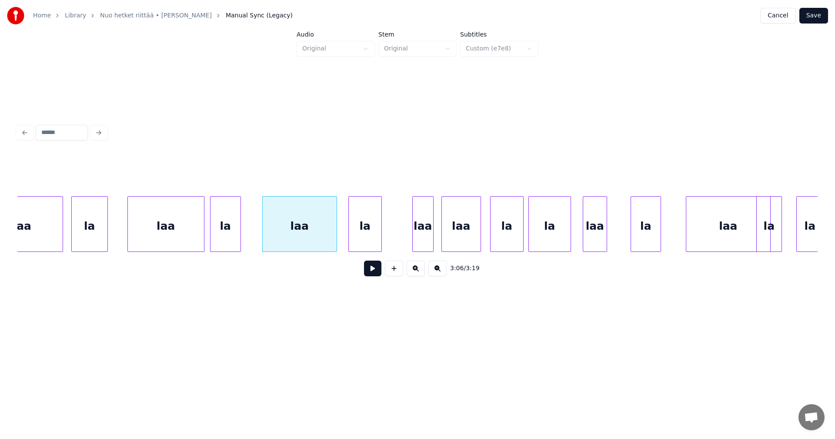
click at [334, 240] on div at bounding box center [335, 224] width 3 height 55
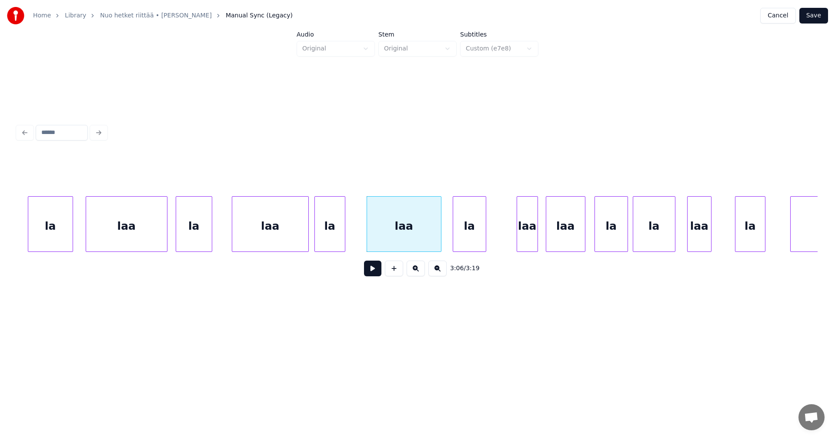
scroll to position [0, 28053]
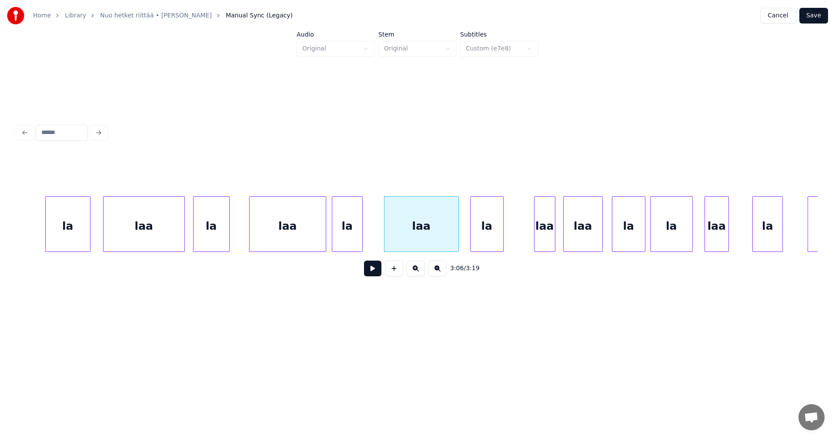
click at [60, 236] on div "la" at bounding box center [68, 226] width 44 height 59
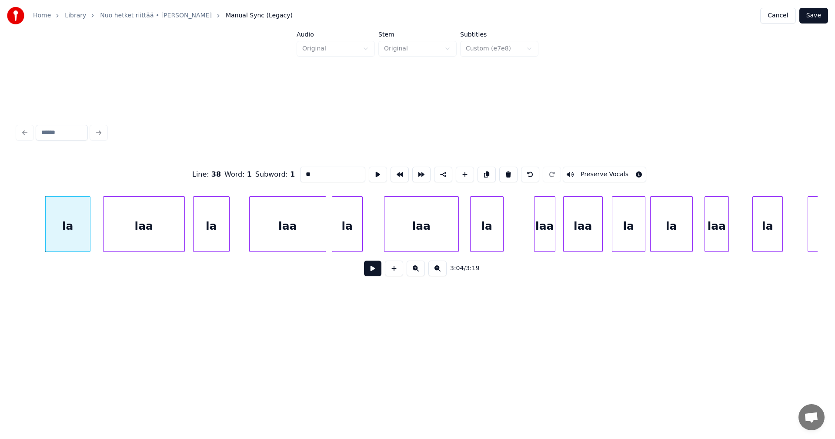
click at [369, 276] on button at bounding box center [372, 269] width 17 height 16
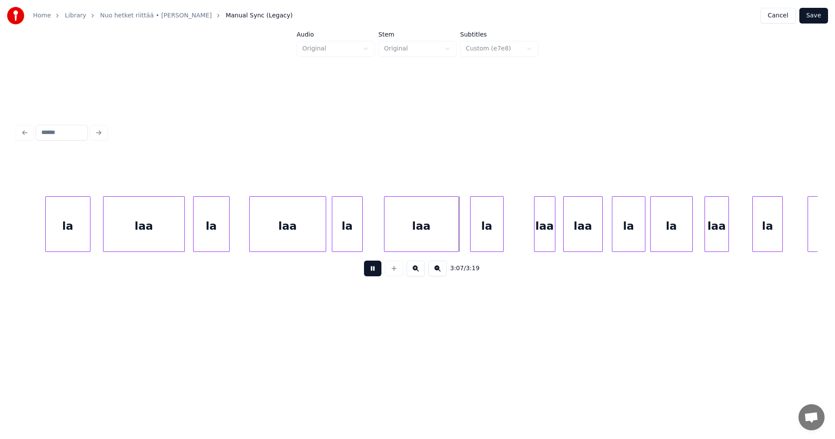
click at [371, 274] on button at bounding box center [372, 269] width 17 height 16
click at [494, 234] on div "la" at bounding box center [487, 226] width 33 height 59
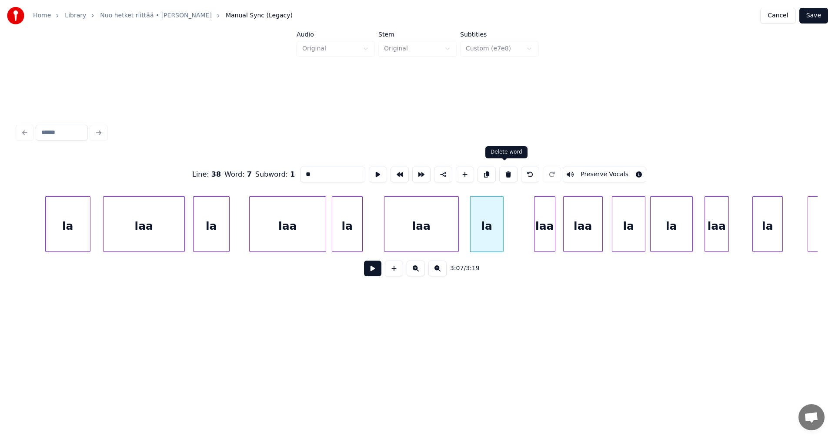
click at [505, 173] on button at bounding box center [508, 175] width 18 height 16
type input "***"
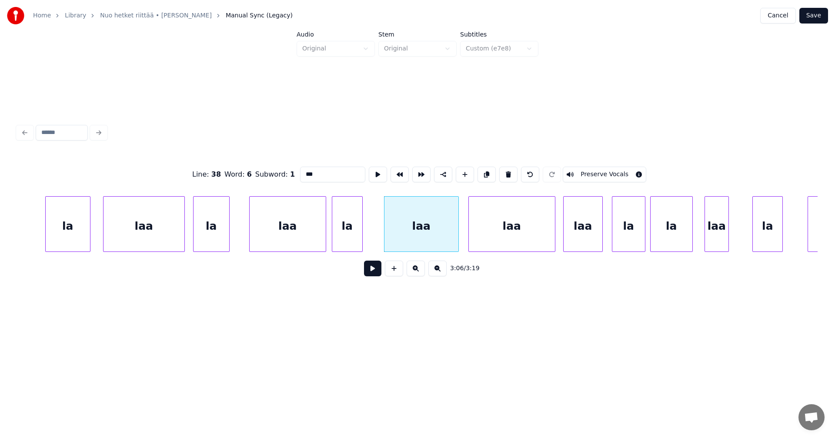
click at [470, 234] on div at bounding box center [470, 224] width 3 height 55
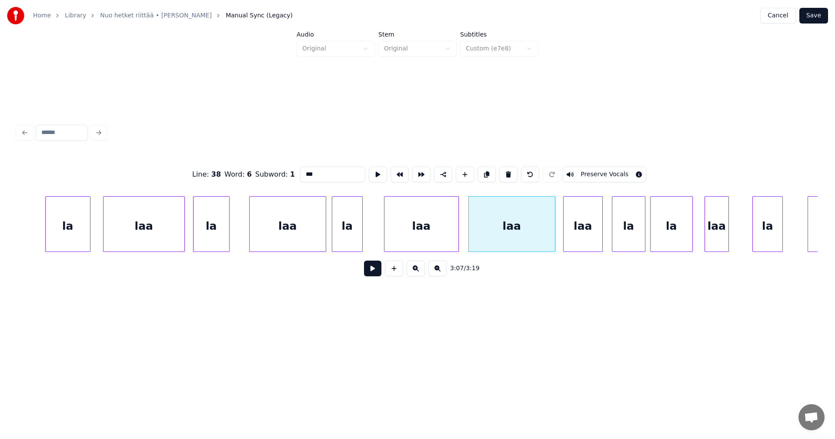
click at [297, 235] on div "laa" at bounding box center [288, 226] width 76 height 59
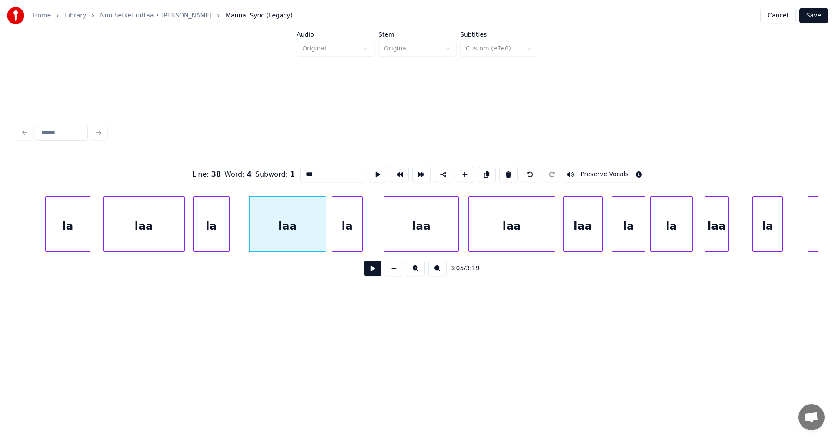
click at [372, 272] on button at bounding box center [372, 269] width 17 height 16
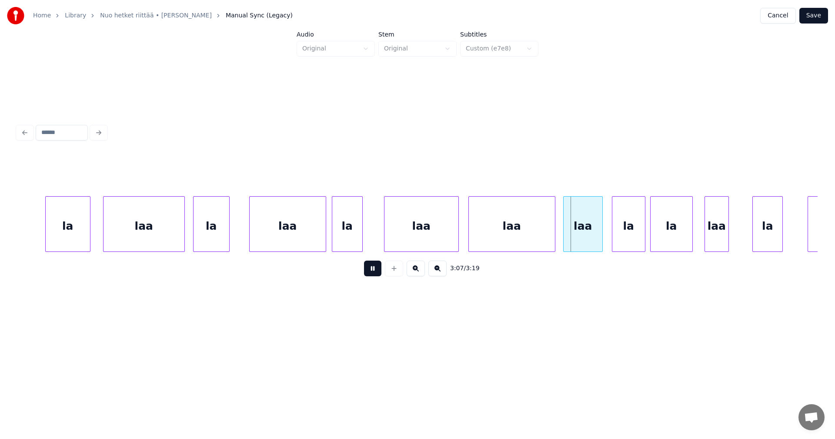
click at [372, 272] on button at bounding box center [372, 269] width 17 height 16
click at [598, 234] on div "laa" at bounding box center [583, 226] width 39 height 59
click at [324, 173] on input "***" at bounding box center [332, 175] width 65 height 16
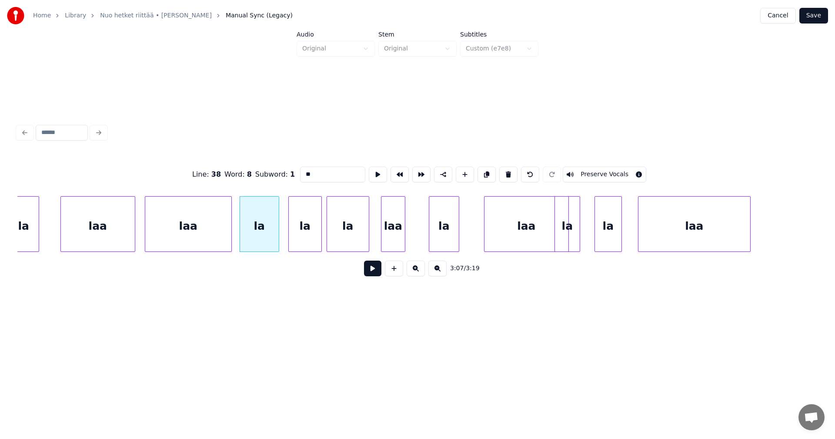
scroll to position [0, 28384]
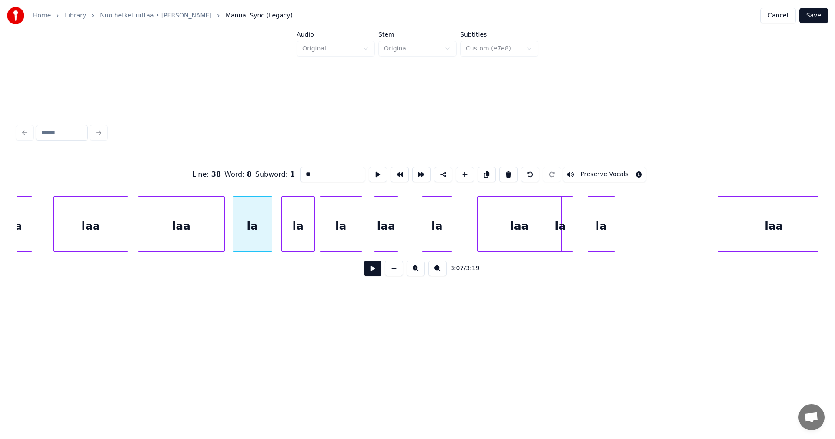
click at [790, 234] on div "laa" at bounding box center [774, 226] width 112 height 59
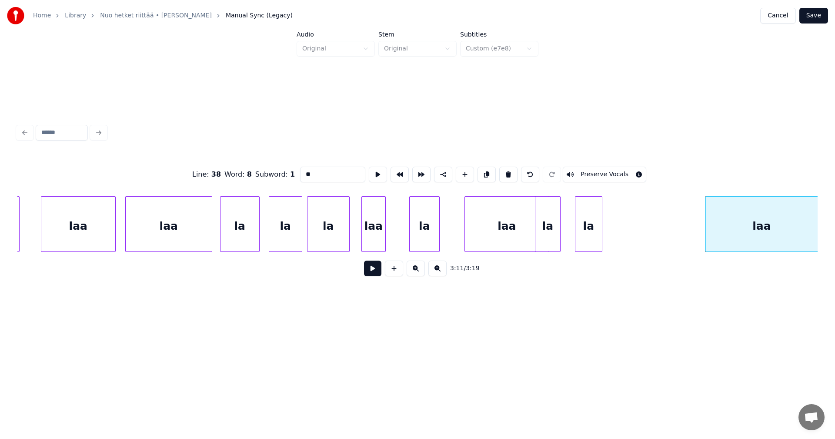
click at [581, 236] on div "la" at bounding box center [588, 226] width 27 height 59
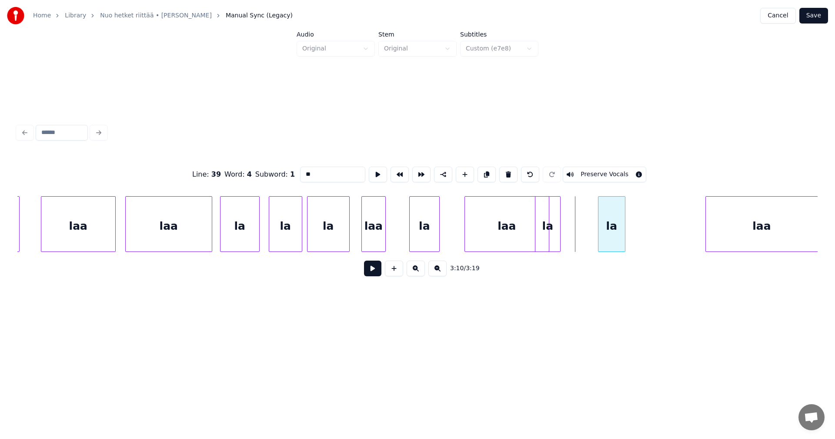
click at [625, 232] on div "la" at bounding box center [611, 226] width 27 height 59
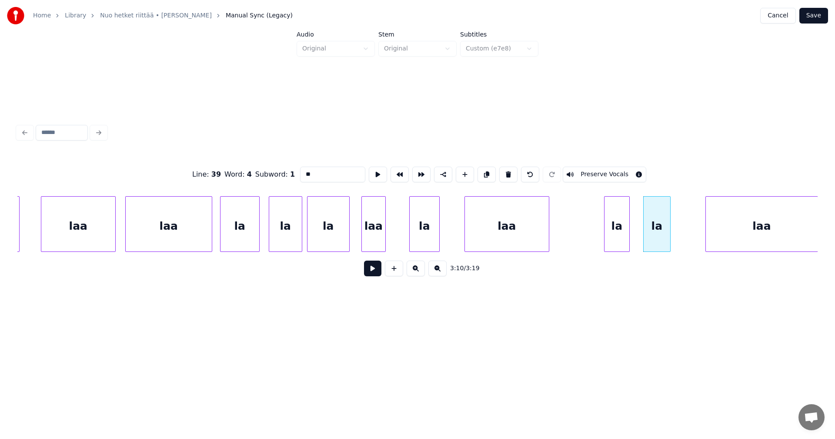
click at [621, 235] on div "la" at bounding box center [617, 226] width 25 height 59
click at [538, 231] on div "laa" at bounding box center [520, 226] width 84 height 59
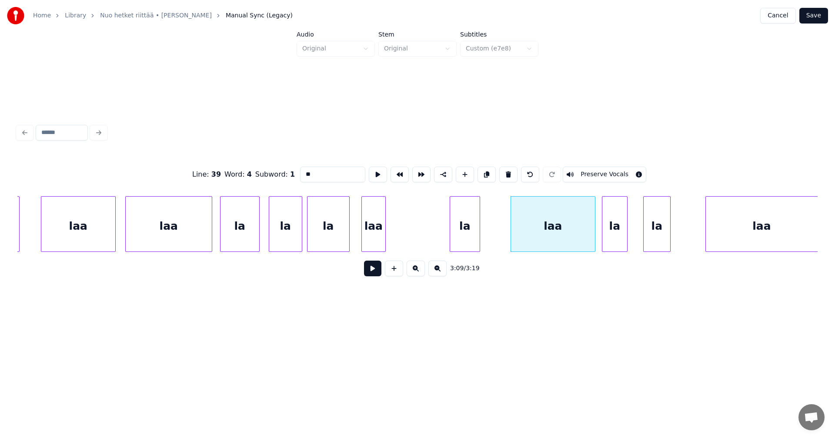
click at [473, 229] on div "la" at bounding box center [465, 226] width 30 height 59
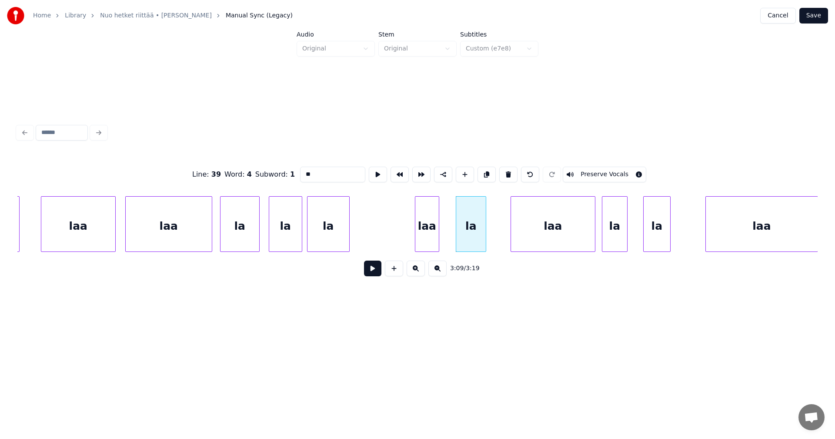
click at [437, 229] on div "laa" at bounding box center [426, 226] width 23 height 59
click at [333, 232] on div "la" at bounding box center [336, 226] width 42 height 59
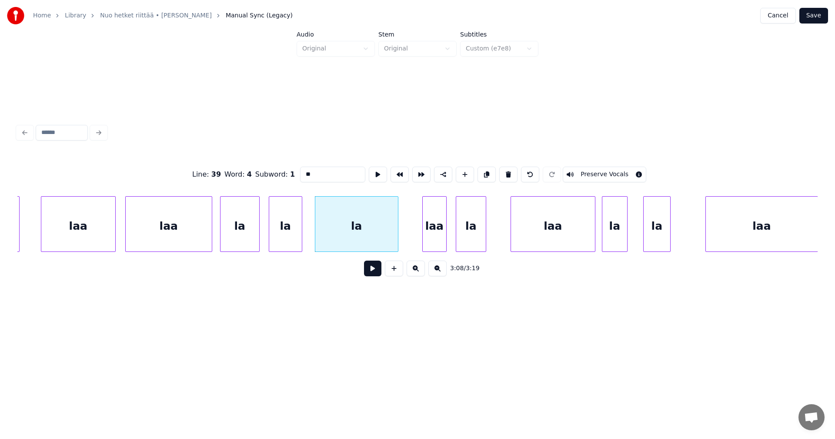
click at [395, 232] on div at bounding box center [396, 224] width 3 height 55
click at [371, 233] on div "la" at bounding box center [356, 226] width 83 height 59
click at [244, 234] on div "la" at bounding box center [240, 226] width 39 height 59
type input "**"
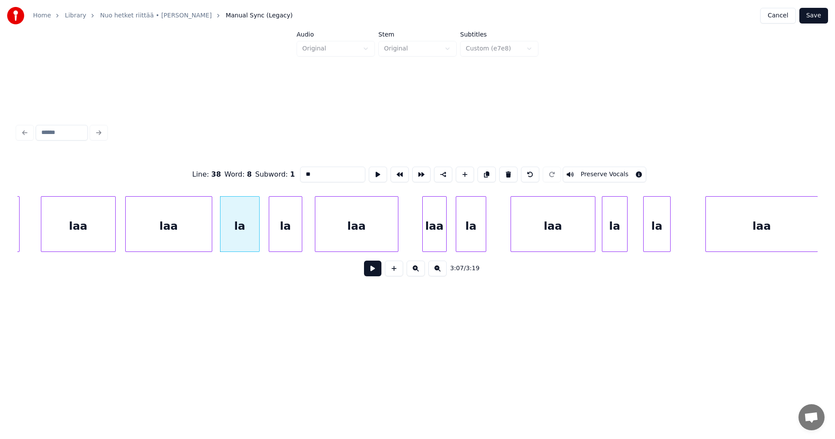
click at [372, 269] on button at bounding box center [372, 269] width 17 height 16
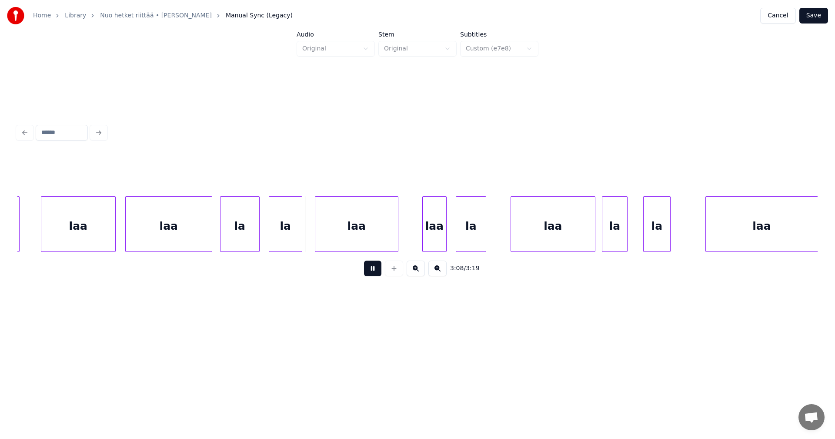
drag, startPoint x: 373, startPoint y: 269, endPoint x: 364, endPoint y: 267, distance: 8.4
click at [373, 269] on button at bounding box center [372, 269] width 17 height 16
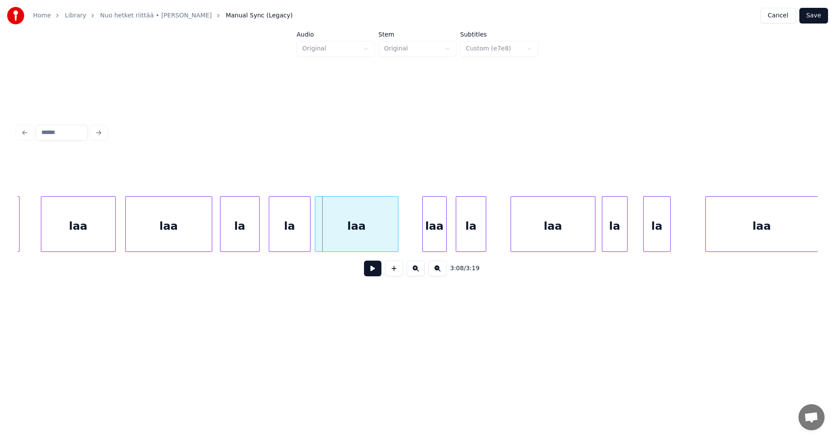
click at [307, 238] on div at bounding box center [308, 224] width 3 height 55
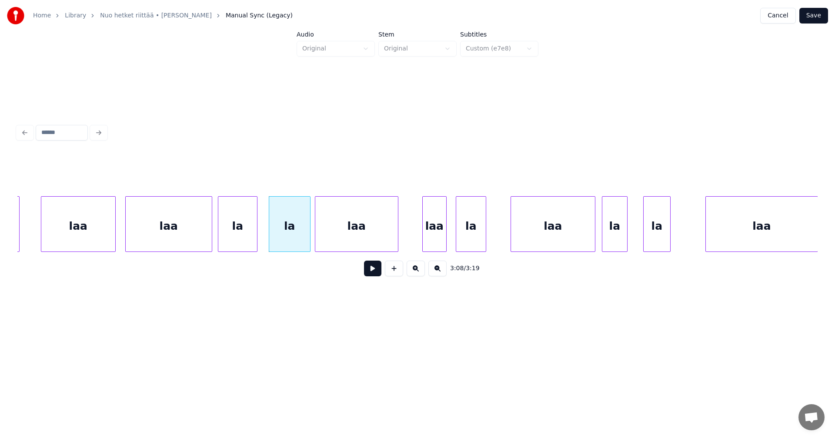
click at [257, 236] on div "la" at bounding box center [238, 224] width 40 height 56
click at [283, 237] on div "la" at bounding box center [286, 226] width 41 height 59
click at [254, 241] on div at bounding box center [255, 224] width 3 height 55
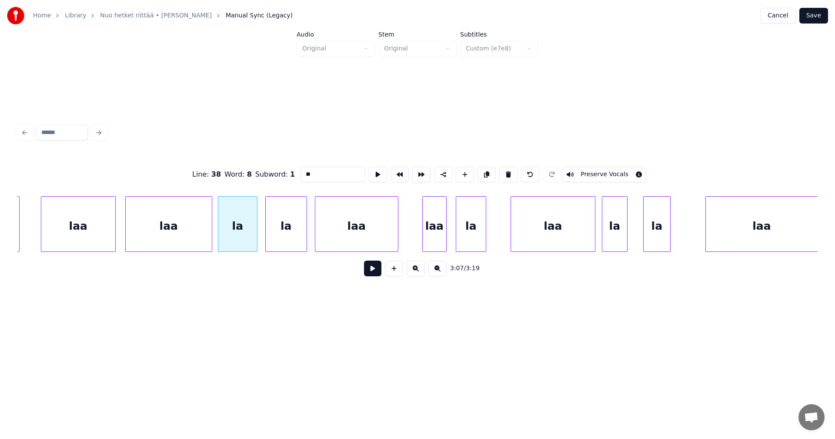
click at [370, 271] on button at bounding box center [372, 269] width 17 height 16
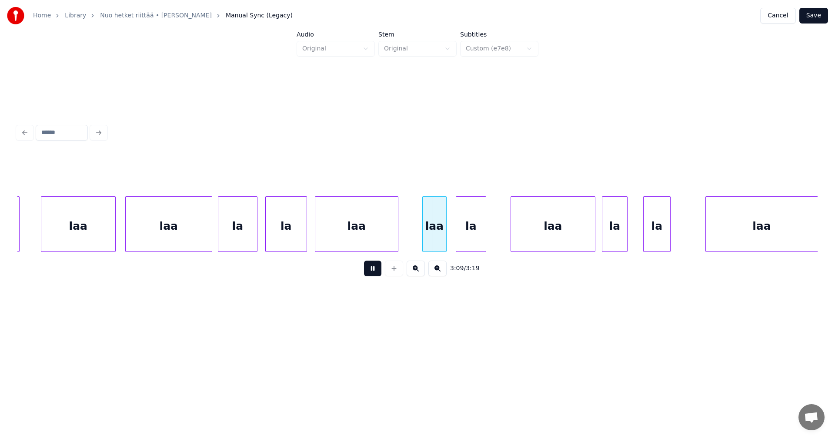
click at [371, 271] on button at bounding box center [372, 269] width 17 height 16
click at [464, 233] on div "la" at bounding box center [471, 226] width 30 height 59
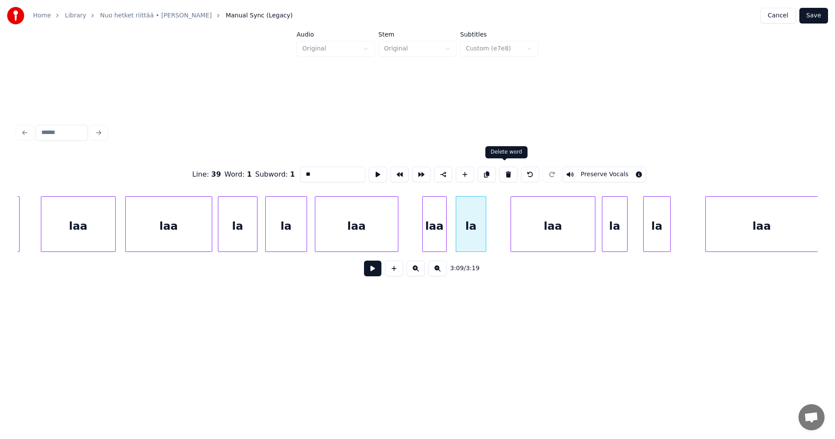
click at [504, 174] on button at bounding box center [508, 175] width 18 height 16
type input "***"
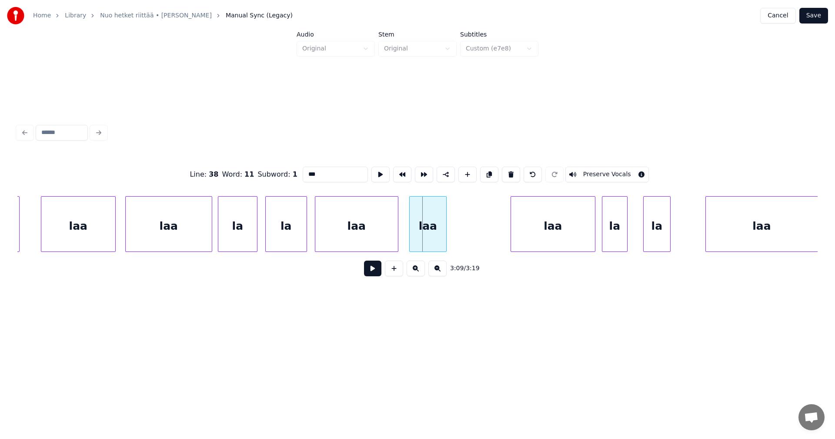
click at [411, 235] on div at bounding box center [411, 224] width 3 height 55
click at [380, 238] on div "laa" at bounding box center [356, 226] width 83 height 59
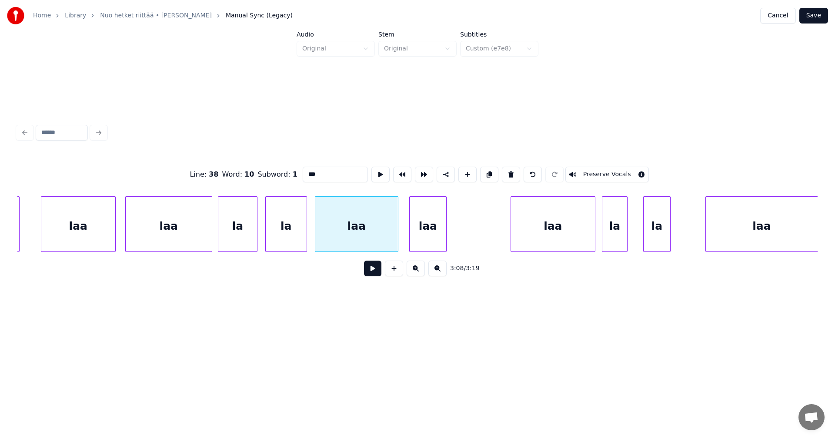
click at [379, 275] on button at bounding box center [372, 269] width 17 height 16
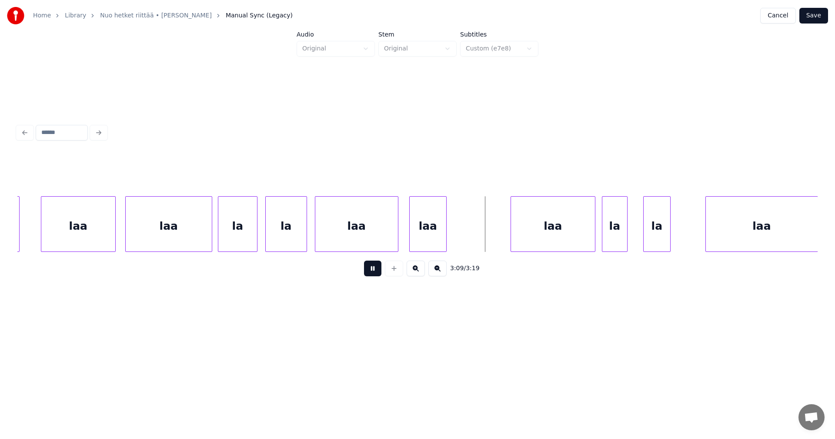
drag, startPoint x: 379, startPoint y: 274, endPoint x: 374, endPoint y: 265, distance: 10.4
click at [380, 273] on button at bounding box center [372, 269] width 17 height 16
click at [287, 233] on div "la" at bounding box center [286, 226] width 41 height 59
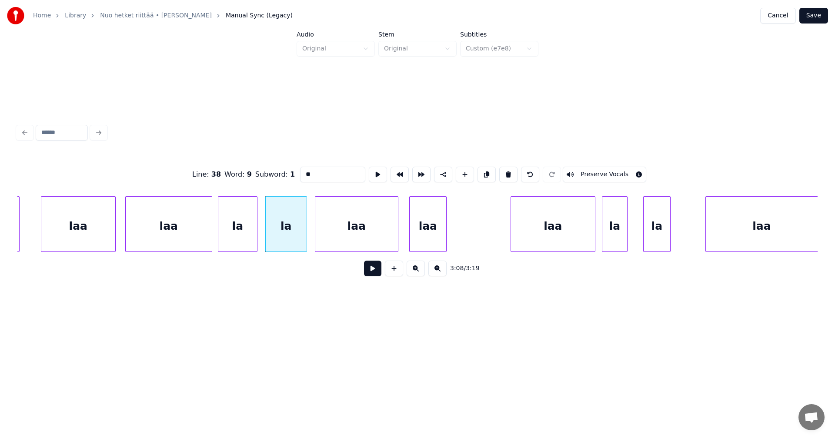
click at [375, 270] on button at bounding box center [372, 269] width 17 height 16
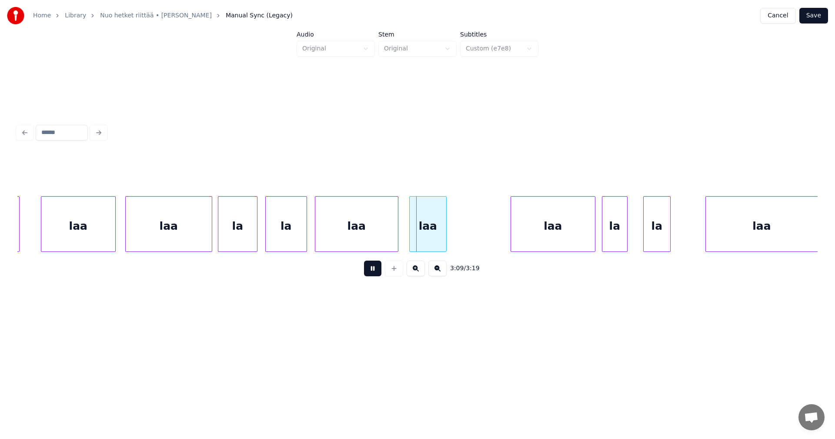
click at [375, 270] on button at bounding box center [372, 269] width 17 height 16
click at [254, 241] on div at bounding box center [255, 224] width 3 height 55
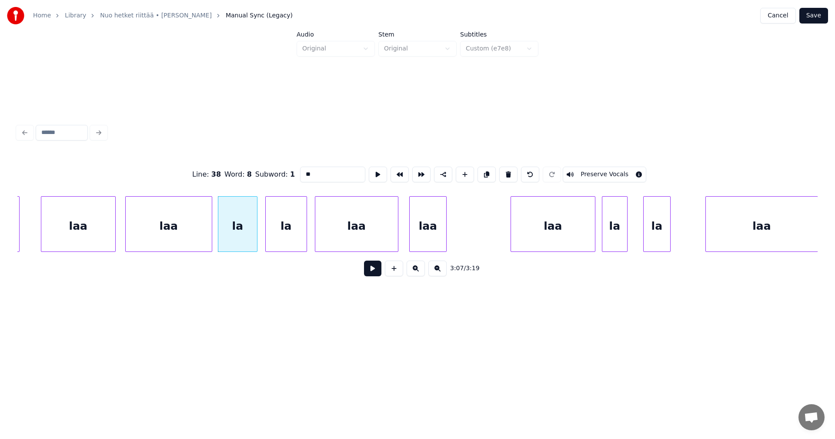
click at [371, 276] on button at bounding box center [372, 269] width 17 height 16
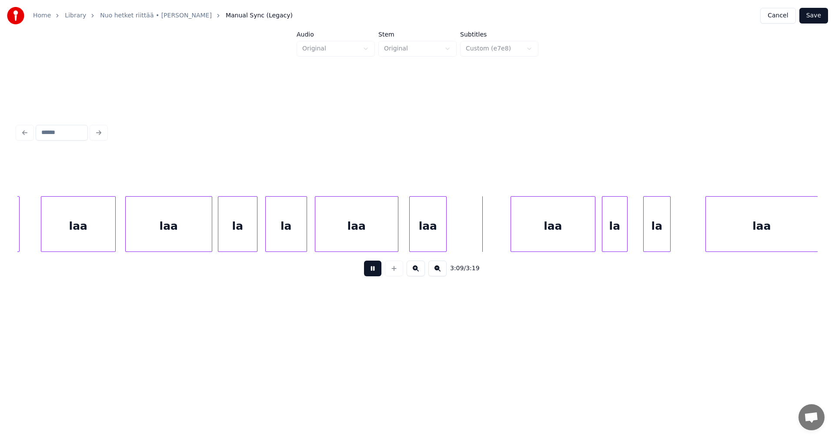
click at [374, 276] on button at bounding box center [372, 269] width 17 height 16
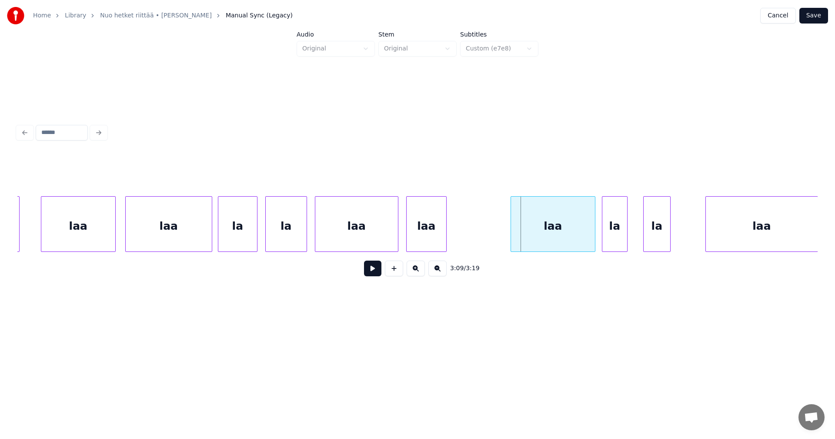
click at [407, 243] on div at bounding box center [408, 224] width 3 height 55
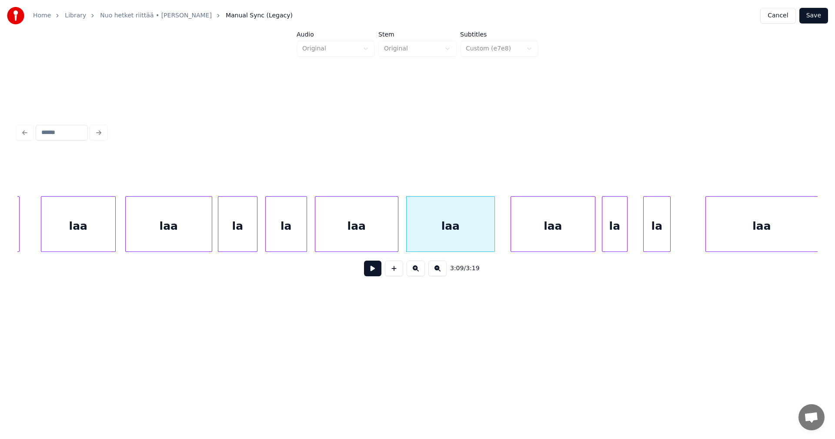
click at [492, 243] on div at bounding box center [493, 224] width 3 height 55
click at [558, 239] on div "laa" at bounding box center [553, 226] width 84 height 59
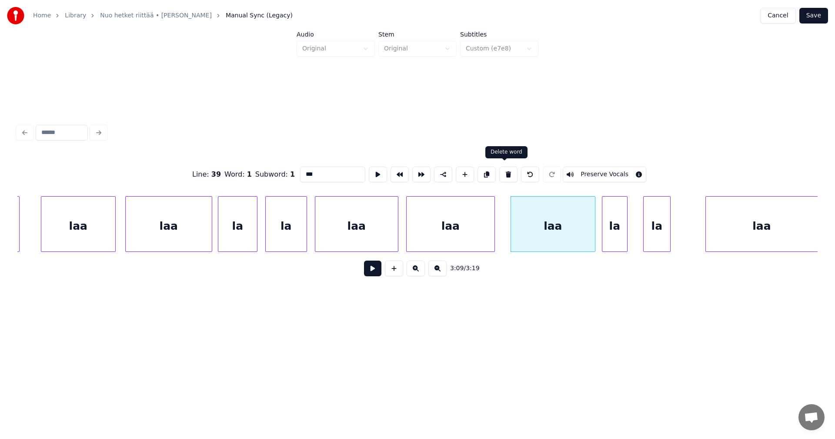
click at [504, 173] on button at bounding box center [508, 175] width 18 height 16
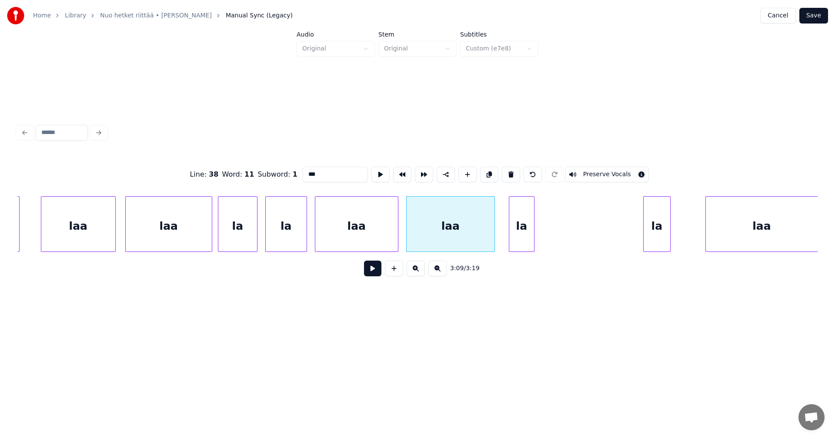
click at [523, 235] on div "la" at bounding box center [521, 226] width 25 height 59
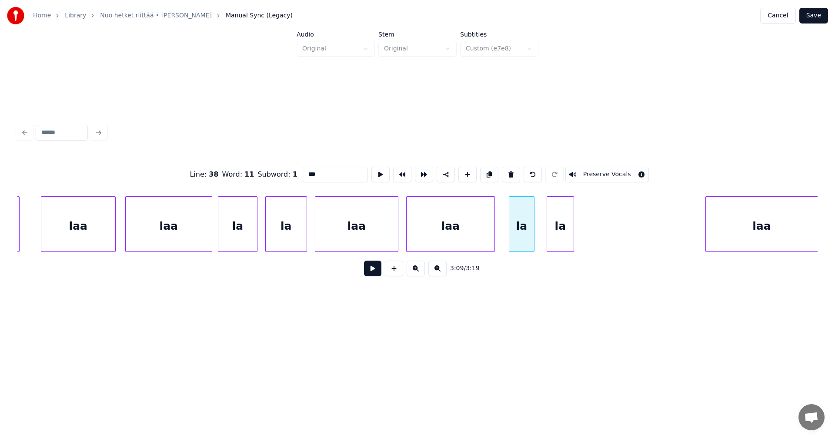
click at [562, 235] on div "la" at bounding box center [560, 226] width 27 height 59
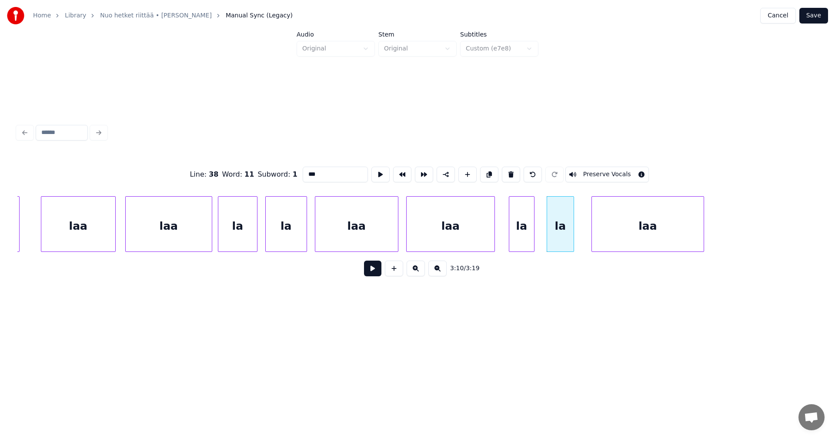
click at [597, 231] on div "laa" at bounding box center [648, 226] width 112 height 59
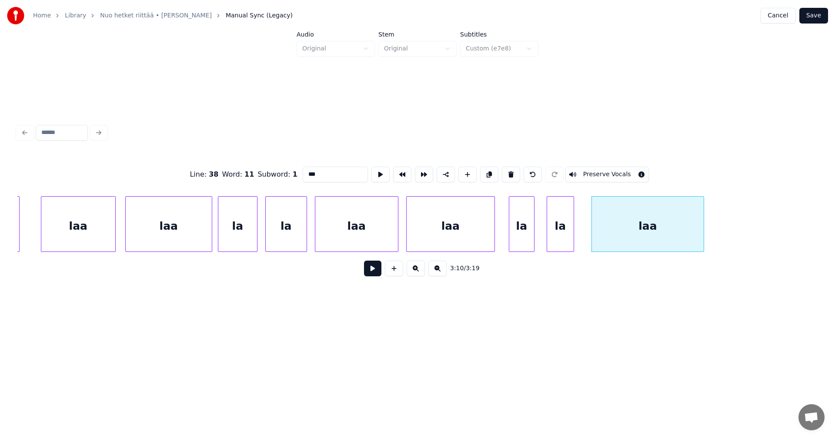
click at [371, 236] on div "laa" at bounding box center [356, 226] width 83 height 59
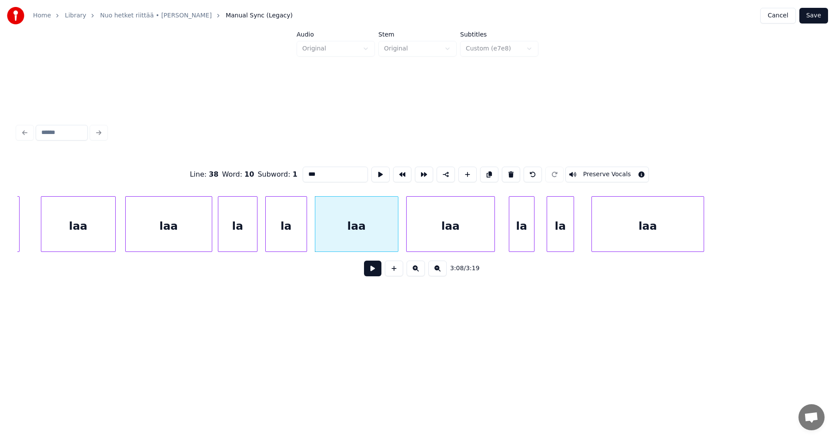
click at [375, 271] on button at bounding box center [372, 269] width 17 height 16
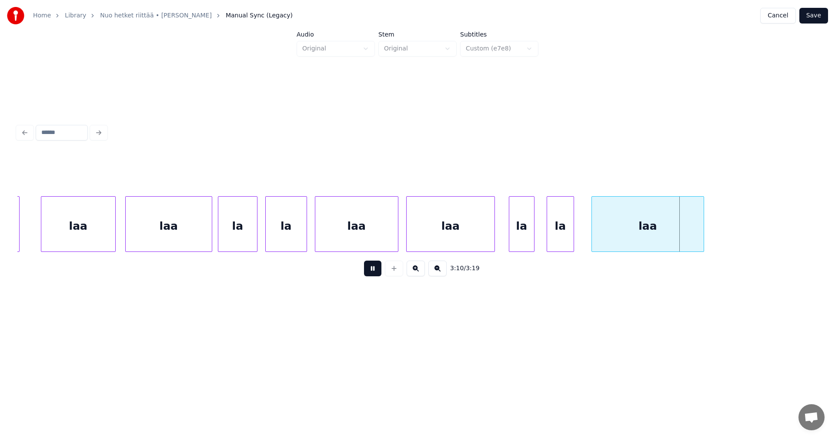
drag, startPoint x: 377, startPoint y: 271, endPoint x: 495, endPoint y: 223, distance: 126.6
click at [377, 270] on button at bounding box center [372, 269] width 17 height 16
click at [521, 229] on div "la" at bounding box center [518, 226] width 25 height 59
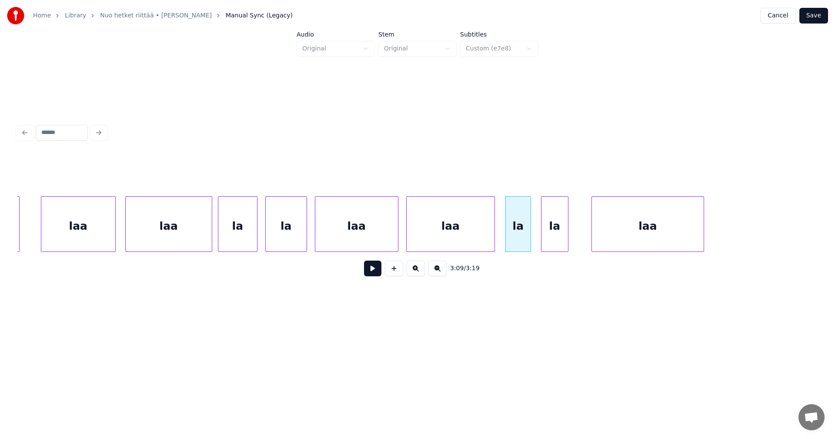
click at [561, 234] on div "la" at bounding box center [554, 226] width 27 height 59
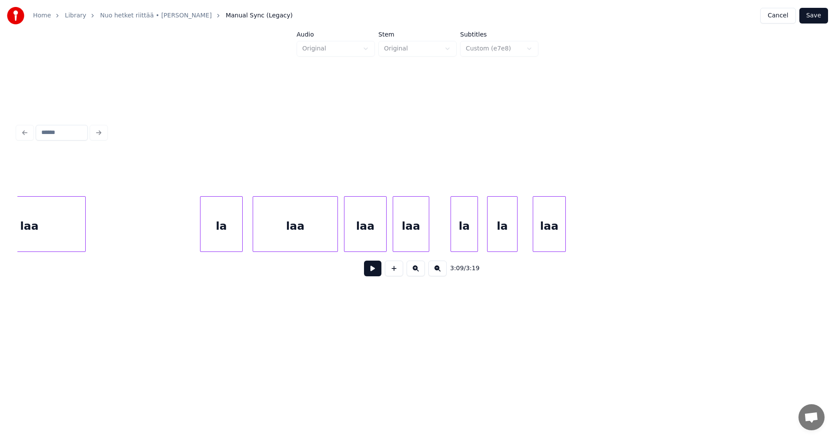
scroll to position [0, 29023]
click at [211, 240] on div "la" at bounding box center [214, 226] width 42 height 59
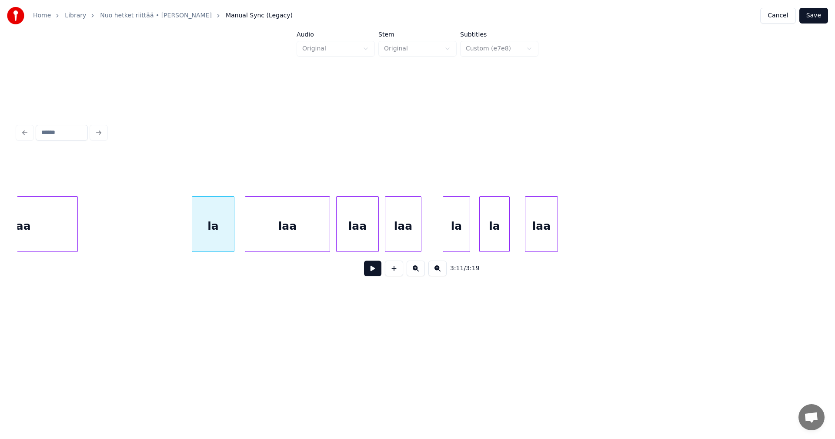
click at [372, 275] on button at bounding box center [372, 269] width 17 height 16
click at [220, 237] on div "la" at bounding box center [213, 226] width 42 height 59
click at [378, 274] on button at bounding box center [372, 269] width 17 height 16
drag, startPoint x: 378, startPoint y: 274, endPoint x: 371, endPoint y: 245, distance: 29.9
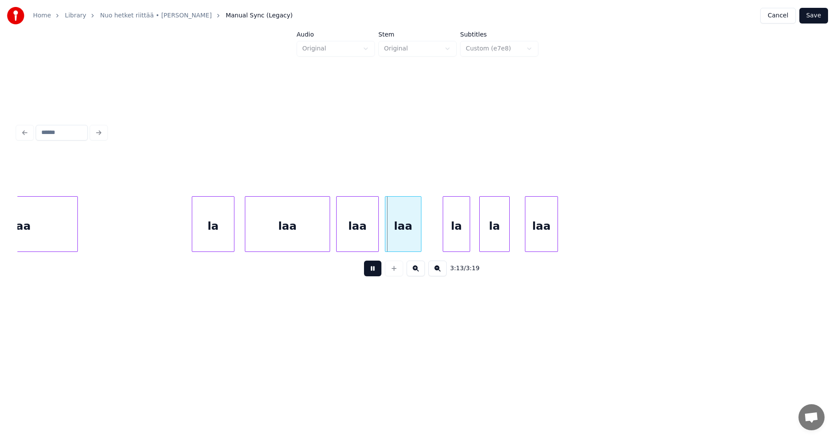
click at [378, 272] on button at bounding box center [372, 269] width 17 height 16
click at [371, 244] on div "laa" at bounding box center [358, 226] width 42 height 59
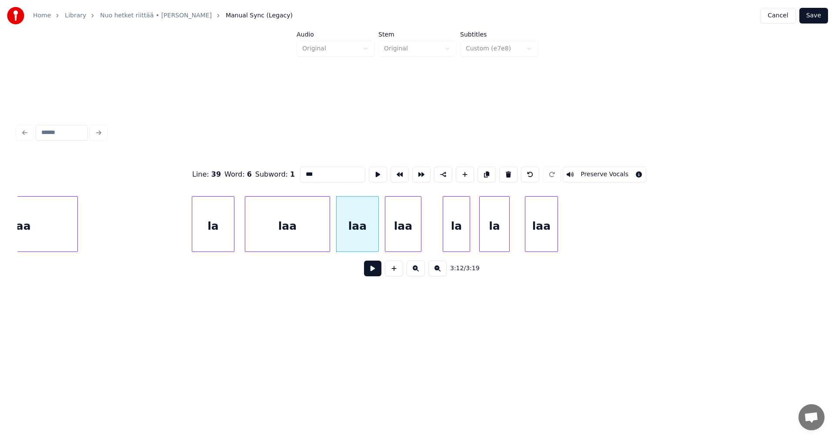
click at [316, 168] on input "***" at bounding box center [332, 175] width 65 height 16
click at [399, 238] on div "laa" at bounding box center [403, 226] width 36 height 59
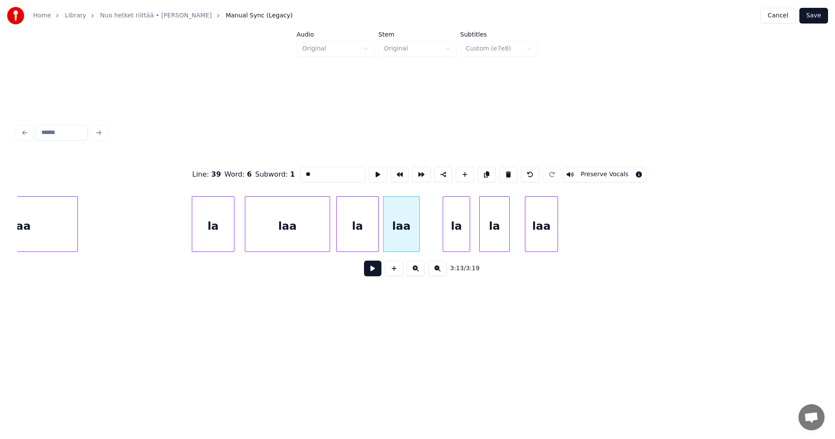
click at [405, 226] on div "laa" at bounding box center [402, 226] width 36 height 59
click at [213, 239] on div "la" at bounding box center [213, 226] width 42 height 59
type input "**"
click at [374, 275] on button at bounding box center [372, 269] width 17 height 16
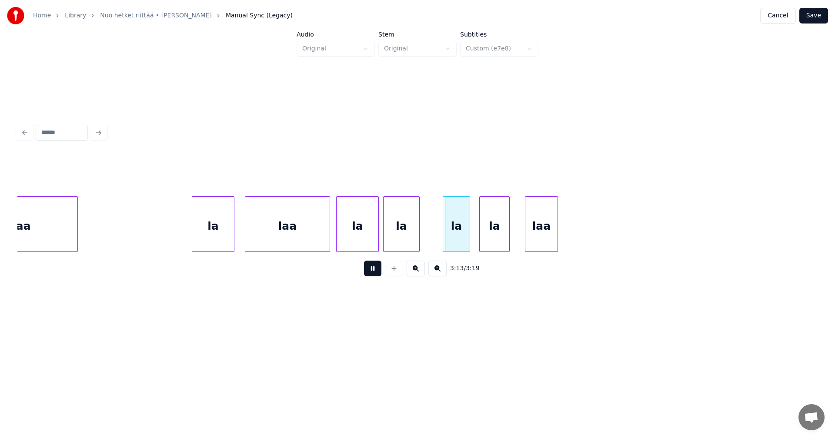
click at [374, 275] on button at bounding box center [372, 269] width 17 height 16
click at [220, 240] on div "la" at bounding box center [213, 226] width 42 height 59
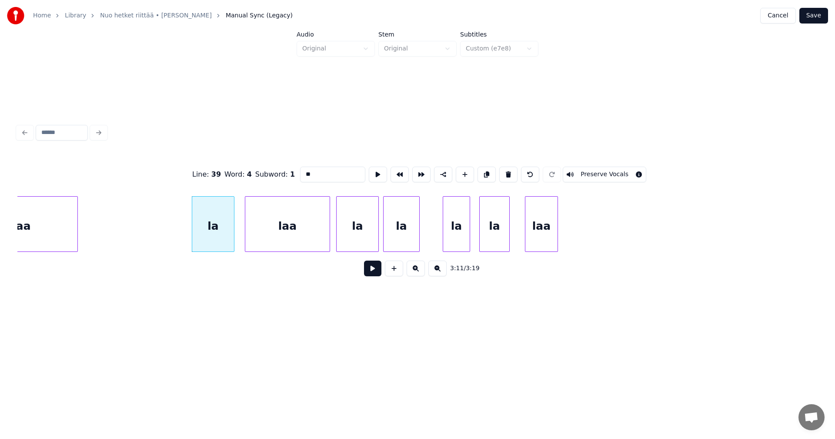
click at [374, 273] on button at bounding box center [372, 269] width 17 height 16
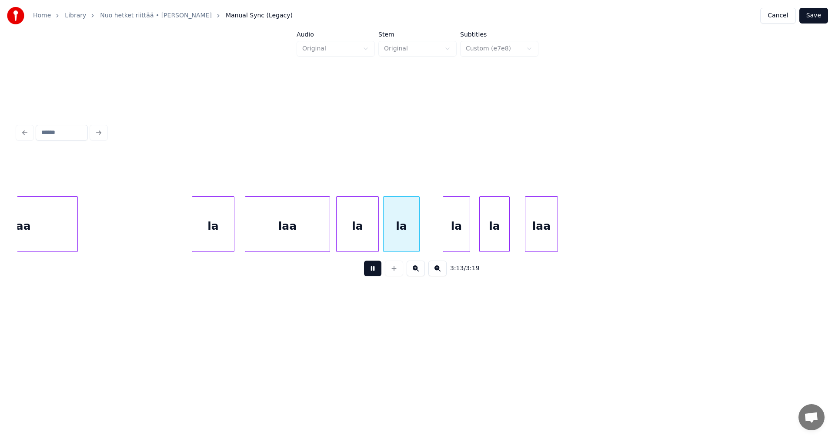
drag, startPoint x: 374, startPoint y: 273, endPoint x: 387, endPoint y: 261, distance: 17.6
click at [378, 268] on button at bounding box center [372, 269] width 17 height 16
click at [410, 241] on div "la" at bounding box center [402, 226] width 36 height 59
click at [327, 176] on input "**" at bounding box center [332, 175] width 65 height 16
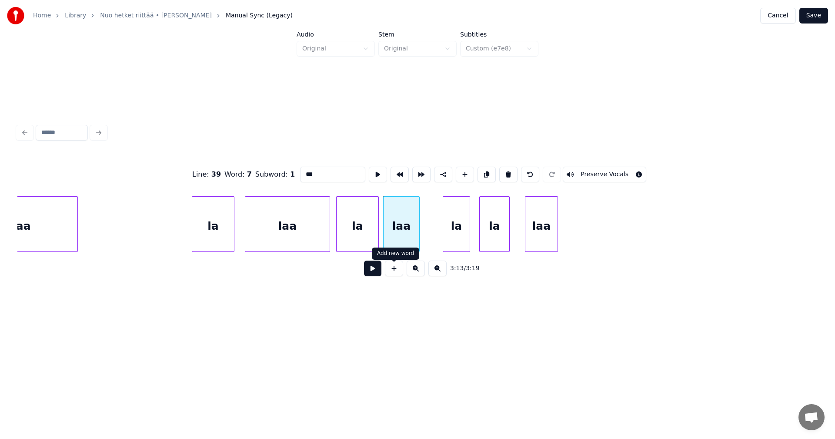
type input "***"
click at [375, 276] on button at bounding box center [372, 269] width 17 height 16
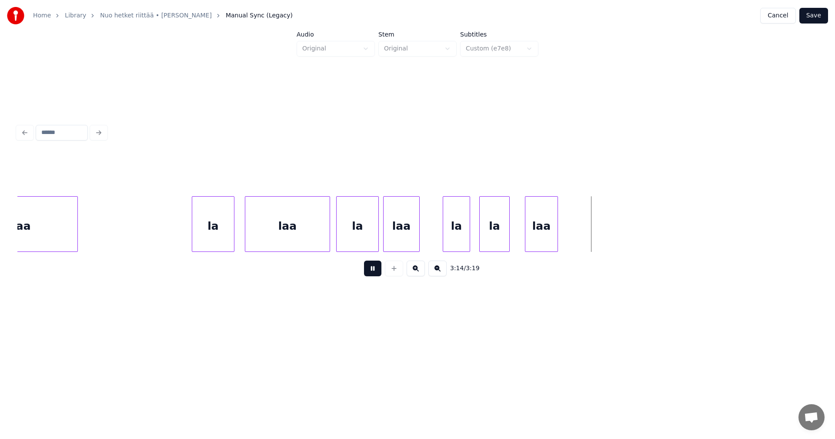
drag, startPoint x: 375, startPoint y: 277, endPoint x: 391, endPoint y: 273, distance: 16.5
click at [378, 276] on button at bounding box center [372, 269] width 17 height 16
click at [588, 239] on div at bounding box center [588, 224] width 3 height 55
click at [224, 237] on div "la" at bounding box center [213, 226] width 42 height 59
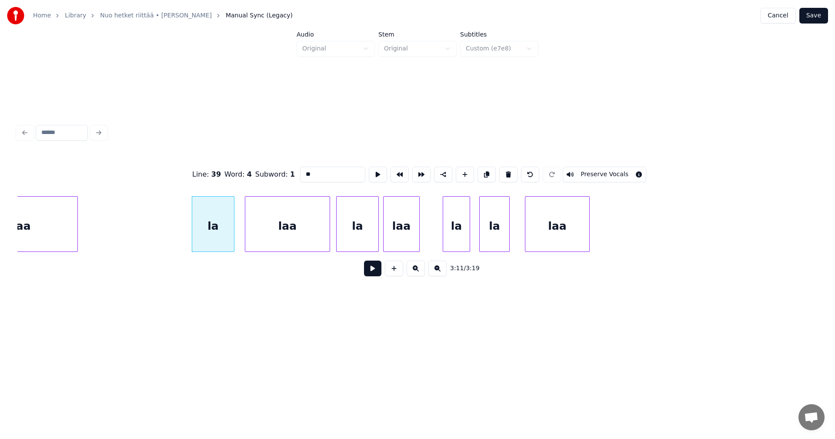
click at [373, 274] on button at bounding box center [372, 269] width 17 height 16
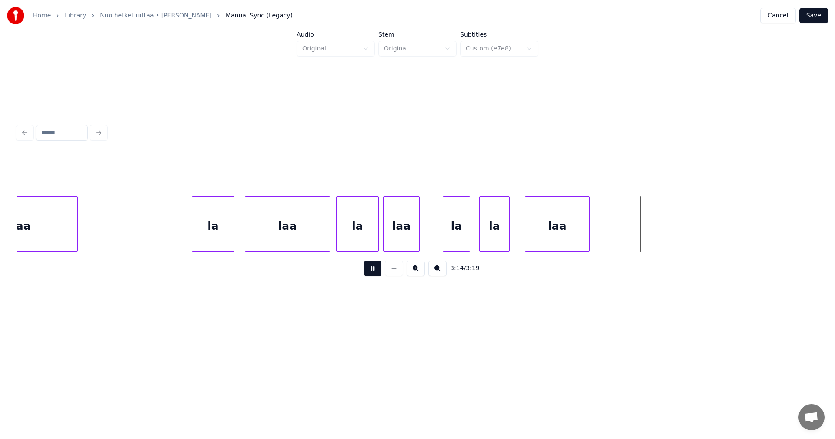
click at [373, 274] on button at bounding box center [372, 269] width 17 height 16
click at [449, 233] on div "la" at bounding box center [456, 226] width 27 height 59
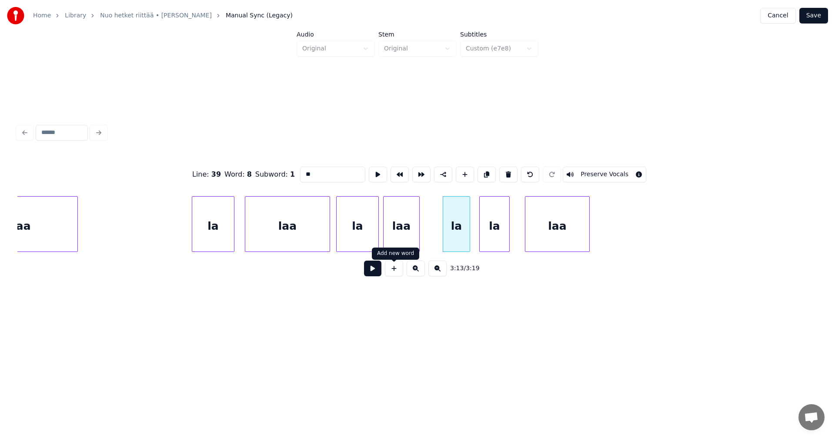
click at [371, 269] on button at bounding box center [372, 269] width 17 height 16
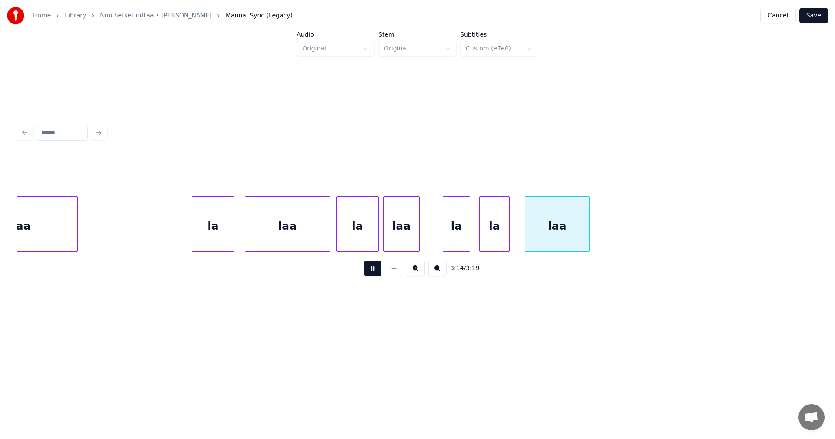
click at [371, 269] on button at bounding box center [372, 269] width 17 height 16
click at [368, 238] on div "la" at bounding box center [358, 226] width 42 height 59
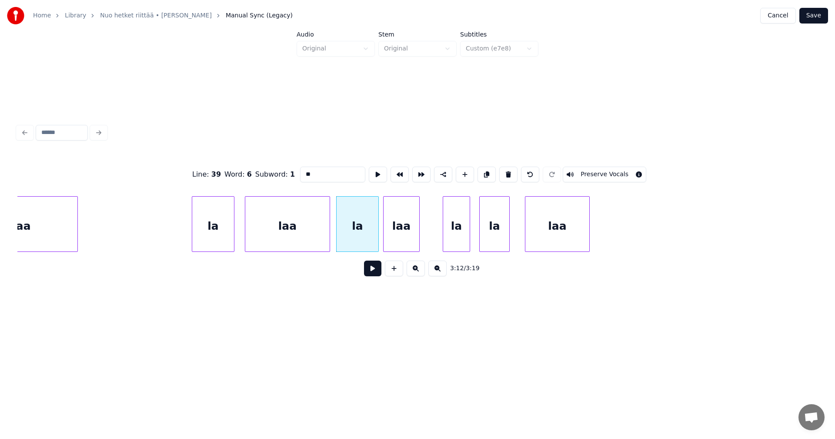
click at [219, 235] on div "la" at bounding box center [213, 226] width 42 height 59
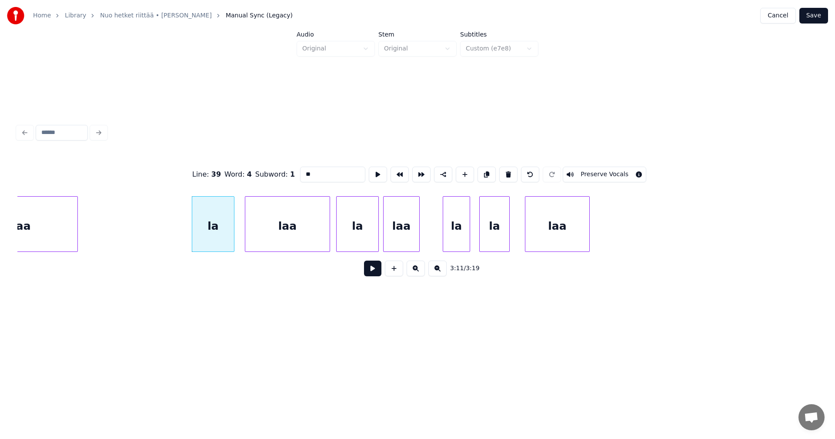
click at [364, 275] on button at bounding box center [372, 269] width 17 height 16
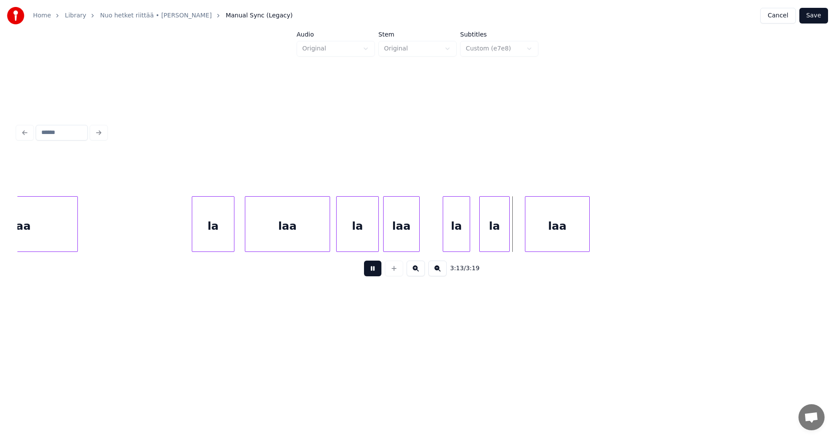
click at [366, 275] on button at bounding box center [372, 269] width 17 height 16
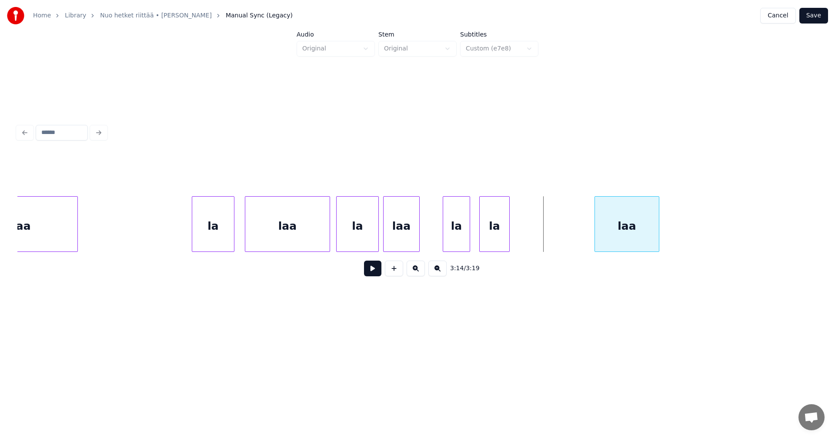
click at [626, 235] on div "laa" at bounding box center [627, 226] width 64 height 59
click at [548, 236] on div "la" at bounding box center [540, 226] width 30 height 59
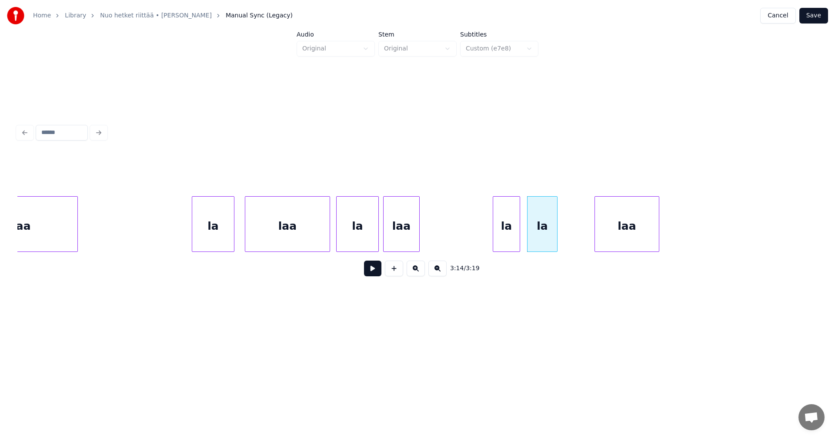
click at [510, 234] on div "la" at bounding box center [506, 226] width 27 height 59
click at [408, 236] on div "laa" at bounding box center [402, 226] width 36 height 59
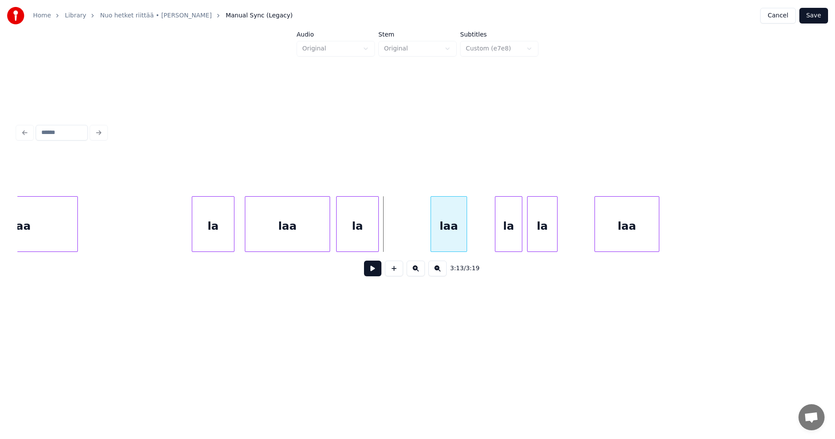
click at [463, 234] on div "laa" at bounding box center [449, 226] width 36 height 59
click at [390, 238] on div at bounding box center [389, 224] width 3 height 55
click at [488, 237] on div "la" at bounding box center [496, 226] width 27 height 59
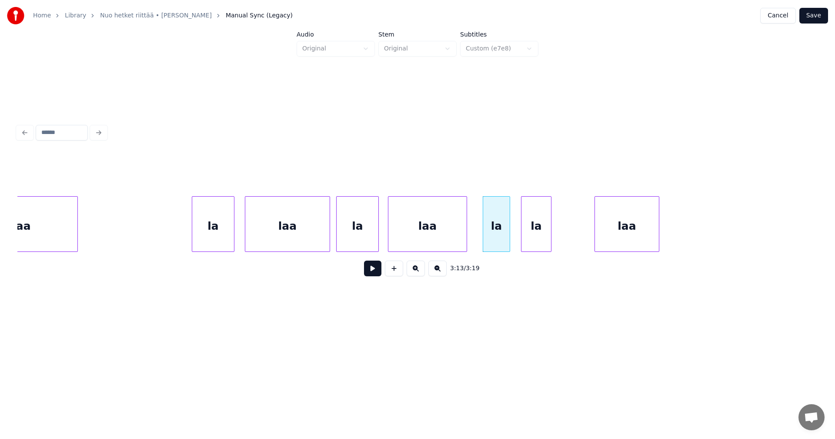
click at [528, 237] on div "la" at bounding box center [536, 226] width 30 height 59
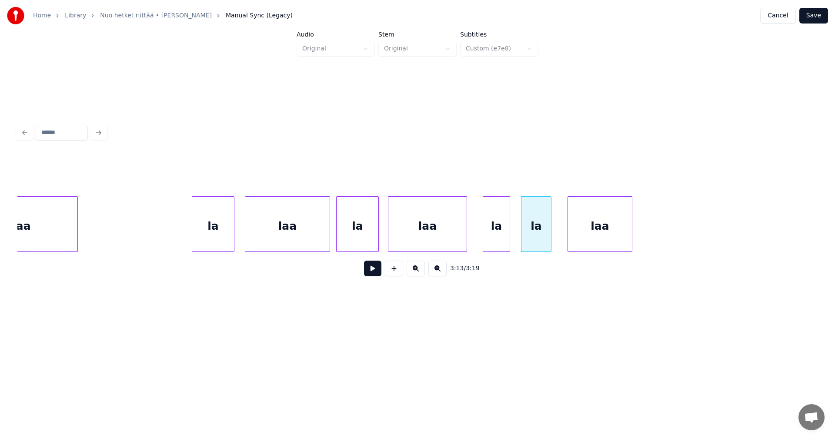
click at [586, 240] on div "laa" at bounding box center [600, 226] width 64 height 59
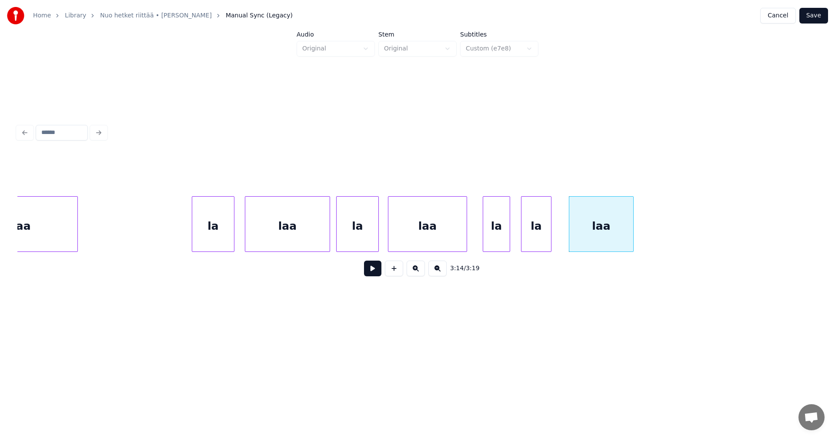
click at [224, 237] on div "la" at bounding box center [213, 226] width 42 height 59
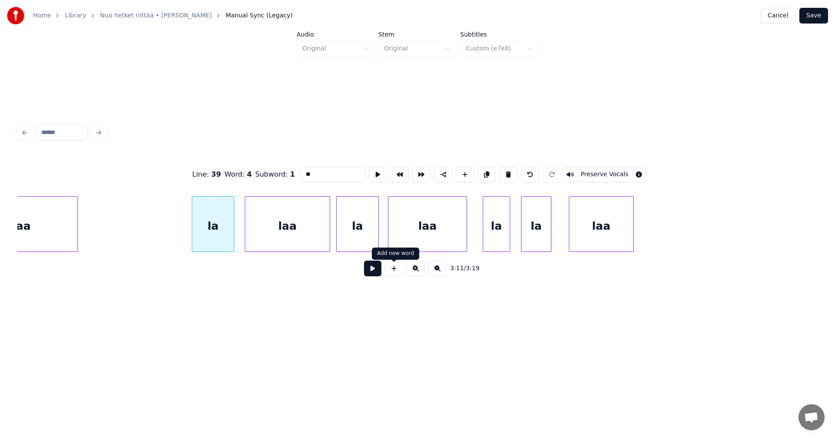
click at [371, 273] on button at bounding box center [372, 269] width 17 height 16
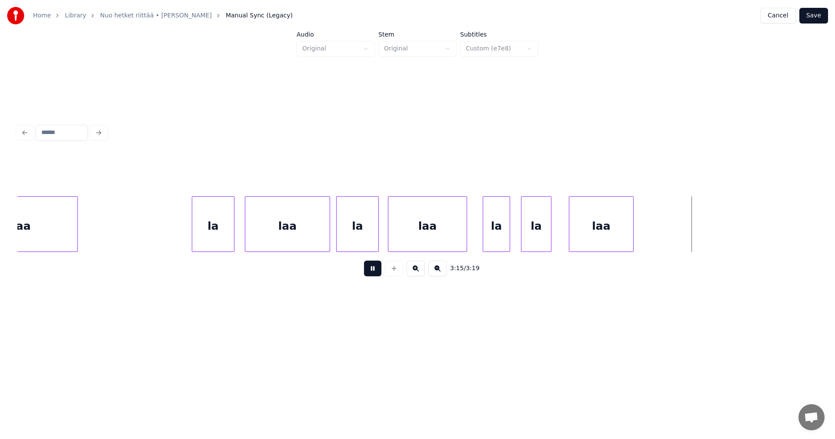
click at [371, 273] on button at bounding box center [372, 269] width 17 height 16
click at [444, 241] on div "laa" at bounding box center [427, 226] width 78 height 59
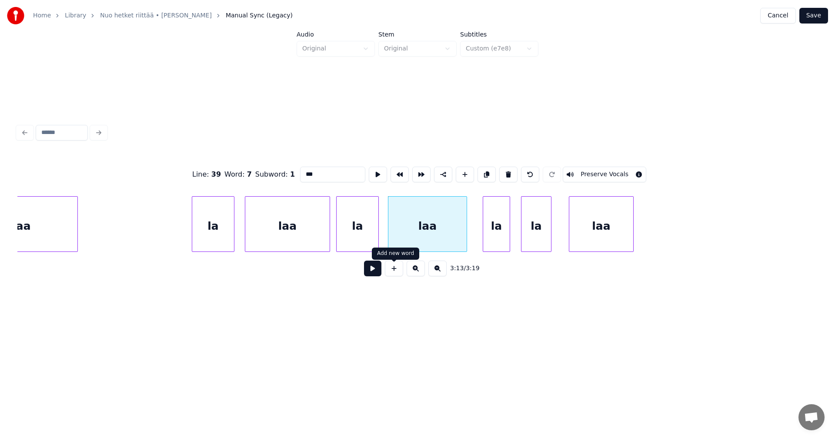
click at [377, 272] on button at bounding box center [372, 269] width 17 height 16
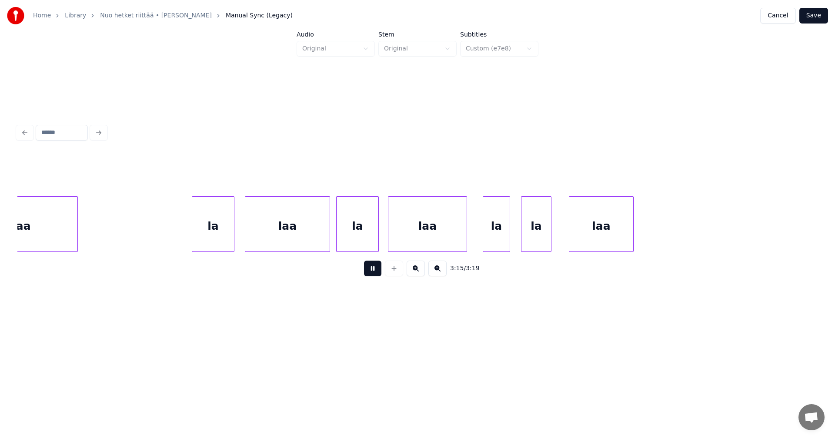
click at [377, 272] on button at bounding box center [372, 269] width 17 height 16
click at [437, 240] on div "laa" at bounding box center [427, 226] width 78 height 59
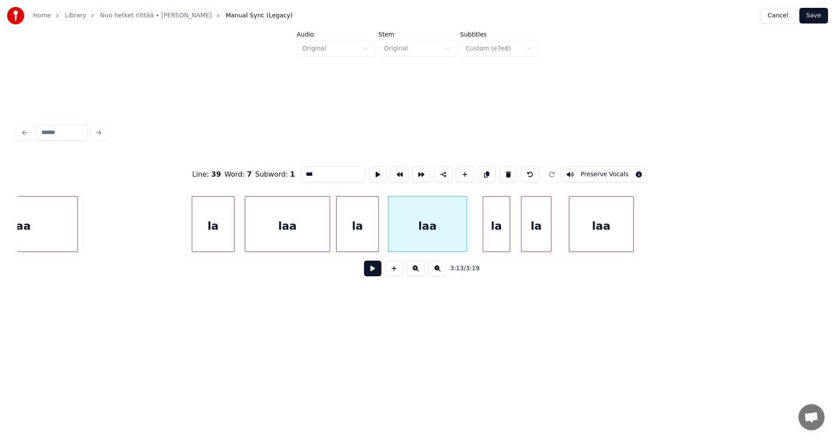
click at [376, 271] on button at bounding box center [372, 269] width 17 height 16
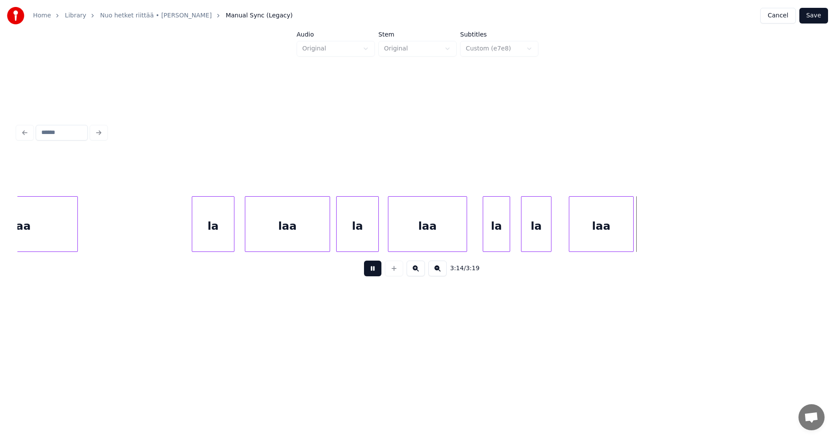
click at [376, 271] on button at bounding box center [372, 269] width 17 height 16
click at [214, 242] on div "la" at bounding box center [213, 226] width 42 height 59
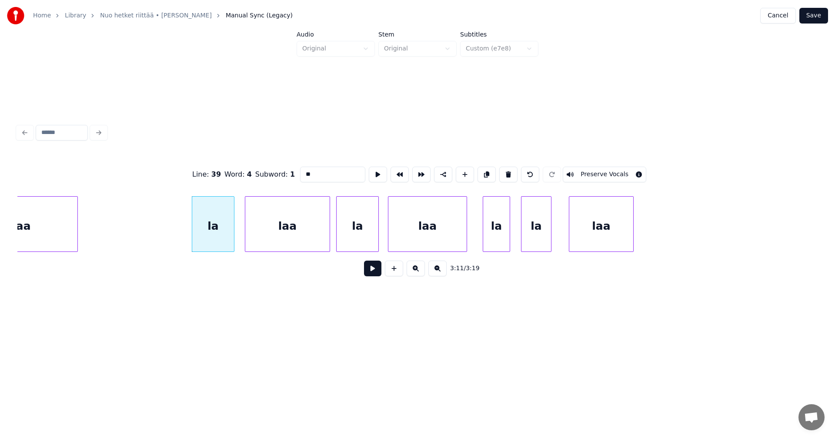
click at [374, 274] on button at bounding box center [372, 269] width 17 height 16
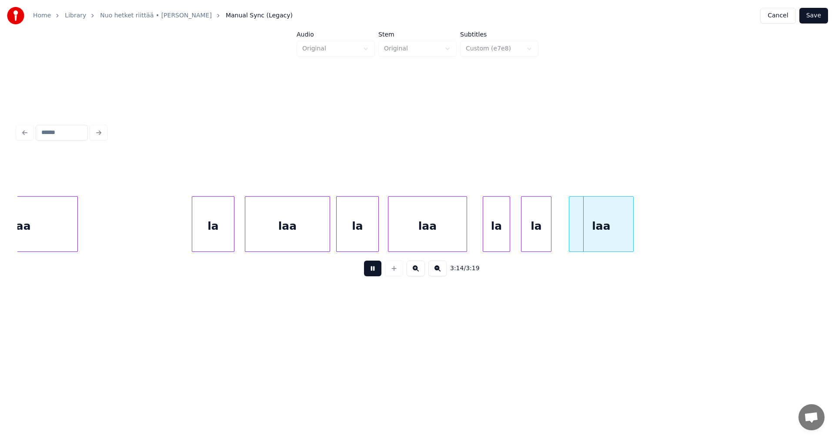
click at [374, 274] on button at bounding box center [372, 269] width 17 height 16
click at [541, 241] on div "la" at bounding box center [536, 226] width 30 height 59
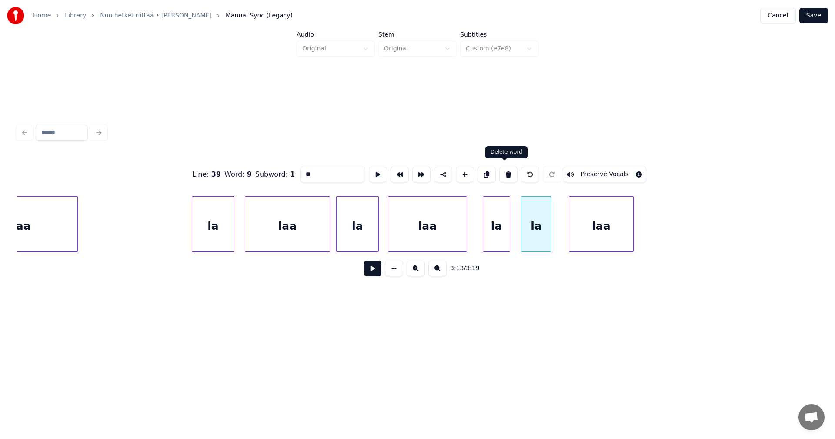
click at [508, 172] on button at bounding box center [508, 175] width 18 height 16
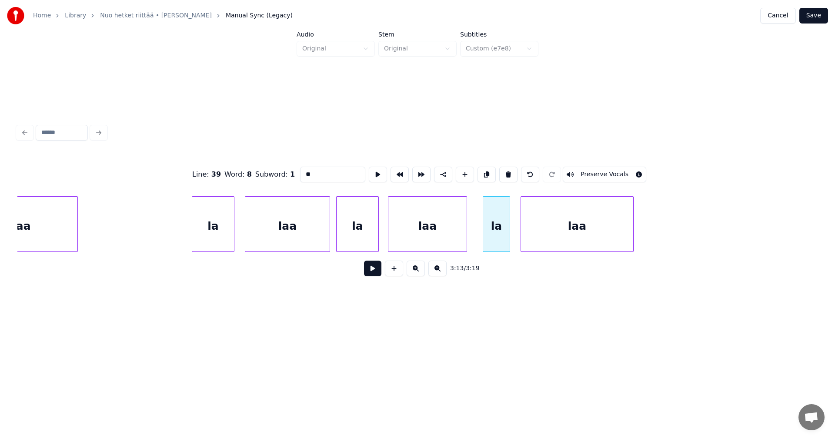
click at [523, 233] on div at bounding box center [522, 224] width 3 height 55
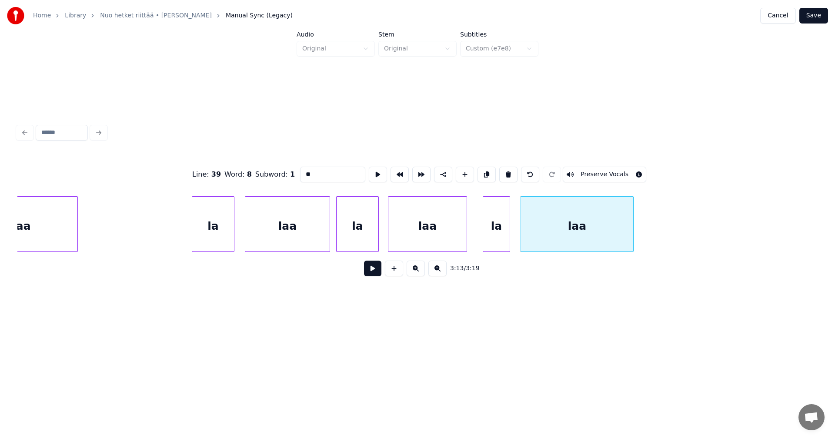
click at [218, 243] on div "la" at bounding box center [213, 226] width 42 height 59
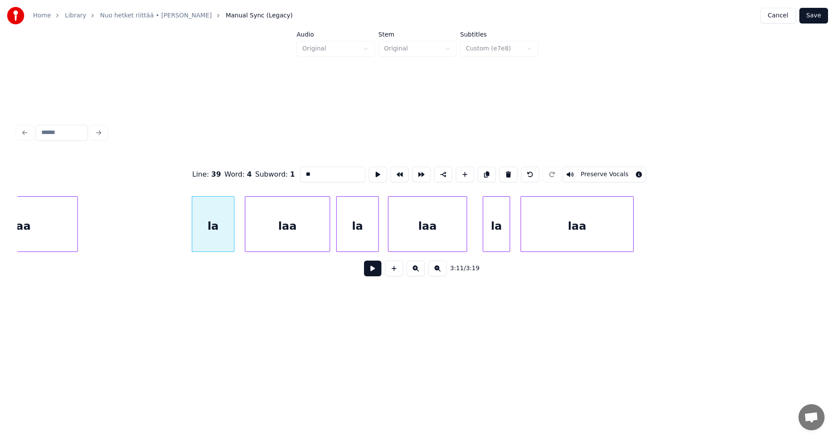
click at [378, 272] on button at bounding box center [372, 269] width 17 height 16
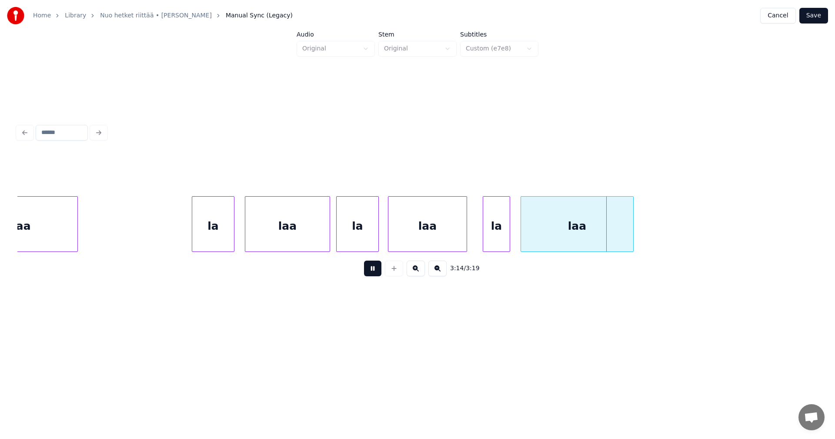
click at [377, 272] on button at bounding box center [372, 269] width 17 height 16
drag, startPoint x: 479, startPoint y: 232, endPoint x: 474, endPoint y: 233, distance: 5.7
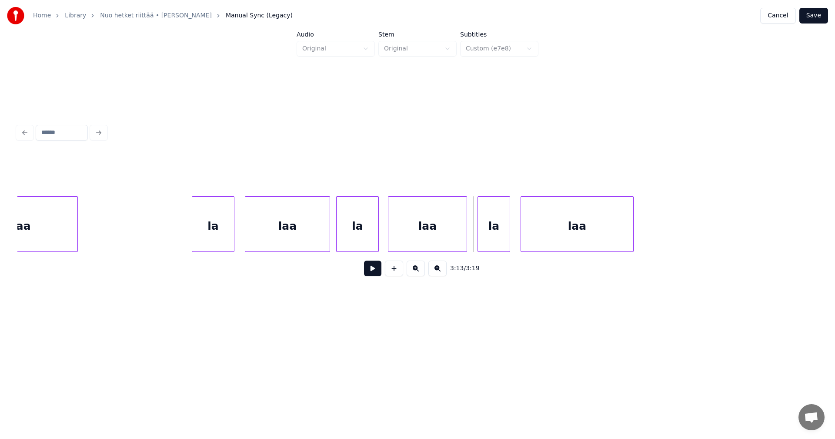
click at [478, 234] on div at bounding box center [479, 224] width 3 height 55
click at [510, 234] on div at bounding box center [510, 224] width 3 height 55
click at [398, 274] on button at bounding box center [394, 269] width 18 height 16
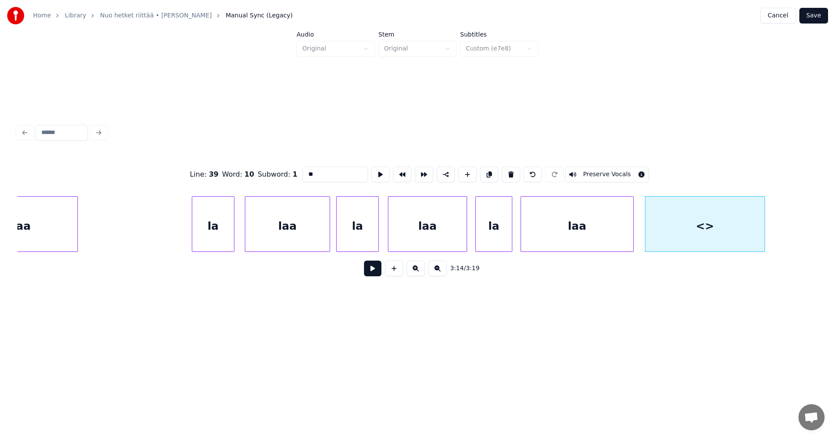
click at [765, 224] on div at bounding box center [763, 224] width 3 height 55
click at [707, 228] on div "<>" at bounding box center [704, 226] width 119 height 59
drag, startPoint x: 325, startPoint y: 173, endPoint x: 298, endPoint y: 177, distance: 27.7
click at [298, 177] on div "Line : 39 Word : 10 Subword : 1 ** Preserve Vocals" at bounding box center [417, 174] width 800 height 43
click at [215, 239] on div "la" at bounding box center [213, 226] width 42 height 59
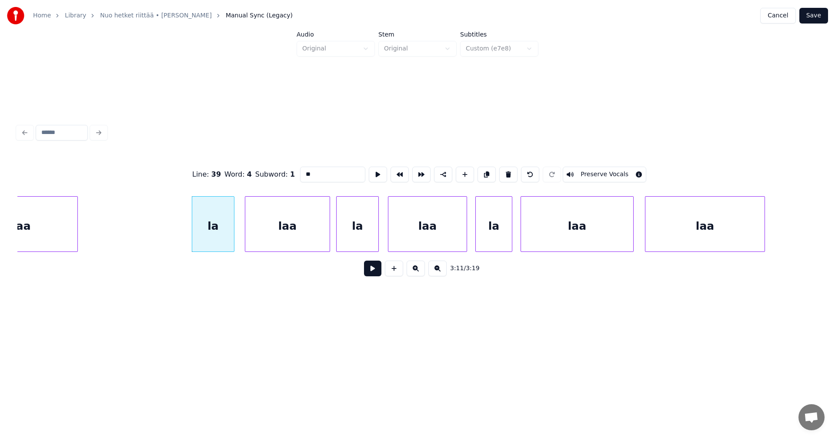
type input "**"
click at [378, 274] on button at bounding box center [372, 269] width 17 height 16
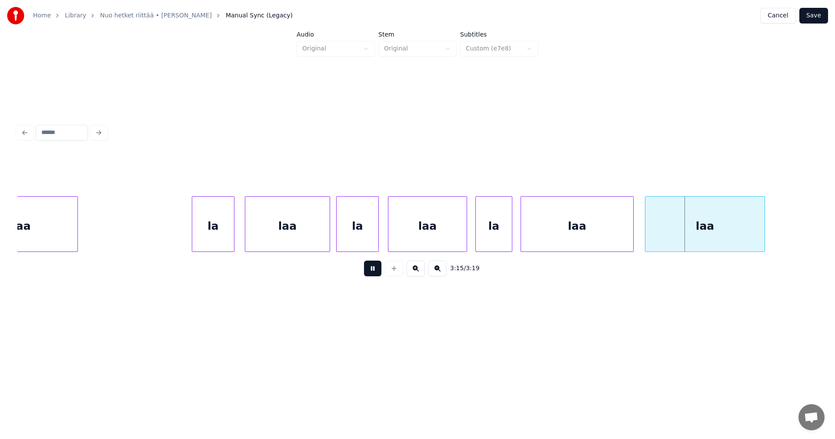
drag, startPoint x: 375, startPoint y: 275, endPoint x: 480, endPoint y: 242, distance: 110.5
click at [379, 274] on button at bounding box center [372, 269] width 17 height 16
click at [597, 238] on div at bounding box center [598, 224] width 3 height 55
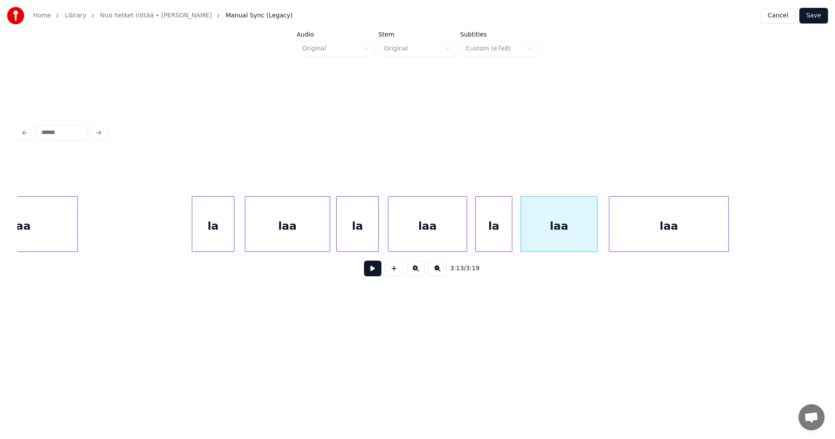
click at [625, 237] on div "laa" at bounding box center [668, 226] width 119 height 59
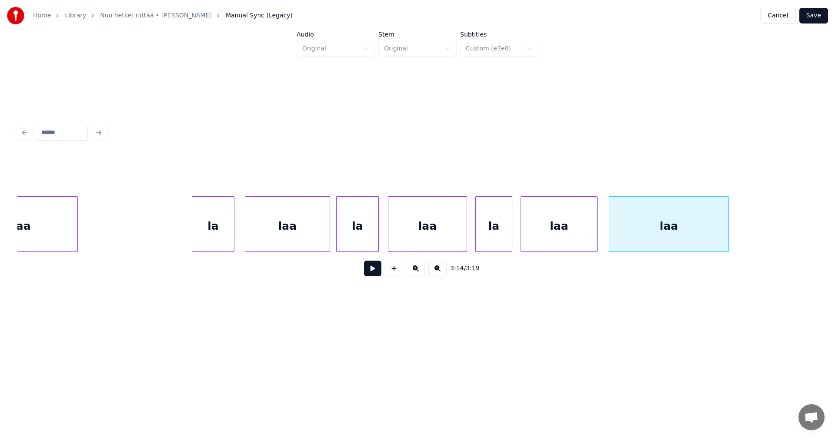
click at [581, 238] on div "laa" at bounding box center [559, 226] width 76 height 59
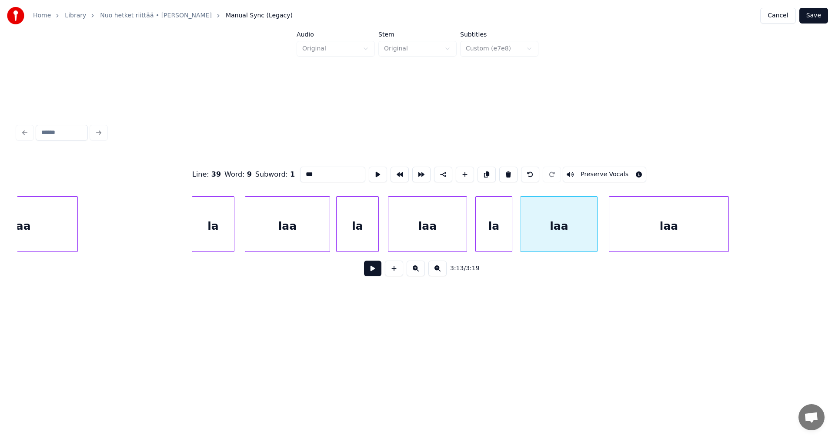
click at [375, 270] on button at bounding box center [372, 269] width 17 height 16
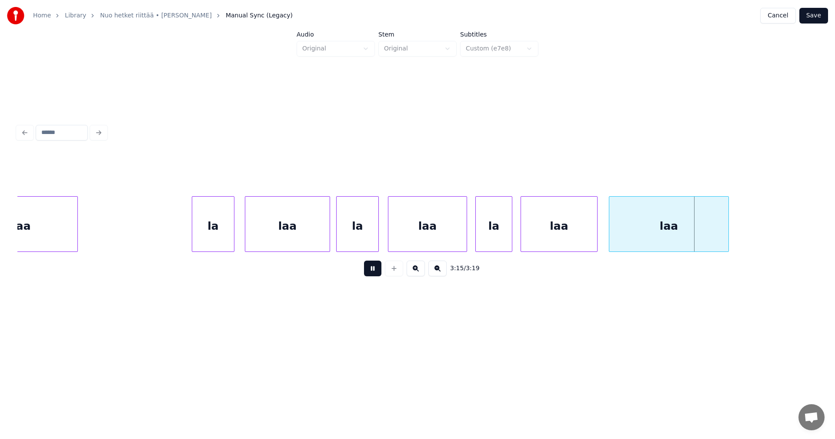
click at [375, 270] on button at bounding box center [372, 269] width 17 height 16
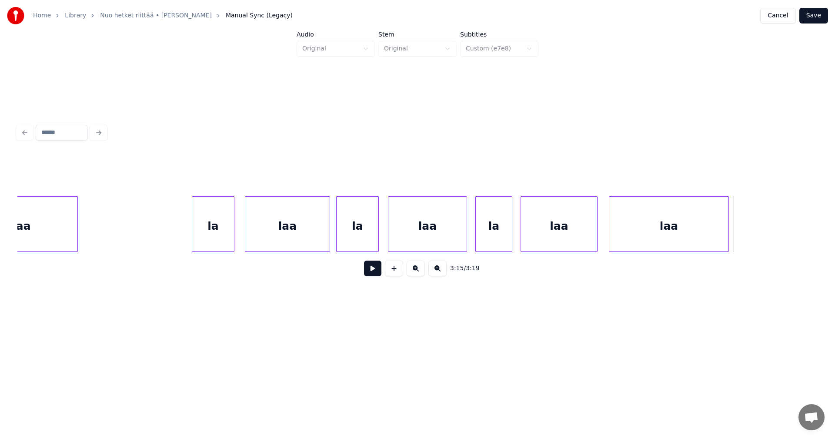
click at [817, 17] on button "Save" at bounding box center [813, 16] width 29 height 16
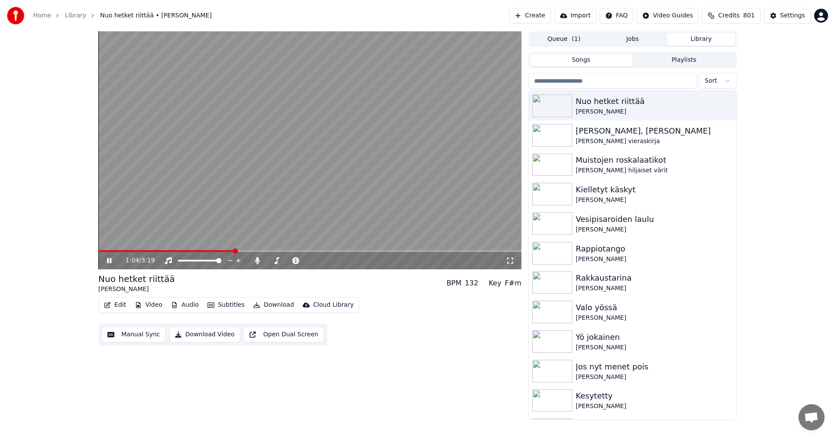
click at [109, 261] on icon at bounding box center [115, 260] width 20 height 7
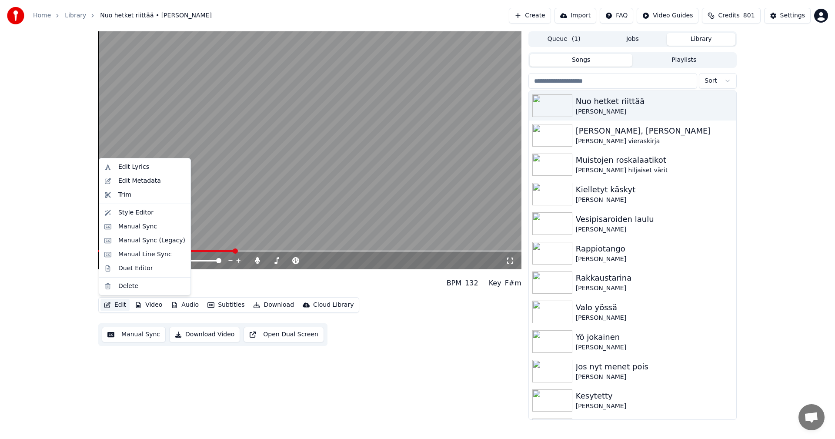
click at [118, 302] on button "Edit" at bounding box center [114, 305] width 29 height 12
click at [143, 242] on div "Manual Sync (Legacy)" at bounding box center [151, 240] width 67 height 9
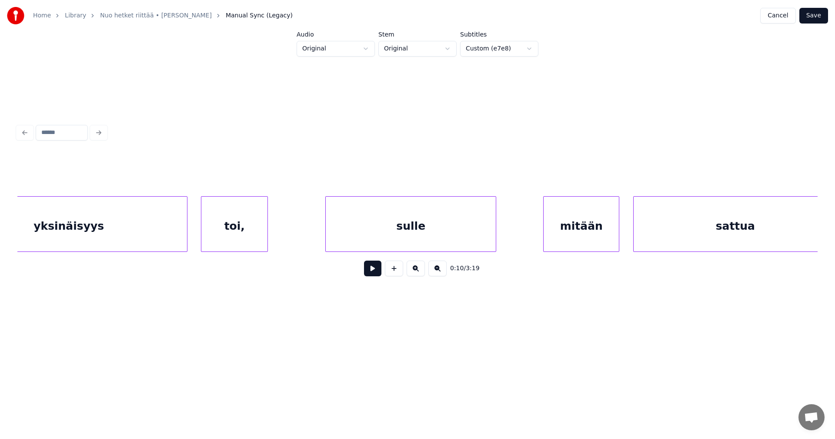
scroll to position [0, 8984]
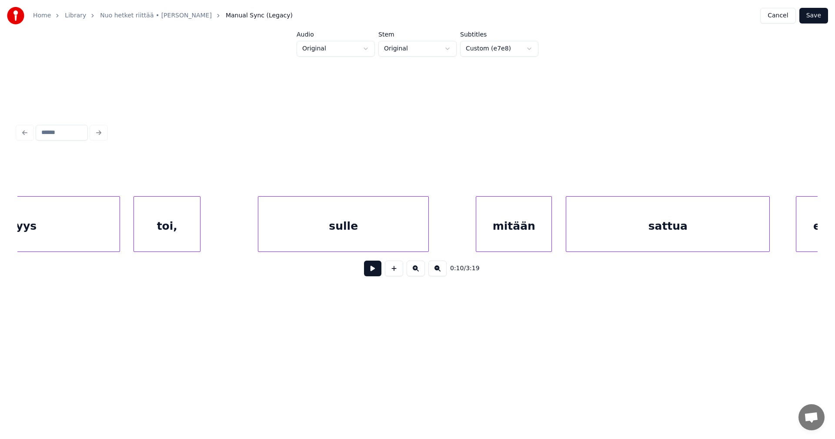
click at [338, 220] on div "sulle" at bounding box center [343, 226] width 170 height 59
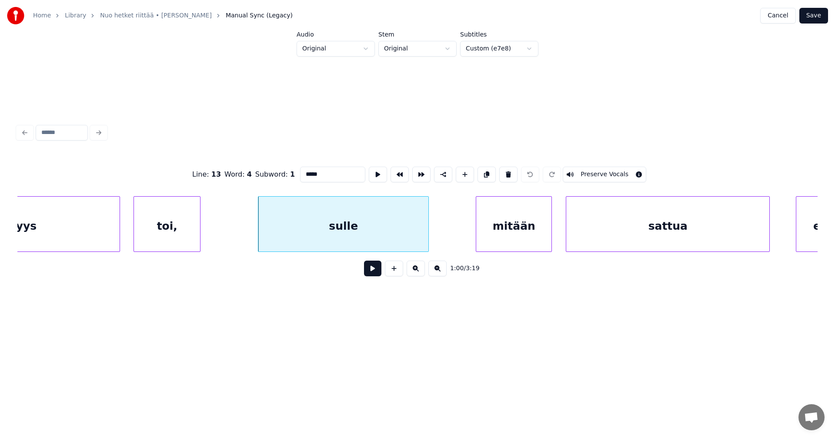
click at [324, 175] on input "*****" at bounding box center [332, 175] width 65 height 16
click at [694, 234] on div "sattua" at bounding box center [667, 226] width 203 height 59
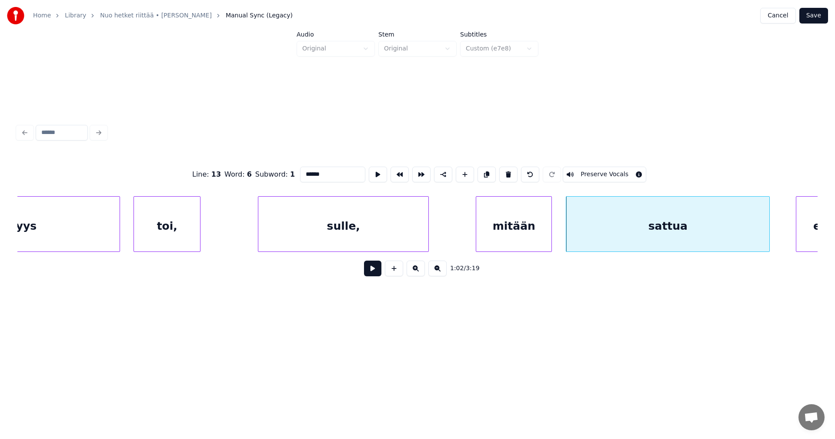
click at [519, 233] on div "mitään" at bounding box center [513, 226] width 75 height 59
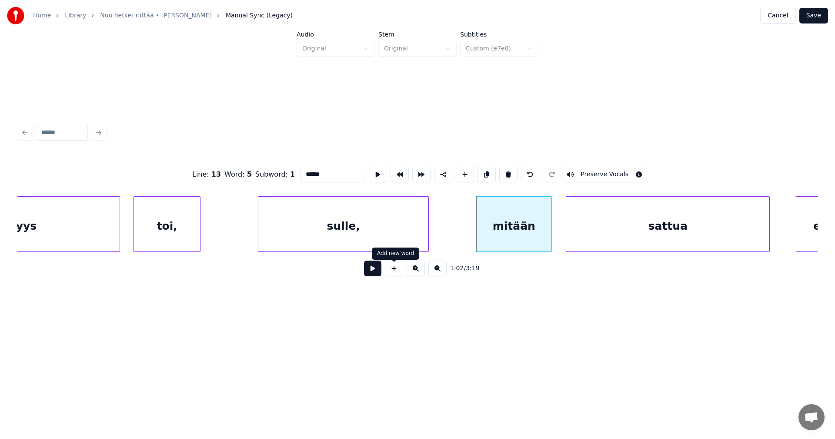
type input "******"
click at [376, 274] on button at bounding box center [372, 269] width 17 height 16
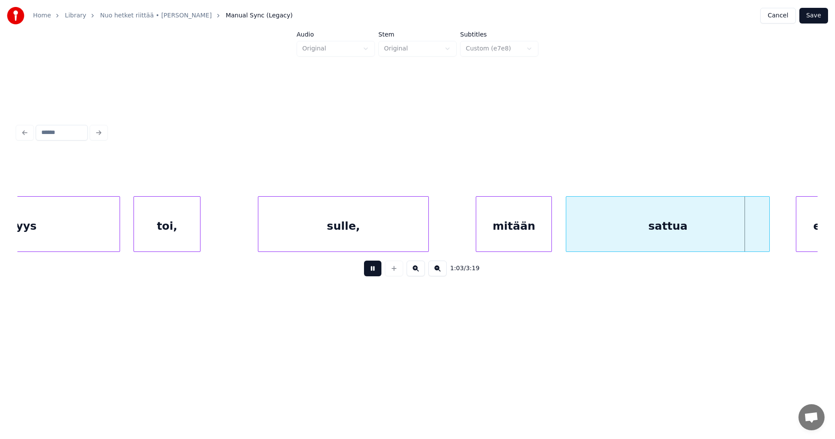
click at [374, 273] on button at bounding box center [372, 269] width 17 height 16
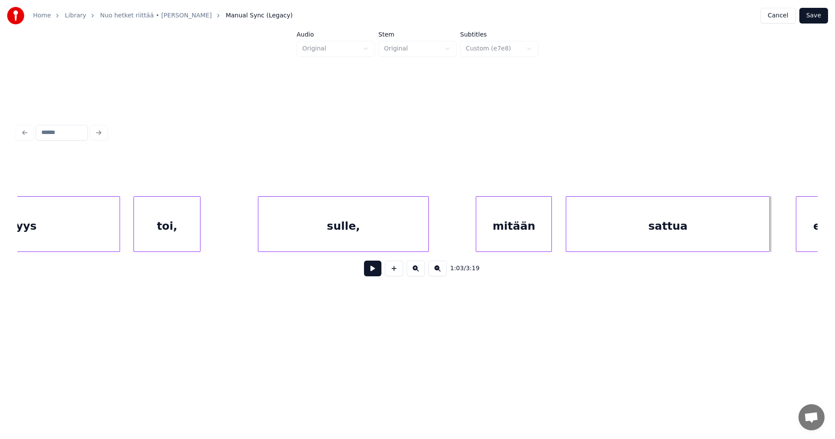
click at [374, 273] on button at bounding box center [372, 269] width 17 height 16
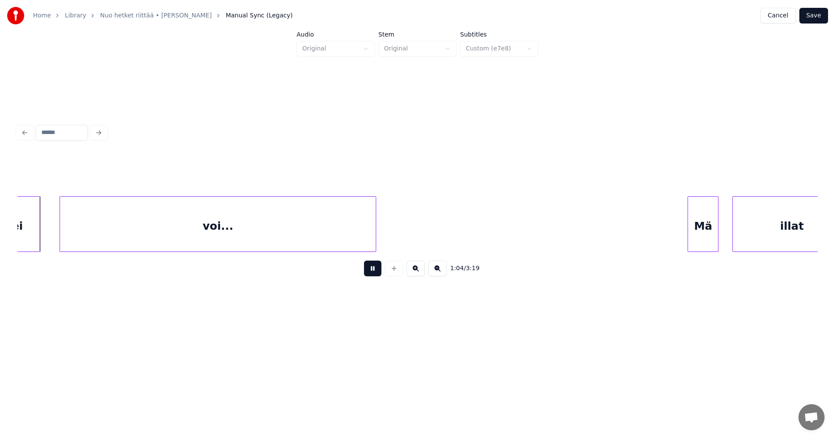
click at [374, 273] on button at bounding box center [372, 269] width 17 height 16
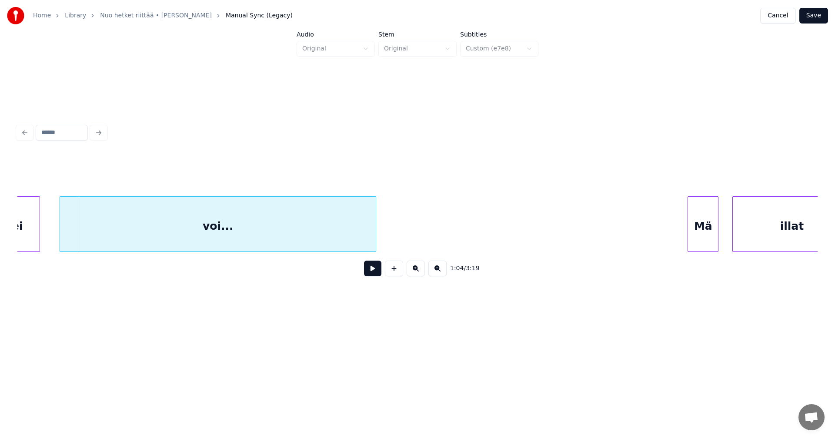
click at [815, 16] on button "Save" at bounding box center [813, 16] width 29 height 16
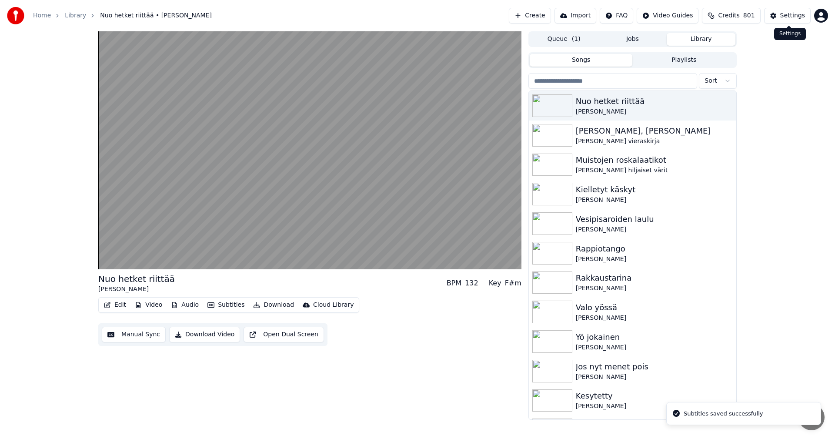
click at [800, 17] on div "Settings" at bounding box center [792, 15] width 25 height 9
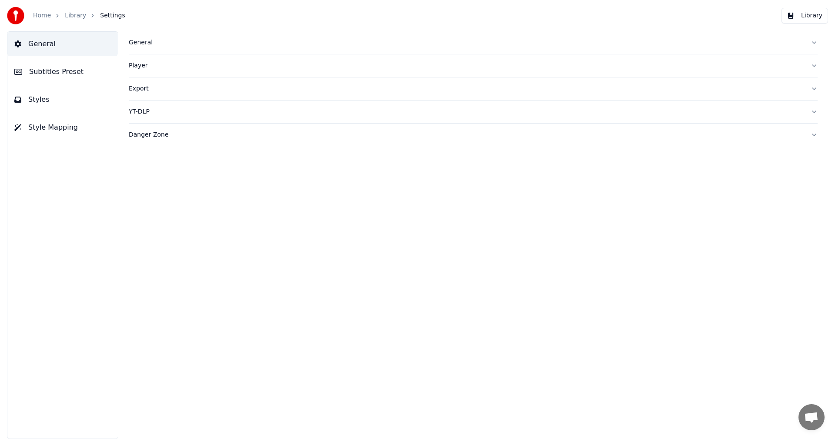
click at [67, 70] on span "Subtitles Preset" at bounding box center [56, 72] width 54 height 10
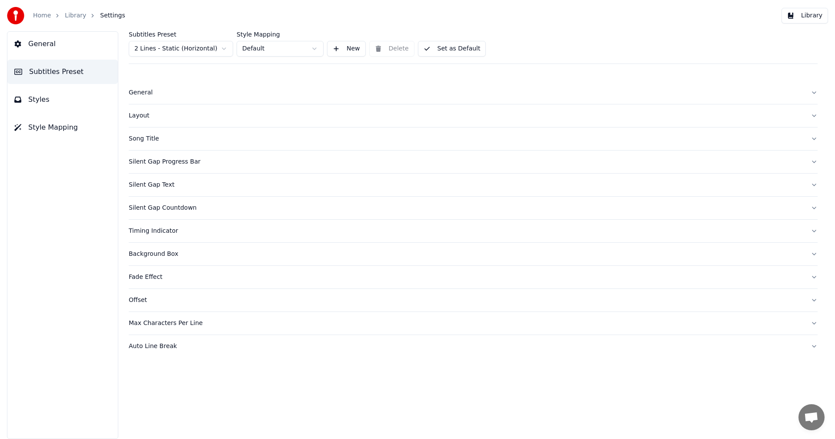
click at [220, 46] on html "Home Library Settings Library General Subtitles Preset Styles Style Mapping Sub…" at bounding box center [417, 219] width 835 height 439
click at [48, 102] on button "Styles" at bounding box center [62, 99] width 110 height 24
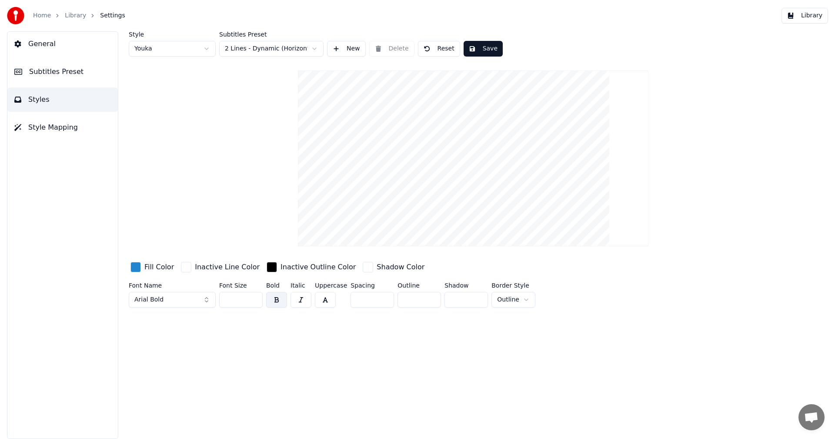
click at [251, 300] on input "**" at bounding box center [240, 300] width 43 height 16
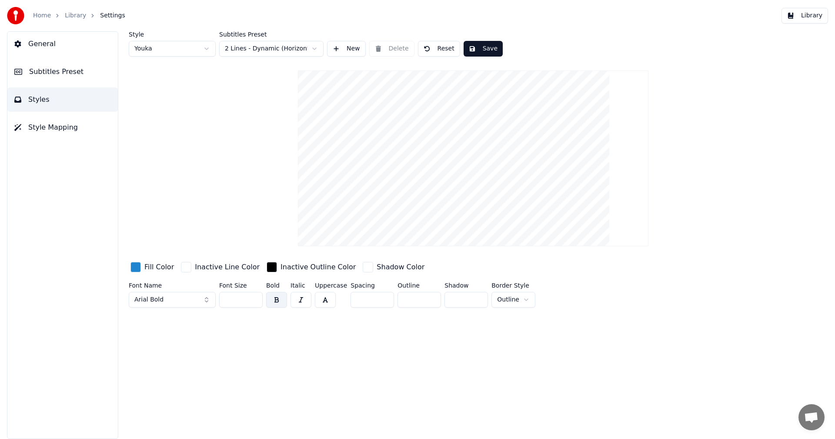
type input "**"
click at [251, 300] on input "**" at bounding box center [240, 300] width 43 height 16
click at [481, 49] on button "Save" at bounding box center [483, 49] width 39 height 16
click at [826, 8] on button "Library" at bounding box center [805, 16] width 47 height 16
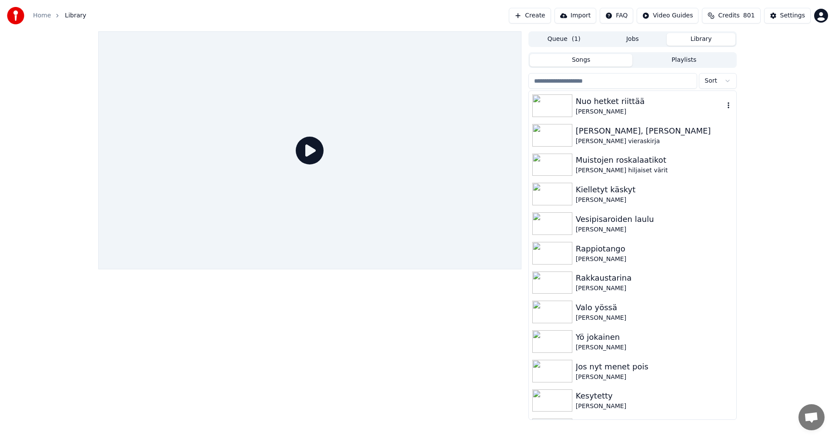
click at [605, 102] on div "Nuo hetket riittää" at bounding box center [650, 101] width 148 height 12
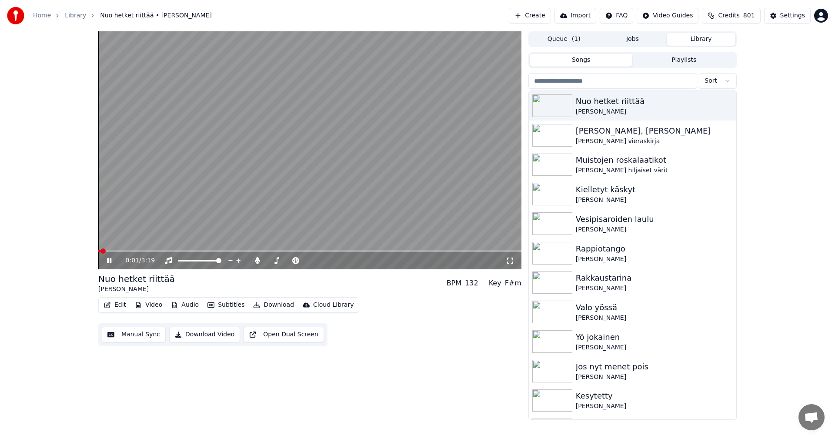
click at [163, 252] on div "0:01 / 3:19" at bounding box center [309, 260] width 423 height 17
click at [163, 251] on span at bounding box center [309, 251] width 423 height 2
click at [109, 260] on icon at bounding box center [115, 260] width 20 height 7
click at [121, 304] on button "Edit" at bounding box center [114, 305] width 29 height 12
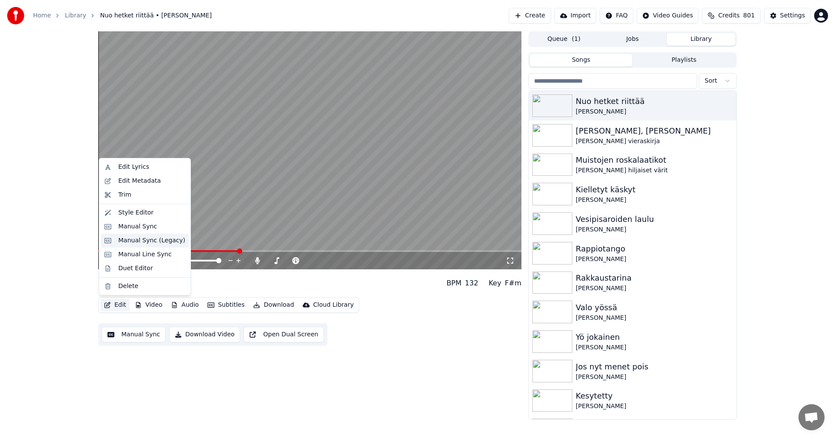
click at [157, 241] on div "Manual Sync (Legacy)" at bounding box center [151, 240] width 67 height 9
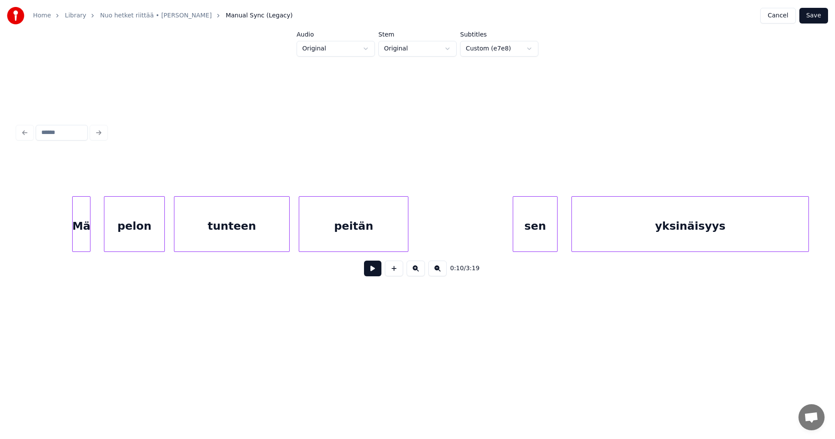
scroll to position [0, 8380]
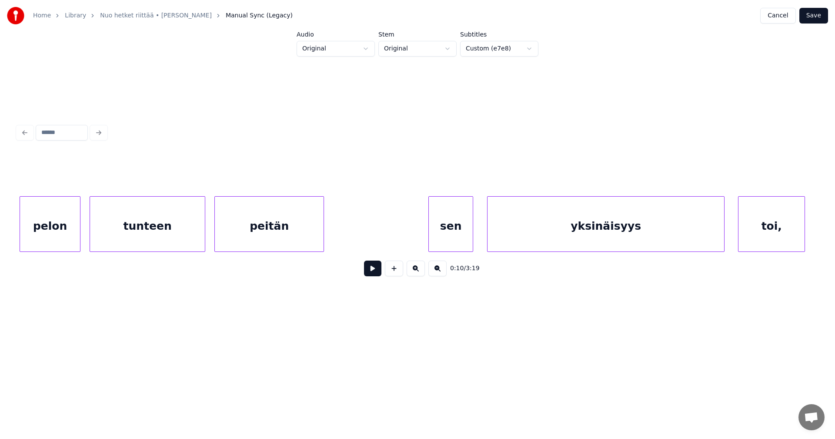
click at [275, 232] on div "peitän" at bounding box center [269, 226] width 109 height 59
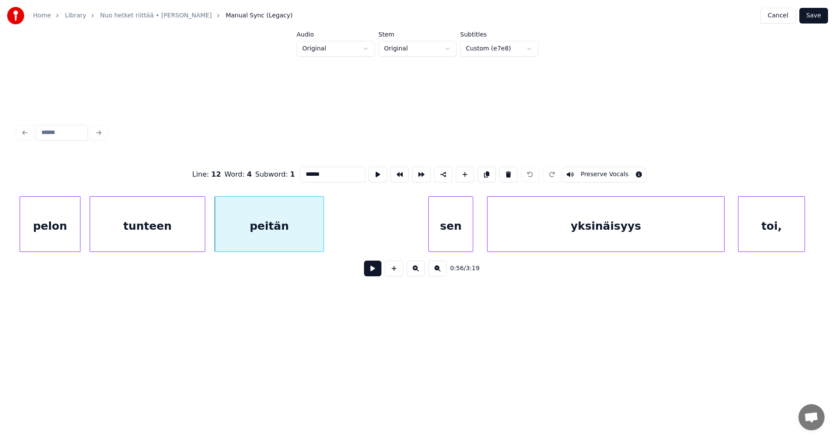
click at [449, 230] on div "sen" at bounding box center [451, 226] width 44 height 59
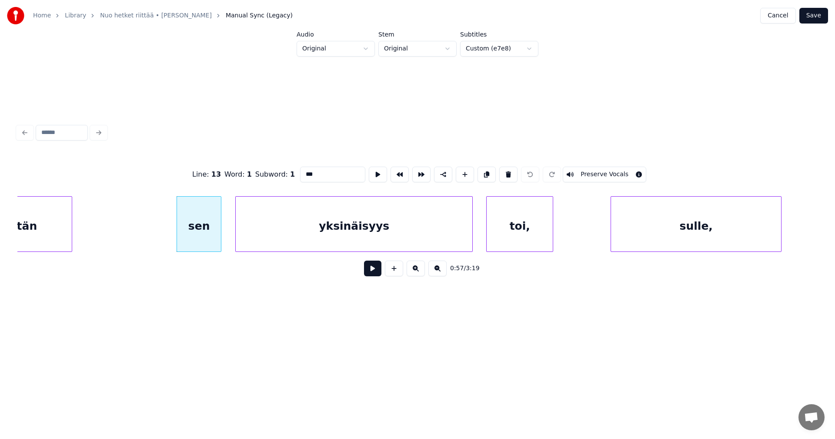
scroll to position [0, 8648]
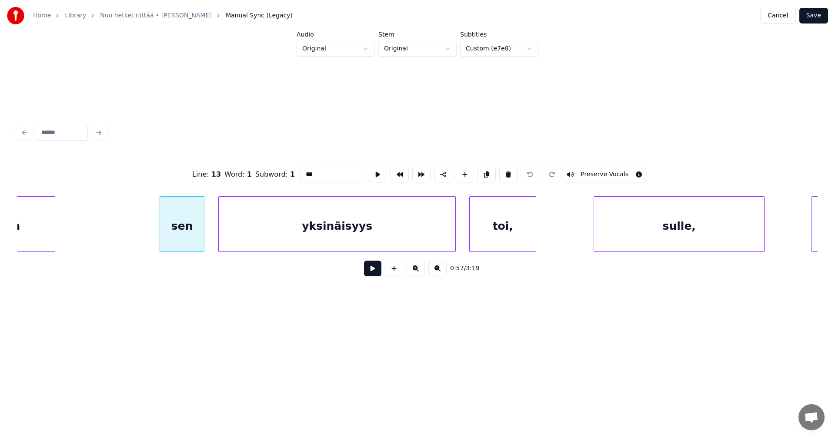
click at [515, 234] on div "toi," at bounding box center [503, 226] width 66 height 59
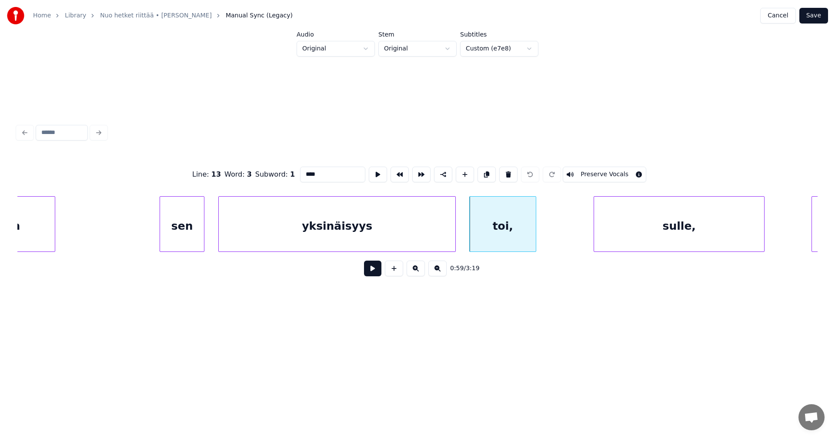
click at [319, 171] on input "****" at bounding box center [332, 175] width 65 height 16
click at [686, 234] on div "sulle," at bounding box center [679, 226] width 170 height 59
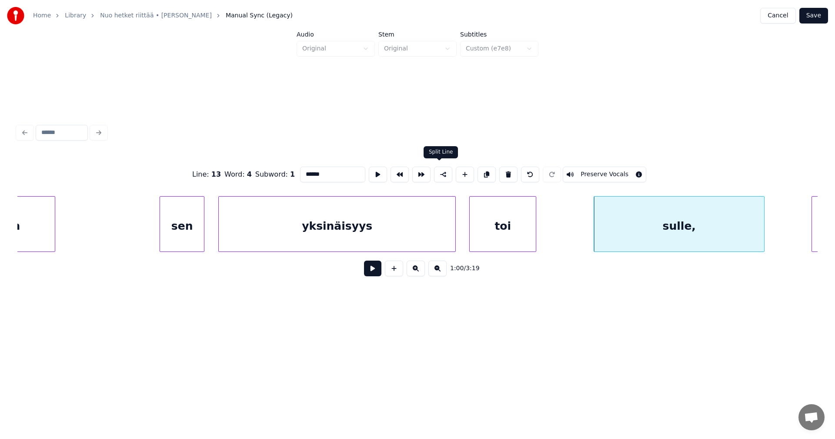
type input "******"
click at [442, 174] on button at bounding box center [443, 175] width 18 height 16
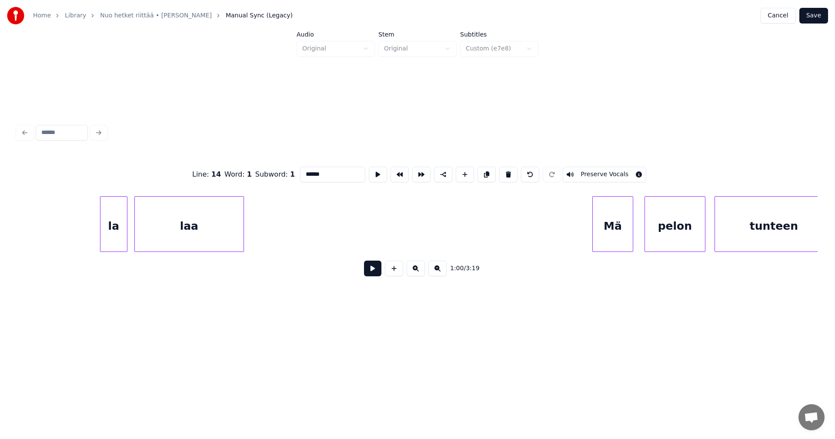
scroll to position [0, 21931]
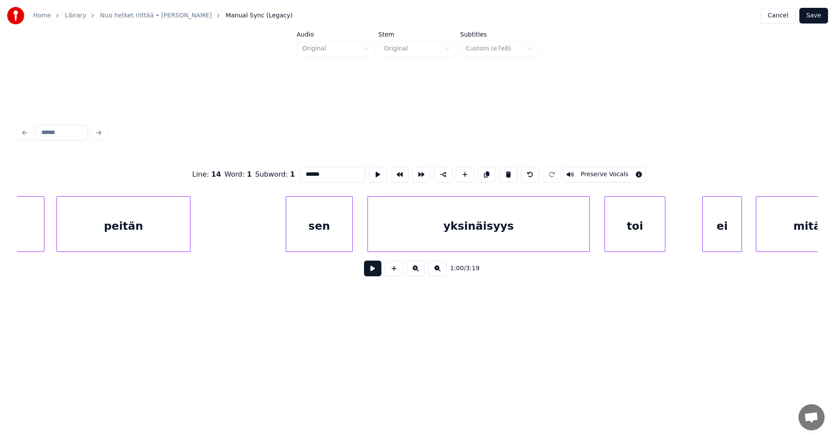
click at [816, 14] on button "Save" at bounding box center [813, 16] width 29 height 16
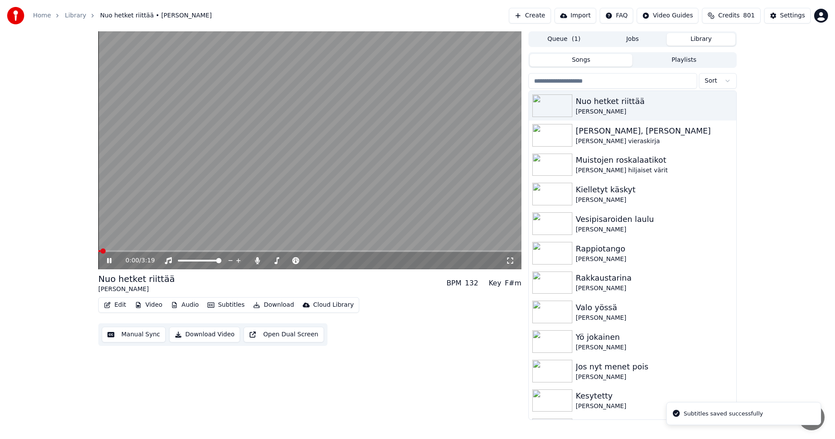
click at [170, 252] on span at bounding box center [309, 251] width 423 height 2
click at [110, 261] on icon at bounding box center [109, 260] width 4 height 5
click at [117, 304] on button "Edit" at bounding box center [114, 305] width 29 height 12
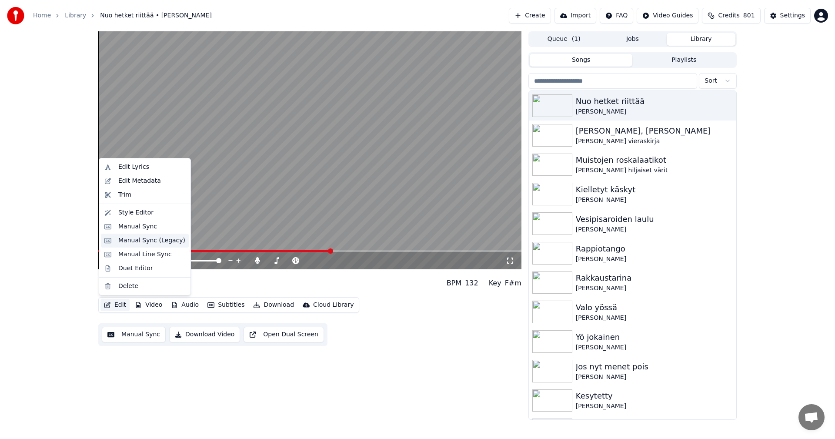
click at [140, 239] on div "Manual Sync (Legacy)" at bounding box center [151, 240] width 67 height 9
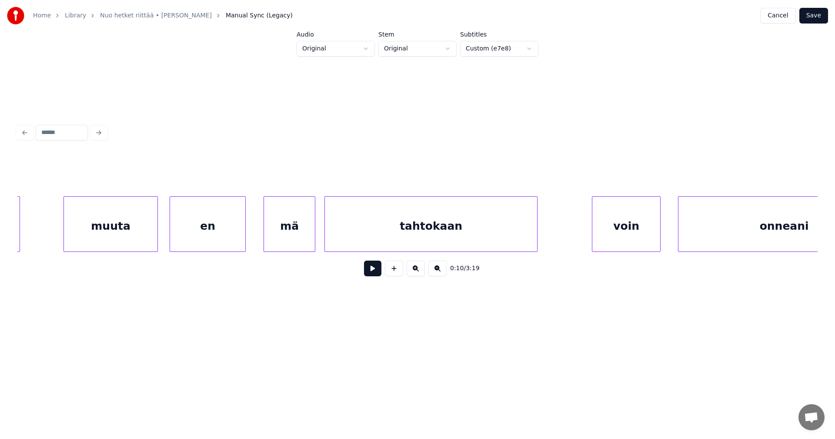
scroll to position [0, 15416]
click at [429, 230] on div "tahtokaan" at bounding box center [430, 226] width 212 height 59
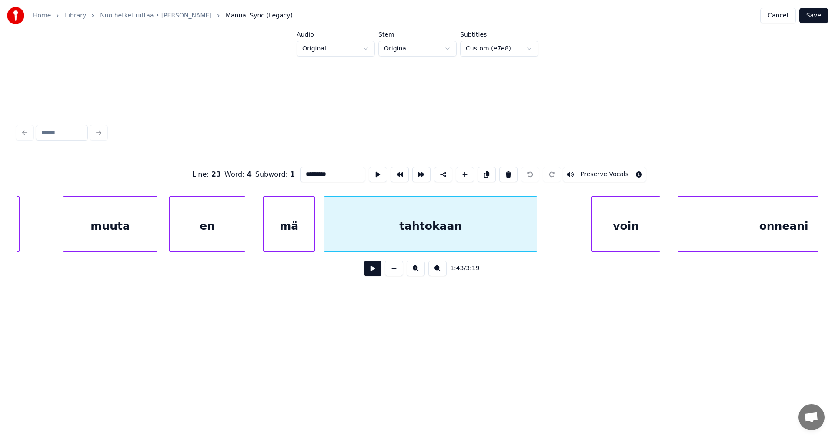
click at [313, 170] on input "*********" at bounding box center [332, 175] width 65 height 16
type input "*********"
click at [822, 15] on button "Save" at bounding box center [813, 16] width 29 height 16
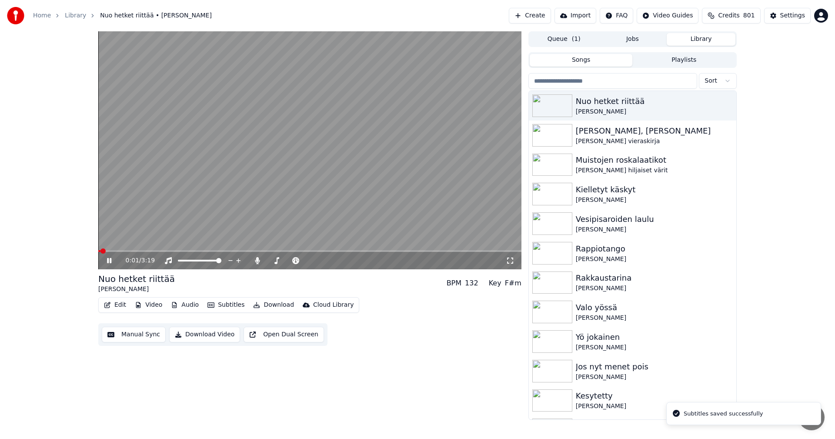
click at [277, 251] on span at bounding box center [309, 251] width 423 height 2
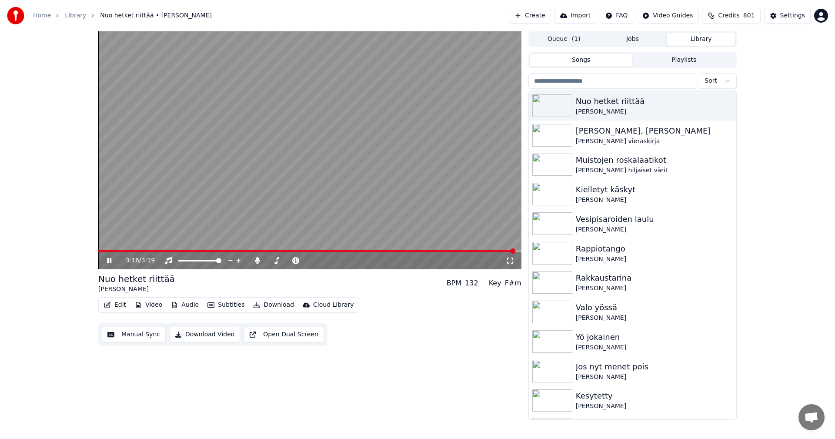
click at [109, 263] on icon at bounding box center [115, 260] width 20 height 7
click at [106, 261] on icon at bounding box center [115, 260] width 20 height 7
click at [117, 300] on button "Edit" at bounding box center [114, 305] width 29 height 12
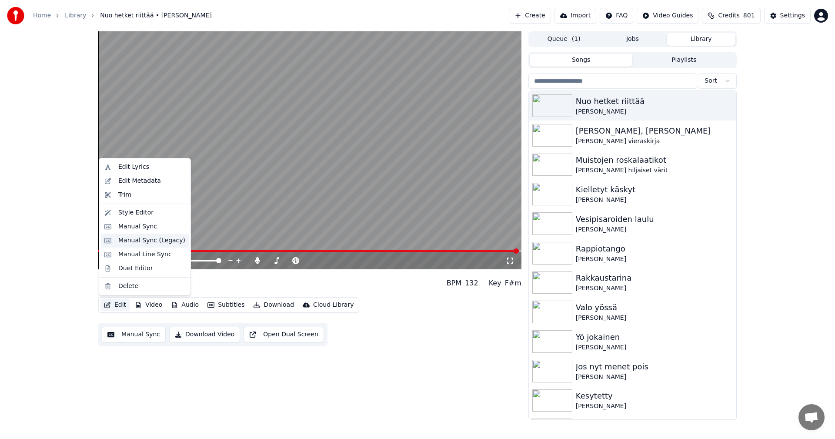
click at [148, 239] on div "Manual Sync (Legacy)" at bounding box center [151, 240] width 67 height 9
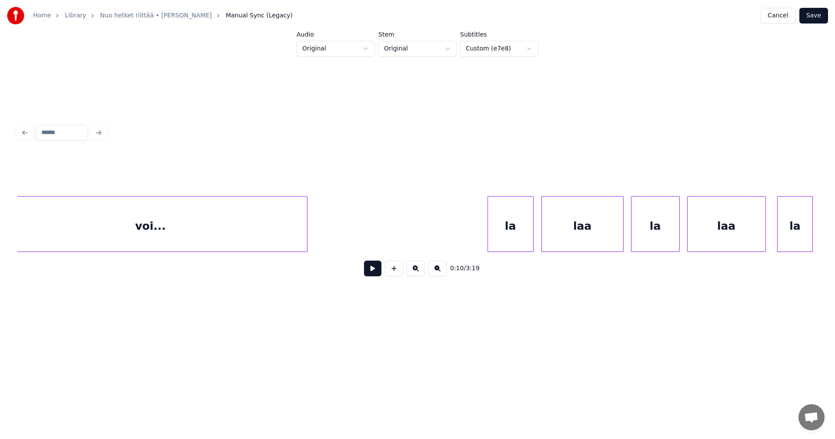
scroll to position [0, 18858]
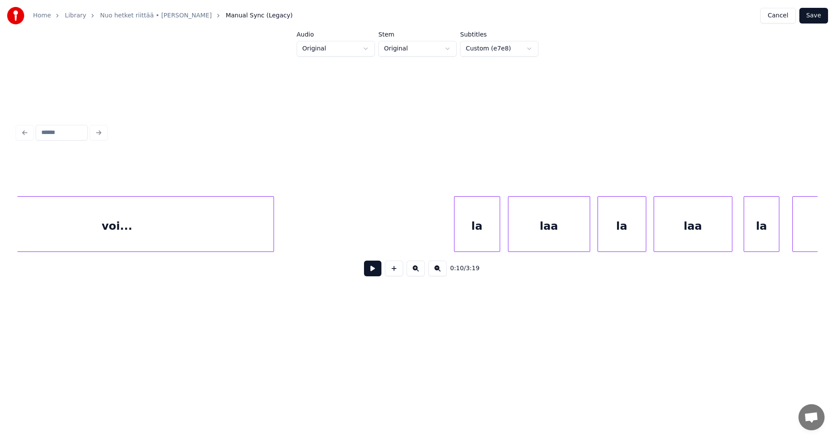
click at [473, 237] on div "la" at bounding box center [476, 226] width 45 height 59
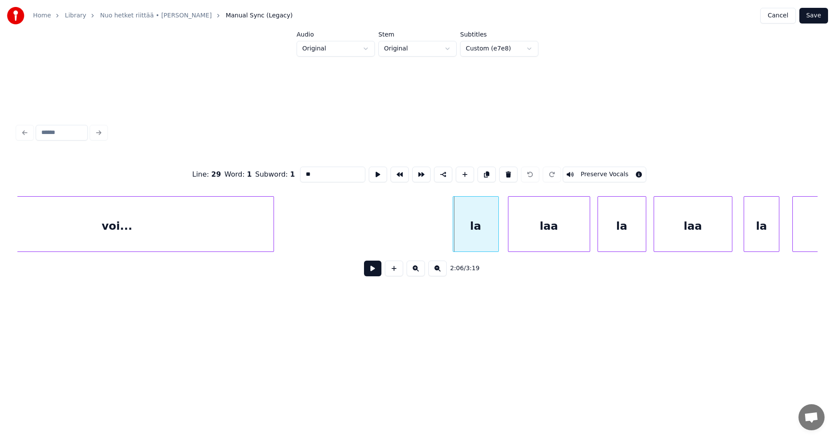
click at [464, 237] on div "la" at bounding box center [475, 226] width 45 height 59
click at [379, 271] on button at bounding box center [372, 269] width 17 height 16
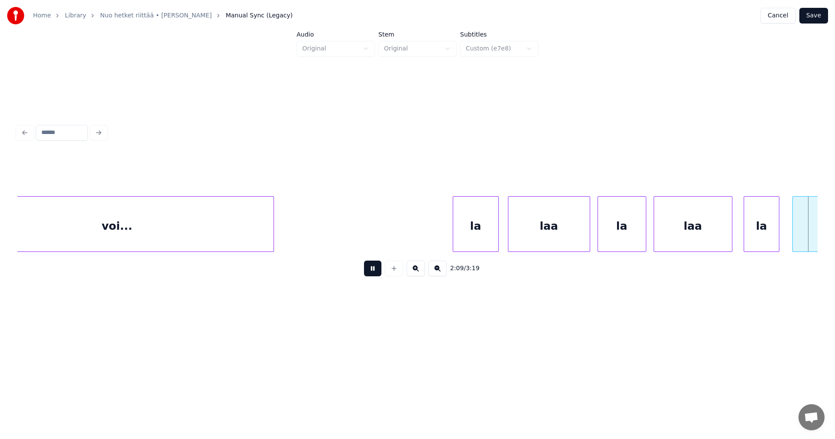
scroll to position [0, 19659]
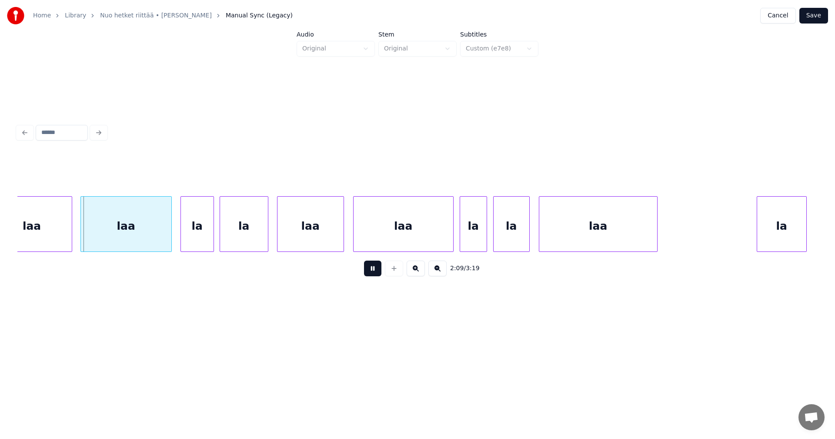
click at [379, 271] on button at bounding box center [372, 269] width 17 height 16
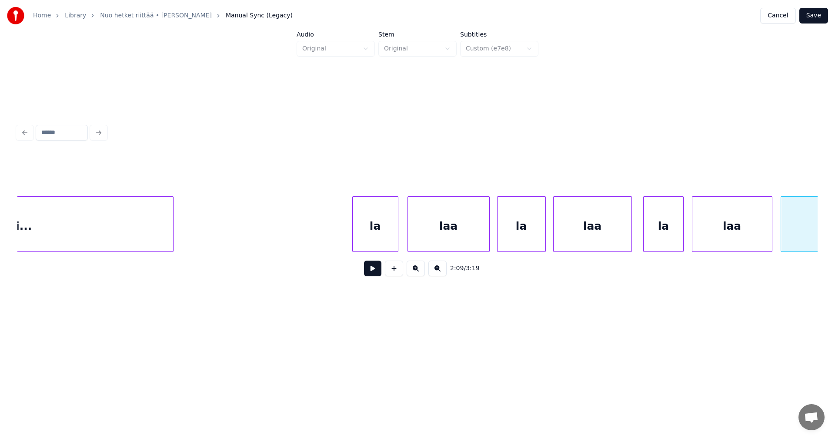
click at [683, 236] on div at bounding box center [682, 224] width 3 height 55
click at [373, 239] on div "la" at bounding box center [375, 226] width 45 height 59
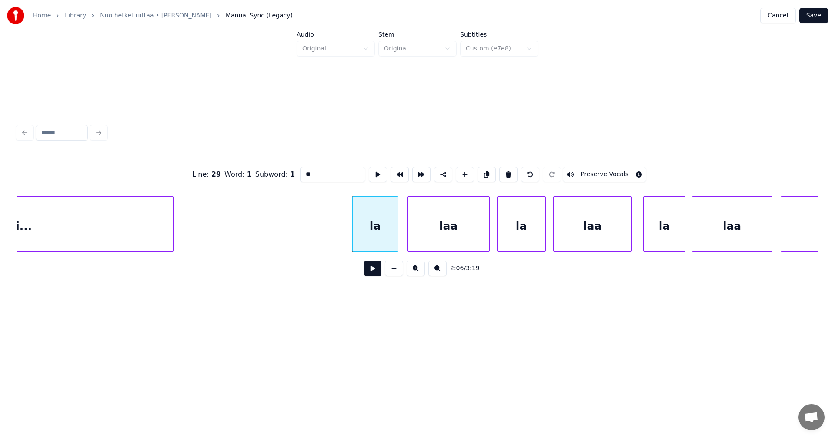
click at [374, 274] on button at bounding box center [372, 269] width 17 height 16
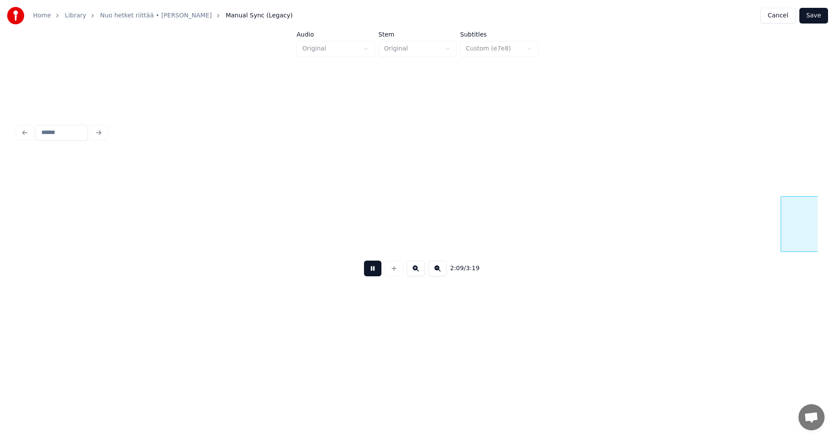
scroll to position [0, 19759]
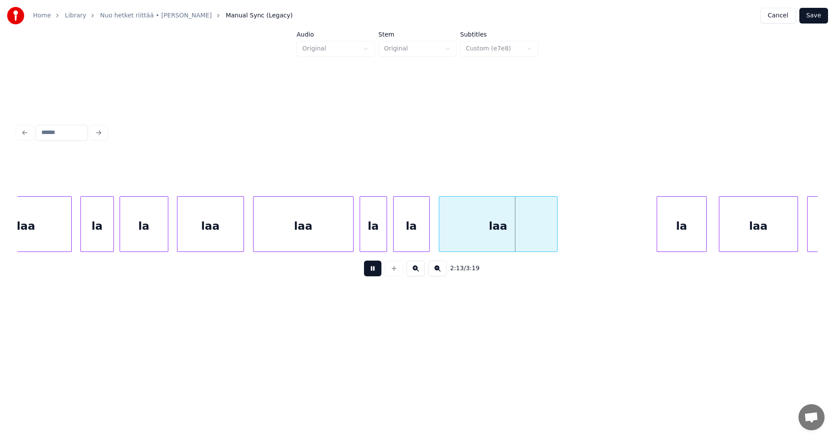
drag, startPoint x: 374, startPoint y: 272, endPoint x: 418, endPoint y: 258, distance: 46.1
click at [381, 270] on div "2:13 / 3:19" at bounding box center [417, 268] width 786 height 19
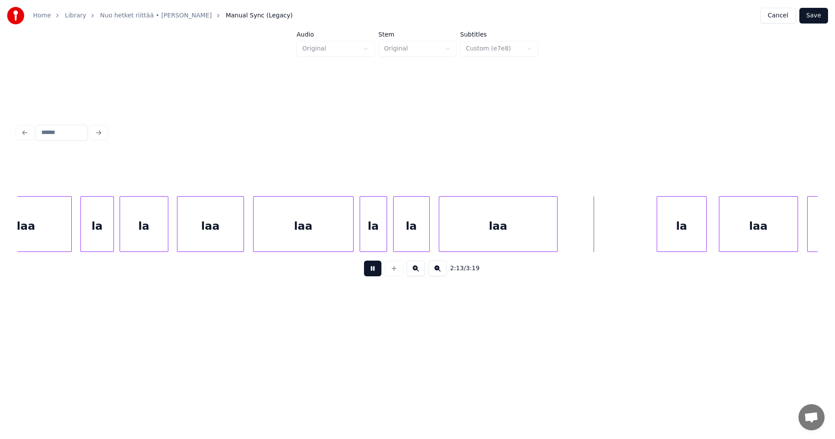
click at [492, 234] on div "laa" at bounding box center [498, 226] width 118 height 59
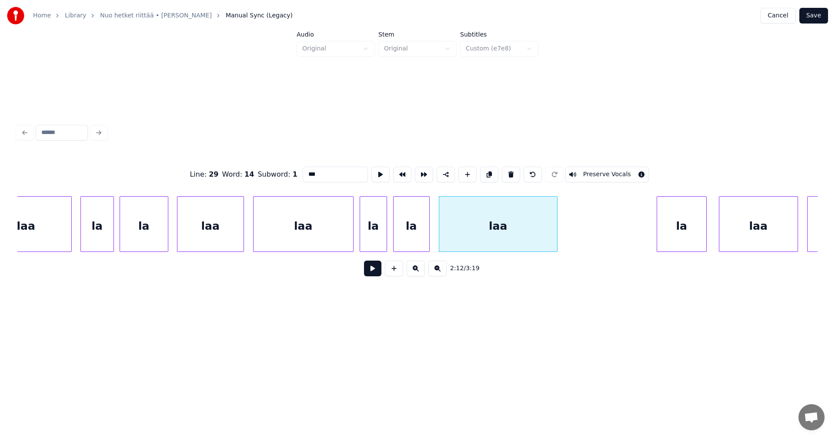
click at [487, 228] on div "laa" at bounding box center [498, 226] width 118 height 59
click at [672, 234] on div "la" at bounding box center [681, 226] width 49 height 59
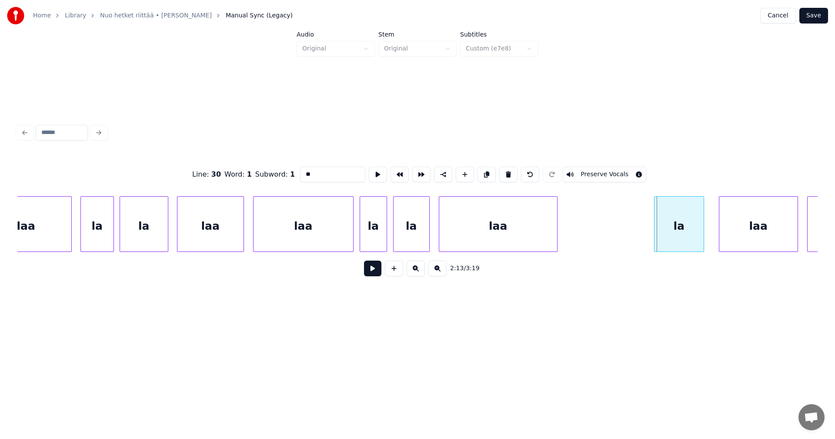
click at [672, 234] on div "la" at bounding box center [679, 226] width 49 height 59
click at [726, 237] on div "laa" at bounding box center [755, 226] width 78 height 59
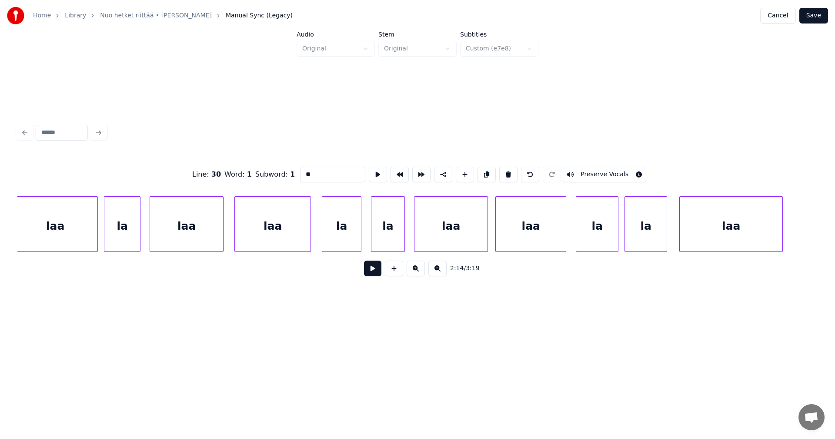
scroll to position [0, 24047]
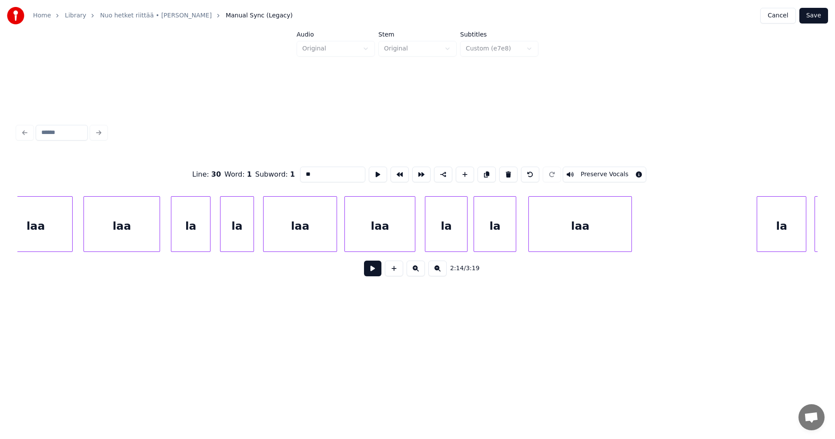
click at [612, 233] on div "laa" at bounding box center [580, 226] width 103 height 59
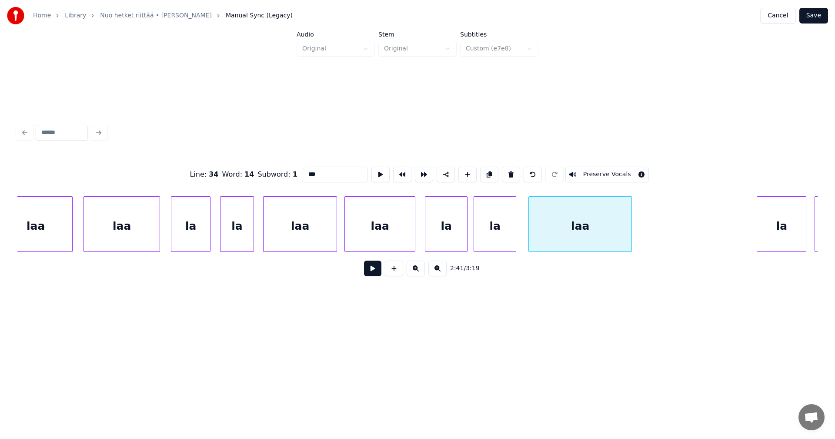
click at [783, 228] on div "la" at bounding box center [781, 226] width 49 height 59
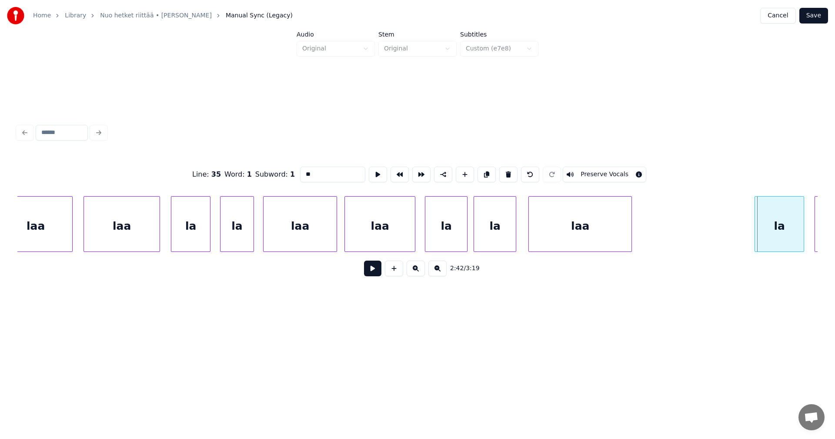
click at [775, 231] on div "la" at bounding box center [779, 226] width 49 height 59
click at [144, 241] on div "laa" at bounding box center [122, 226] width 76 height 59
type input "***"
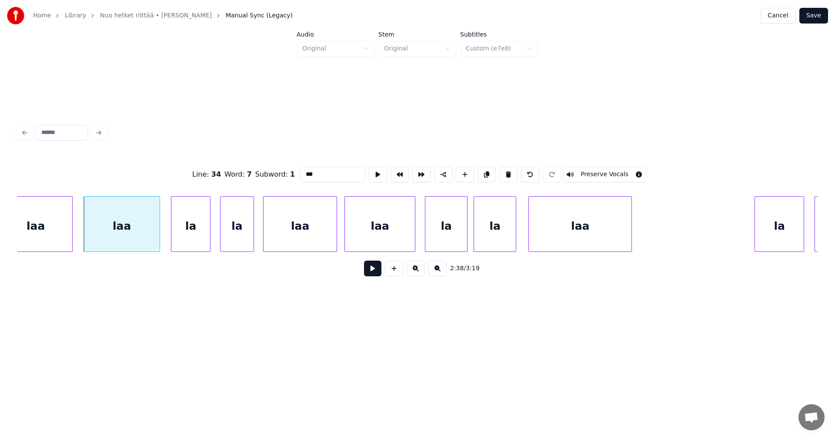
click at [375, 267] on button at bounding box center [372, 269] width 17 height 16
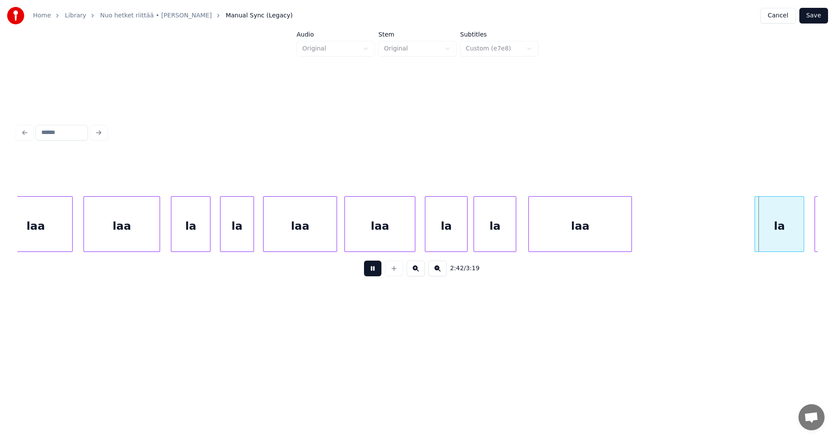
click at [375, 267] on button at bounding box center [372, 269] width 17 height 16
click at [376, 271] on button at bounding box center [372, 269] width 17 height 16
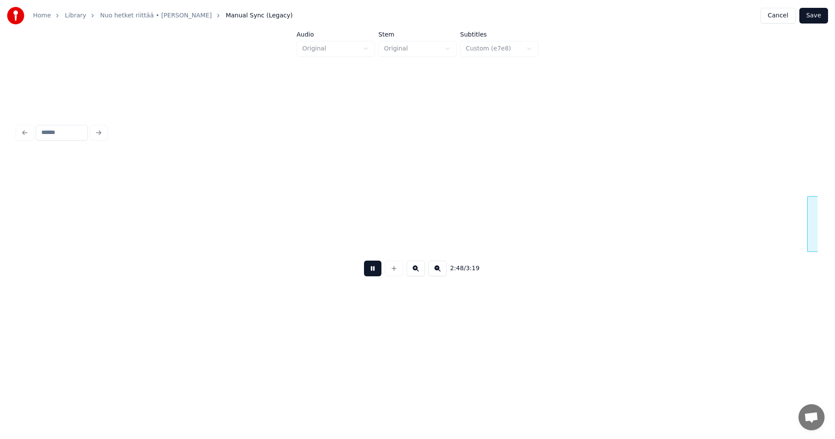
scroll to position [0, 25651]
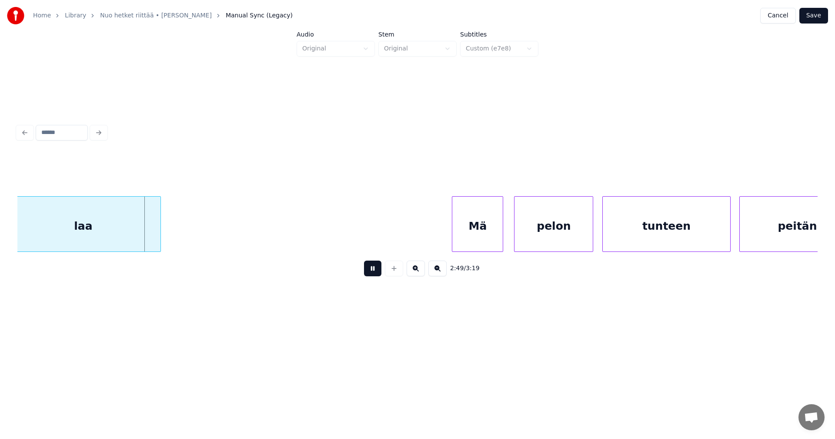
click at [376, 271] on button at bounding box center [372, 269] width 17 height 16
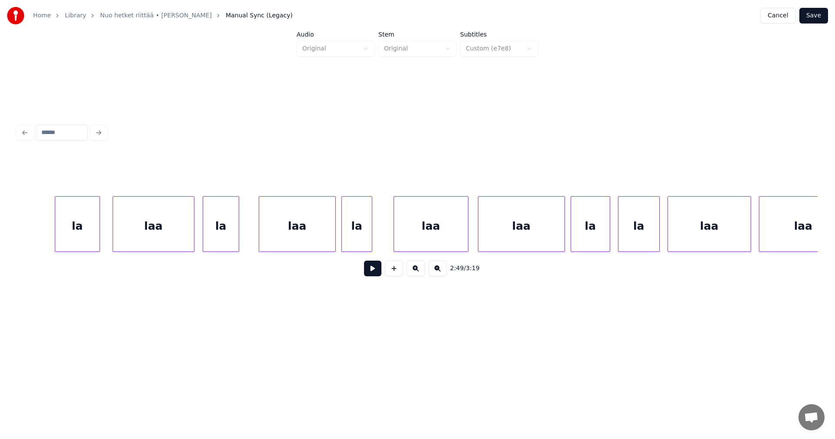
scroll to position [0, 28111]
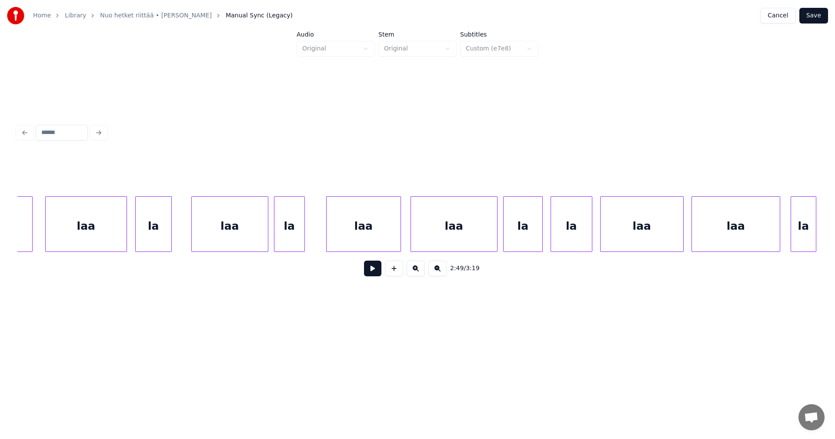
click at [764, 246] on div "laa" at bounding box center [736, 226] width 88 height 59
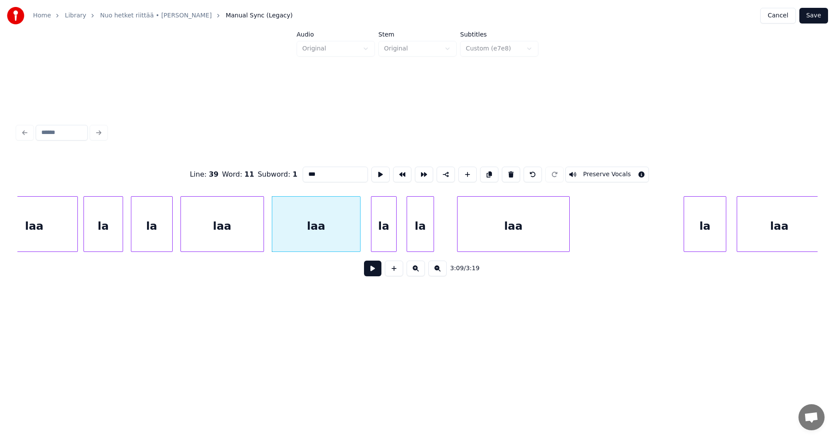
scroll to position [0, 28564]
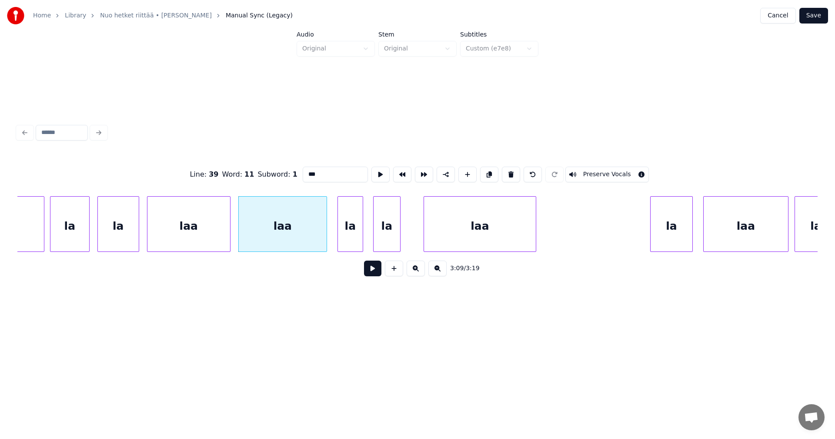
click at [520, 229] on div "laa" at bounding box center [480, 226] width 112 height 59
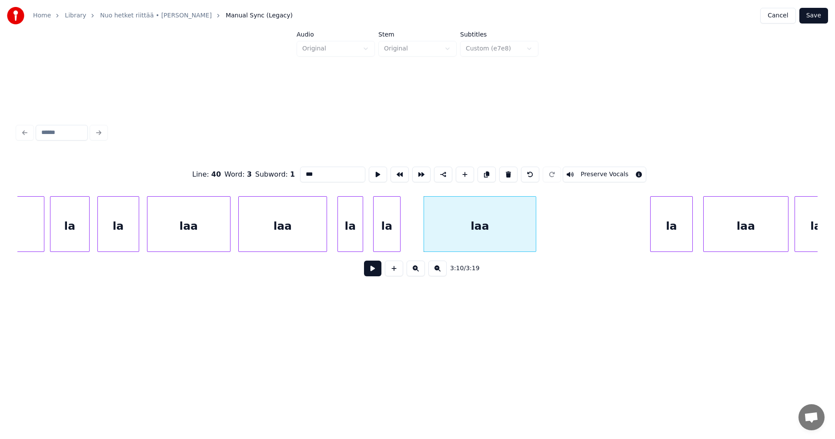
click at [682, 233] on div "la" at bounding box center [672, 226] width 42 height 59
type input "**"
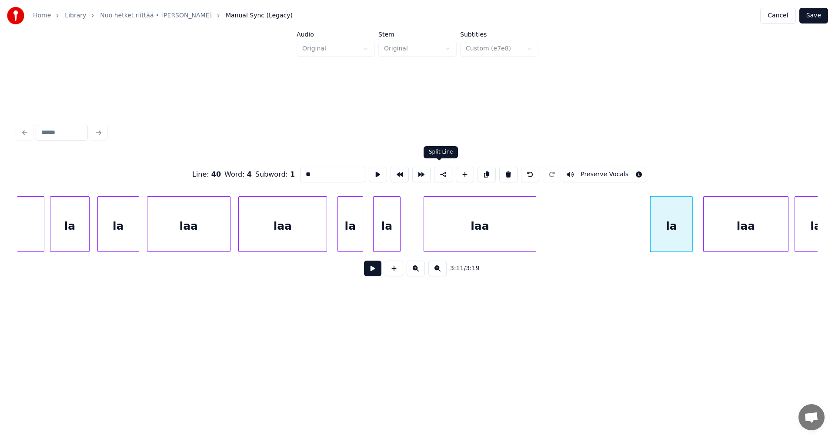
click at [441, 174] on button at bounding box center [443, 175] width 18 height 16
click at [818, 15] on button "Save" at bounding box center [813, 16] width 29 height 16
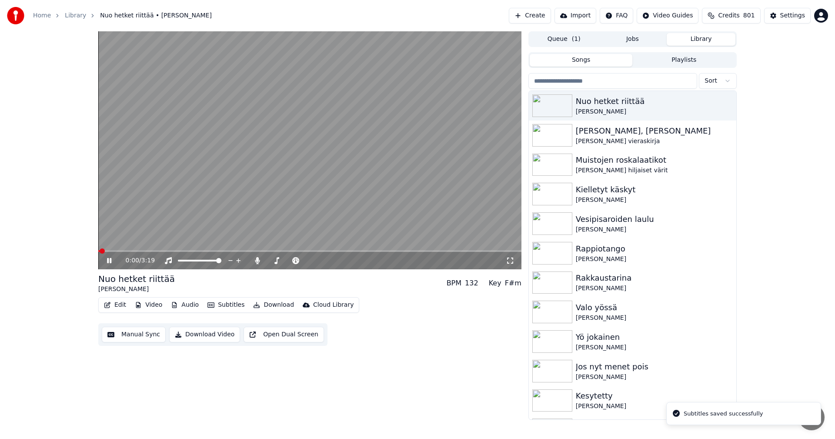
click at [431, 250] on span at bounding box center [309, 251] width 423 height 2
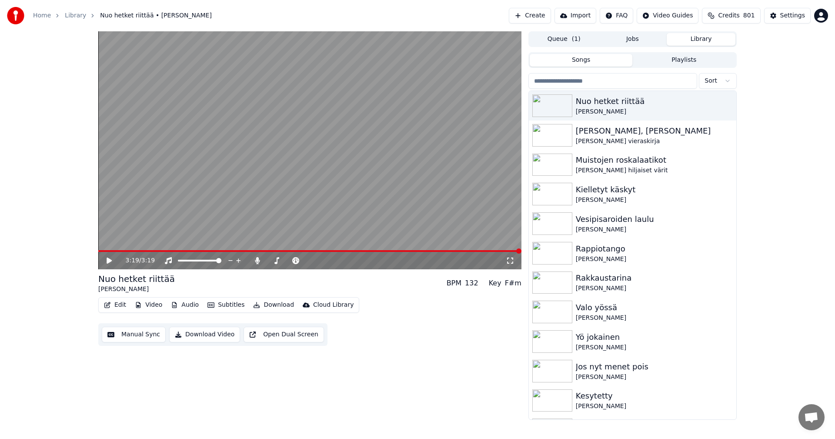
click at [491, 251] on span at bounding box center [309, 251] width 423 height 2
click at [106, 260] on icon at bounding box center [115, 260] width 20 height 7
click at [107, 260] on icon at bounding box center [115, 260] width 20 height 7
click at [256, 261] on icon at bounding box center [257, 260] width 9 height 7
click at [481, 251] on span at bounding box center [289, 251] width 382 height 2
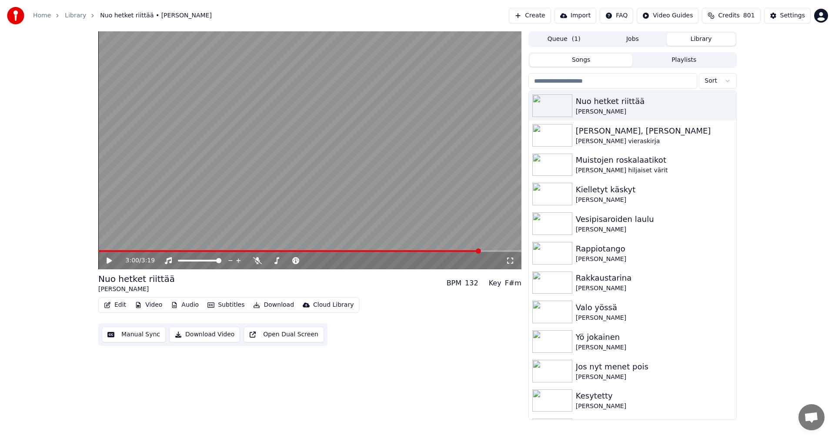
click at [110, 259] on icon at bounding box center [115, 260] width 20 height 7
click at [110, 258] on icon at bounding box center [115, 260] width 20 height 7
click at [275, 306] on button "Download" at bounding box center [274, 305] width 48 height 12
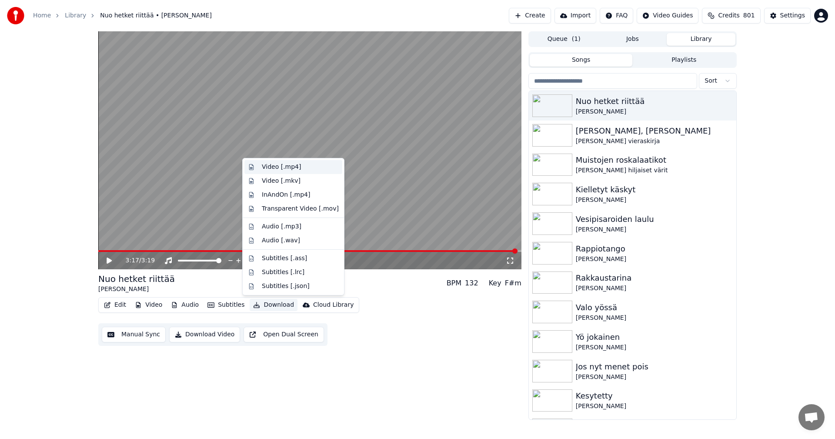
click at [292, 167] on div "Video [.mp4]" at bounding box center [281, 167] width 39 height 9
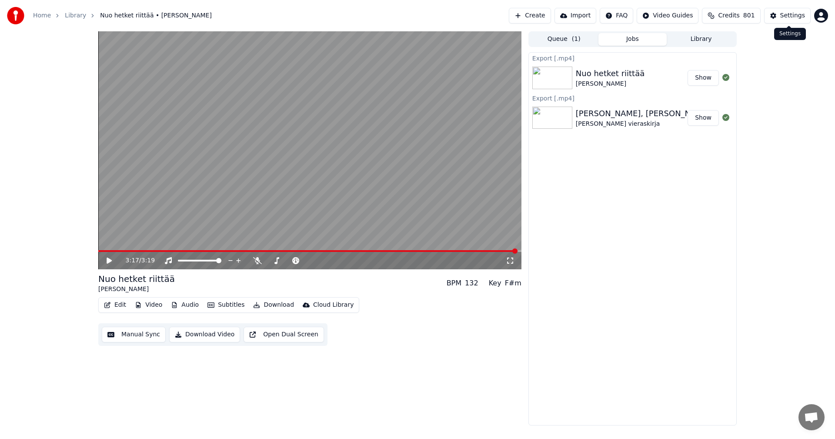
click at [786, 18] on div "Settings" at bounding box center [792, 15] width 25 height 9
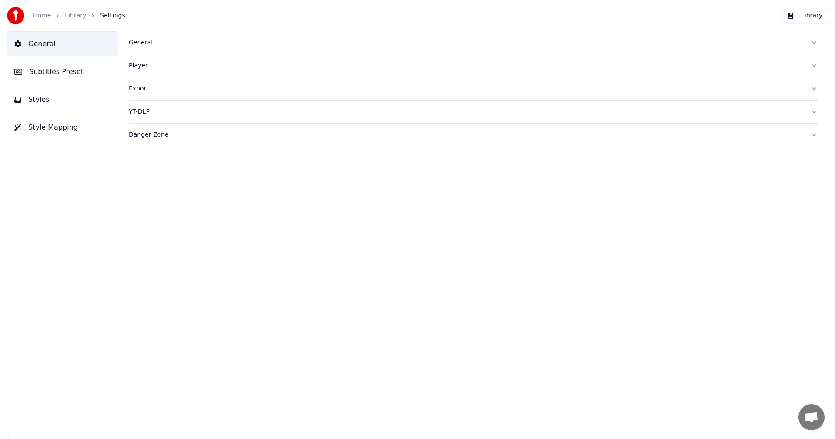
click at [71, 71] on span "Subtitles Preset" at bounding box center [56, 72] width 54 height 10
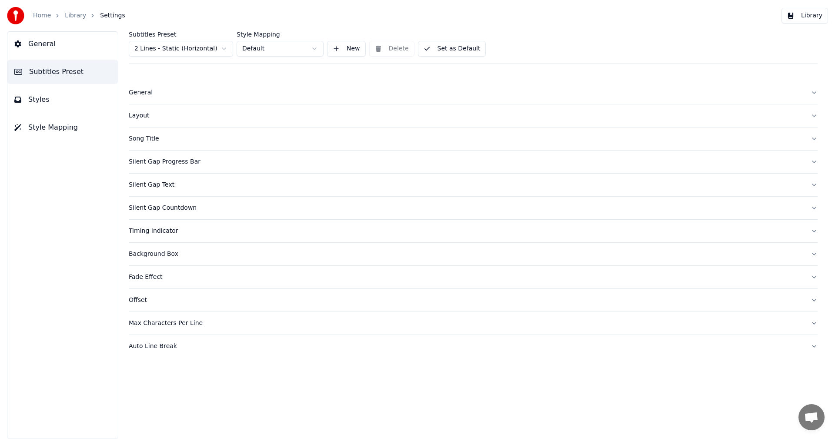
click at [183, 49] on html "Home Library Settings Library General Subtitles Preset Styles Style Mapping Sub…" at bounding box center [417, 219] width 835 height 439
click at [159, 186] on div "Silent Gap Countdown" at bounding box center [466, 184] width 675 height 9
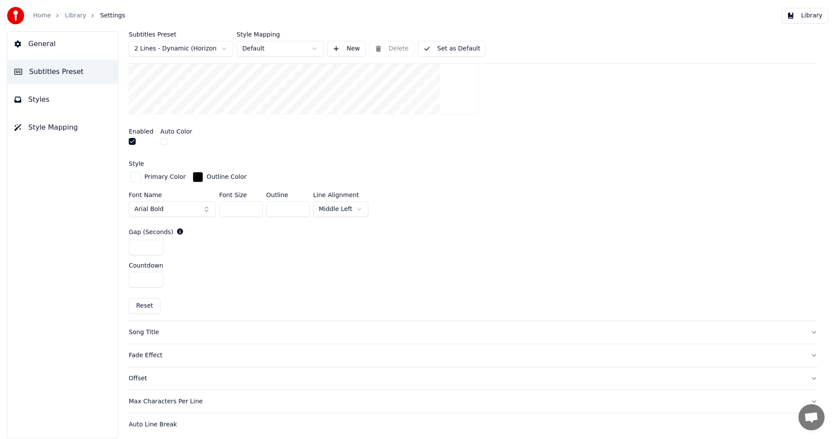
scroll to position [280, 0]
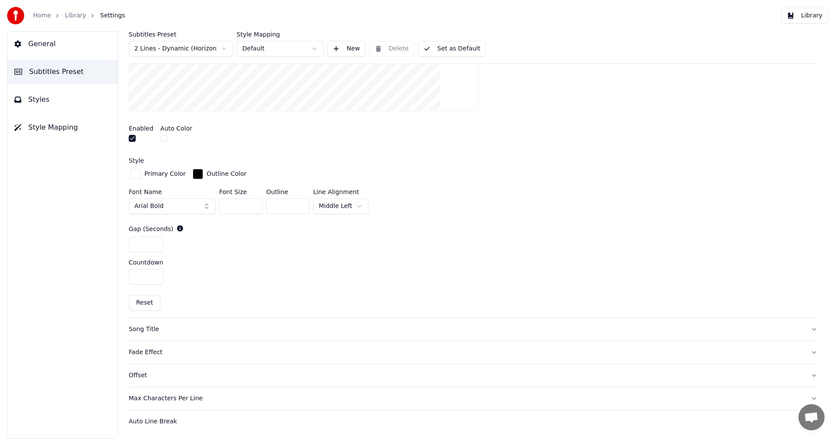
click at [147, 303] on button "Reset" at bounding box center [145, 303] width 32 height 16
type input "**"
click at [465, 52] on button "Set as Default" at bounding box center [452, 49] width 68 height 16
click at [813, 18] on button "Library" at bounding box center [805, 16] width 47 height 16
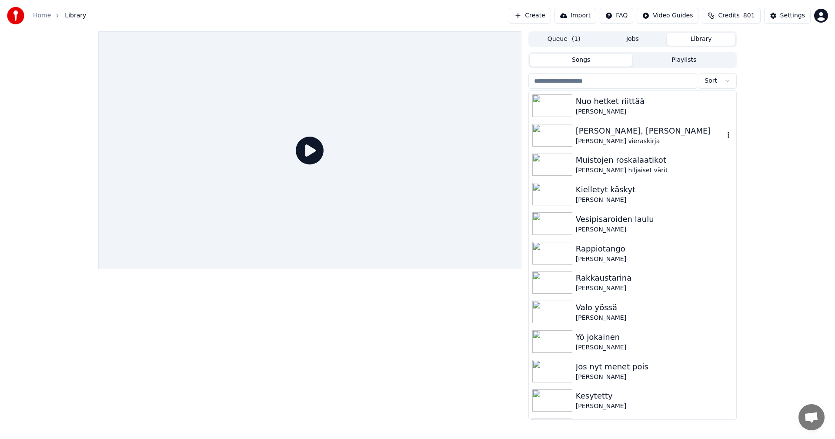
click at [588, 134] on div "[PERSON_NAME], [PERSON_NAME]" at bounding box center [650, 131] width 148 height 12
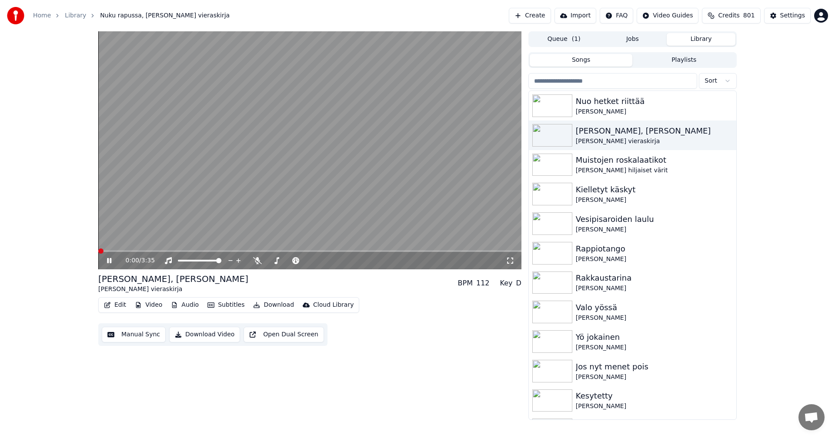
click at [137, 251] on span at bounding box center [309, 251] width 423 height 2
click at [125, 251] on span at bounding box center [120, 251] width 44 height 2
click at [108, 263] on icon at bounding box center [109, 260] width 4 height 5
